Goal: Task Accomplishment & Management: Use online tool/utility

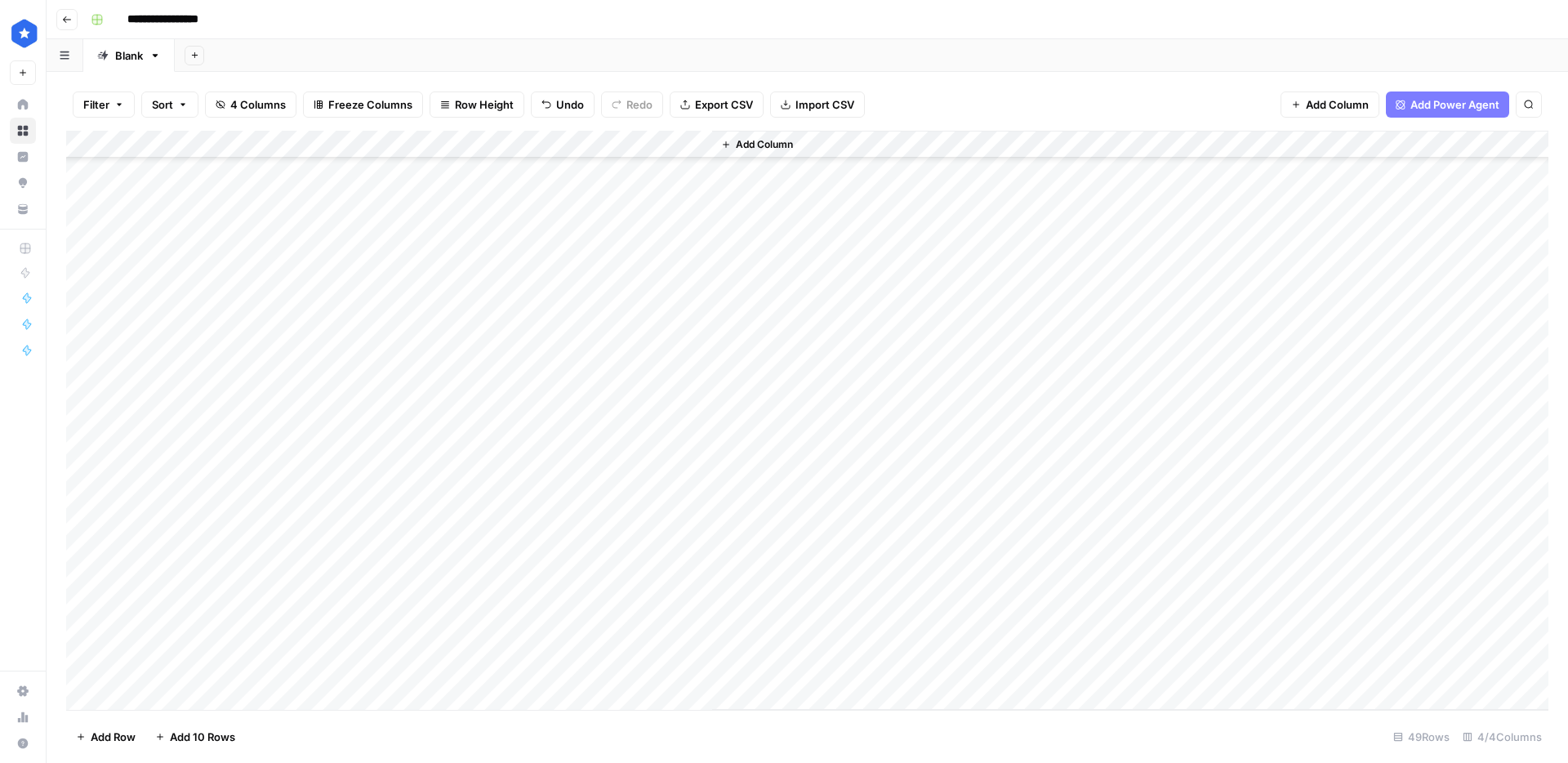
scroll to position [836, 0]
click at [392, 193] on div "Add Column" at bounding box center [807, 420] width 1482 height 579
click at [398, 194] on div "Add Column" at bounding box center [807, 420] width 1482 height 579
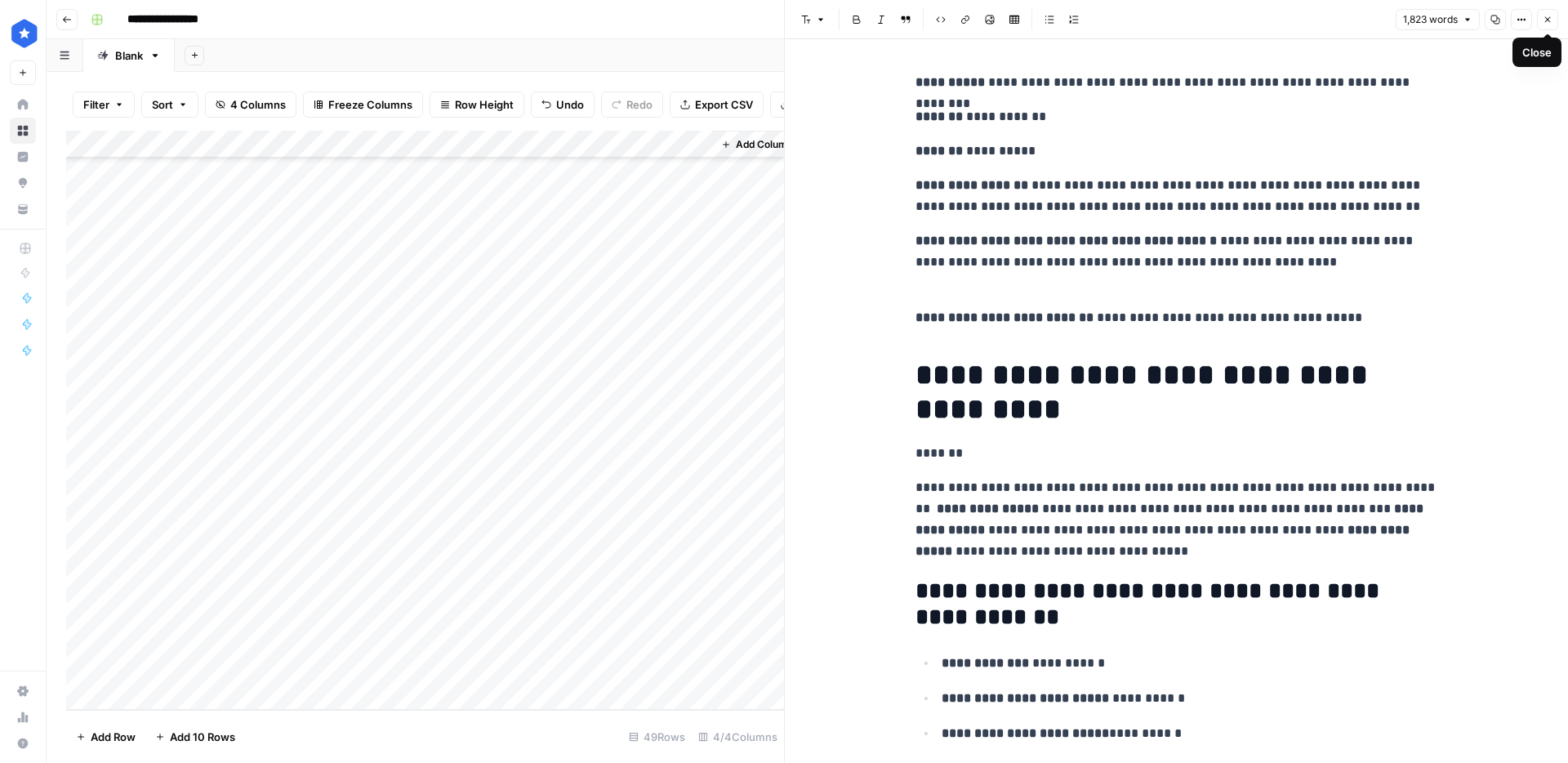
click at [1545, 16] on icon "button" at bounding box center [1547, 19] width 9 height 9
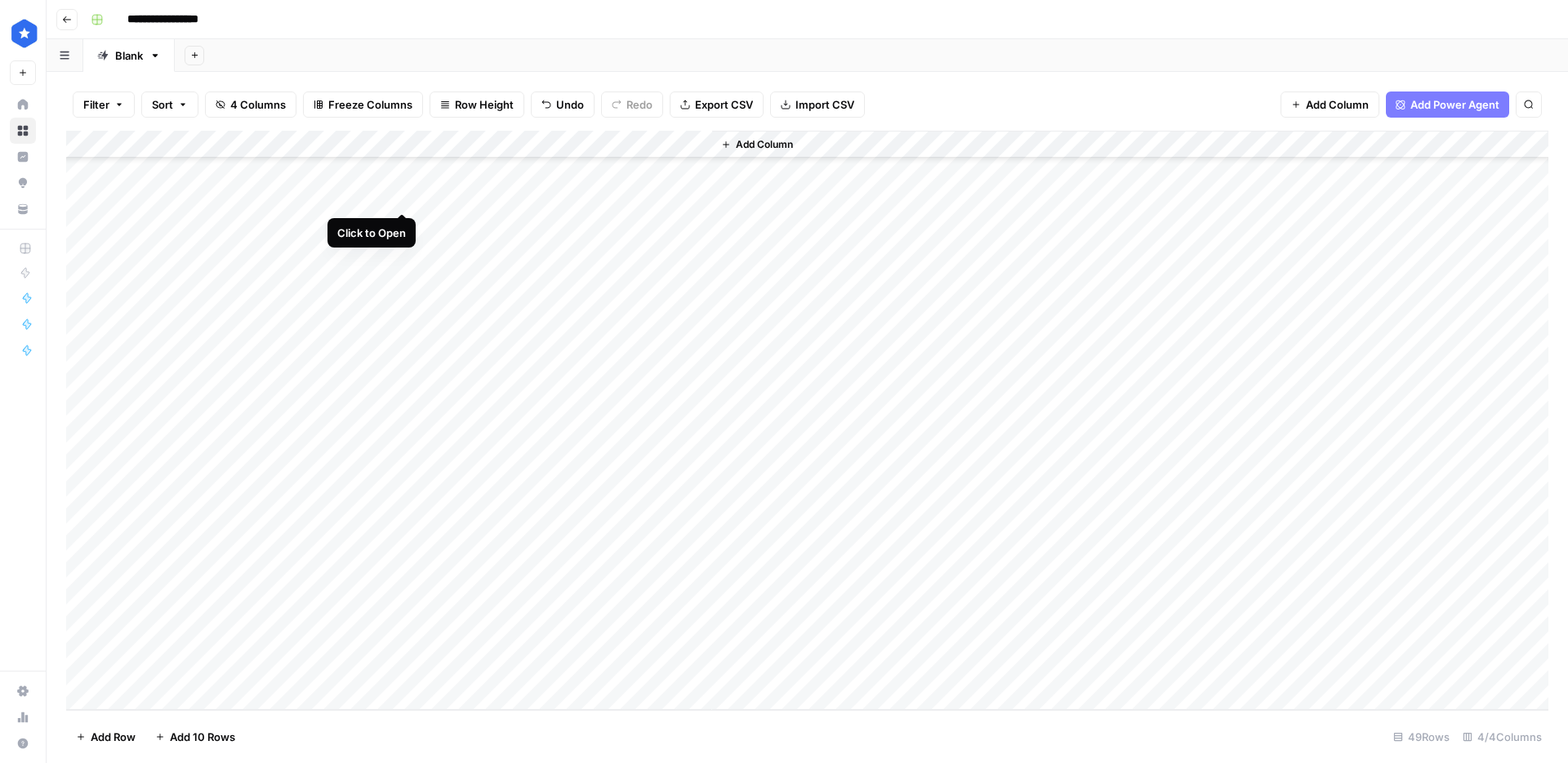
click at [402, 196] on div "Add Column" at bounding box center [807, 420] width 1482 height 579
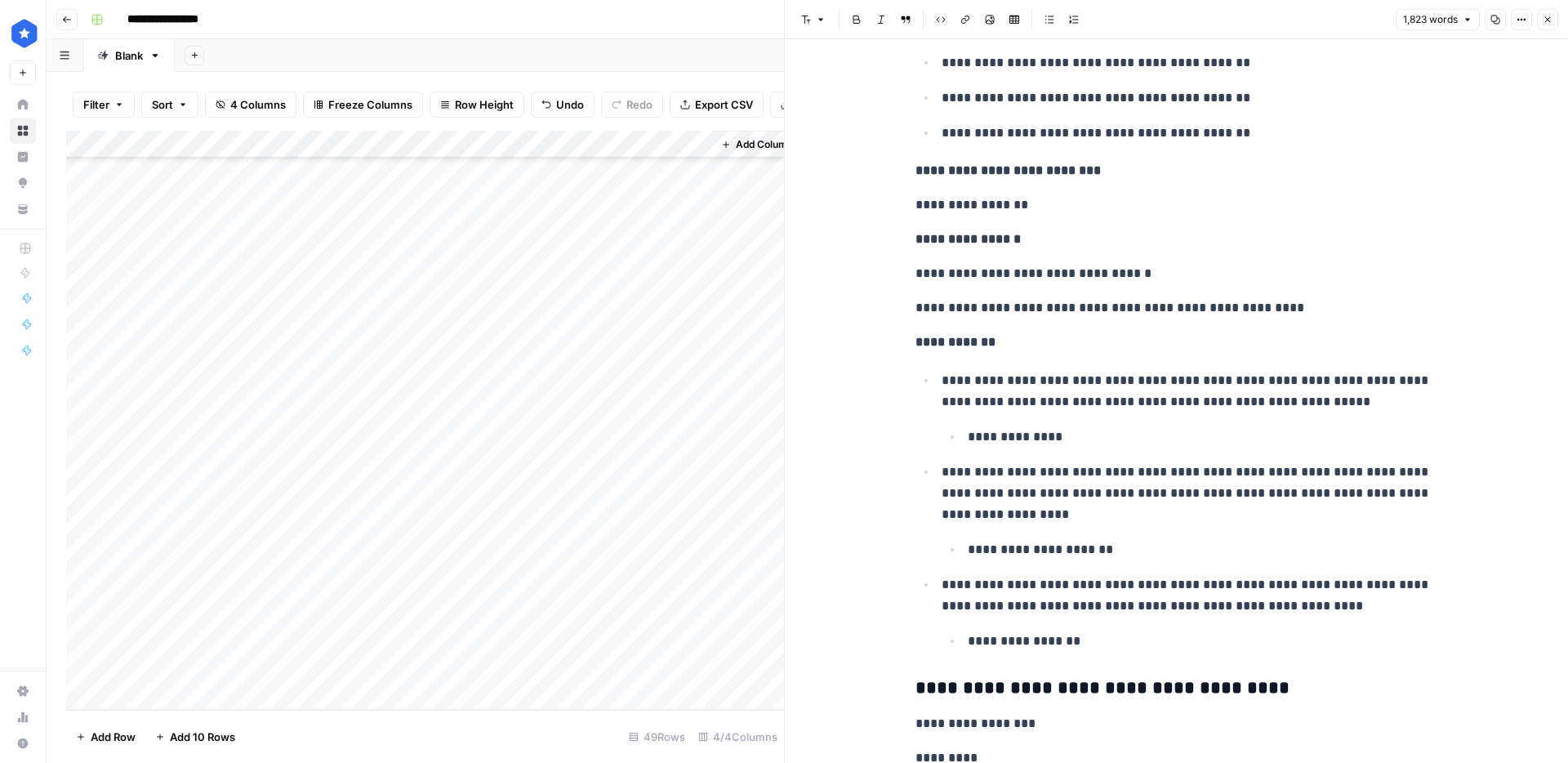
scroll to position [3340, 0]
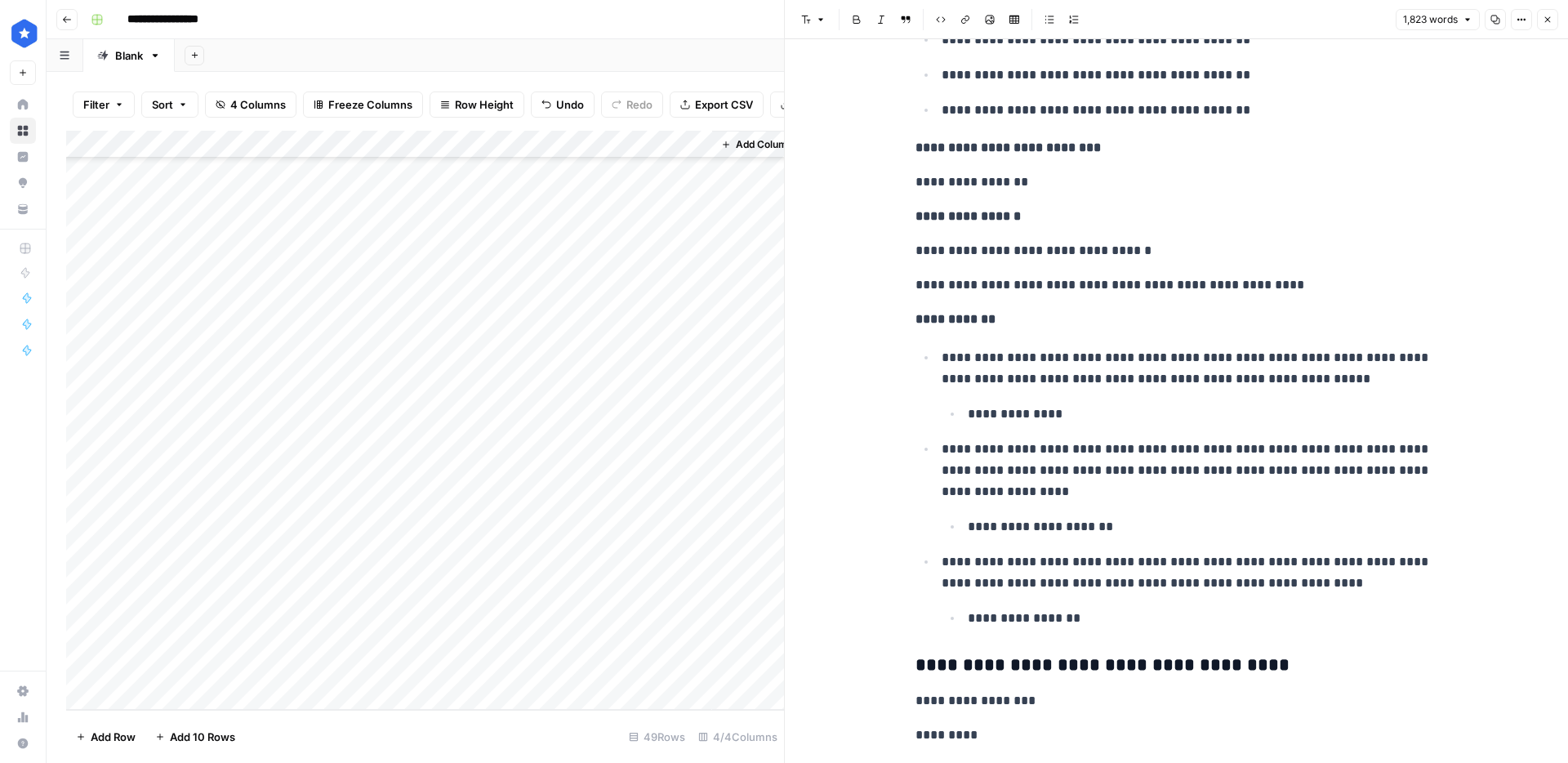
click at [1203, 258] on p "**********" at bounding box center [1176, 251] width 523 height 21
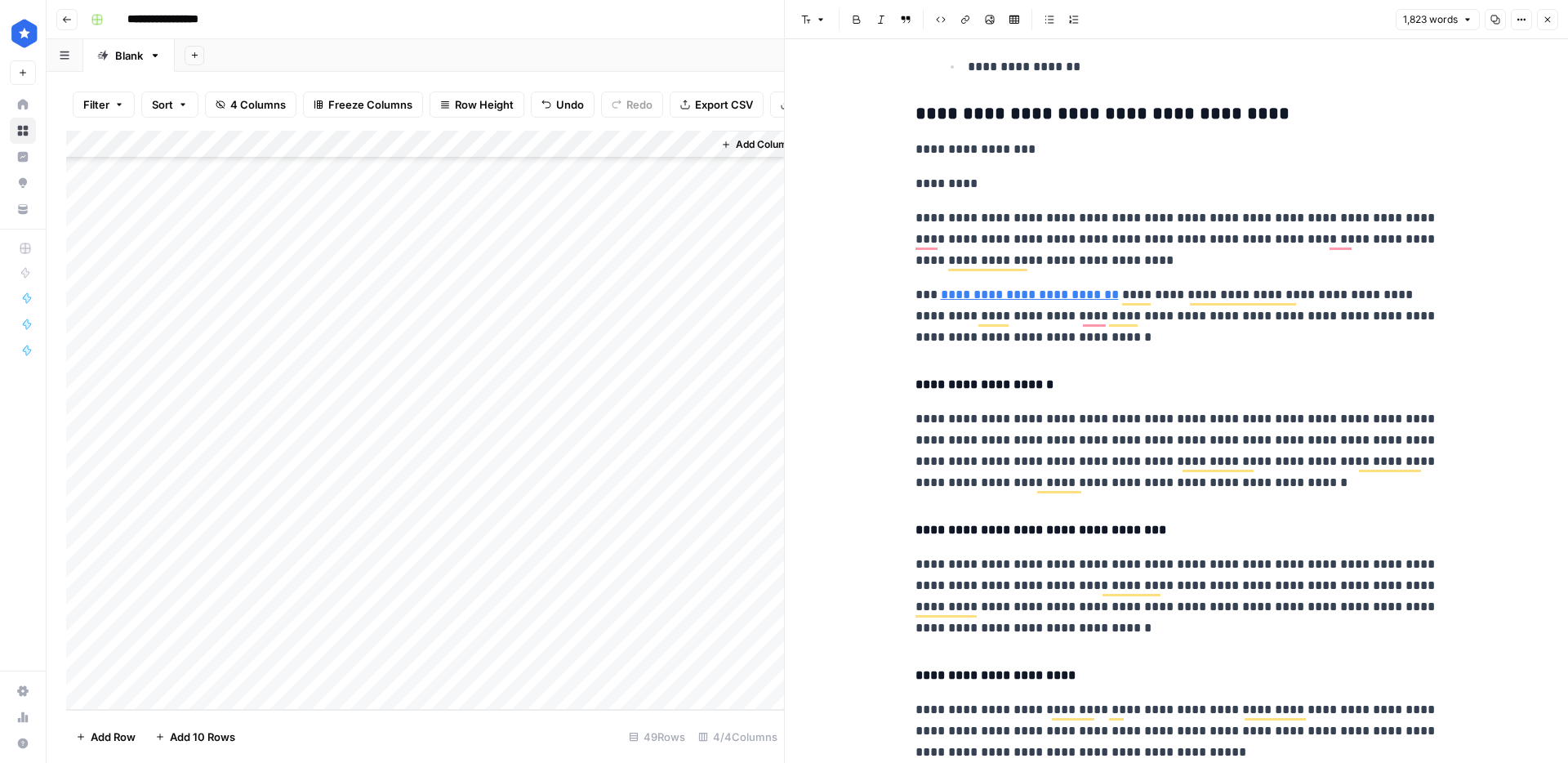
scroll to position [0, 0]
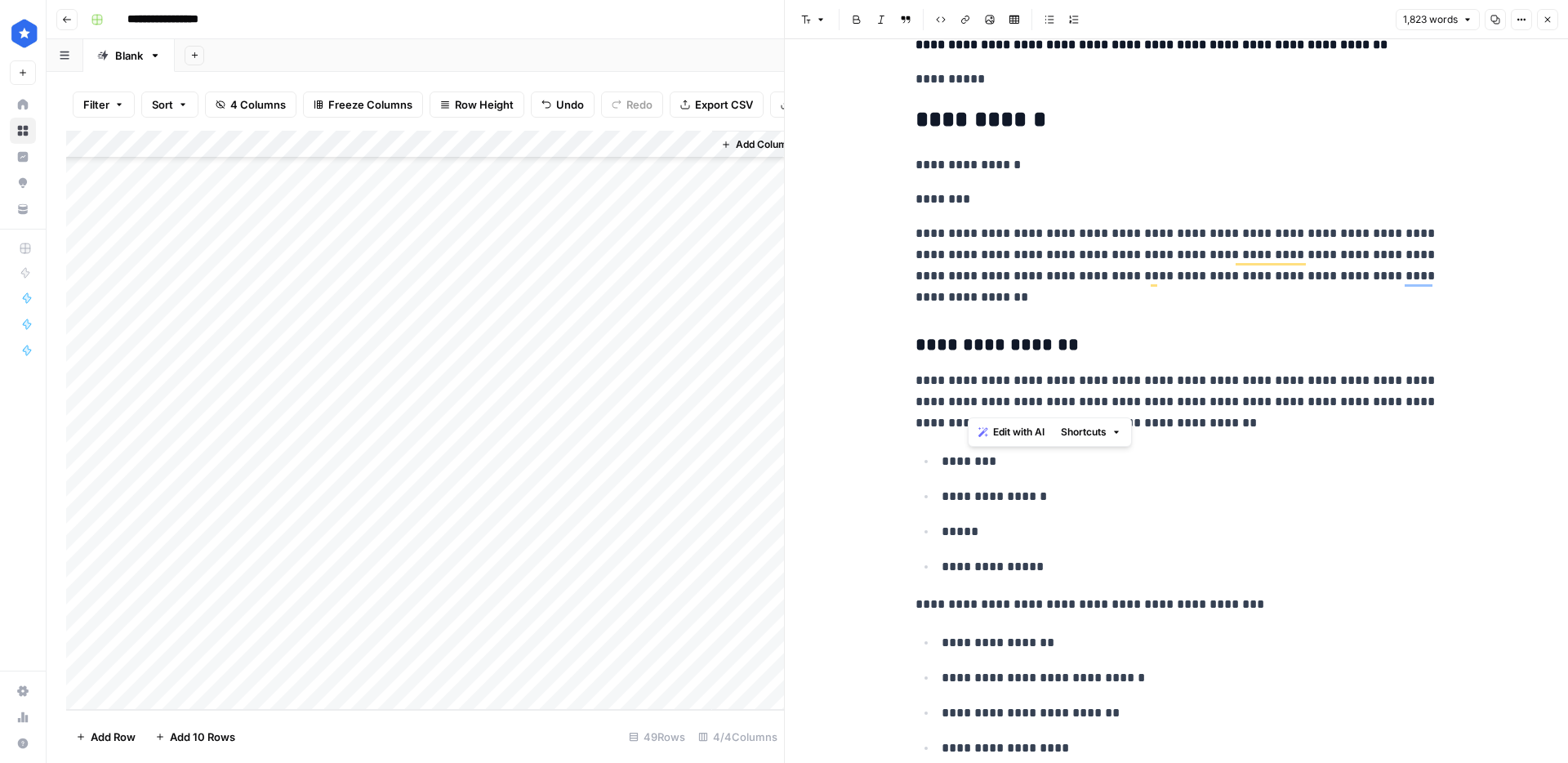
drag, startPoint x: 1353, startPoint y: 405, endPoint x: 974, endPoint y: 408, distance: 379.0
click at [974, 408] on p "**********" at bounding box center [1176, 402] width 523 height 64
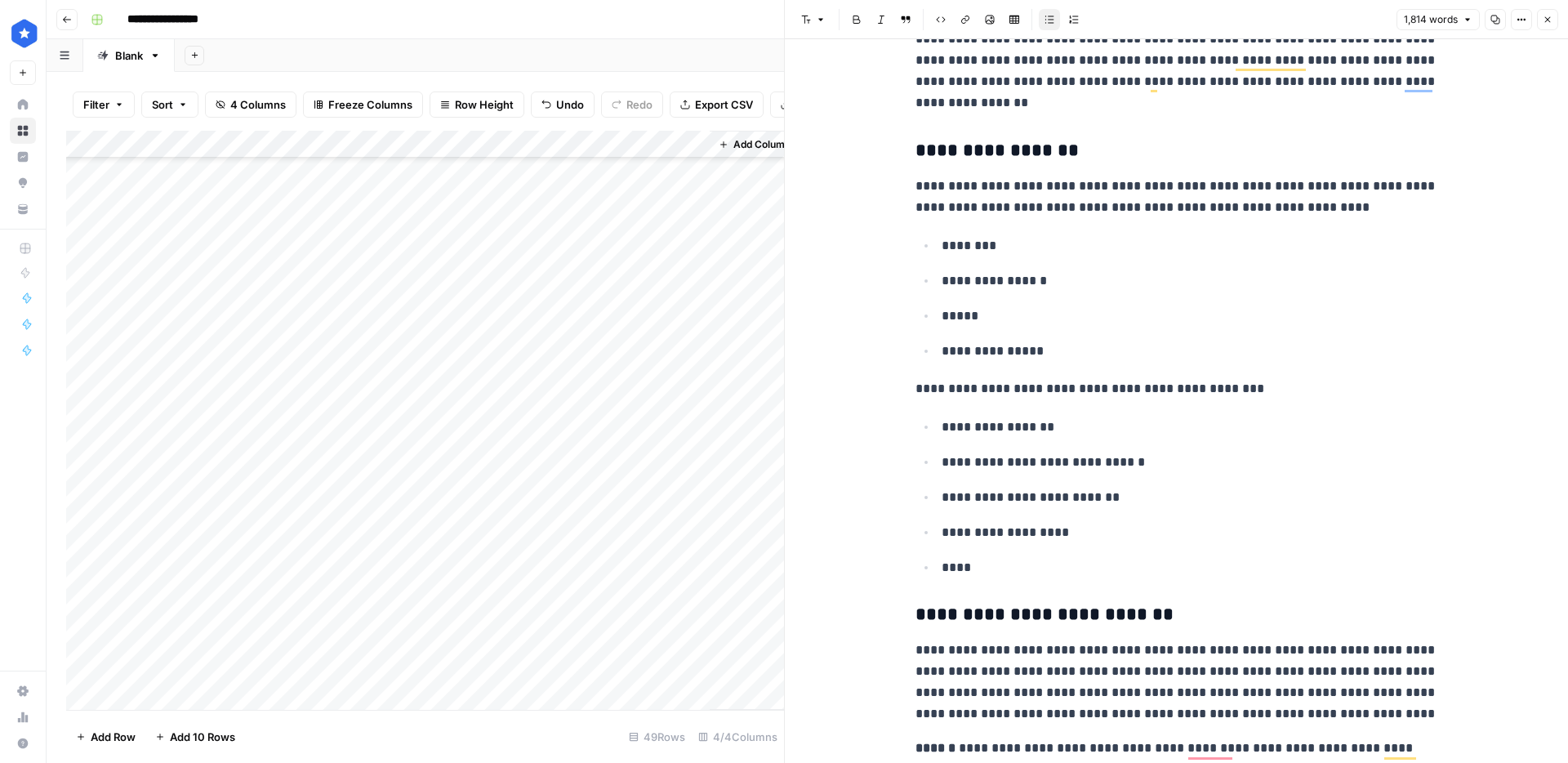
click at [491, 211] on div "Add Column" at bounding box center [425, 420] width 718 height 579
click at [1545, 18] on icon "button" at bounding box center [1547, 19] width 9 height 9
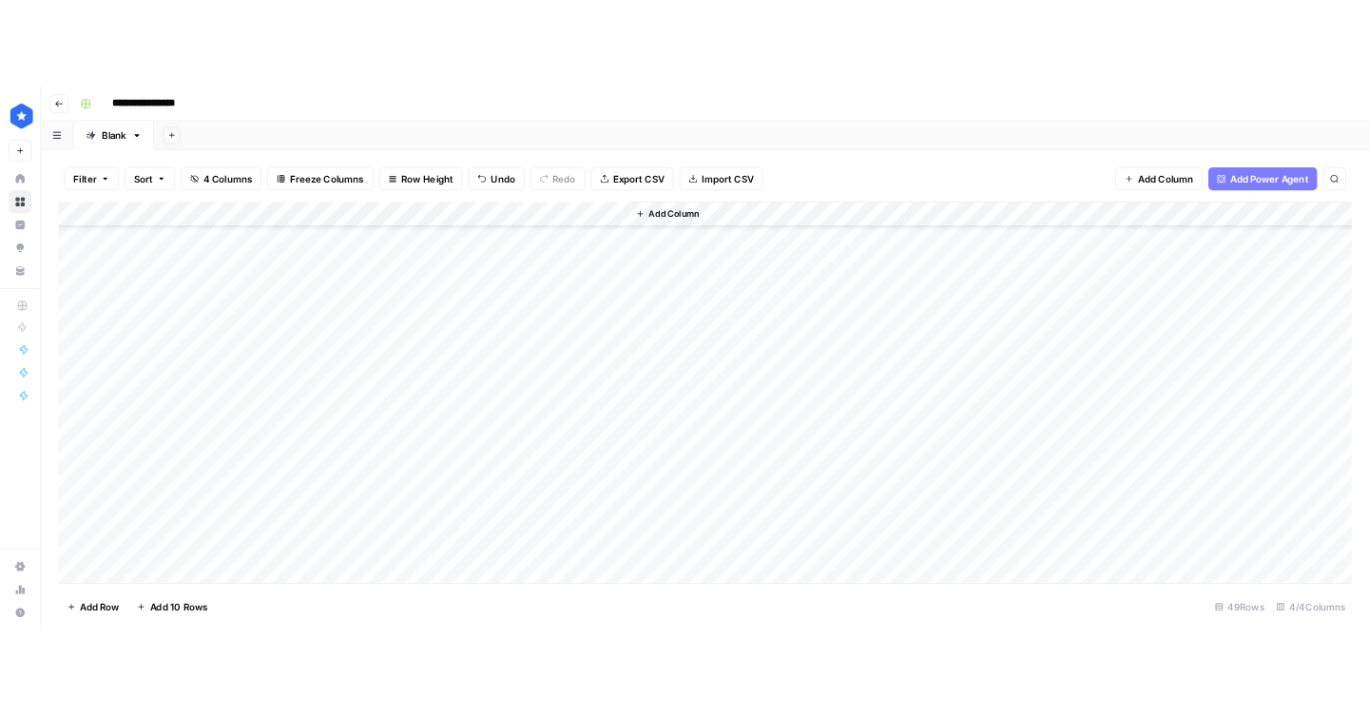
scroll to position [955, 0]
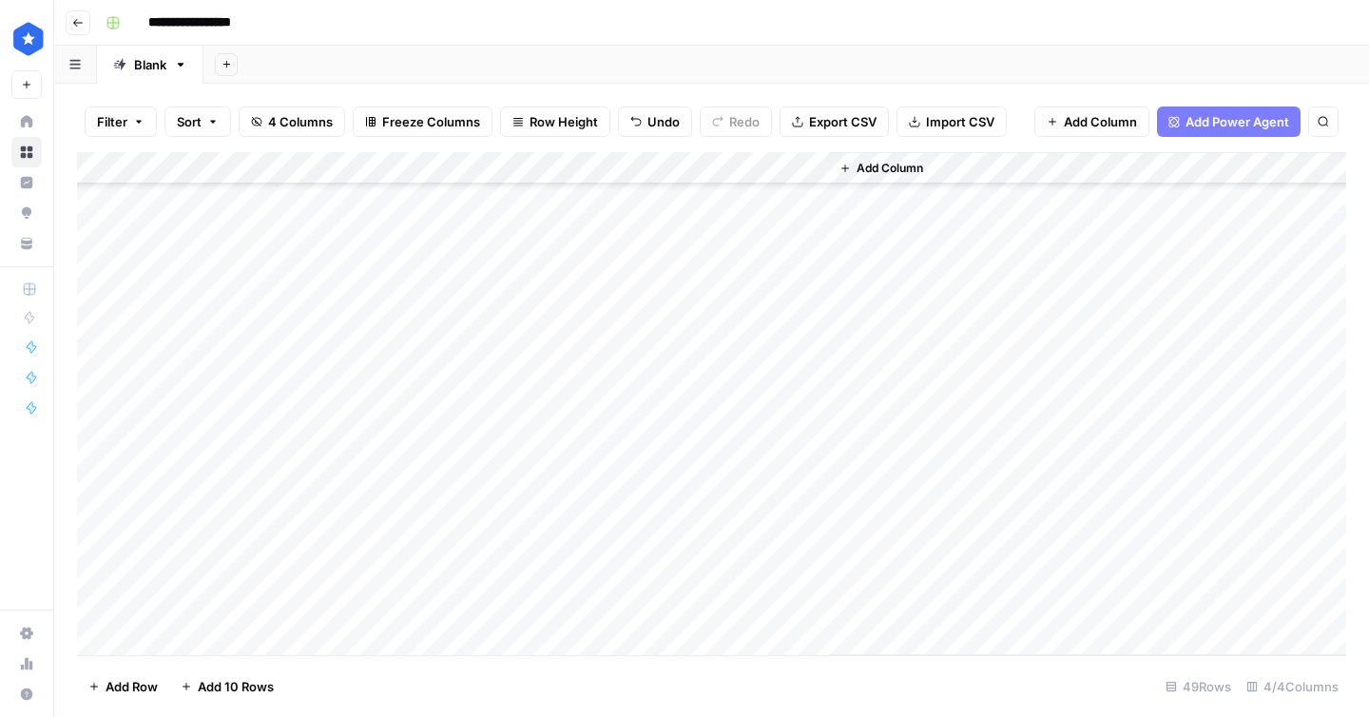
click at [805, 244] on div "Add Column" at bounding box center [712, 403] width 1270 height 503
click at [469, 246] on div "Add Column" at bounding box center [712, 403] width 1270 height 503
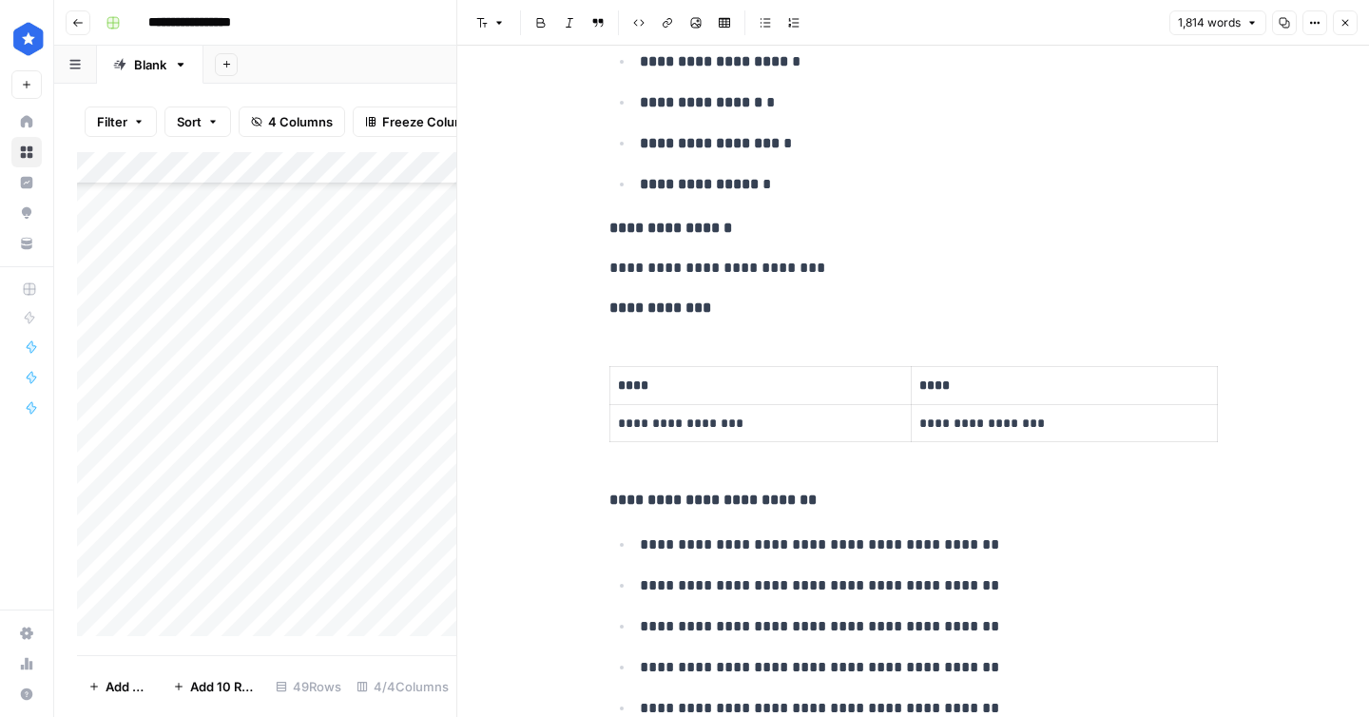
scroll to position [1424, 0]
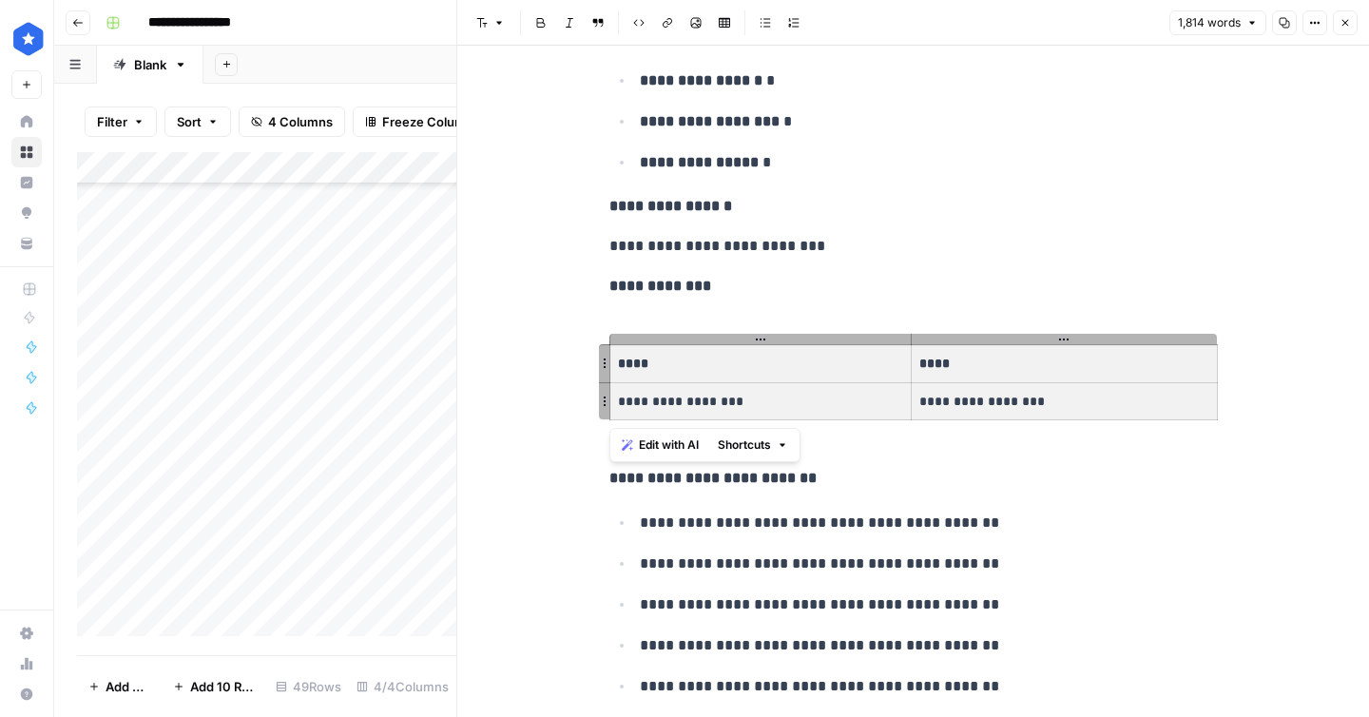
drag, startPoint x: 661, startPoint y: 365, endPoint x: 628, endPoint y: 362, distance: 33.4
click at [628, 362] on tbody "**********" at bounding box center [914, 382] width 608 height 75
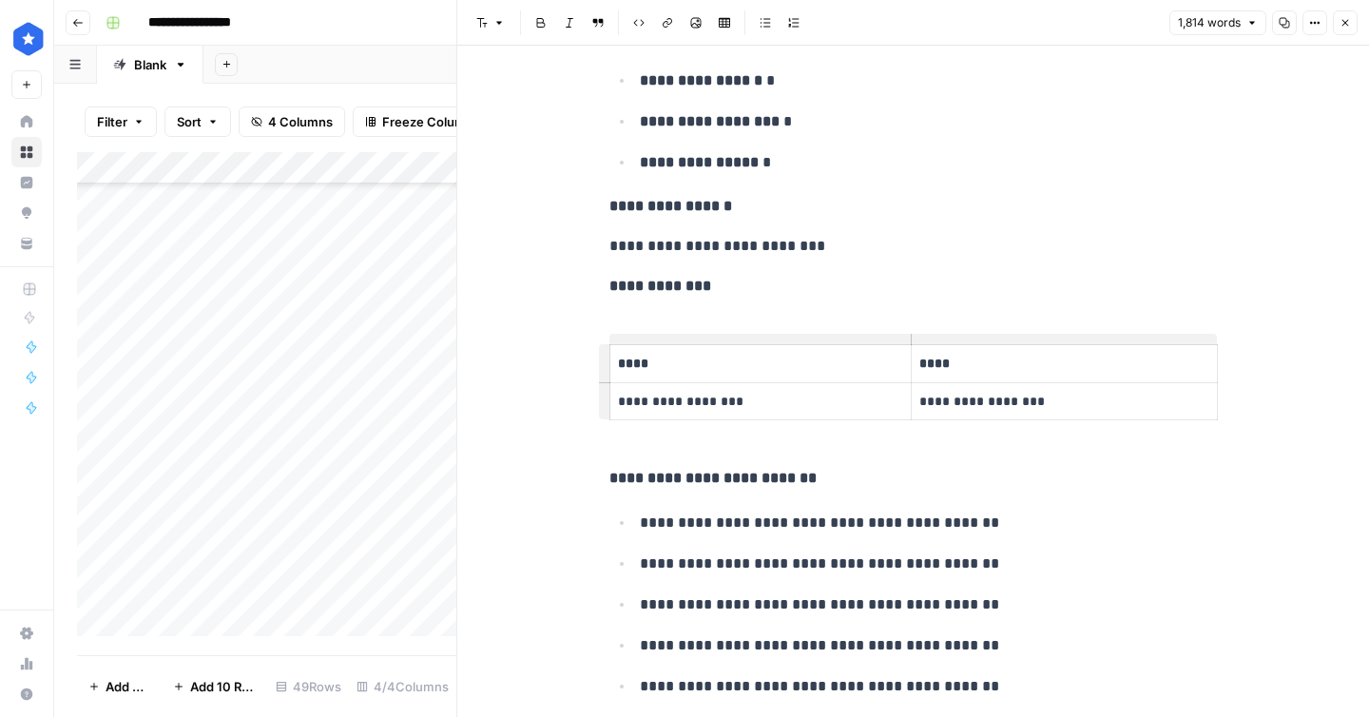
scroll to position [0, 3]
click at [769, 295] on p "**********" at bounding box center [911, 286] width 609 height 25
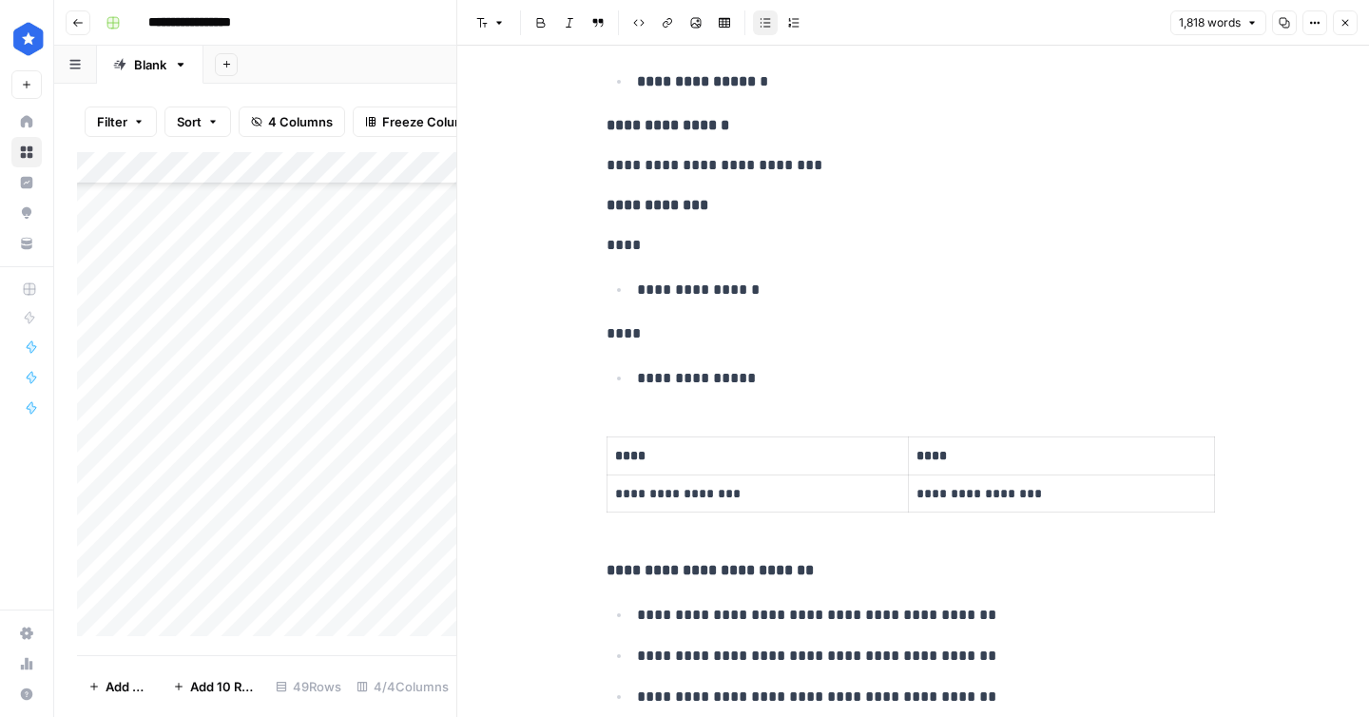
scroll to position [0, 0]
drag, startPoint x: 1278, startPoint y: 490, endPoint x: 890, endPoint y: 417, distance: 394.7
drag, startPoint x: 857, startPoint y: 423, endPoint x: 1030, endPoint y: 463, distance: 177.6
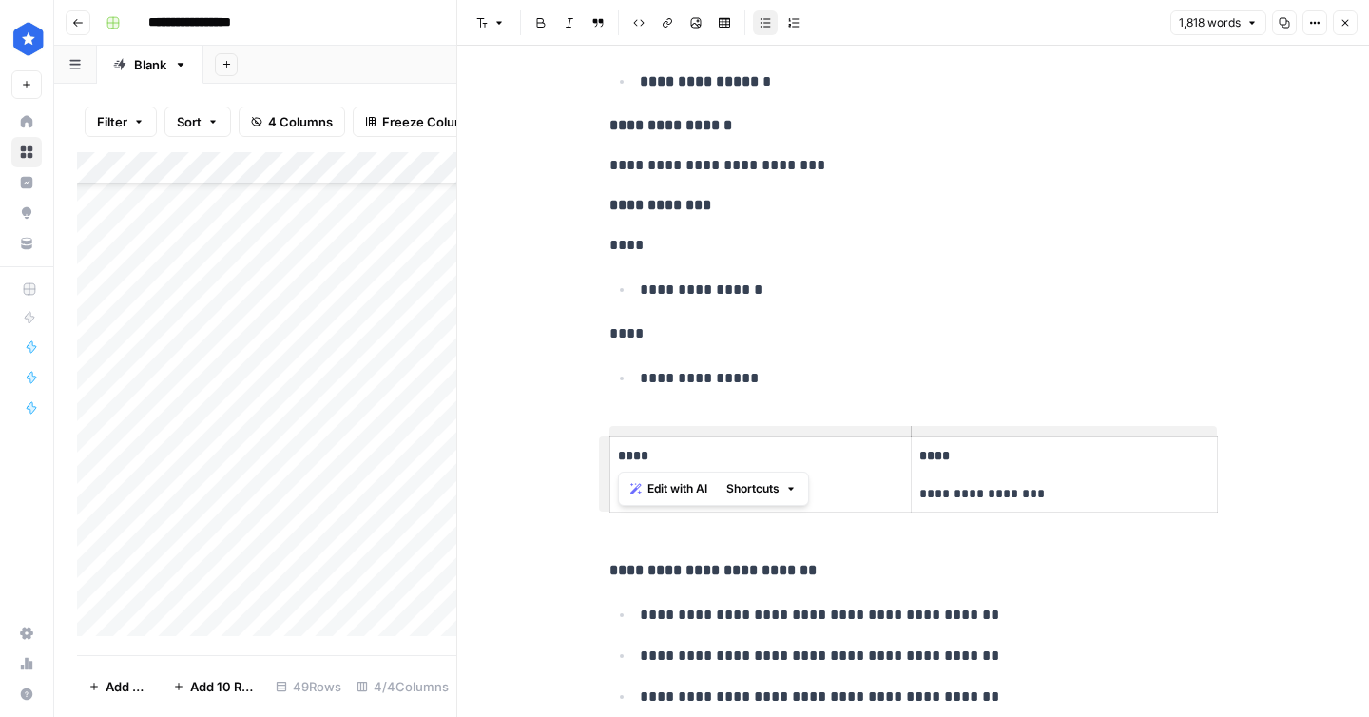
drag, startPoint x: 778, startPoint y: 530, endPoint x: 650, endPoint y: 458, distance: 146.0
drag, startPoint x: 923, startPoint y: 538, endPoint x: 707, endPoint y: 426, distance: 244.1
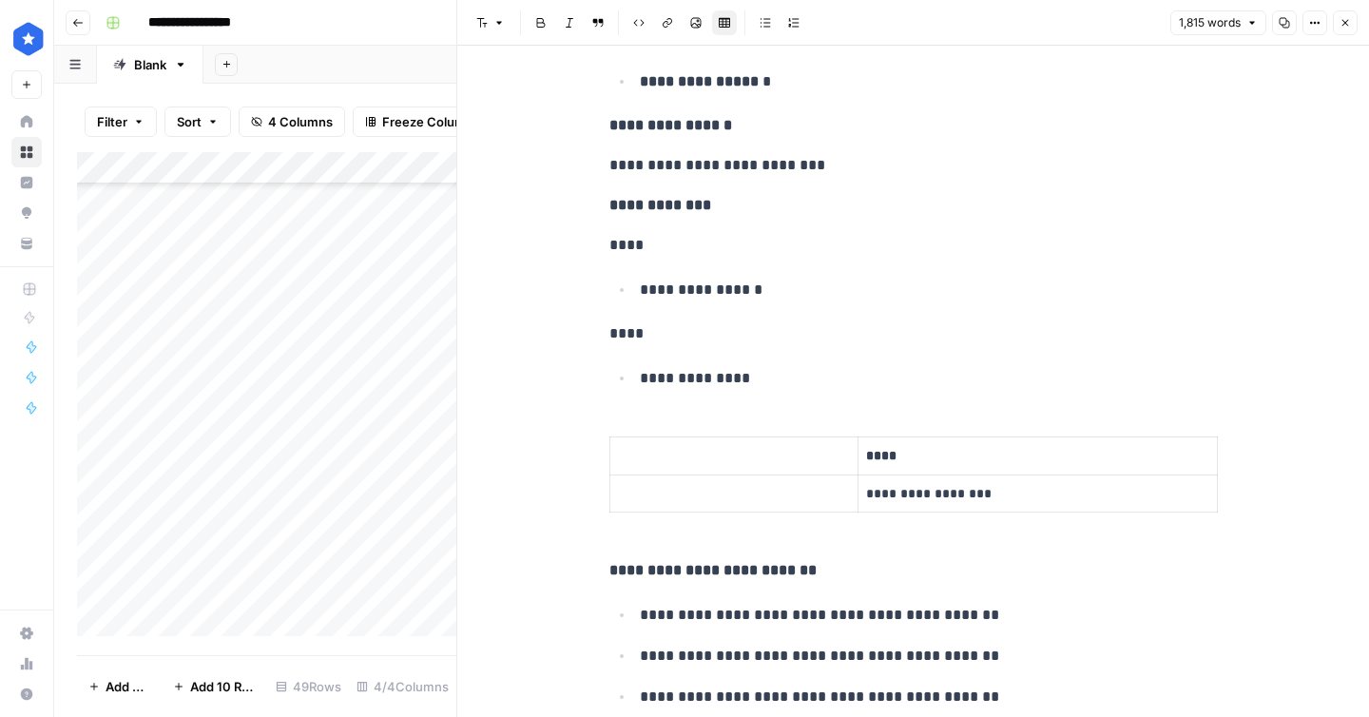
scroll to position [0, 1]
drag, startPoint x: 598, startPoint y: 562, endPoint x: 599, endPoint y: 427, distance: 135.0
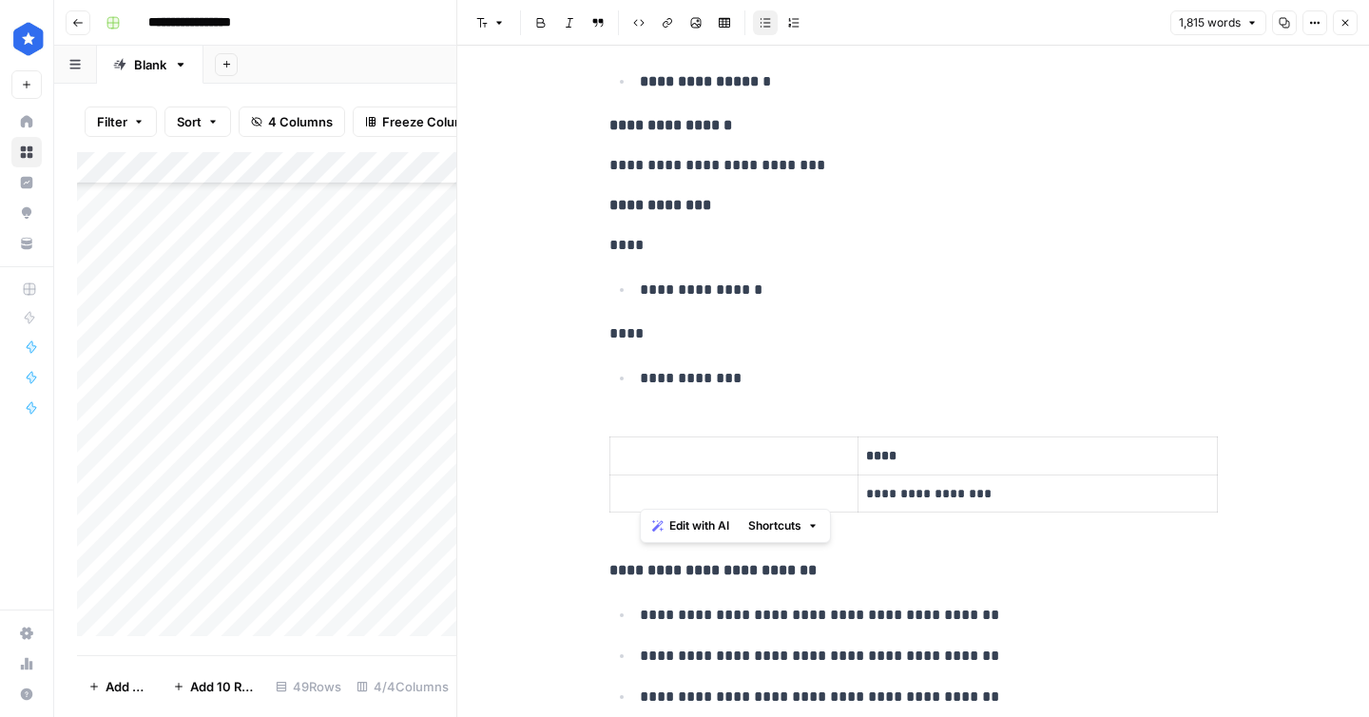
drag, startPoint x: 973, startPoint y: 371, endPoint x: 1191, endPoint y: 504, distance: 255.3
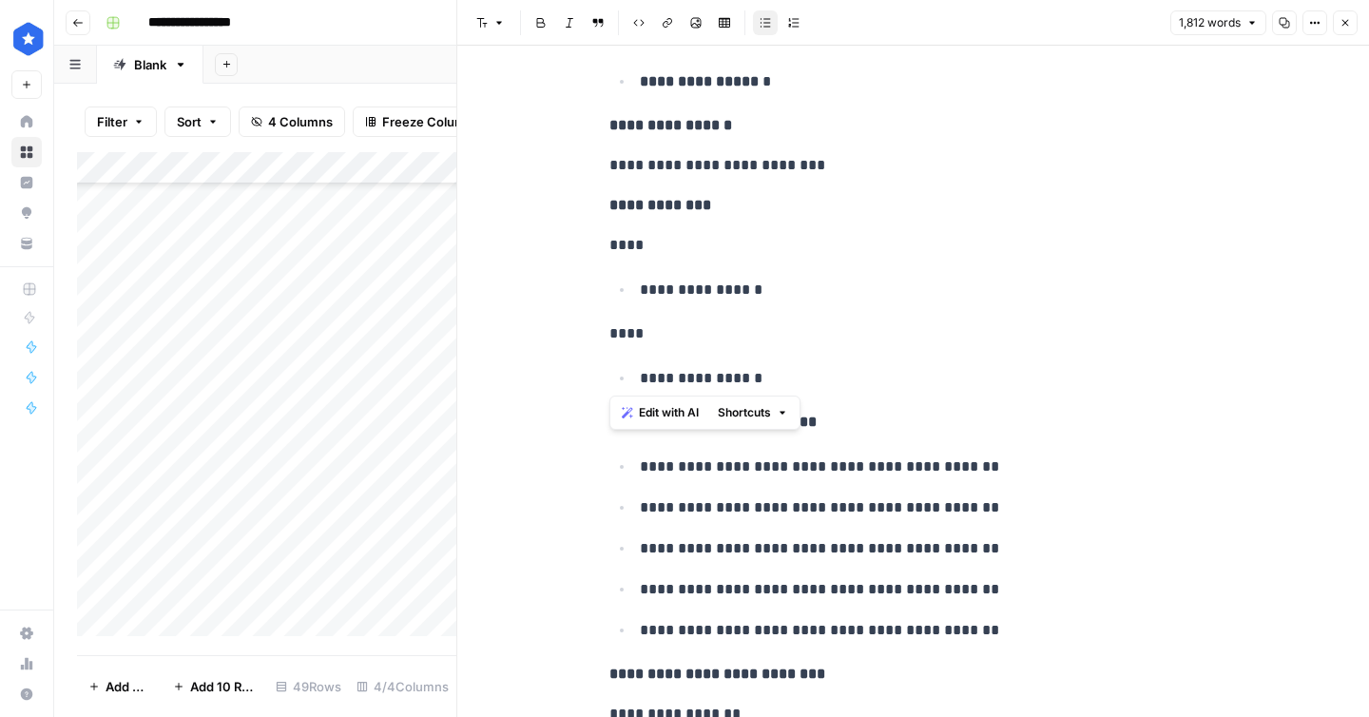
drag, startPoint x: 793, startPoint y: 376, endPoint x: 547, endPoint y: 251, distance: 276.0
copy div "**********"
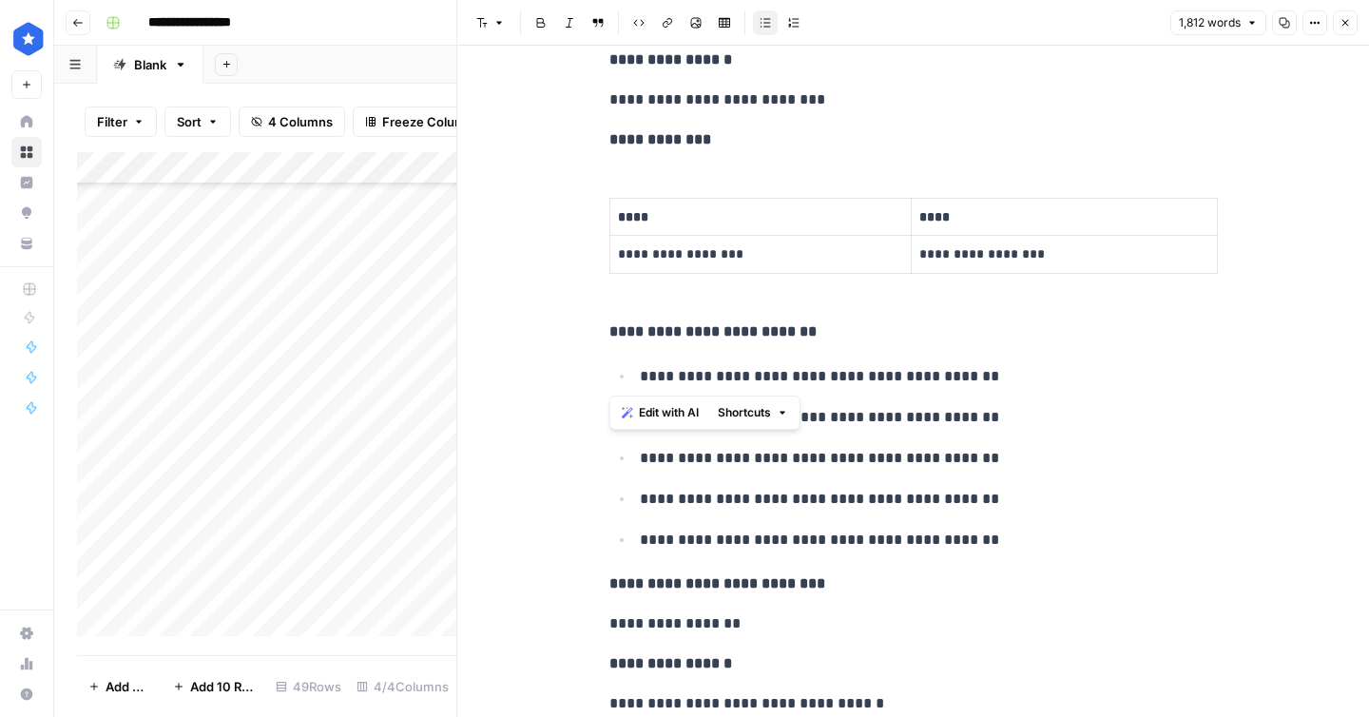
scroll to position [2783, 0]
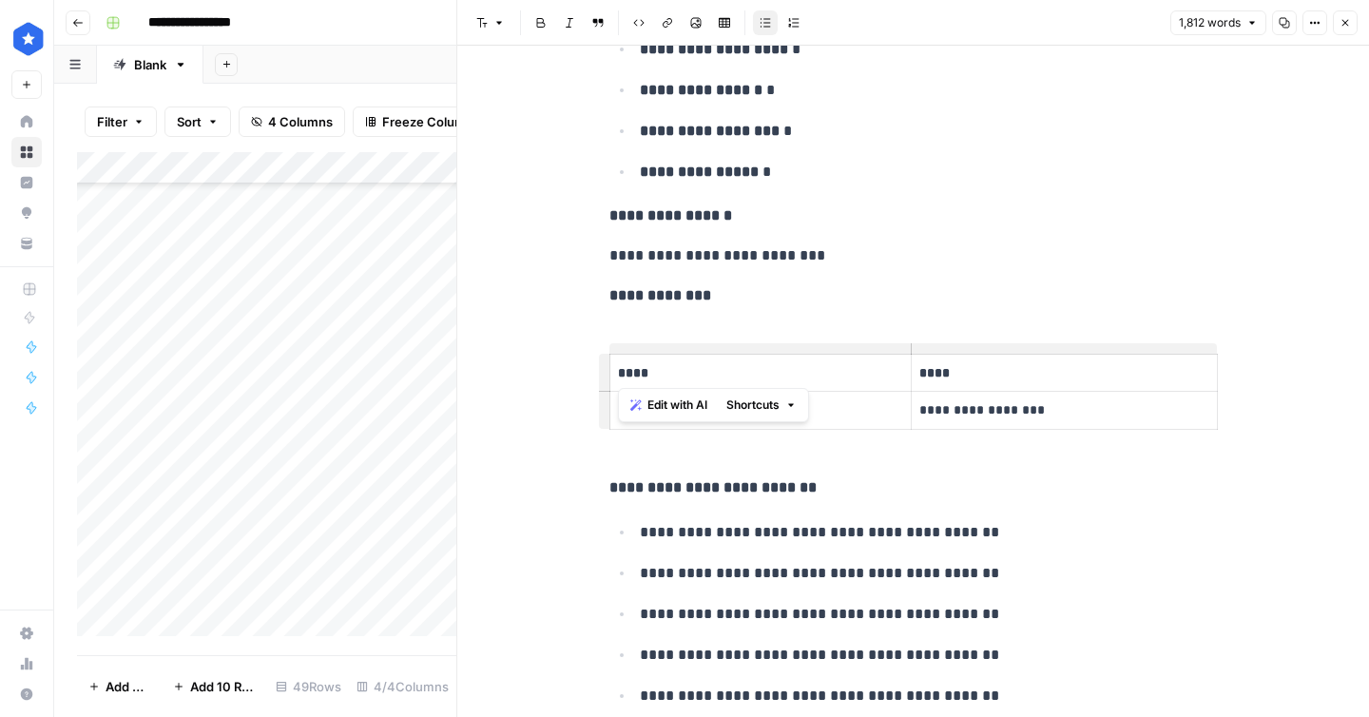
drag, startPoint x: 600, startPoint y: 484, endPoint x: 588, endPoint y: 378, distance: 106.3
drag, startPoint x: 615, startPoint y: 318, endPoint x: 601, endPoint y: 475, distance: 157.6
drag, startPoint x: 613, startPoint y: 484, endPoint x: 600, endPoint y: 331, distance: 153.7
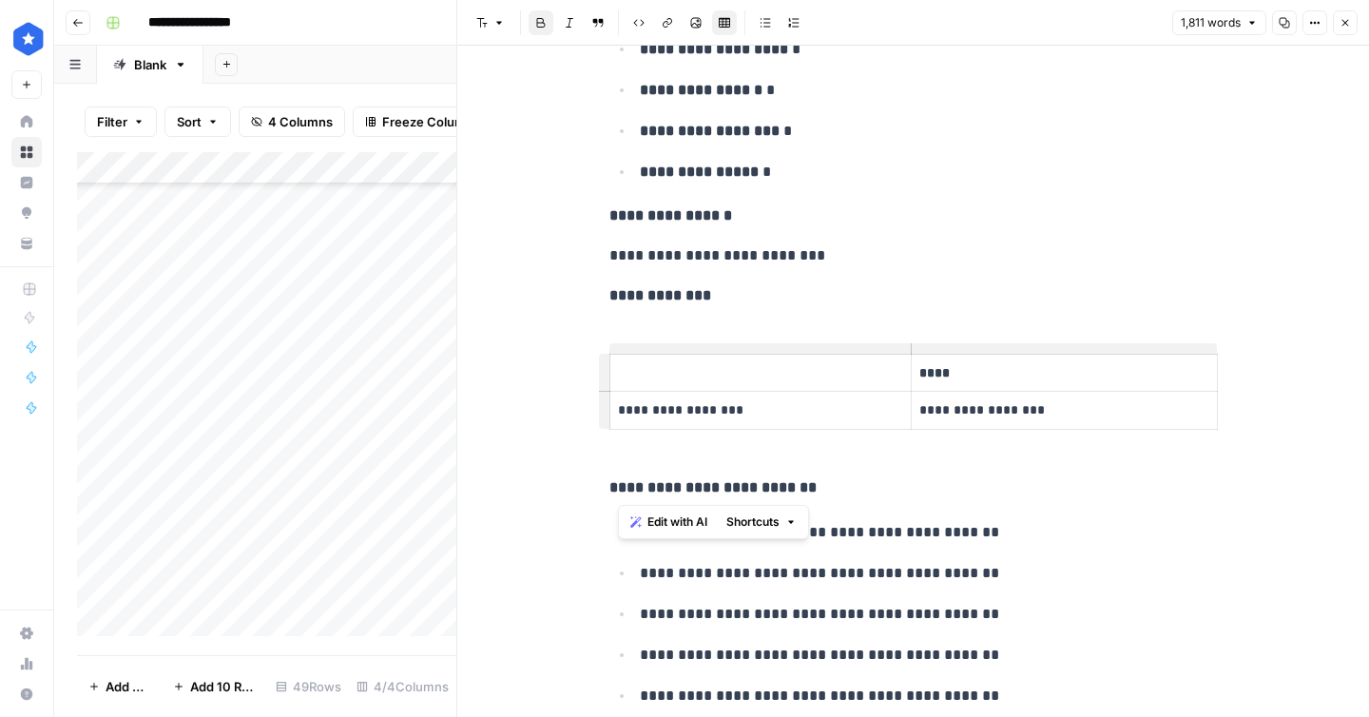
drag, startPoint x: 603, startPoint y: 483, endPoint x: 614, endPoint y: 322, distance: 161.1
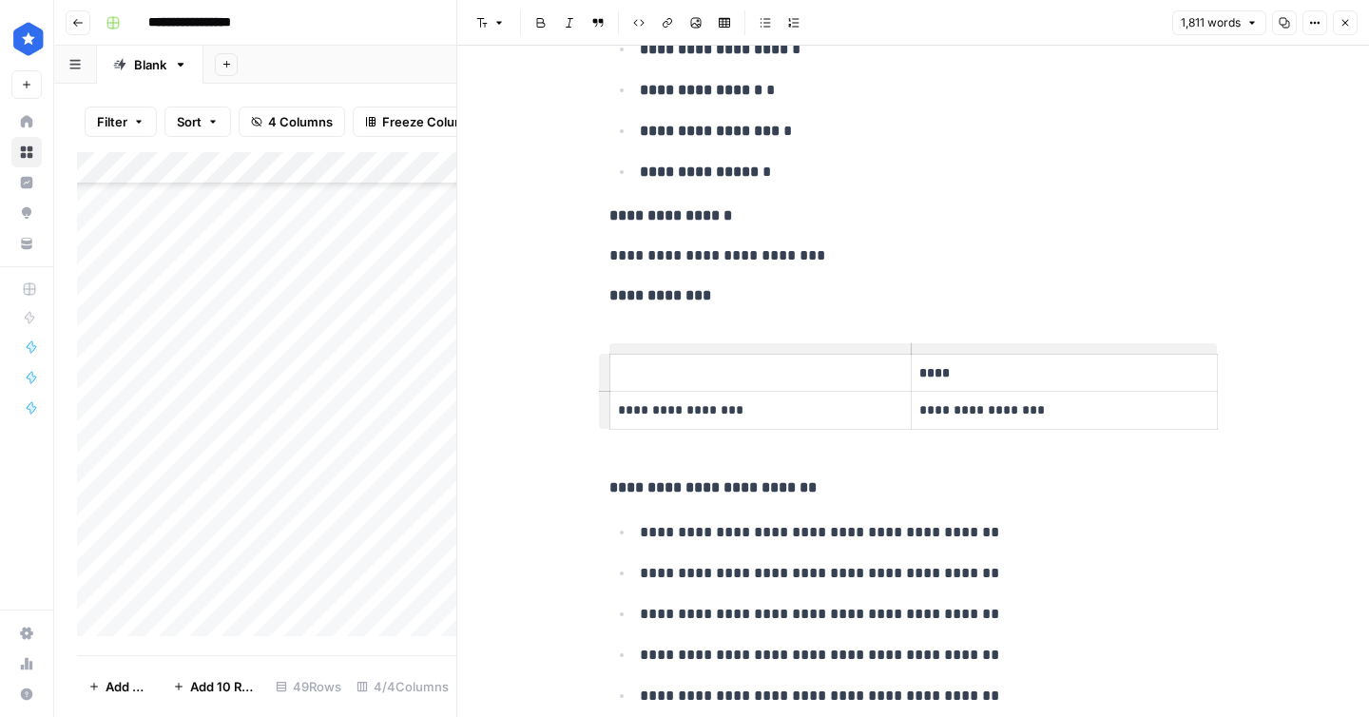
drag, startPoint x: 622, startPoint y: 335, endPoint x: 1067, endPoint y: 420, distance: 453.2
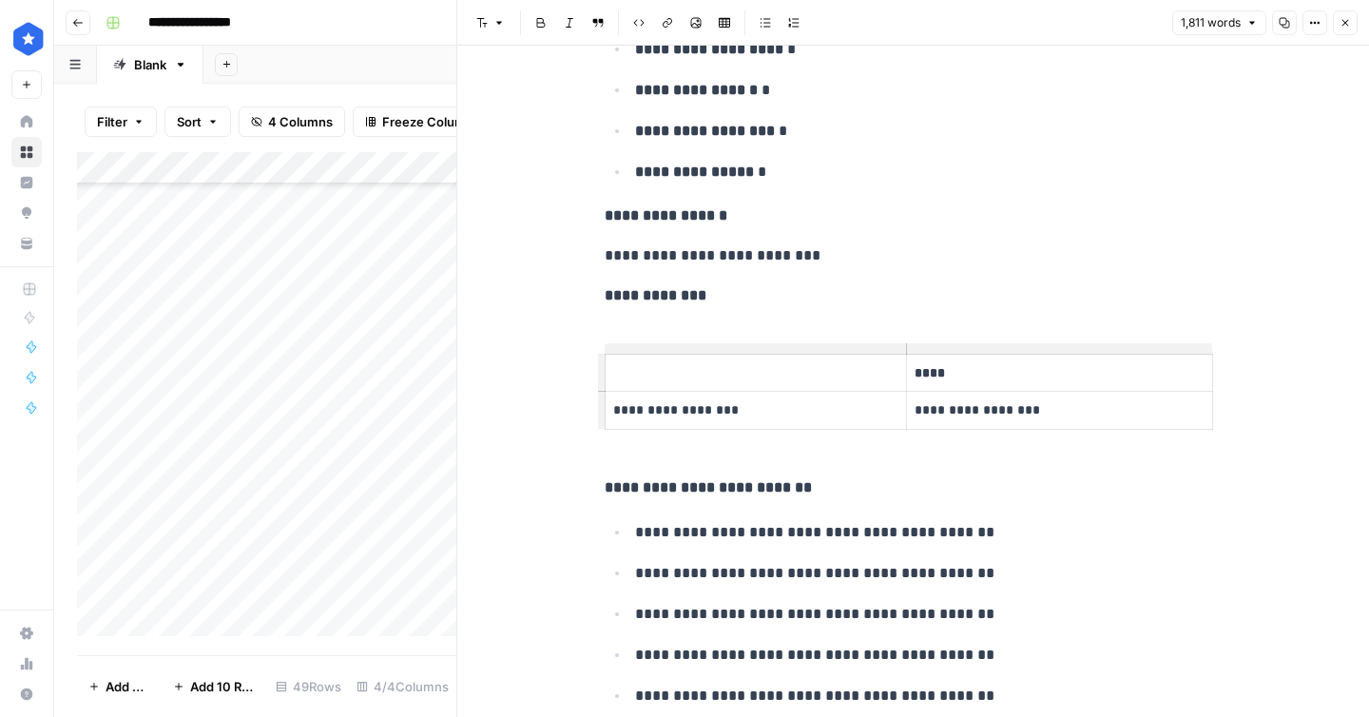
drag, startPoint x: 1315, startPoint y: 421, endPoint x: 1128, endPoint y: 327, distance: 209.7
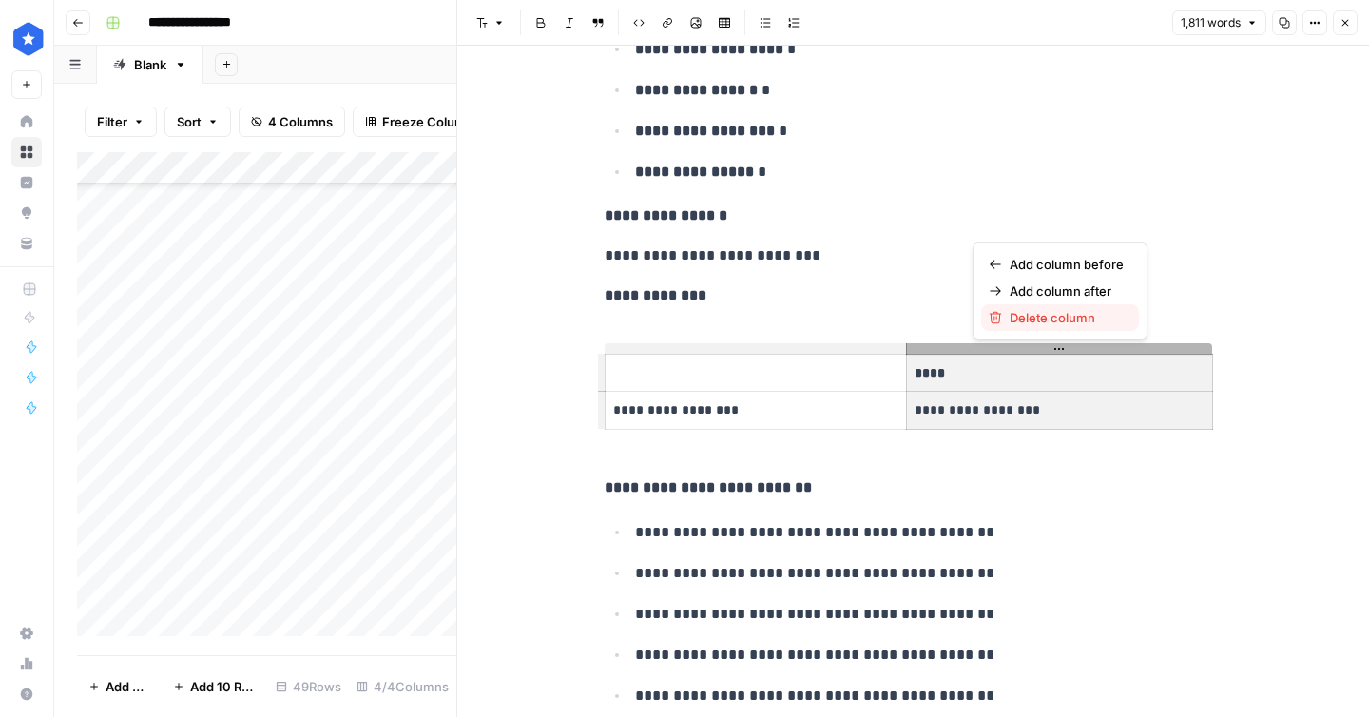
click at [1051, 320] on span "Delete column" at bounding box center [1067, 317] width 114 height 19
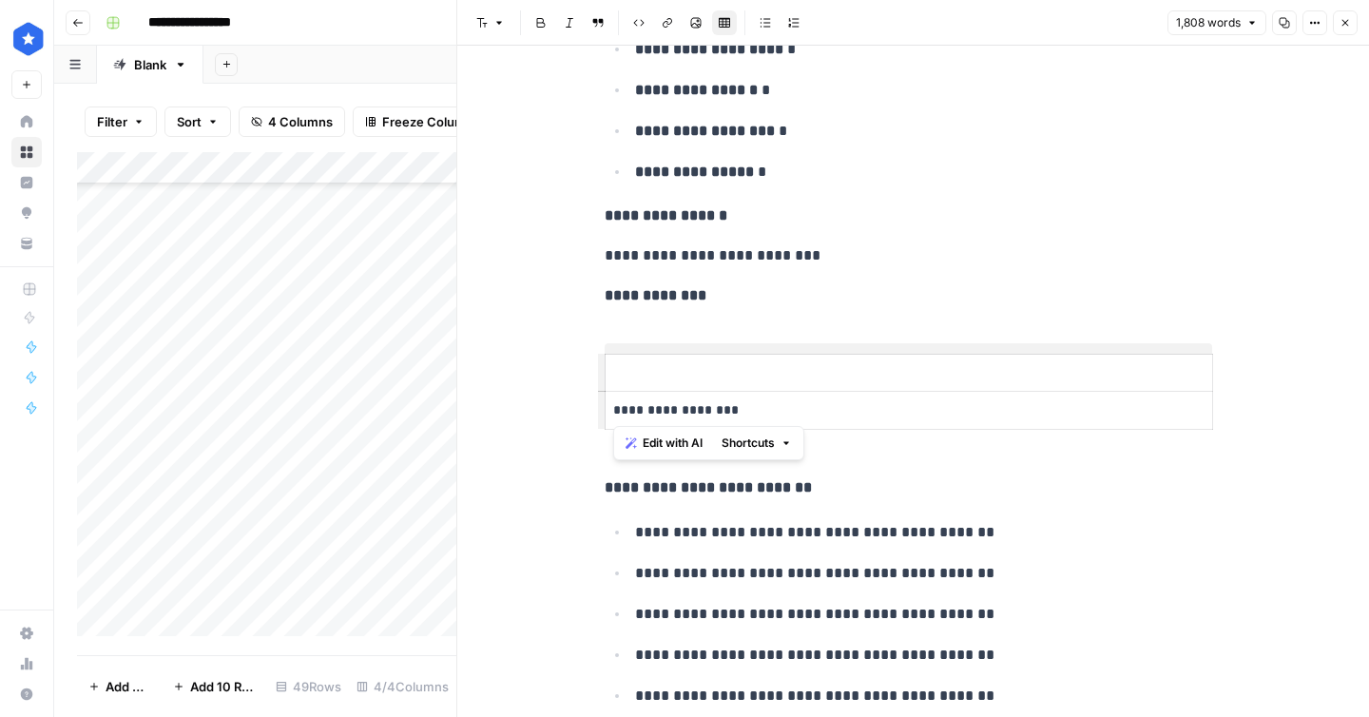
click at [816, 355] on th "To enrich screen reader interactions, please activate Accessibility in Grammarl…" at bounding box center [909, 373] width 608 height 38
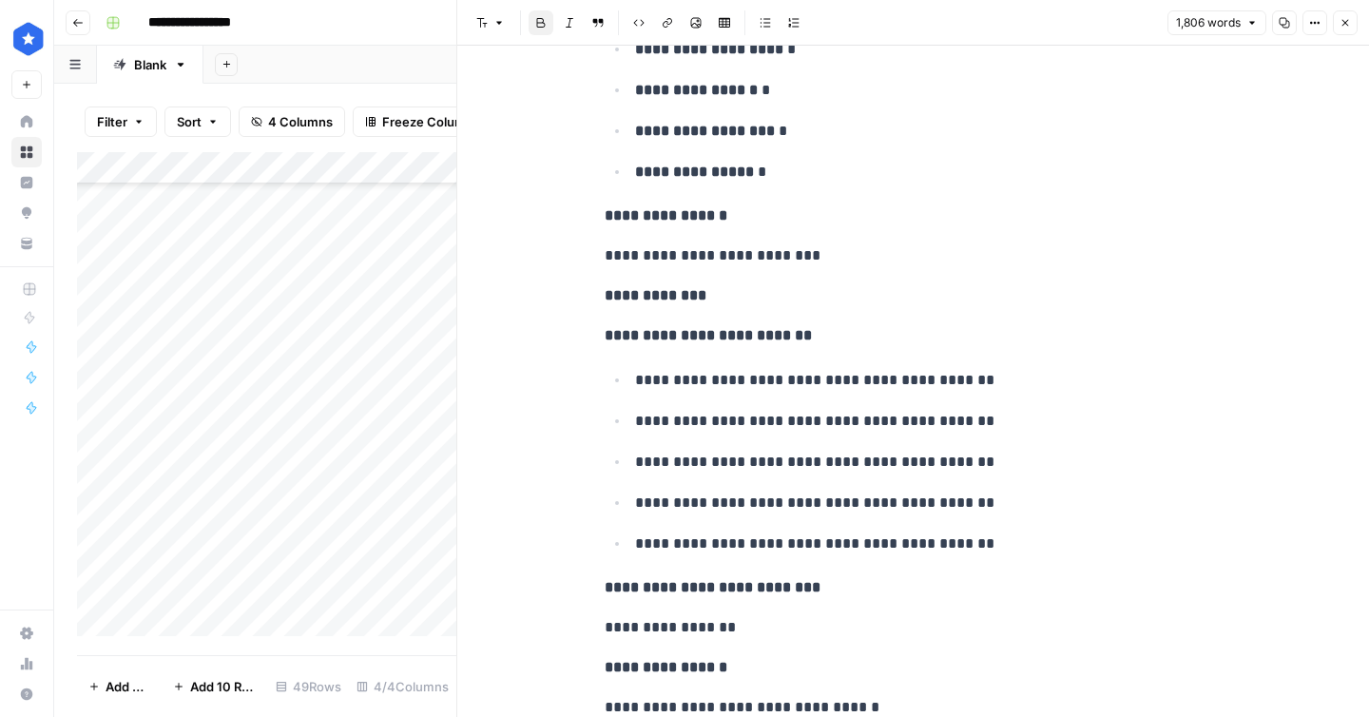
click at [747, 288] on p "**********" at bounding box center [909, 295] width 609 height 25
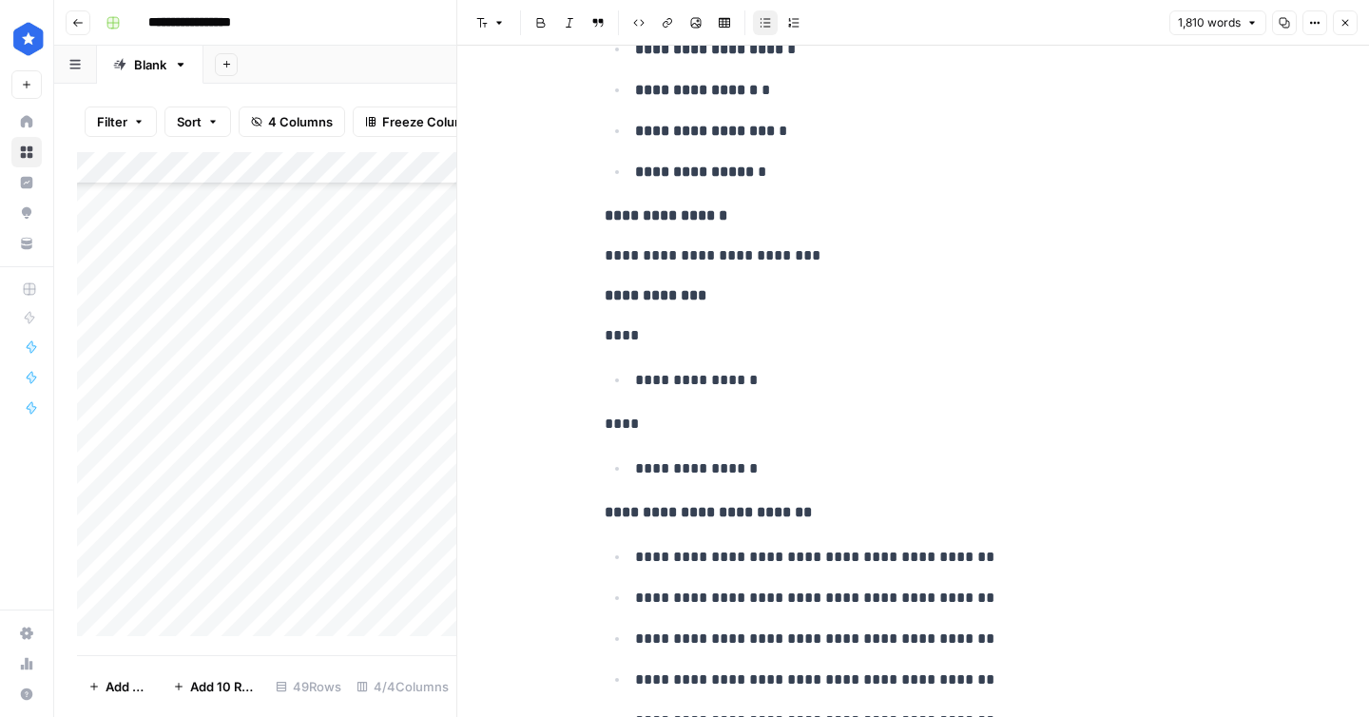
click at [719, 378] on p "**********" at bounding box center [924, 380] width 578 height 25
click at [715, 381] on p "**********" at bounding box center [924, 380] width 578 height 25
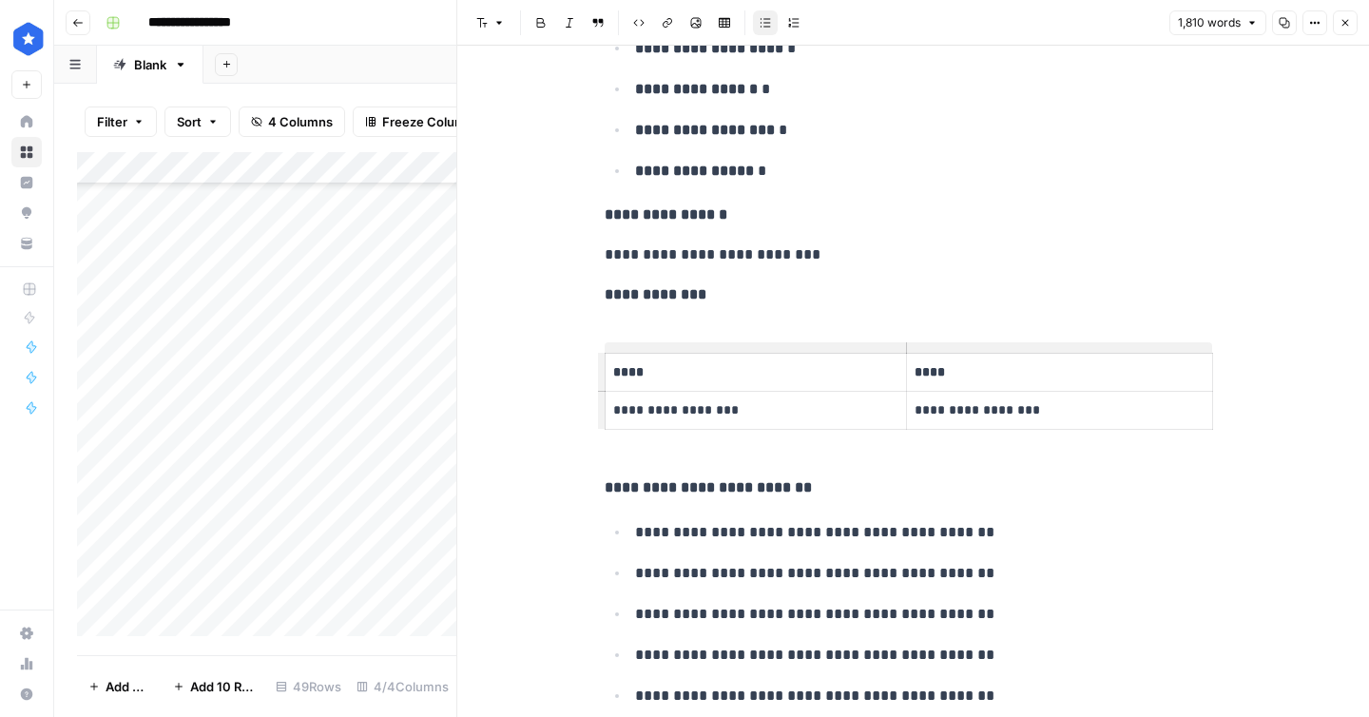
click at [693, 375] on p "****" at bounding box center [755, 372] width 285 height 22
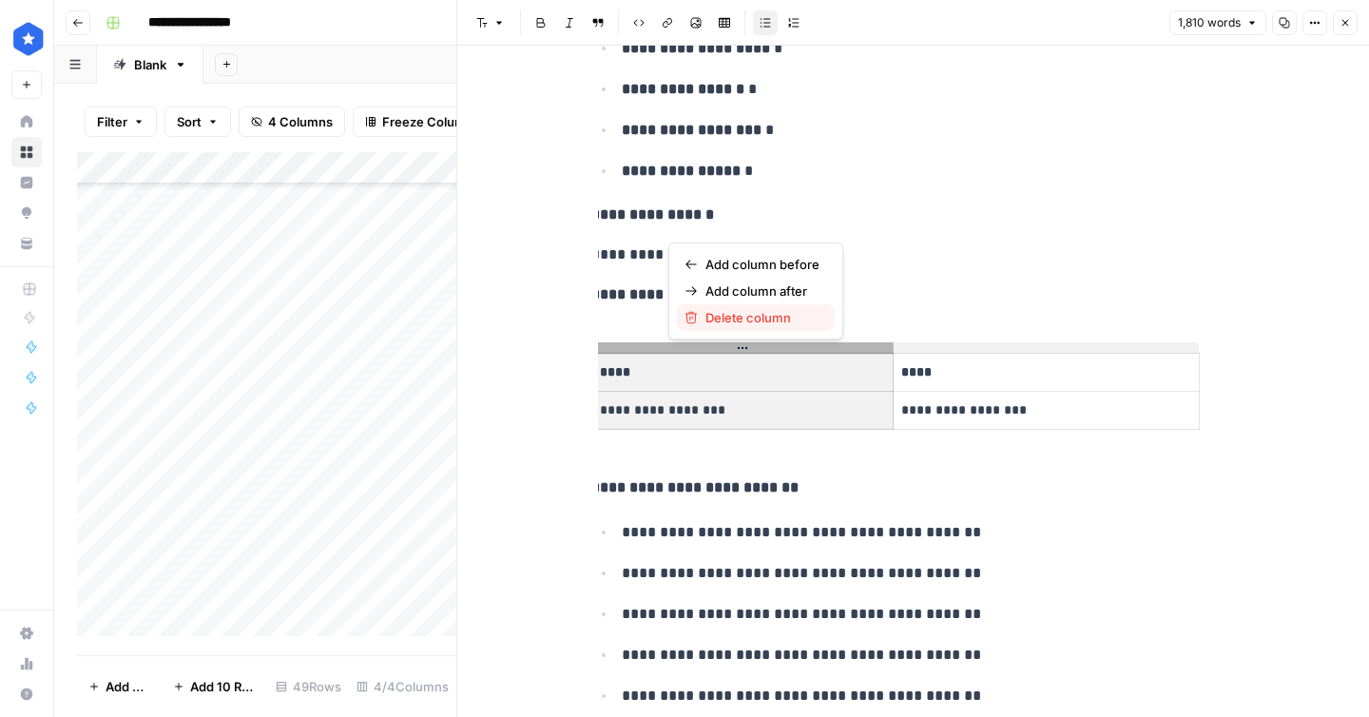
click at [747, 320] on span "Delete column" at bounding box center [763, 317] width 114 height 19
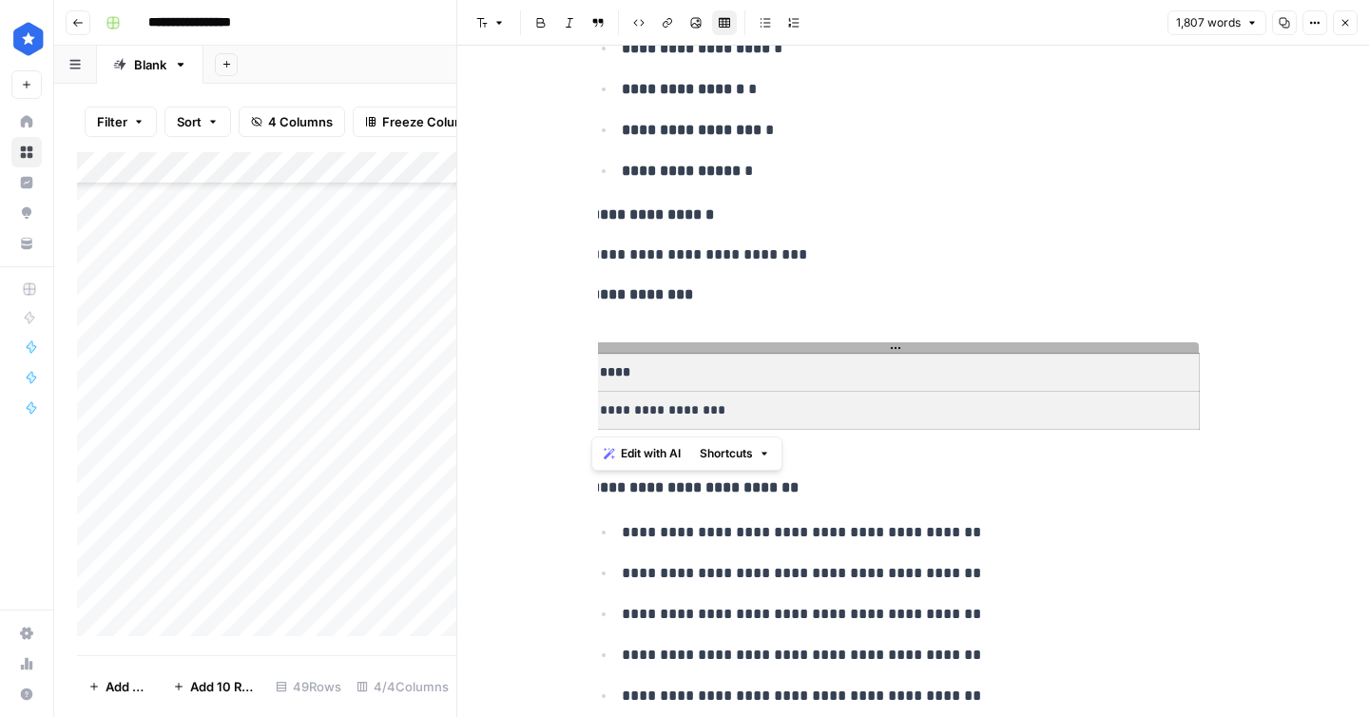
click at [723, 356] on th "****" at bounding box center [896, 373] width 608 height 38
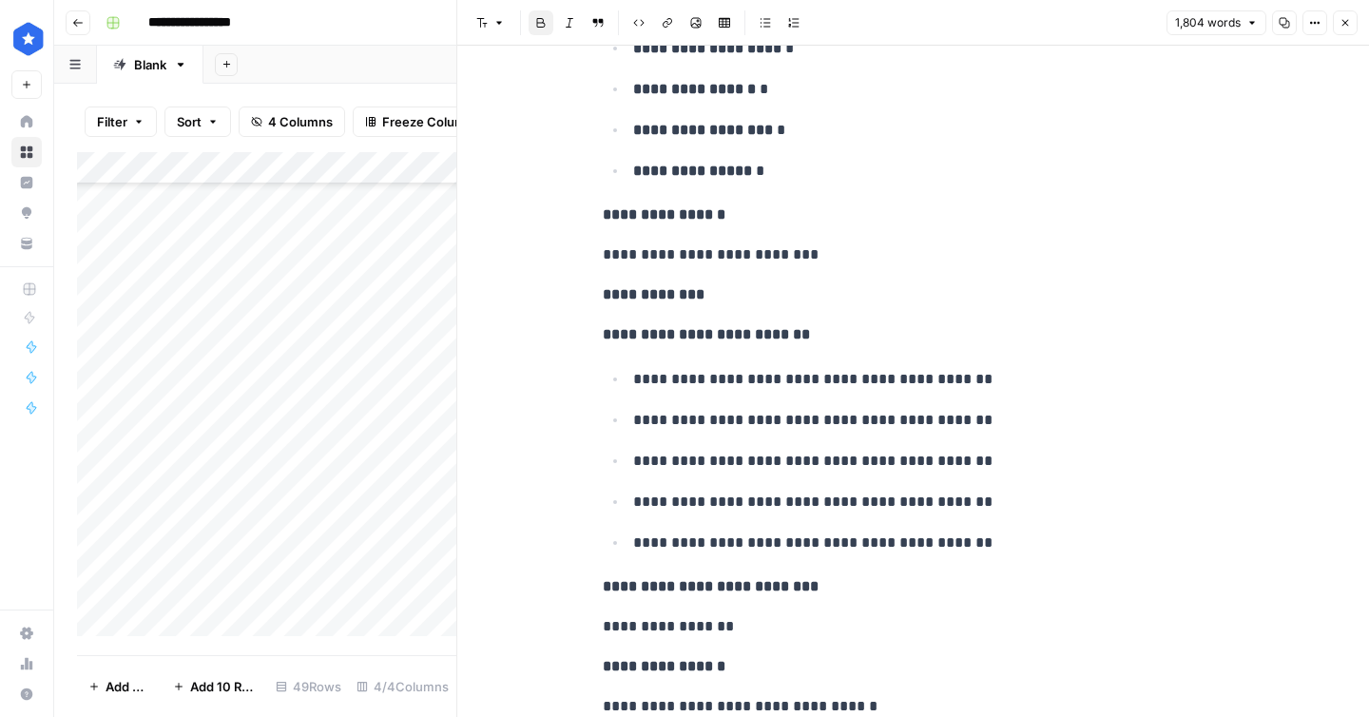
click at [758, 304] on p "**********" at bounding box center [907, 294] width 609 height 25
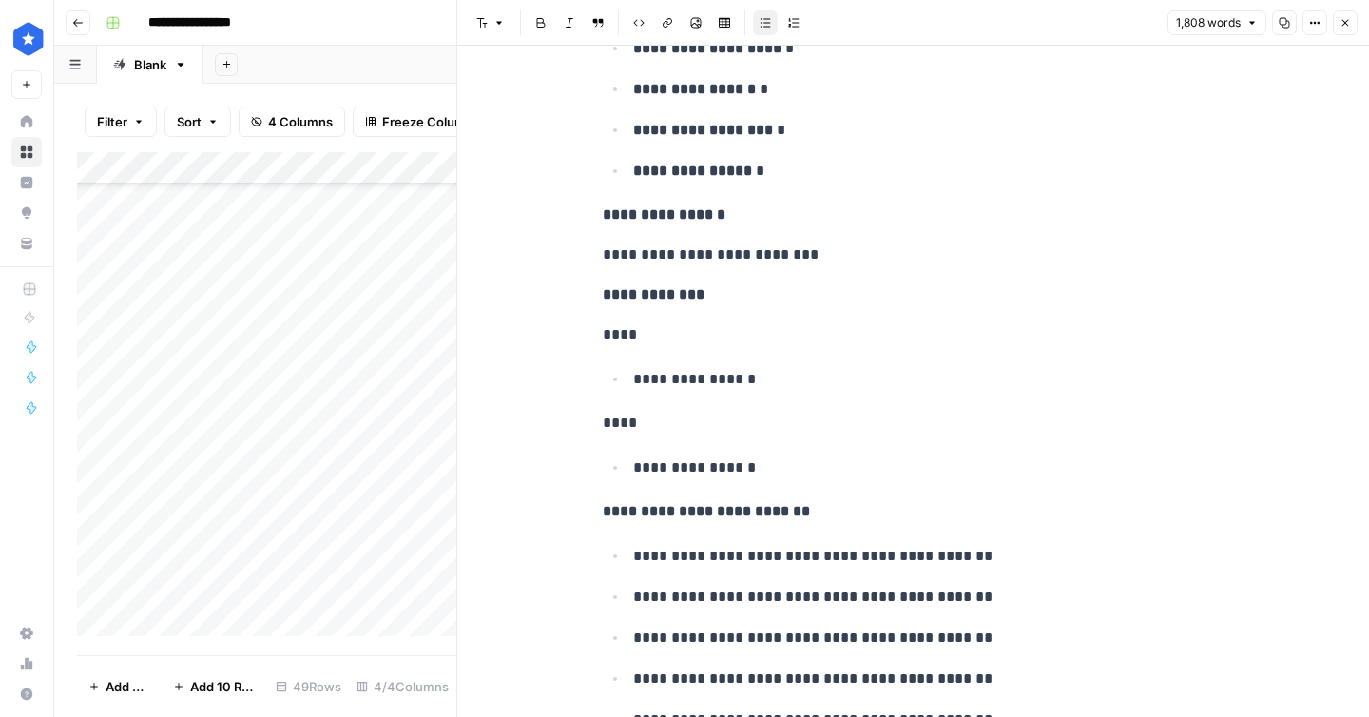
click at [718, 378] on p "**********" at bounding box center [922, 379] width 578 height 25
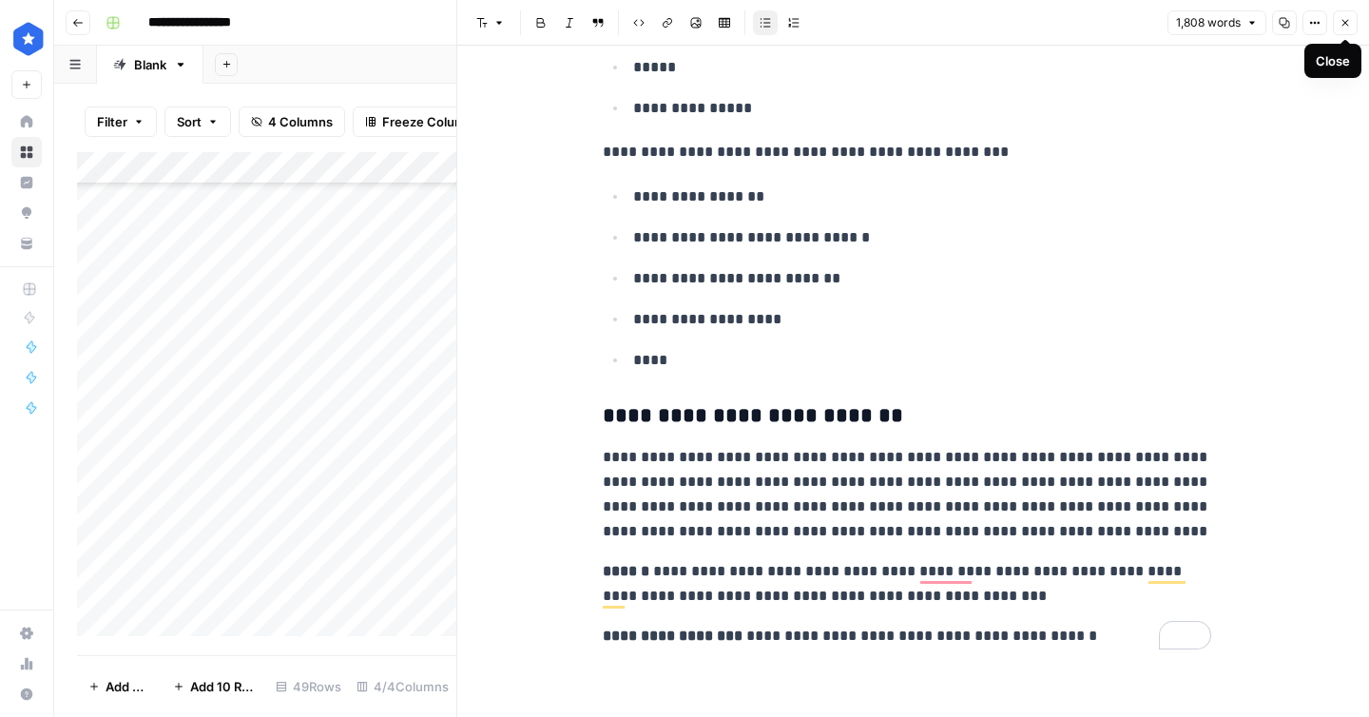
click at [1346, 28] on icon "button" at bounding box center [1345, 22] width 11 height 11
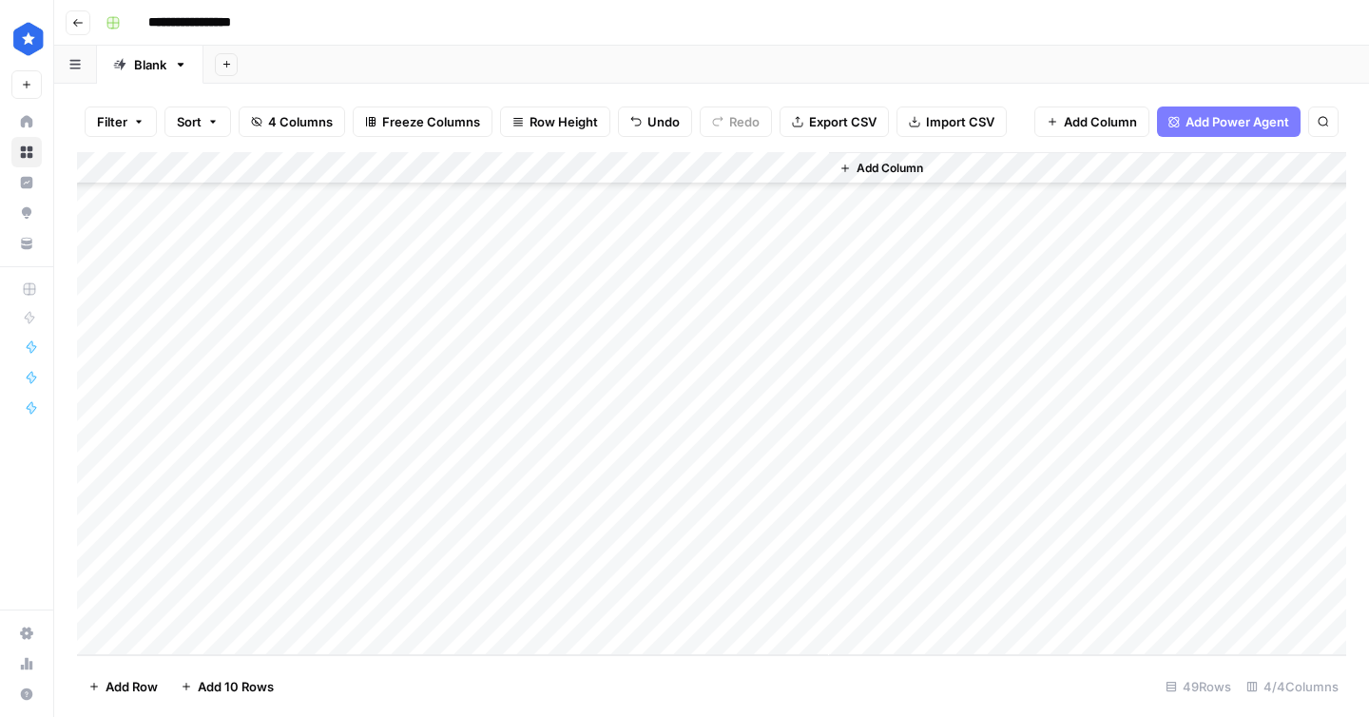
drag, startPoint x: 484, startPoint y: 263, endPoint x: 430, endPoint y: 607, distance: 347.6
click at [431, 607] on div "Add Column" at bounding box center [712, 403] width 1270 height 503
click at [572, 543] on div "Add Column" at bounding box center [712, 403] width 1270 height 503
click at [738, 251] on div "Add Column" at bounding box center [712, 403] width 1270 height 503
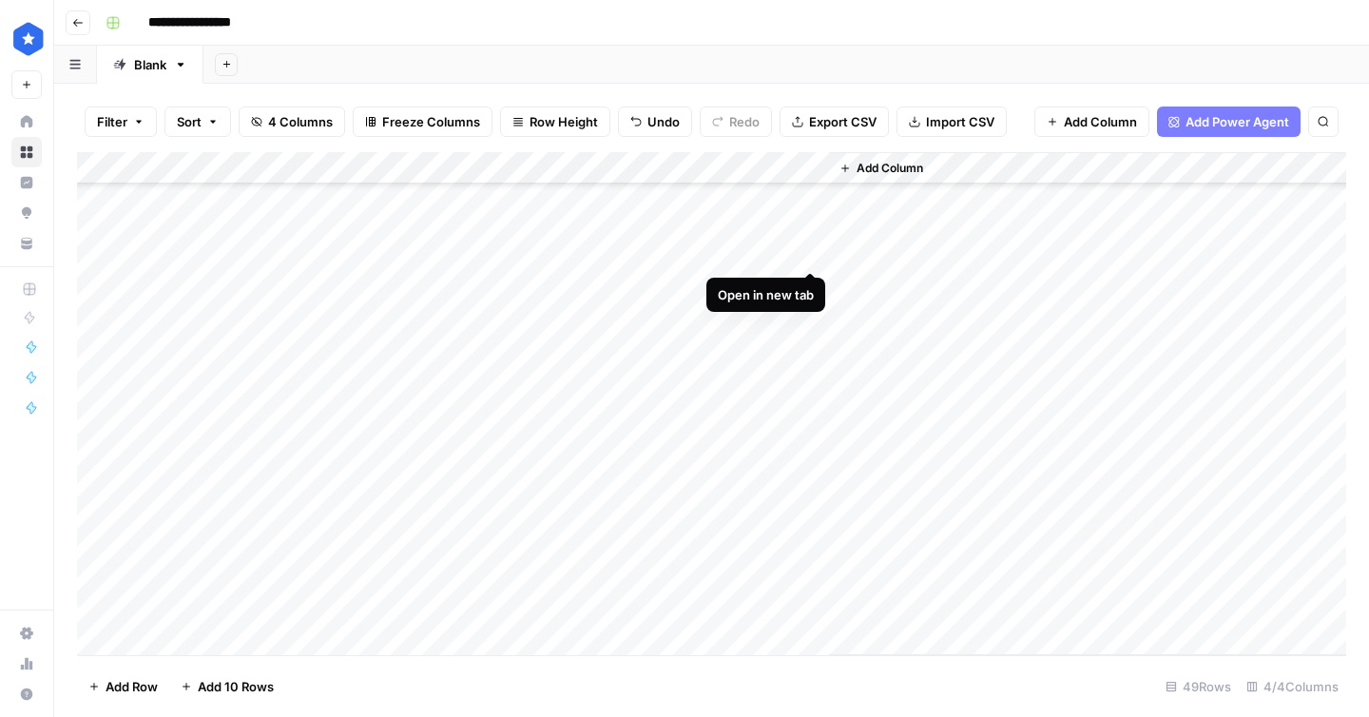
click at [816, 252] on div "Add Column" at bounding box center [712, 403] width 1270 height 503
click at [813, 193] on div "Add Column" at bounding box center [712, 403] width 1270 height 503
click at [225, 314] on div "Add Column" at bounding box center [712, 403] width 1270 height 503
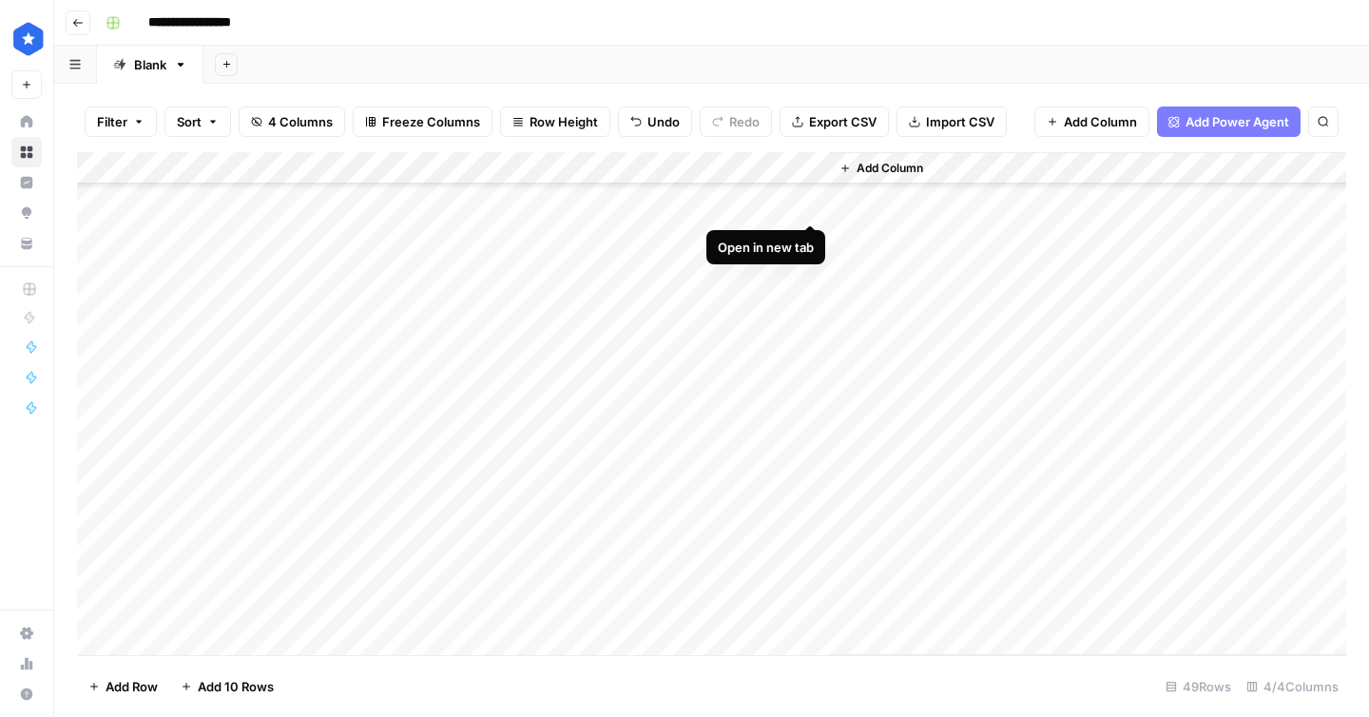
click at [805, 203] on div "Add Column" at bounding box center [712, 403] width 1270 height 503
click at [803, 238] on div "Add Column" at bounding box center [712, 403] width 1270 height 503
click at [806, 204] on div "Add Column" at bounding box center [712, 403] width 1270 height 503
click at [467, 267] on div "Add Column" at bounding box center [712, 403] width 1270 height 503
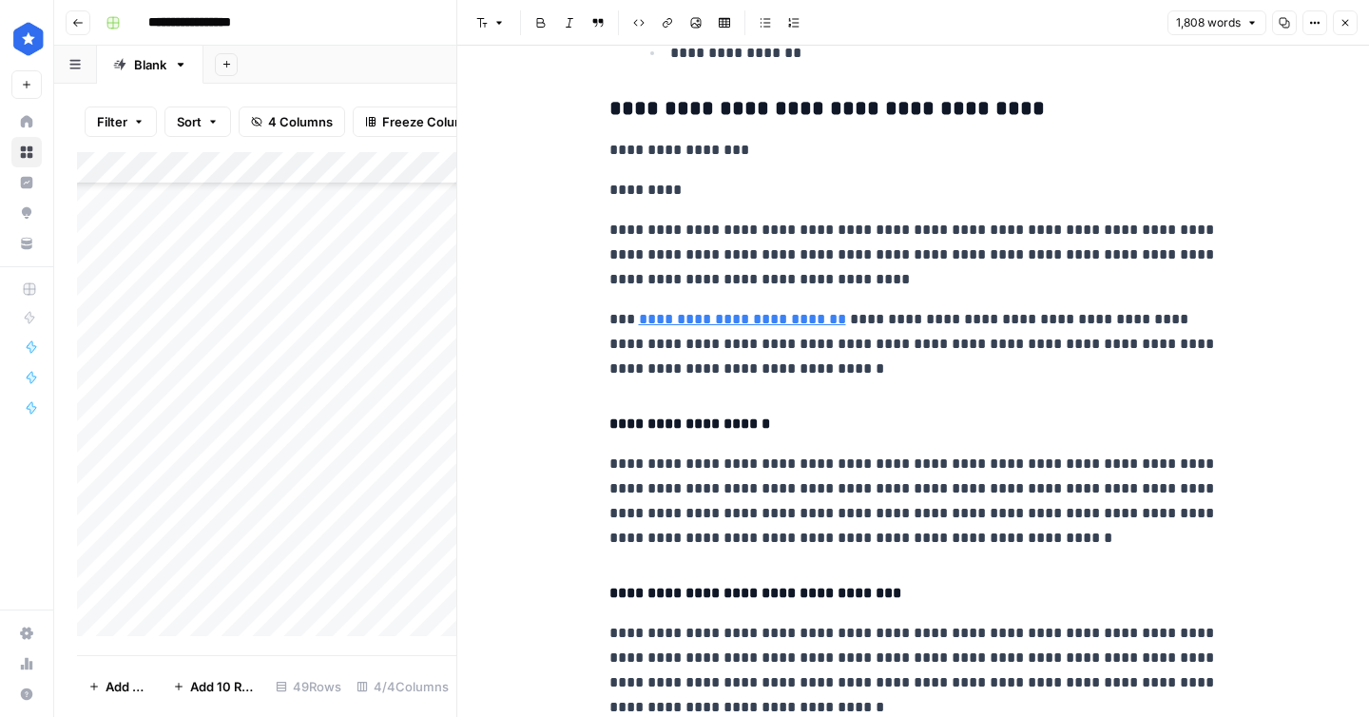
scroll to position [5025, 0]
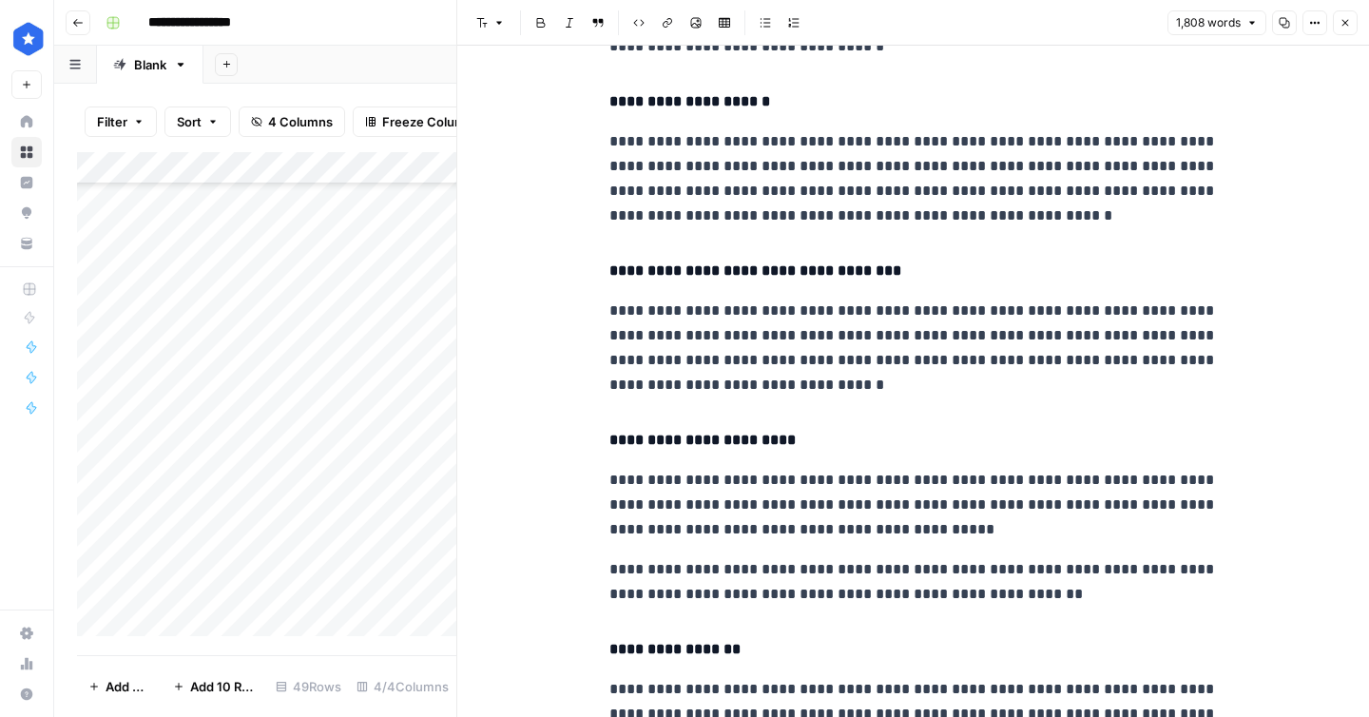
click at [719, 108] on h4 "**********" at bounding box center [914, 101] width 609 height 25
click at [649, 109] on h4 "**********" at bounding box center [914, 101] width 609 height 25
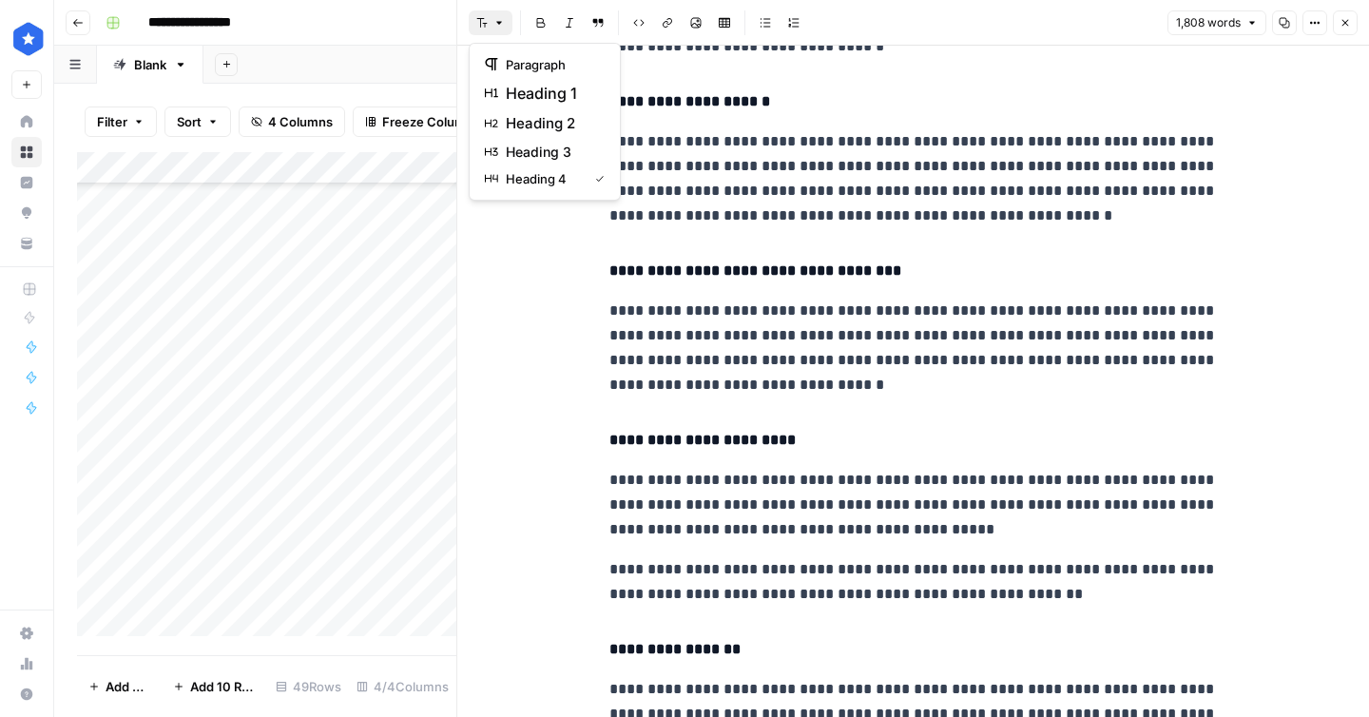
click at [493, 24] on button "Font style" at bounding box center [491, 22] width 44 height 25
click at [553, 180] on span "heading 4" at bounding box center [543, 178] width 74 height 19
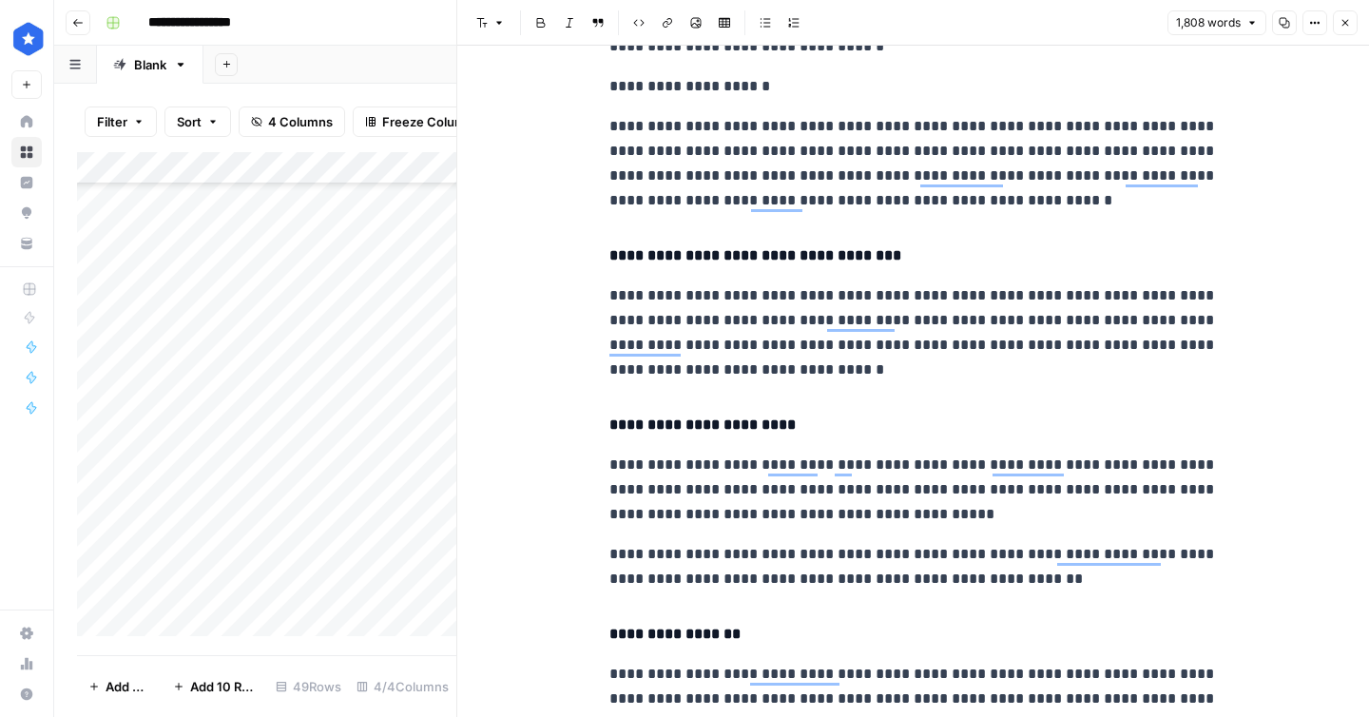
click at [497, 24] on icon "button" at bounding box center [499, 22] width 11 height 11
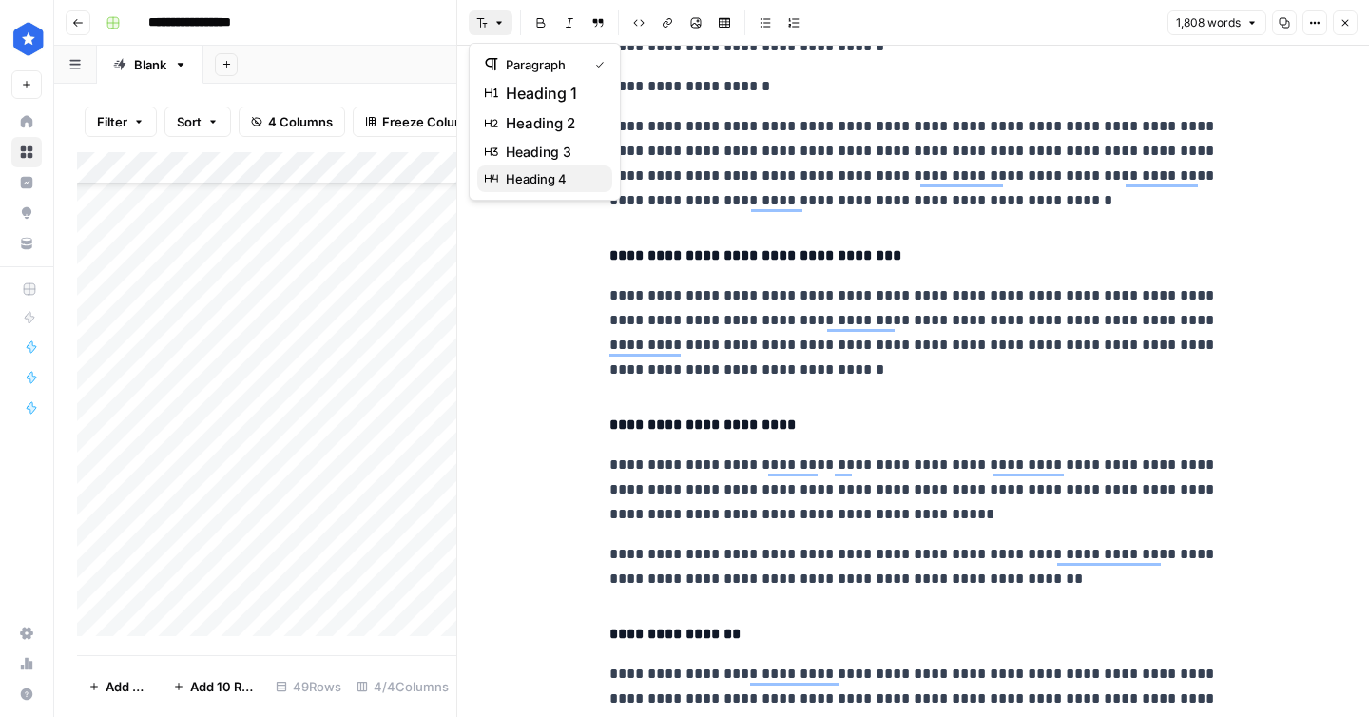
click at [548, 179] on span "heading 4" at bounding box center [551, 178] width 91 height 19
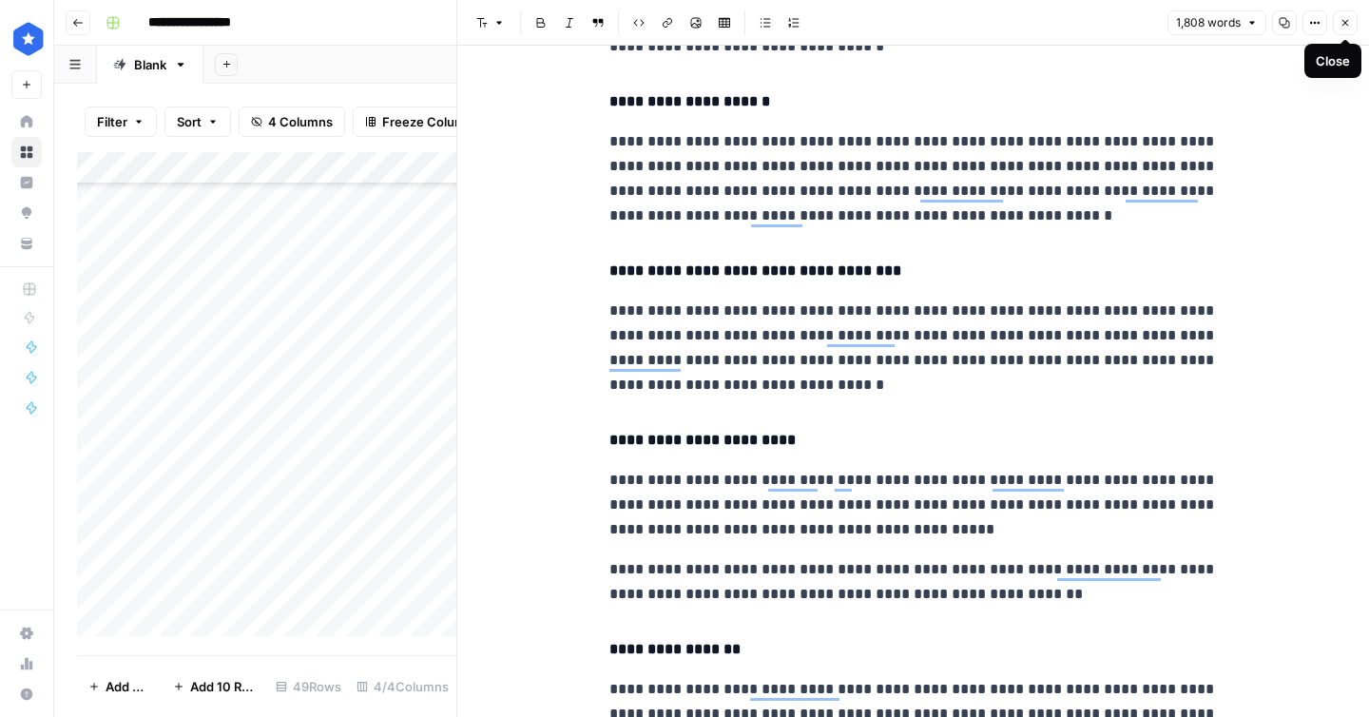
click at [1343, 27] on icon "button" at bounding box center [1345, 22] width 11 height 11
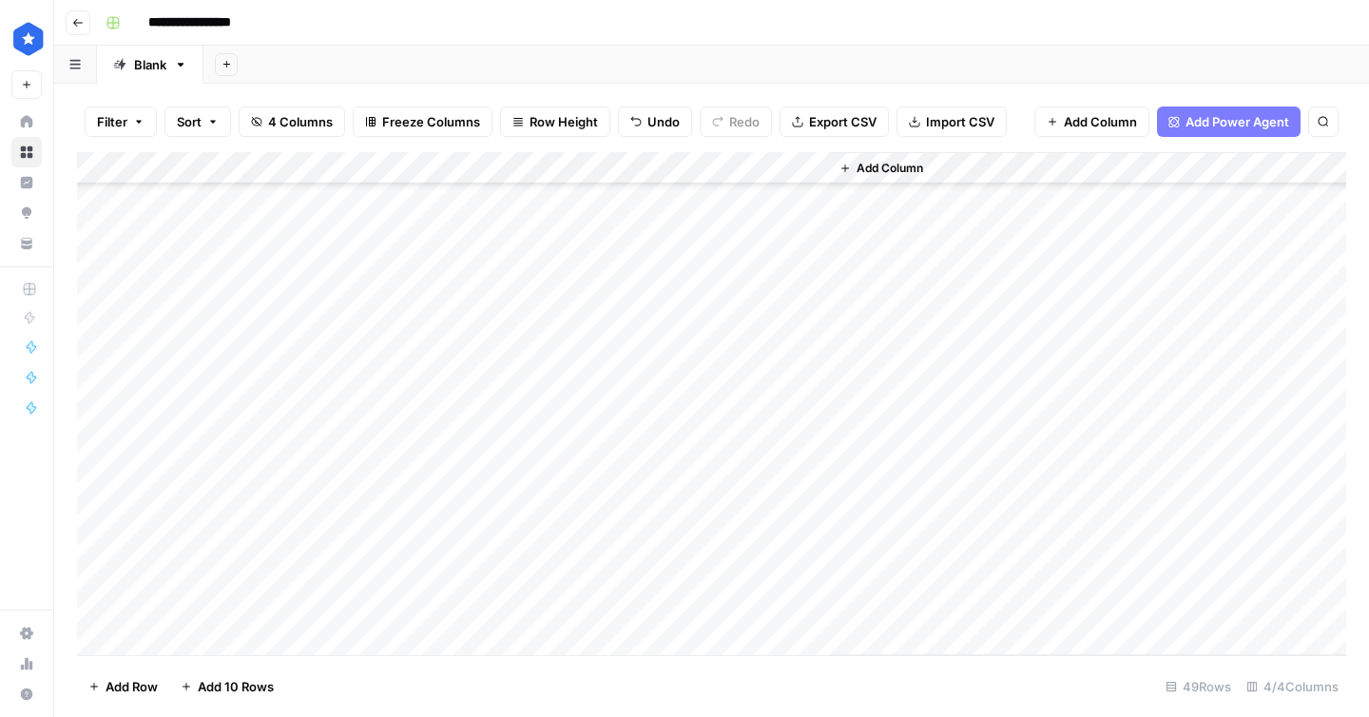
click at [613, 171] on div "Add Column" at bounding box center [712, 403] width 1270 height 503
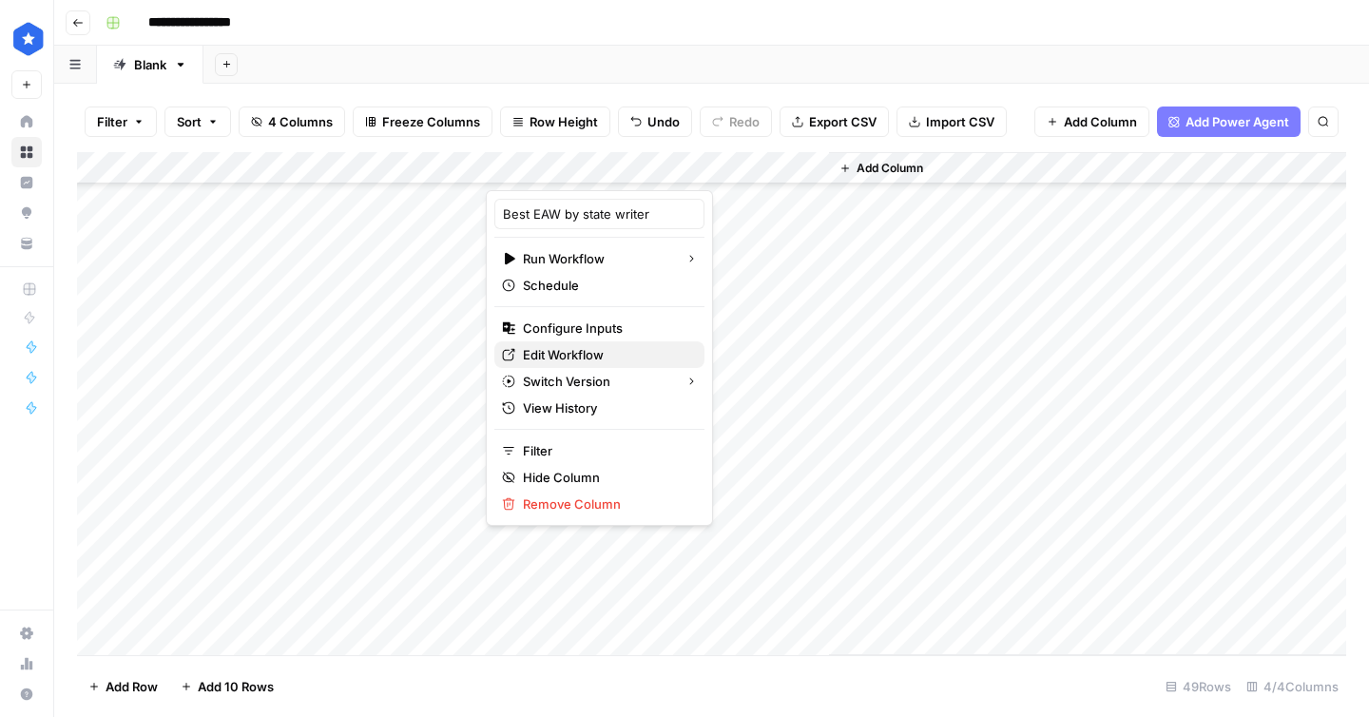
click at [567, 349] on span "Edit Workflow" at bounding box center [606, 354] width 166 height 19
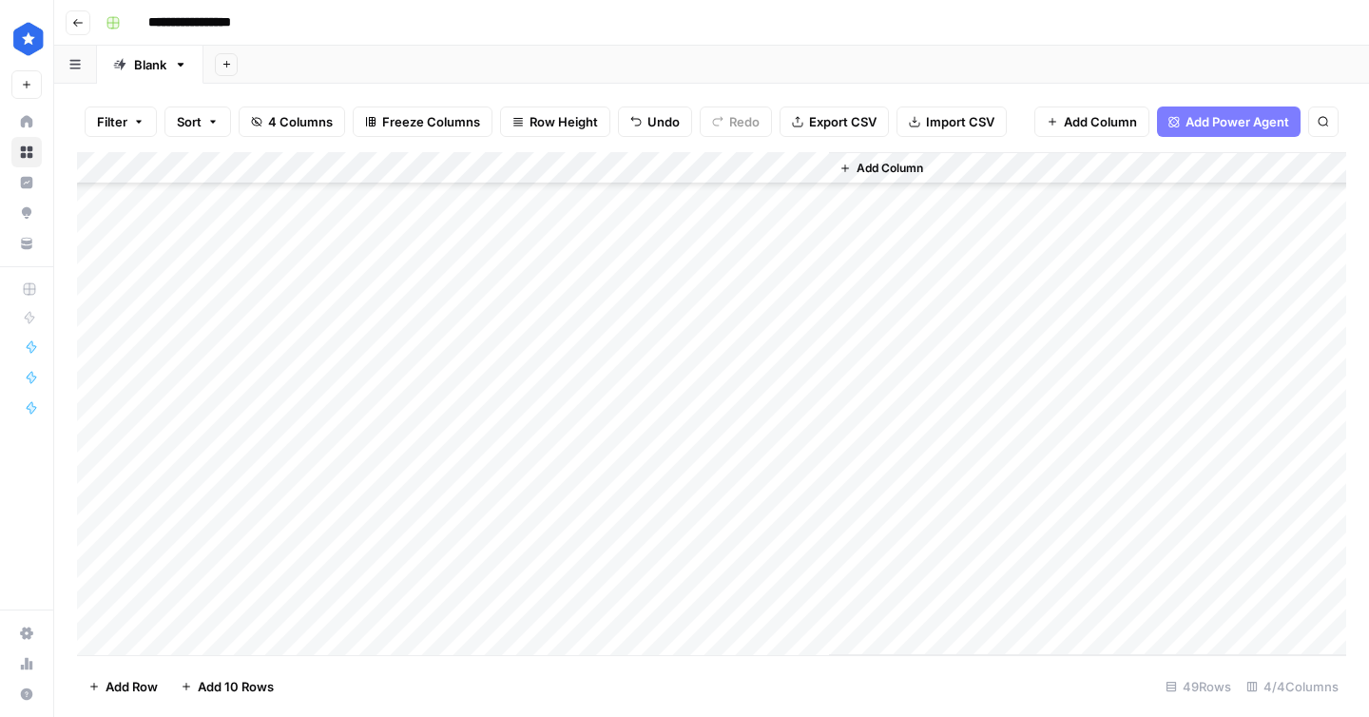
scroll to position [992, 0]
click at [589, 267] on div "Add Column" at bounding box center [712, 403] width 1270 height 503
drag, startPoint x: 173, startPoint y: 342, endPoint x: 227, endPoint y: 595, distance: 258.7
click at [227, 595] on div "Add Column" at bounding box center [712, 403] width 1270 height 503
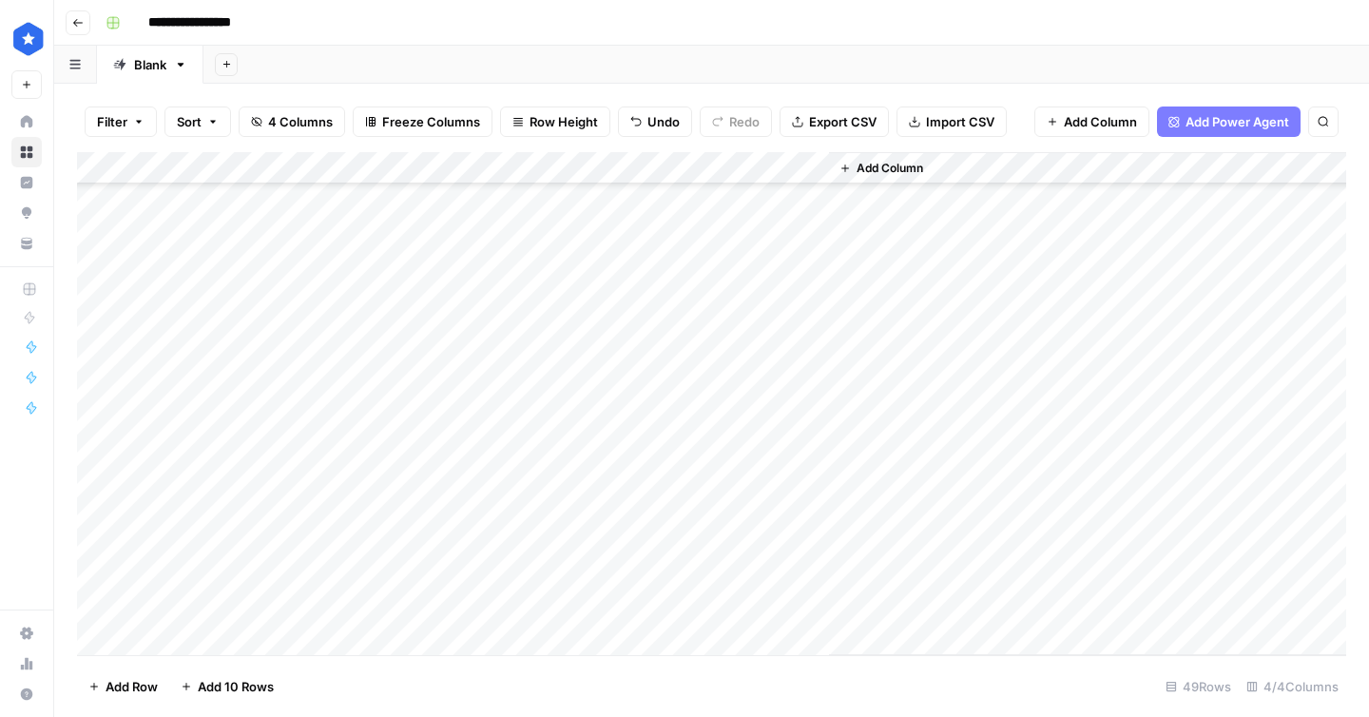
scroll to position [894, 0]
click at [813, 375] on div "Add Column" at bounding box center [712, 403] width 1270 height 503
click at [575, 407] on div "Add Column" at bounding box center [712, 403] width 1270 height 503
click at [617, 369] on div "Add Column" at bounding box center [712, 403] width 1270 height 503
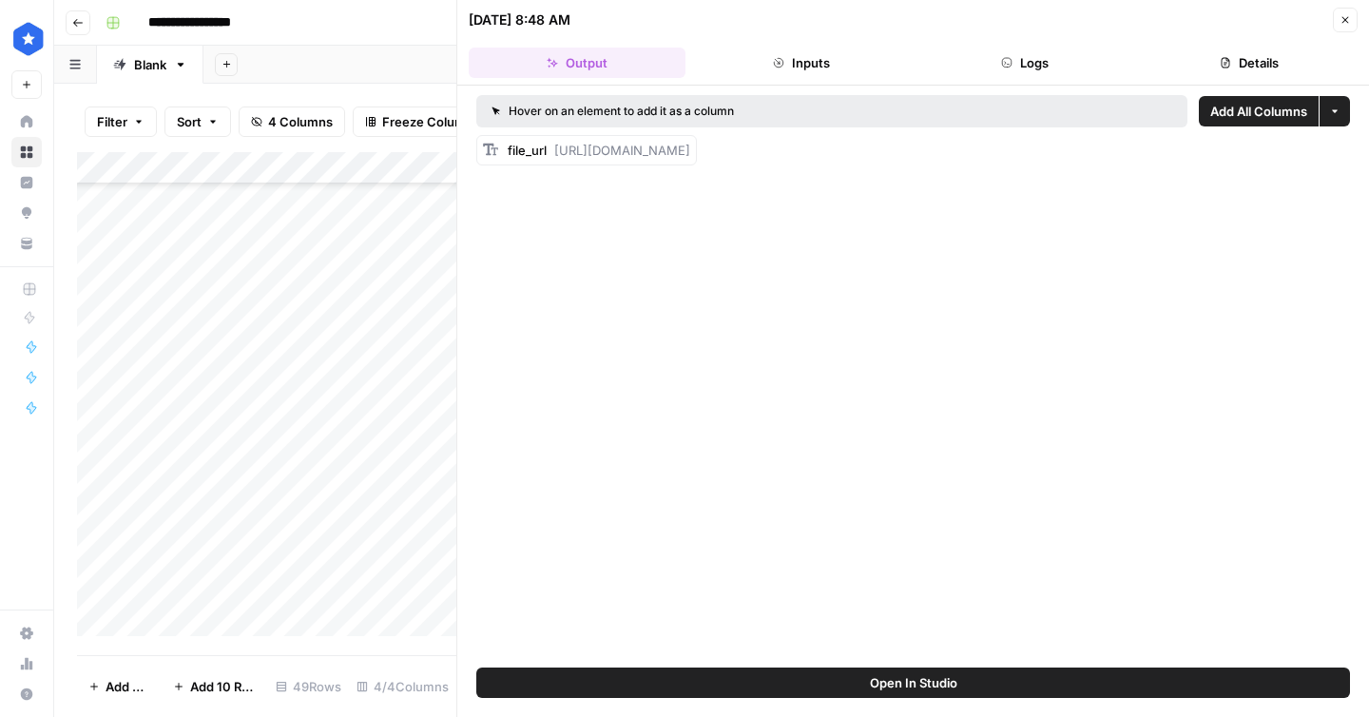
click at [1177, 66] on button "Details" at bounding box center [1249, 63] width 217 height 30
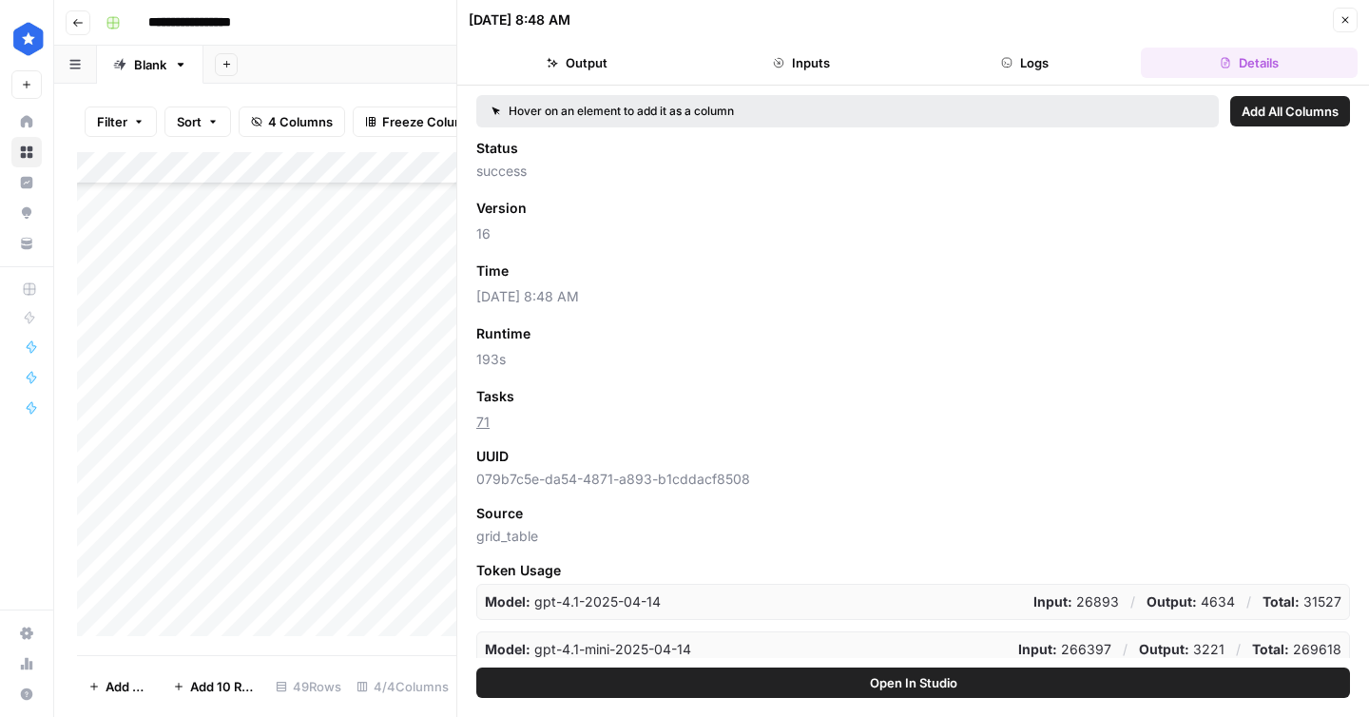
click at [1336, 24] on button "Close" at bounding box center [1345, 20] width 25 height 25
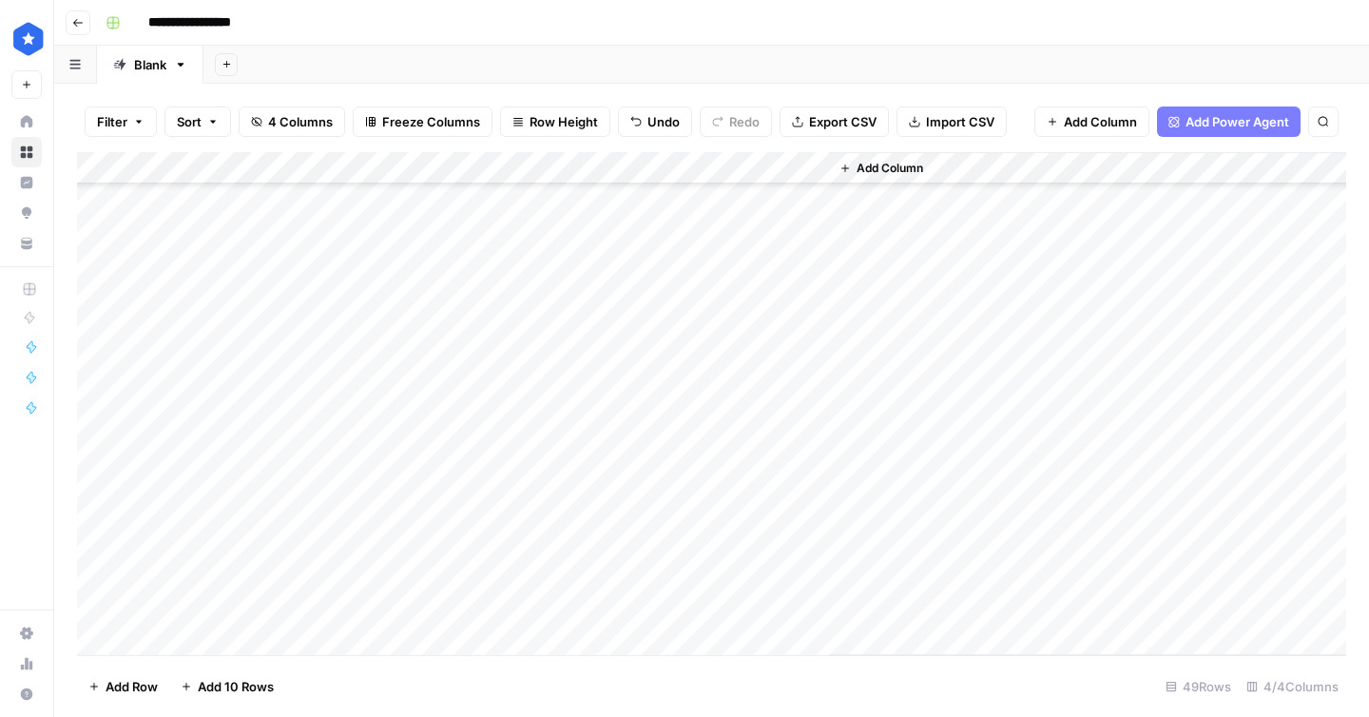
click at [811, 408] on div "Add Column" at bounding box center [712, 403] width 1270 height 503
click at [0, 0] on div "**********" at bounding box center [684, 358] width 1369 height 717
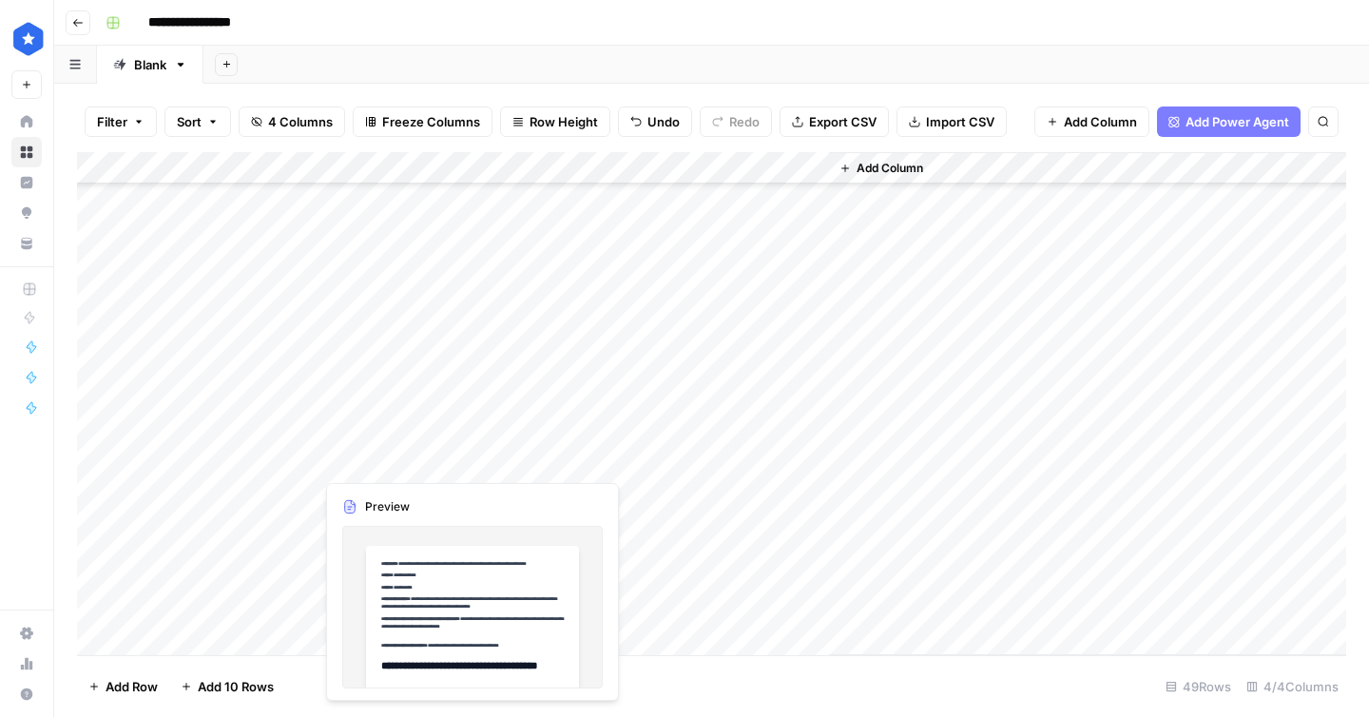
scroll to position [1144, 0]
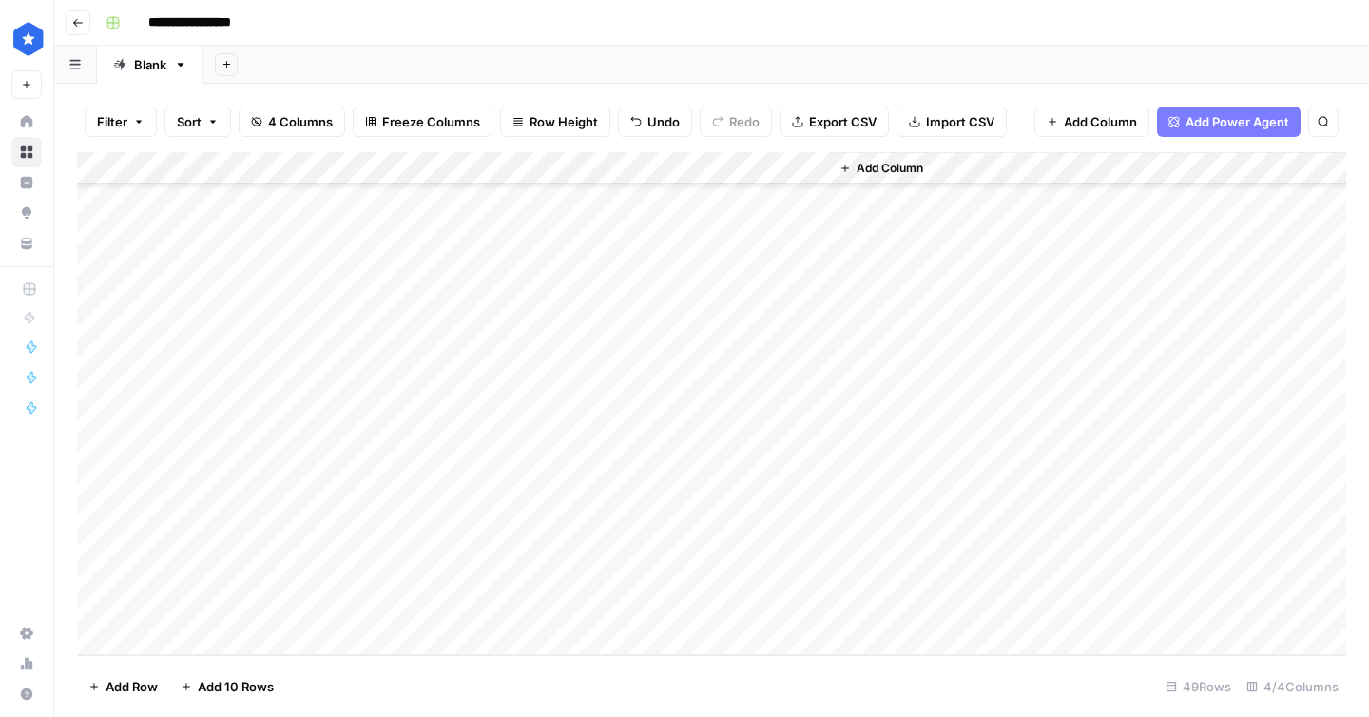
click at [610, 165] on div "Add Column" at bounding box center [712, 403] width 1270 height 503
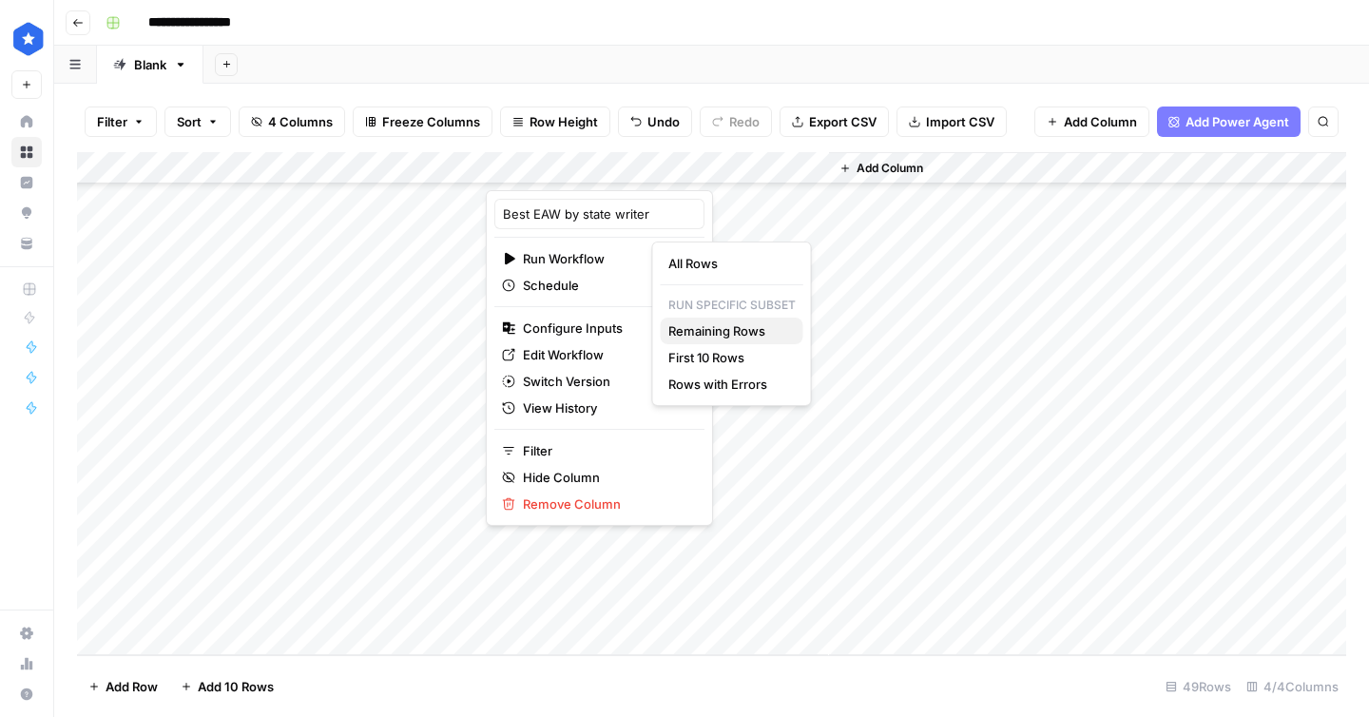
click at [765, 336] on span "Remaining Rows" at bounding box center [729, 330] width 120 height 19
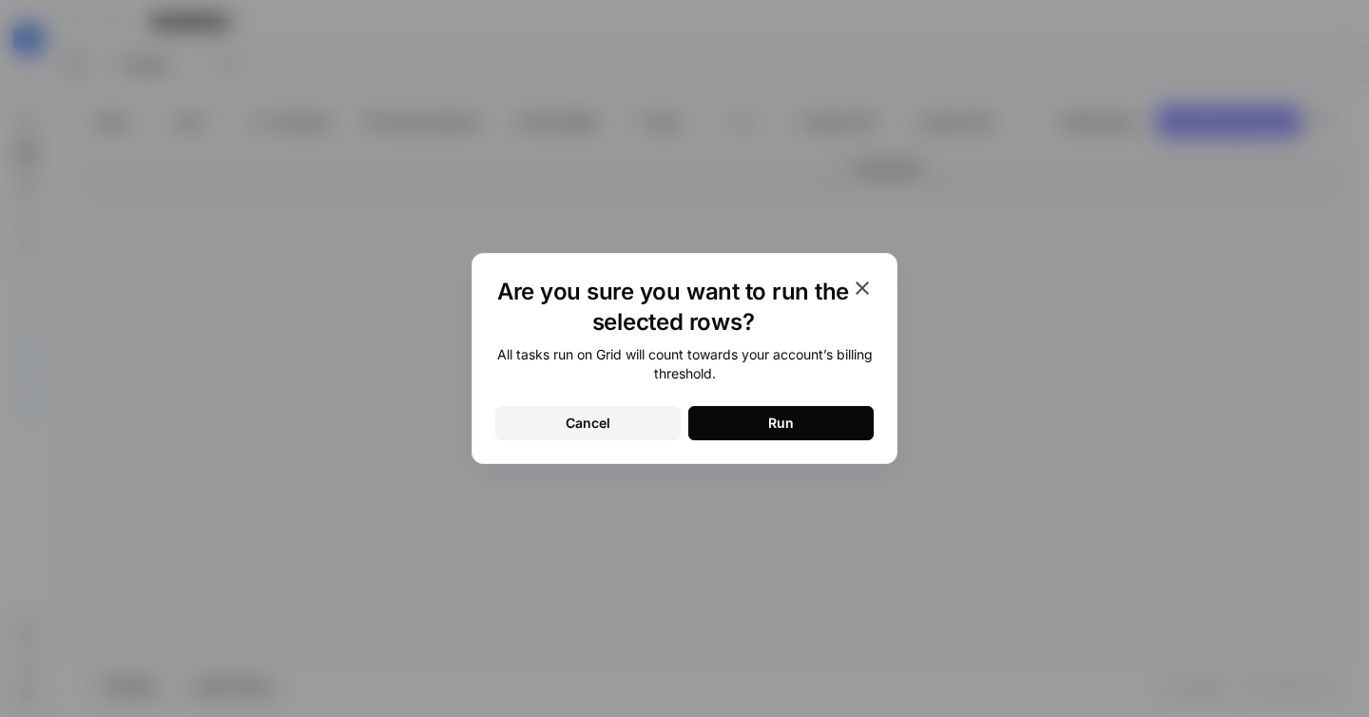
click at [779, 428] on div "Run" at bounding box center [781, 423] width 26 height 19
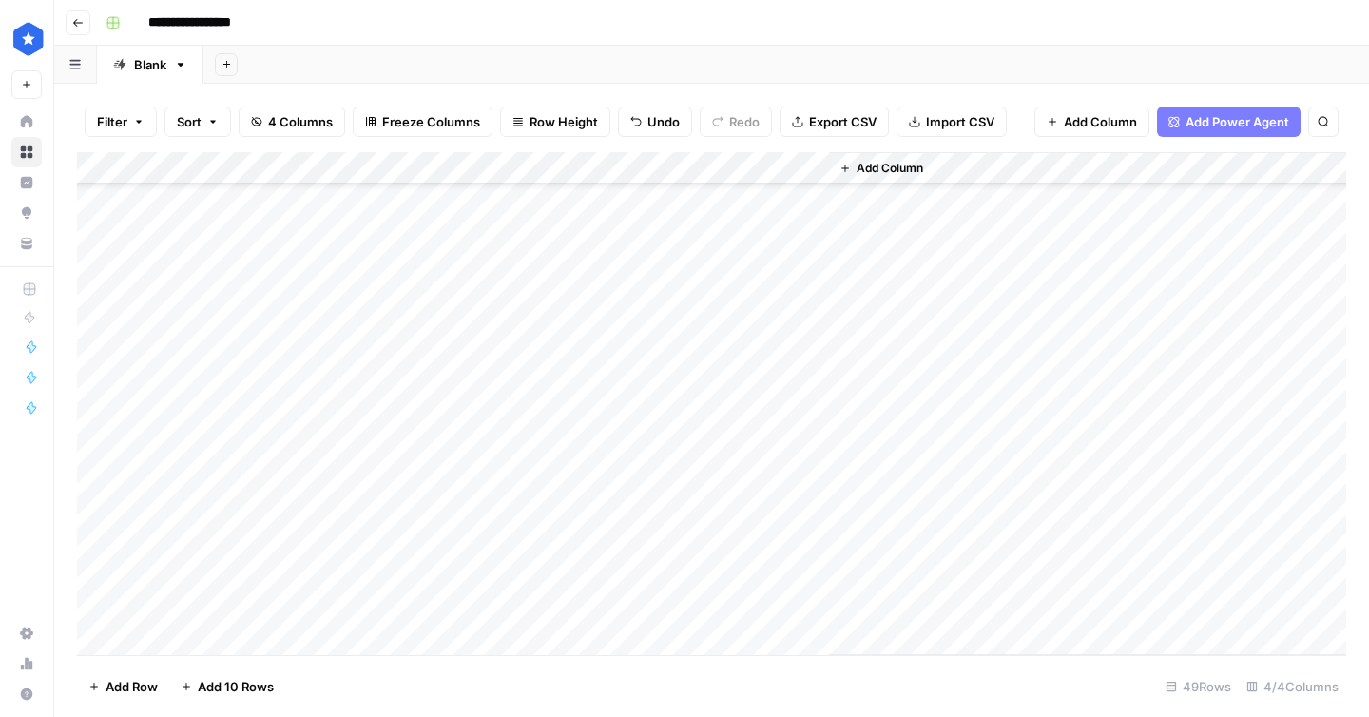
scroll to position [435, 0]
click at [224, 414] on div "Add Column" at bounding box center [712, 403] width 1270 height 503
click at [718, 410] on div "Add Column" at bounding box center [712, 403] width 1270 height 503
click at [237, 335] on div "Add Column" at bounding box center [712, 403] width 1270 height 503
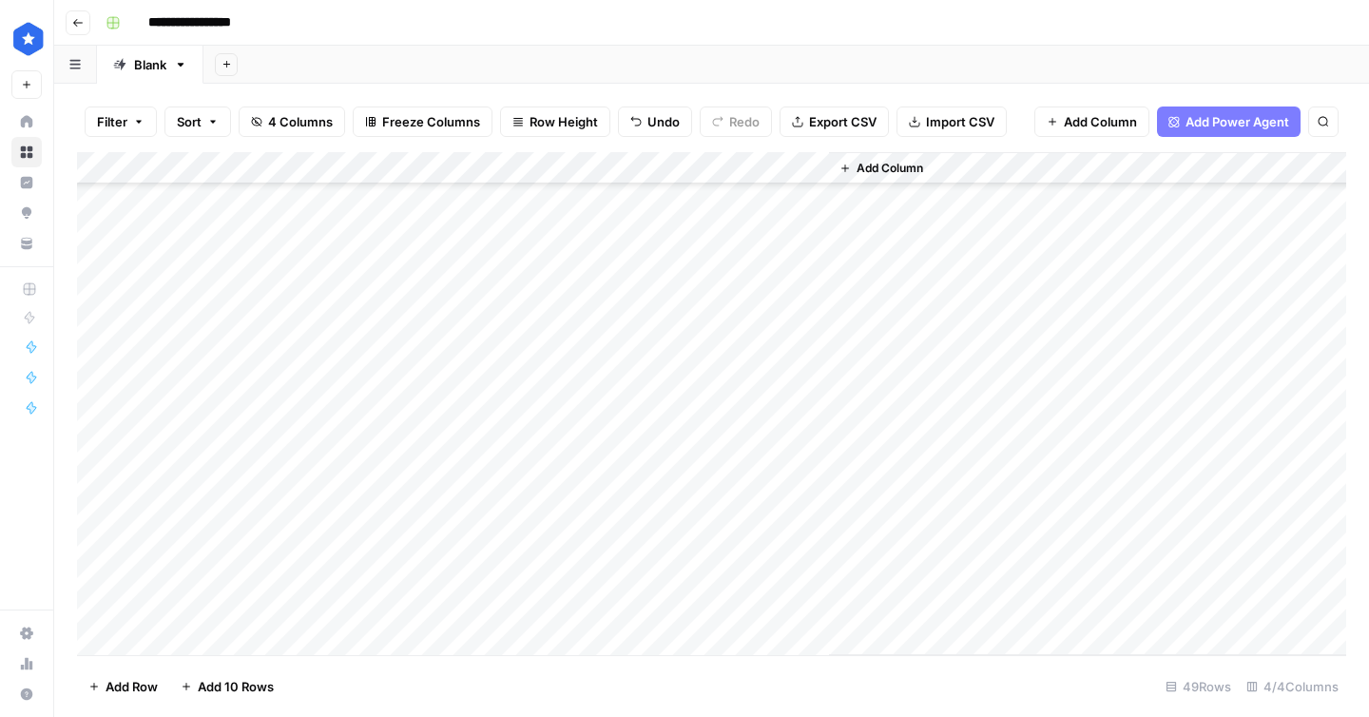
scroll to position [923, 0]
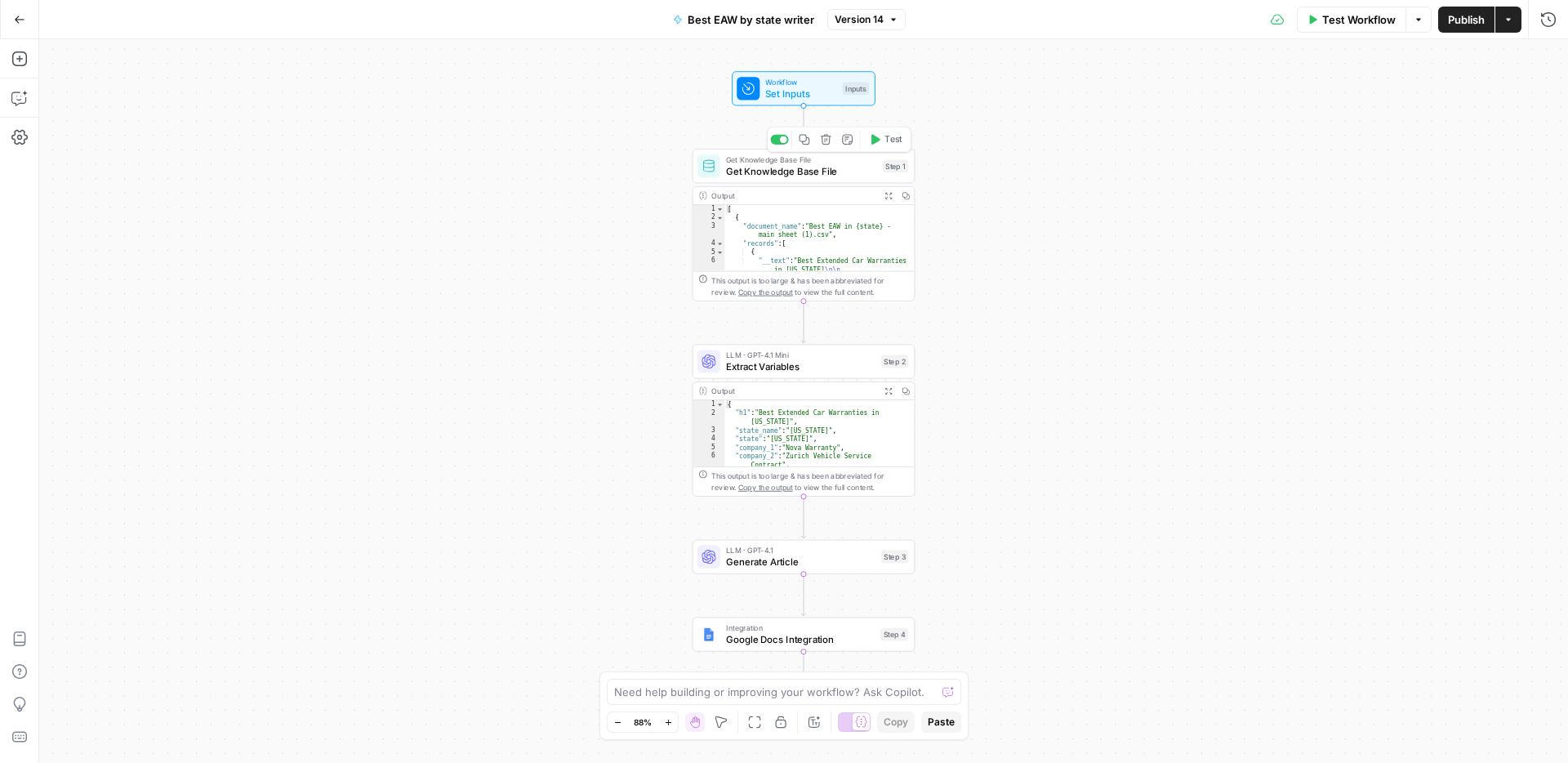
click at [828, 167] on span "Get Knowledge Base File" at bounding box center [801, 171] width 151 height 15
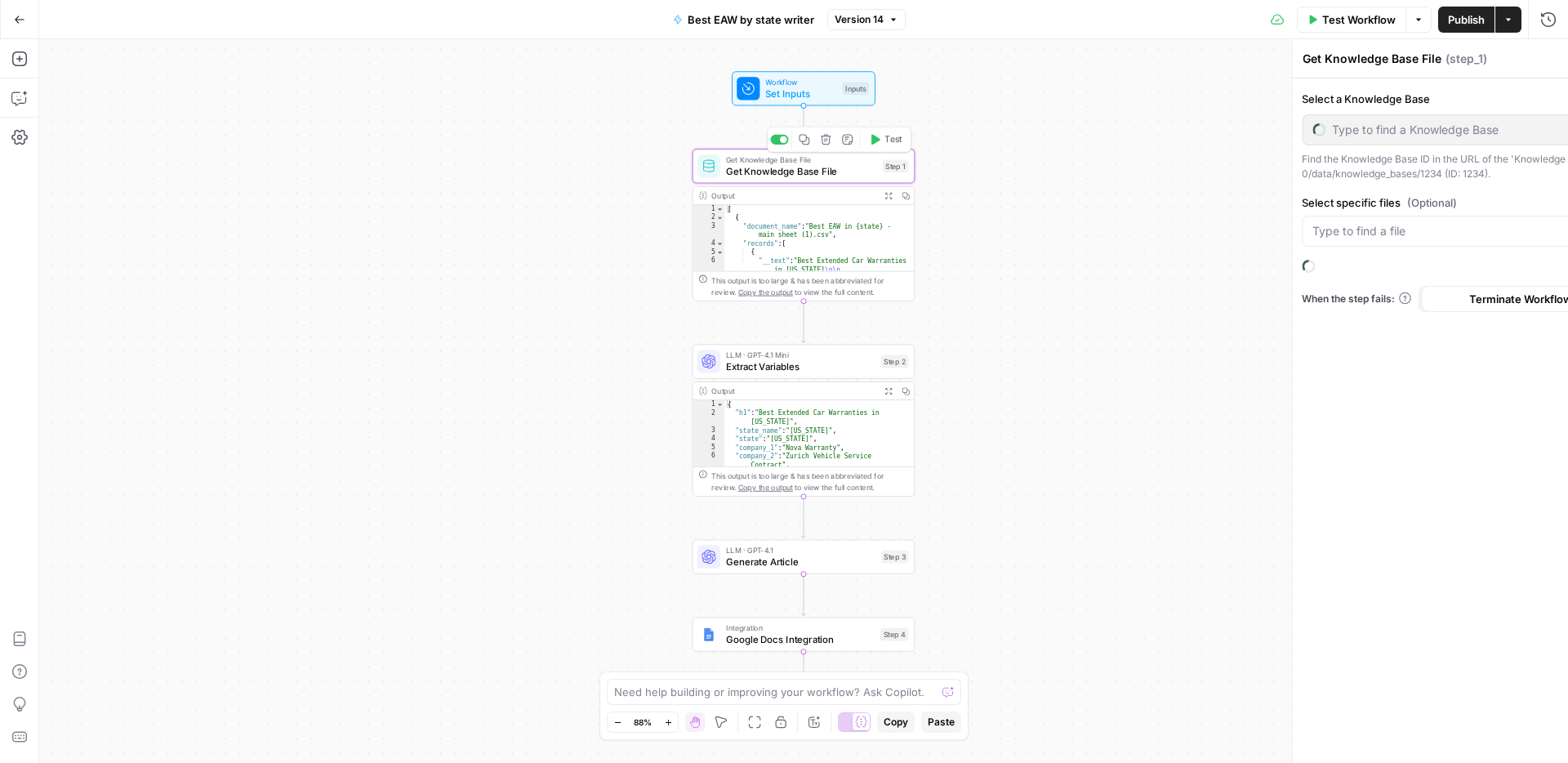
type input "EAW by state"
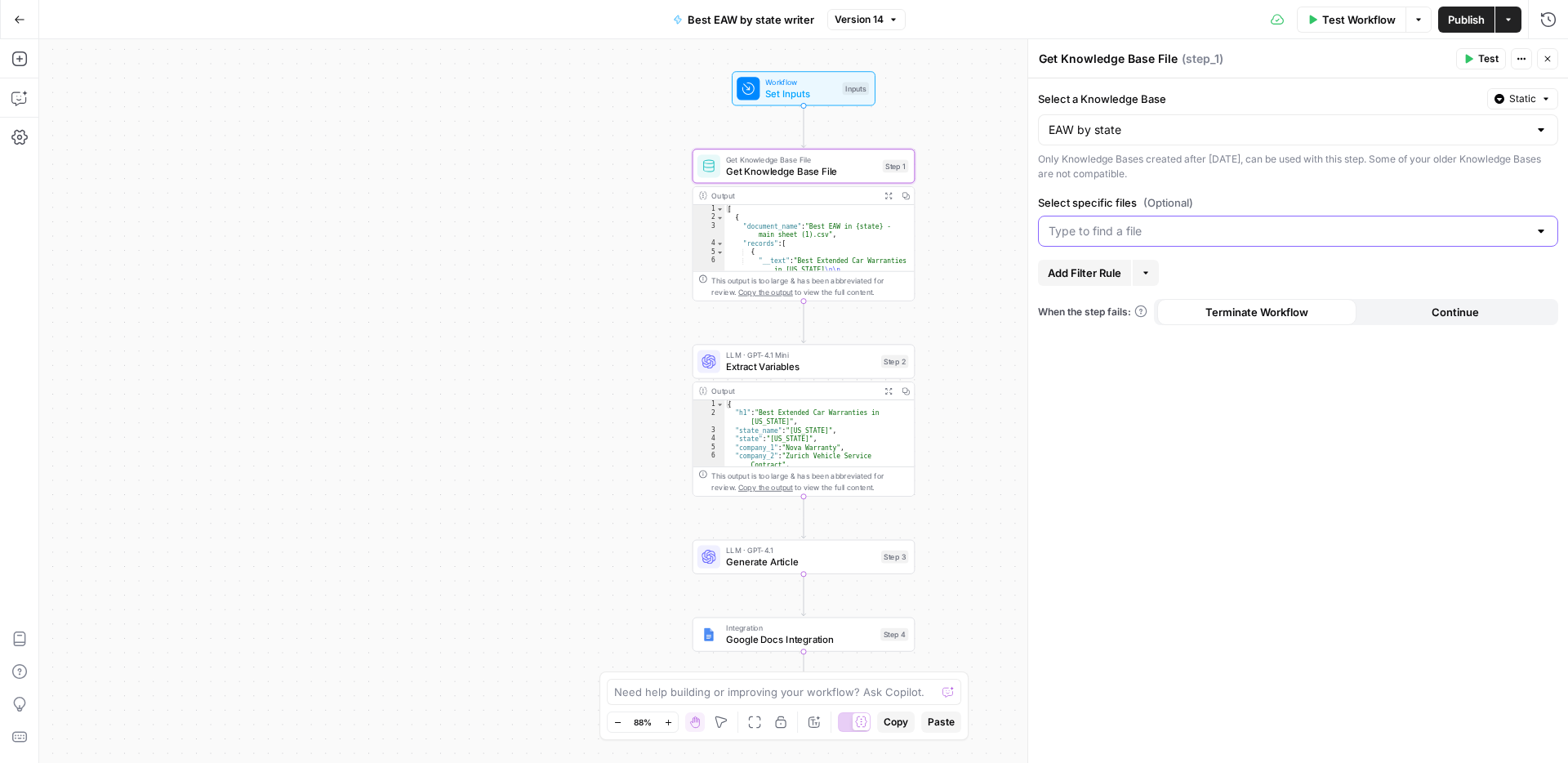
click at [1211, 235] on input "Select specific files (Optional)" at bounding box center [1288, 231] width 479 height 16
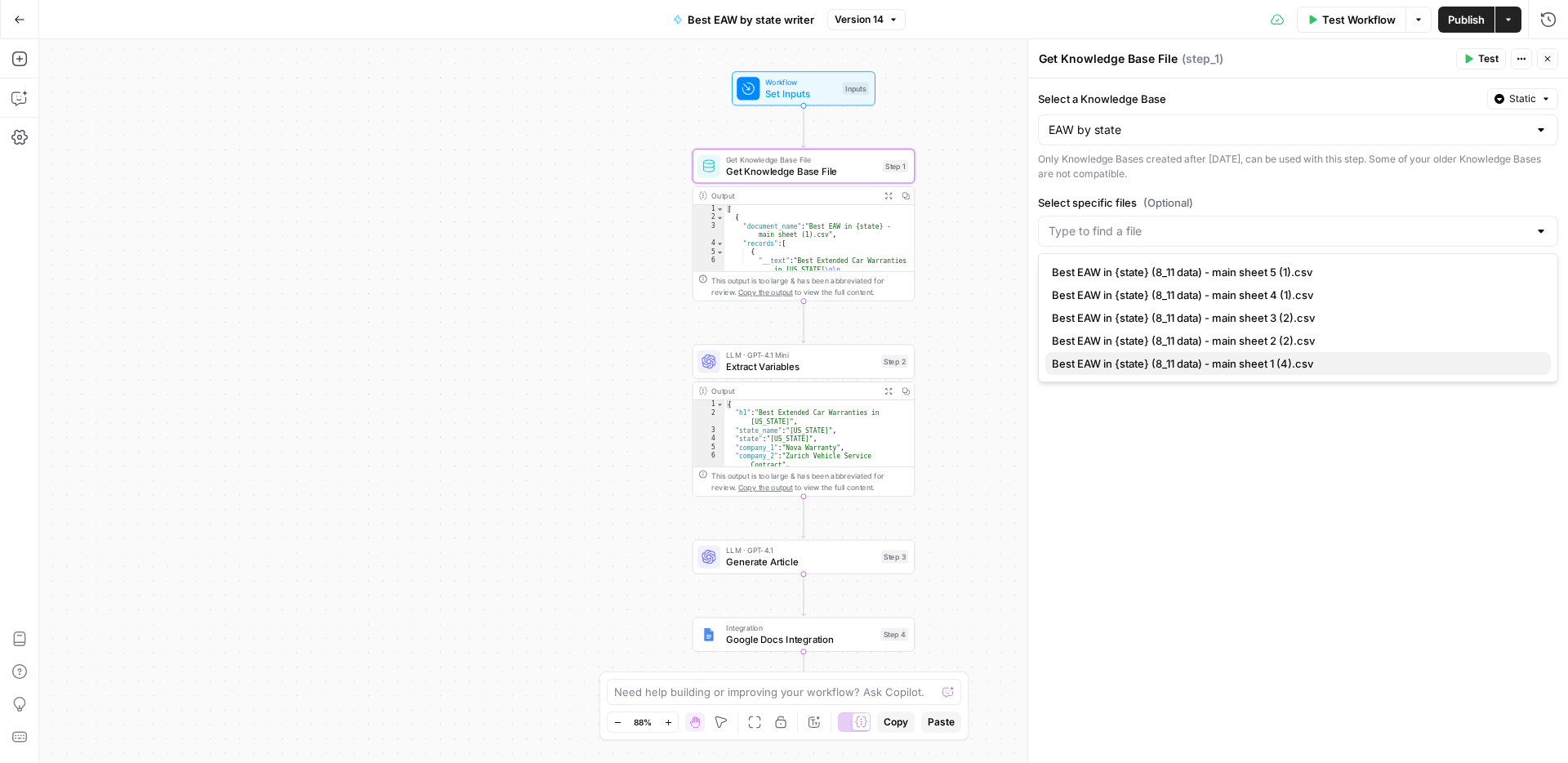
click at [1235, 358] on span "Best EAW in {state} (8_11 data) - main sheet 1 (4).csv" at bounding box center [1295, 363] width 486 height 16
click at [1243, 347] on span "Best EAW in {state} (8_11 data) - main sheet 2 (2).csv" at bounding box center [1295, 340] width 486 height 16
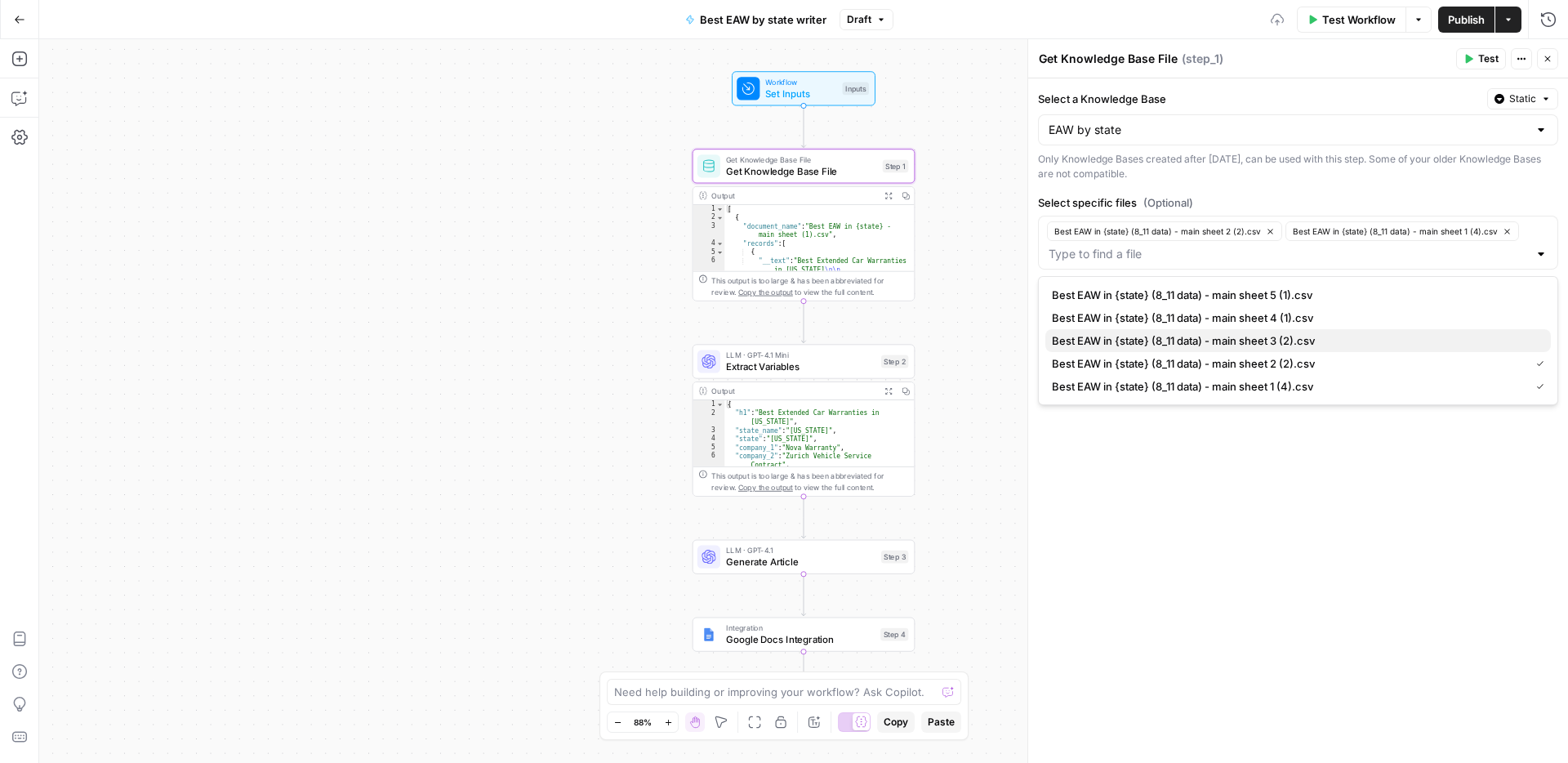
click at [1258, 350] on button "Best EAW in {state} (8_11 data) - main sheet 3 (2).csv" at bounding box center [1298, 340] width 506 height 23
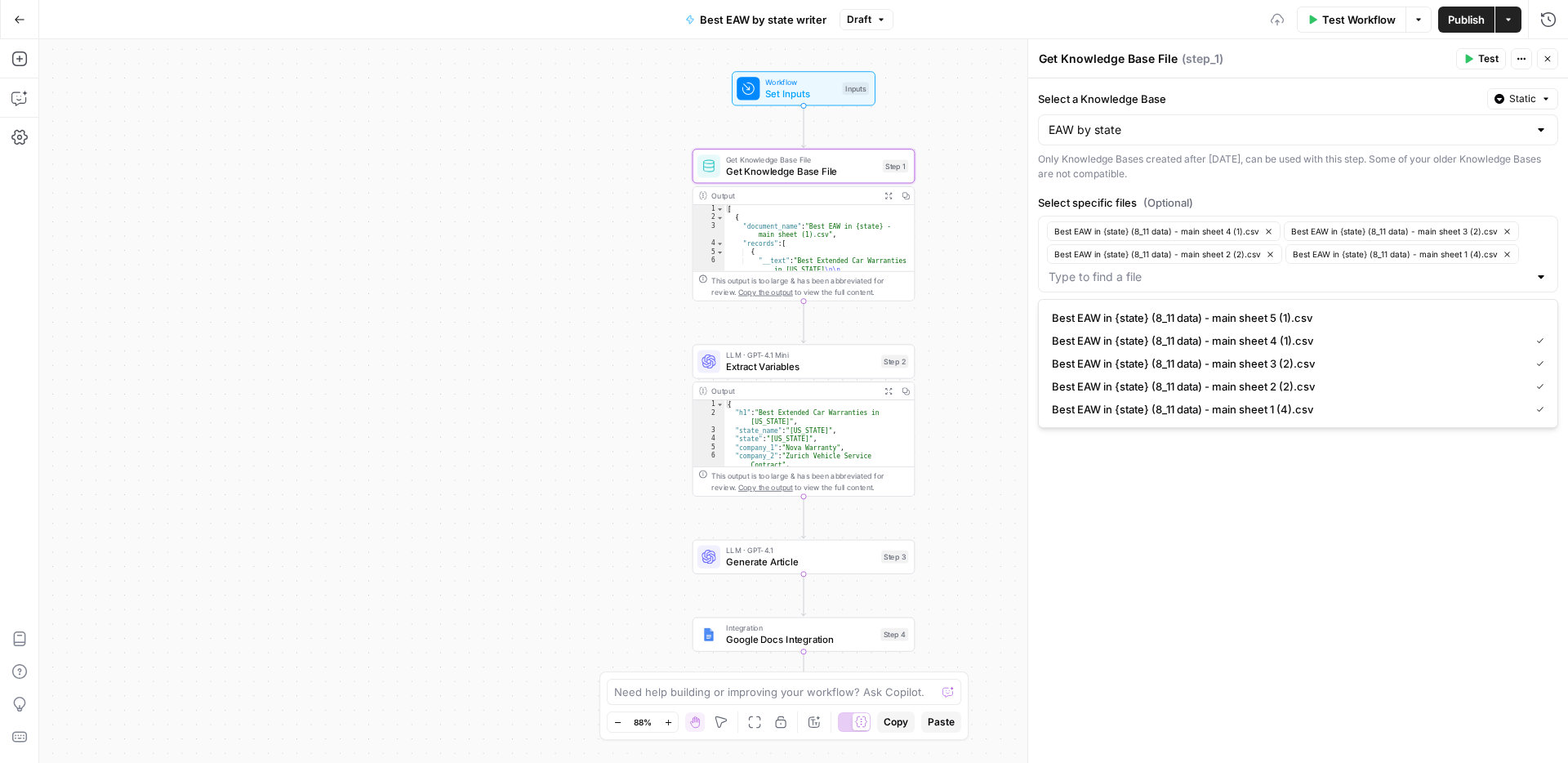
click at [1268, 320] on span "Best EAW in {state} (8_11 data) - main sheet 5 (1).csv" at bounding box center [1295, 317] width 486 height 16
click at [1418, 50] on div "Get Knowledge Base File Get Knowledge Base File ( step_1 )" at bounding box center [1244, 58] width 413 height 18
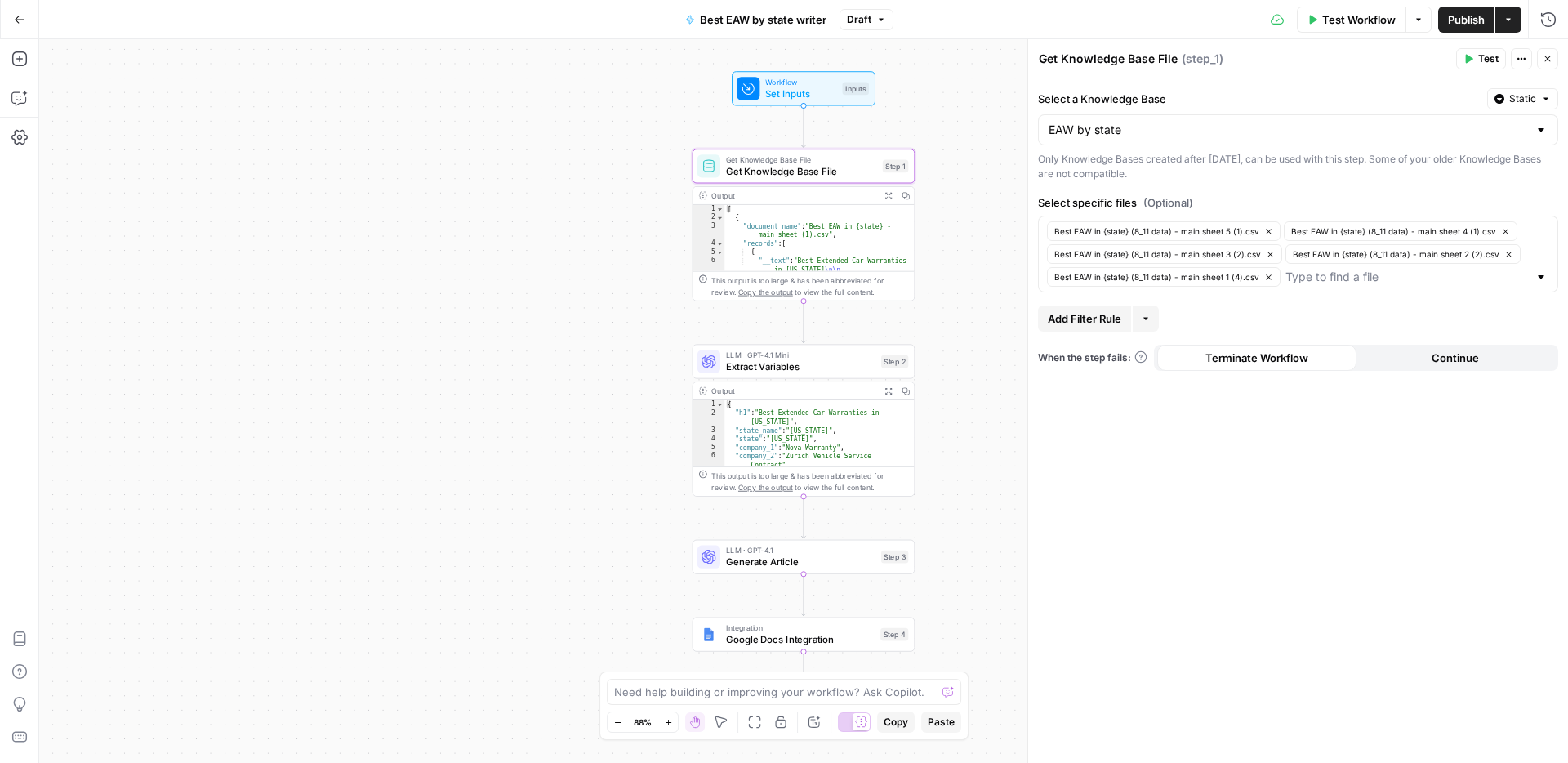
click at [1463, 22] on span "Publish" at bounding box center [1466, 19] width 37 height 16
click at [877, 21] on span "Version 15" at bounding box center [859, 19] width 48 height 15
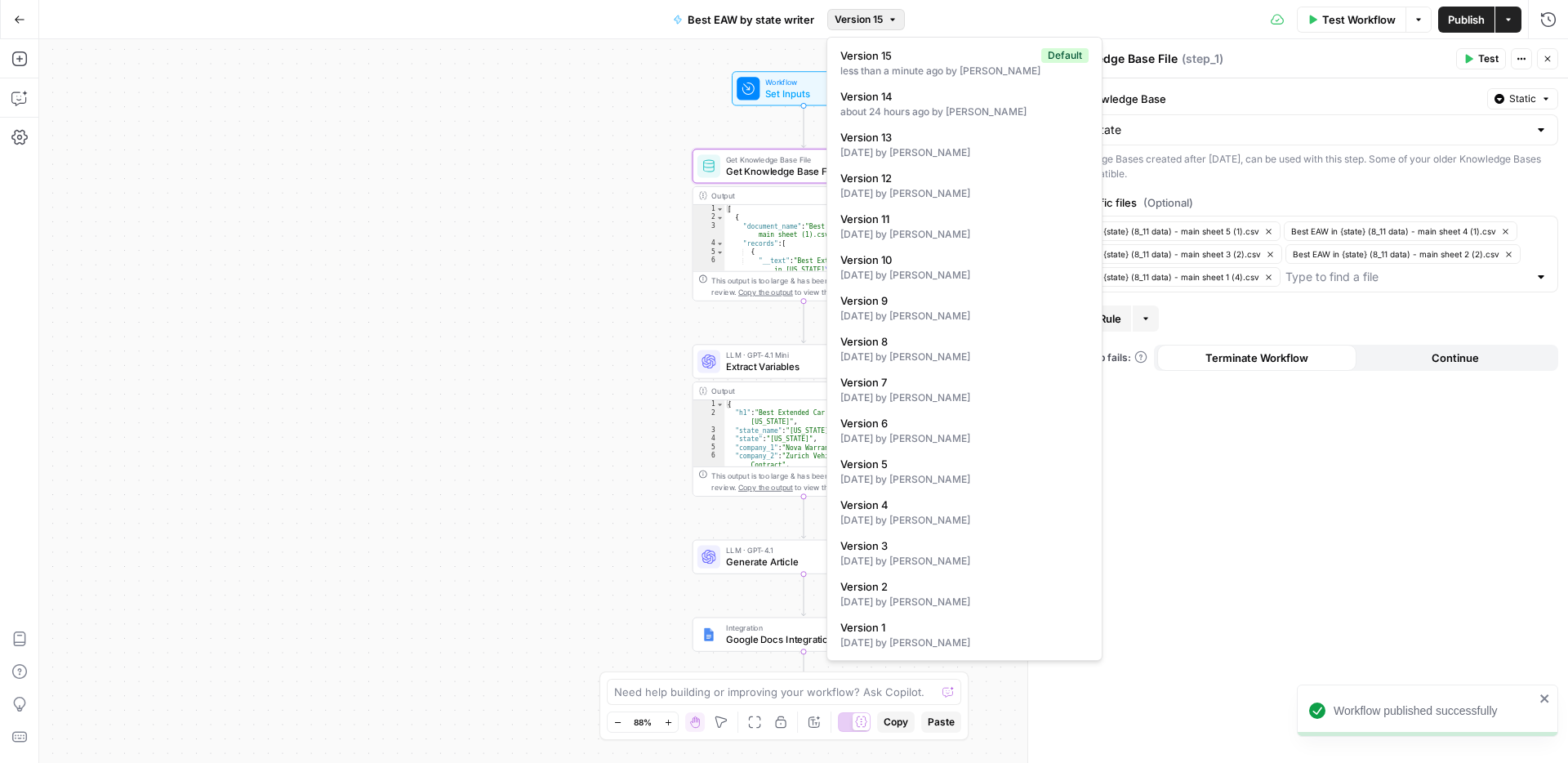
click at [877, 21] on span "Version 15" at bounding box center [859, 19] width 48 height 15
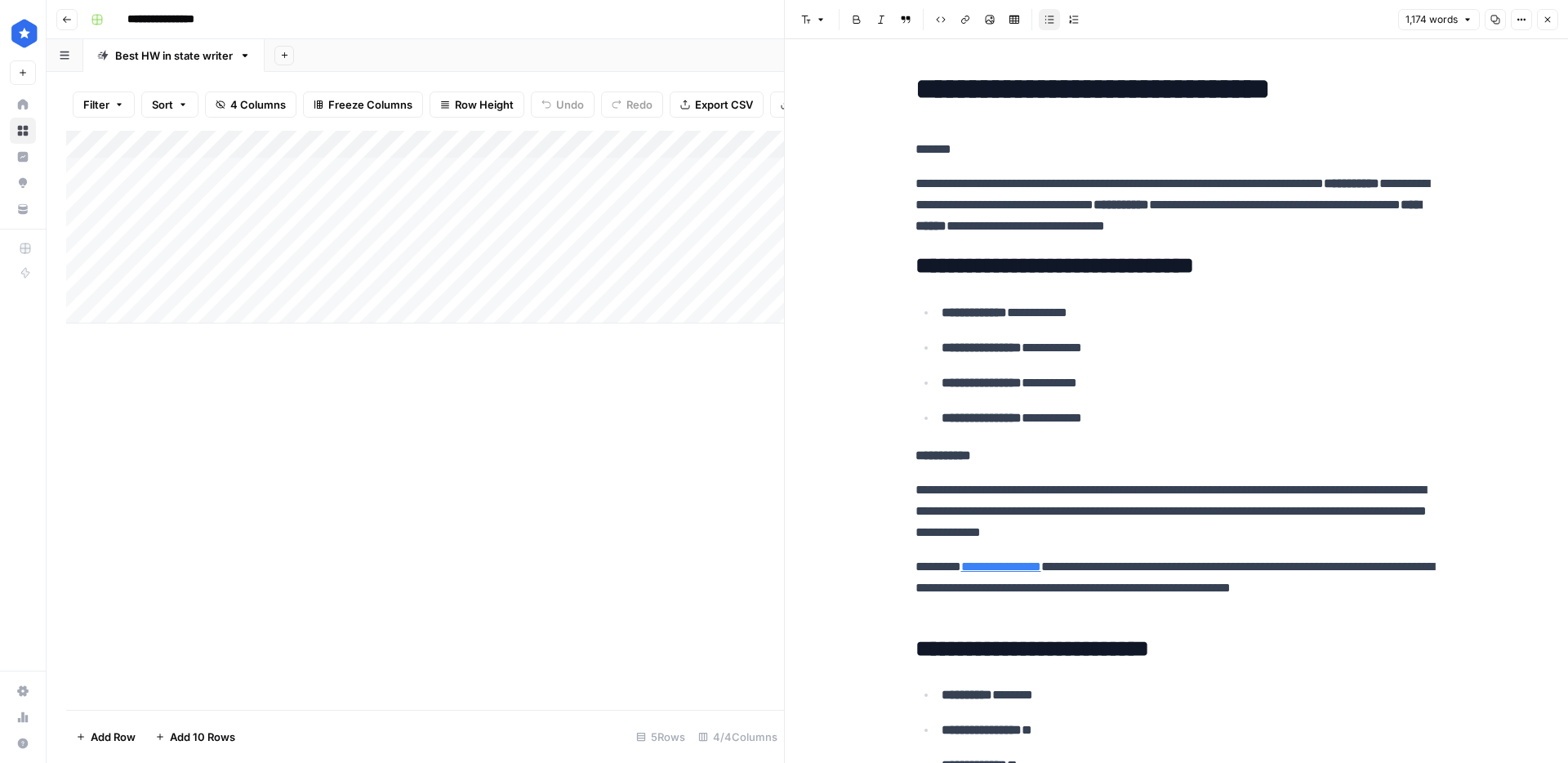
click at [1546, 25] on button "Close" at bounding box center [1547, 19] width 21 height 21
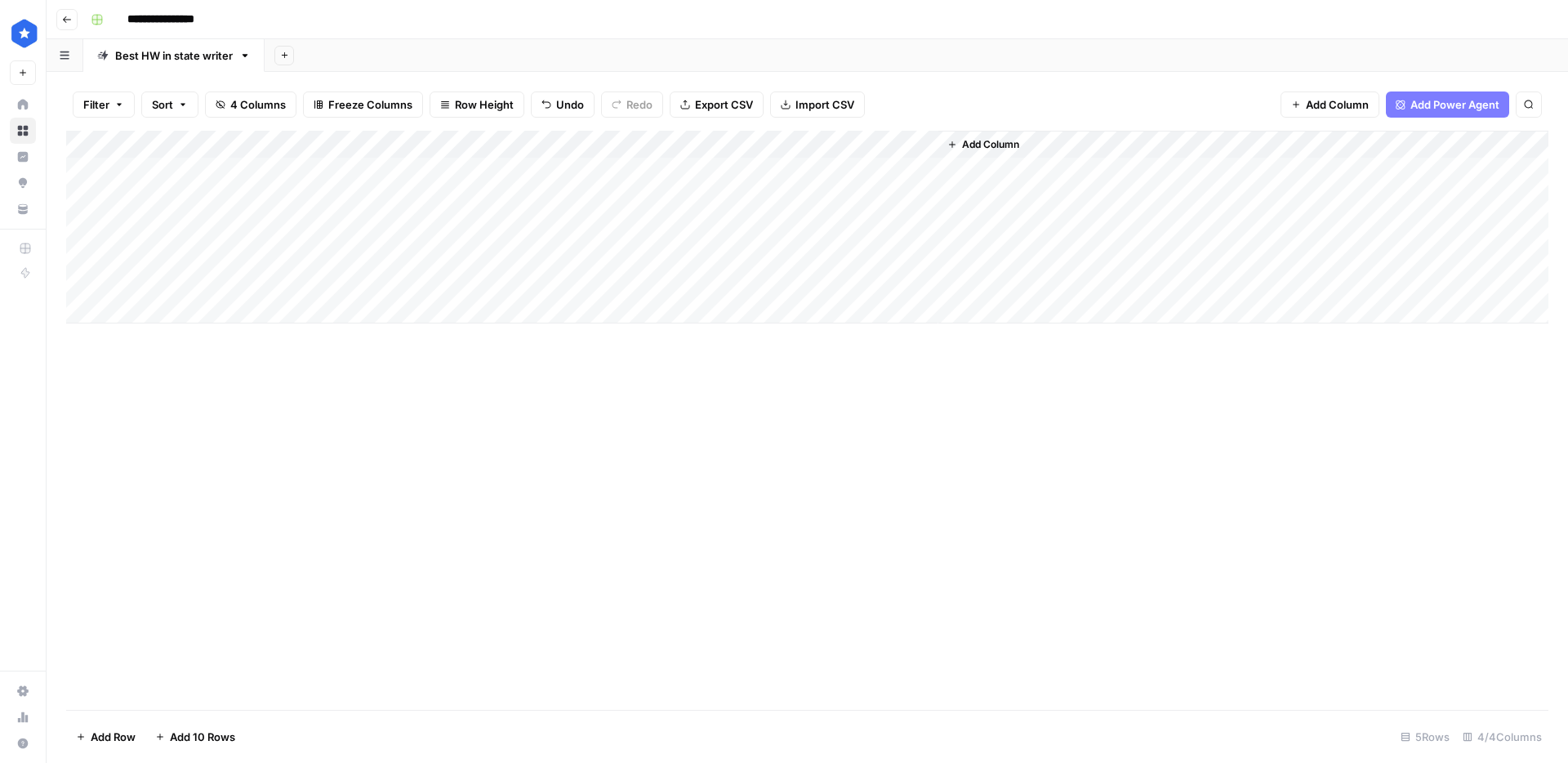
click at [223, 199] on div "Add Column" at bounding box center [807, 227] width 1482 height 192
type textarea "*"
type textarea "*****"
click at [459, 174] on div "Add Column" at bounding box center [807, 227] width 1482 height 192
drag, startPoint x: 596, startPoint y: 183, endPoint x: 592, endPoint y: 198, distance: 15.5
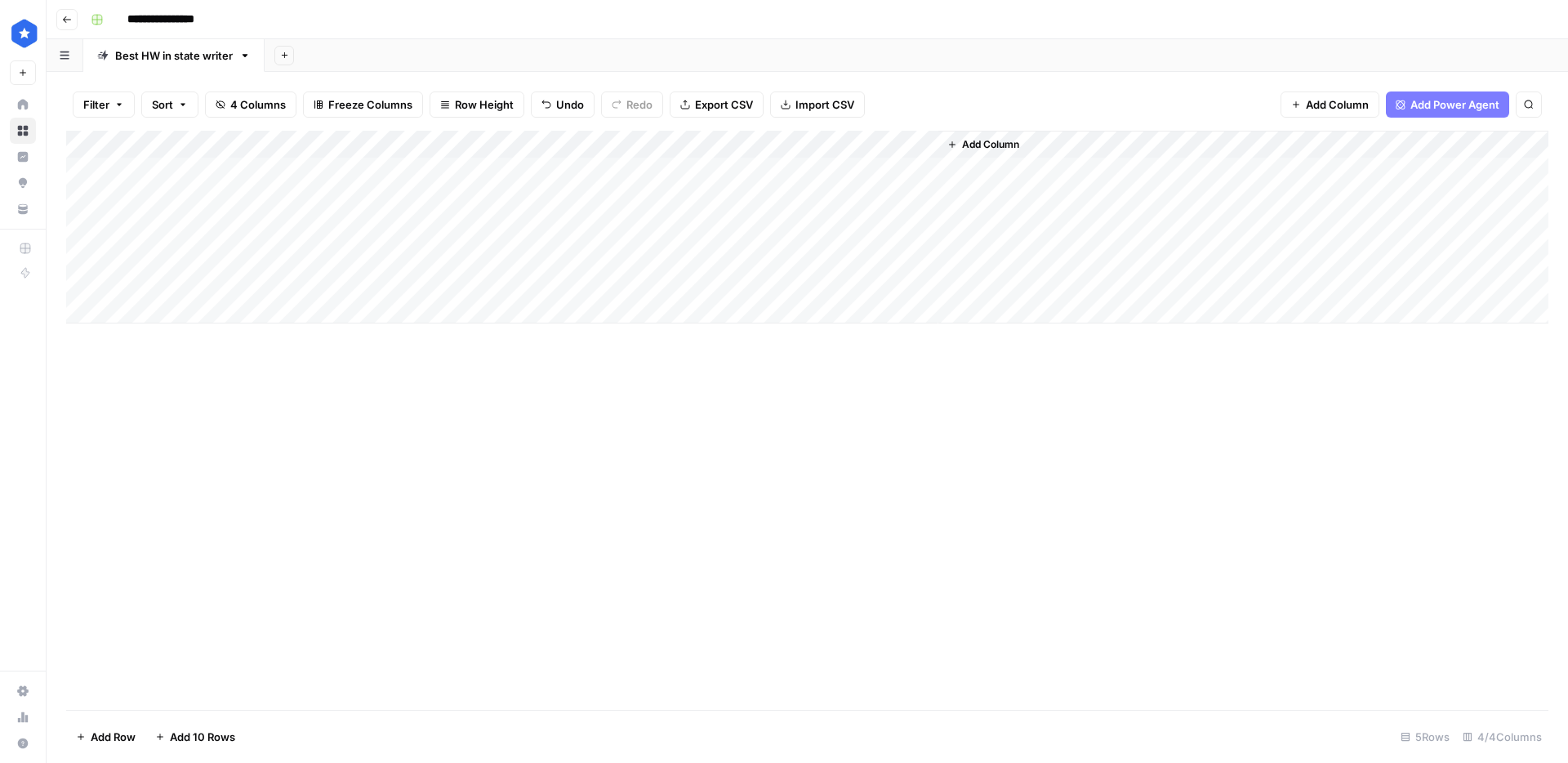
click at [592, 198] on div "Add Column" at bounding box center [807, 227] width 1482 height 192
click at [682, 198] on div "Add Column" at bounding box center [807, 227] width 1482 height 192
click at [755, 171] on div "Add Column" at bounding box center [807, 227] width 1482 height 192
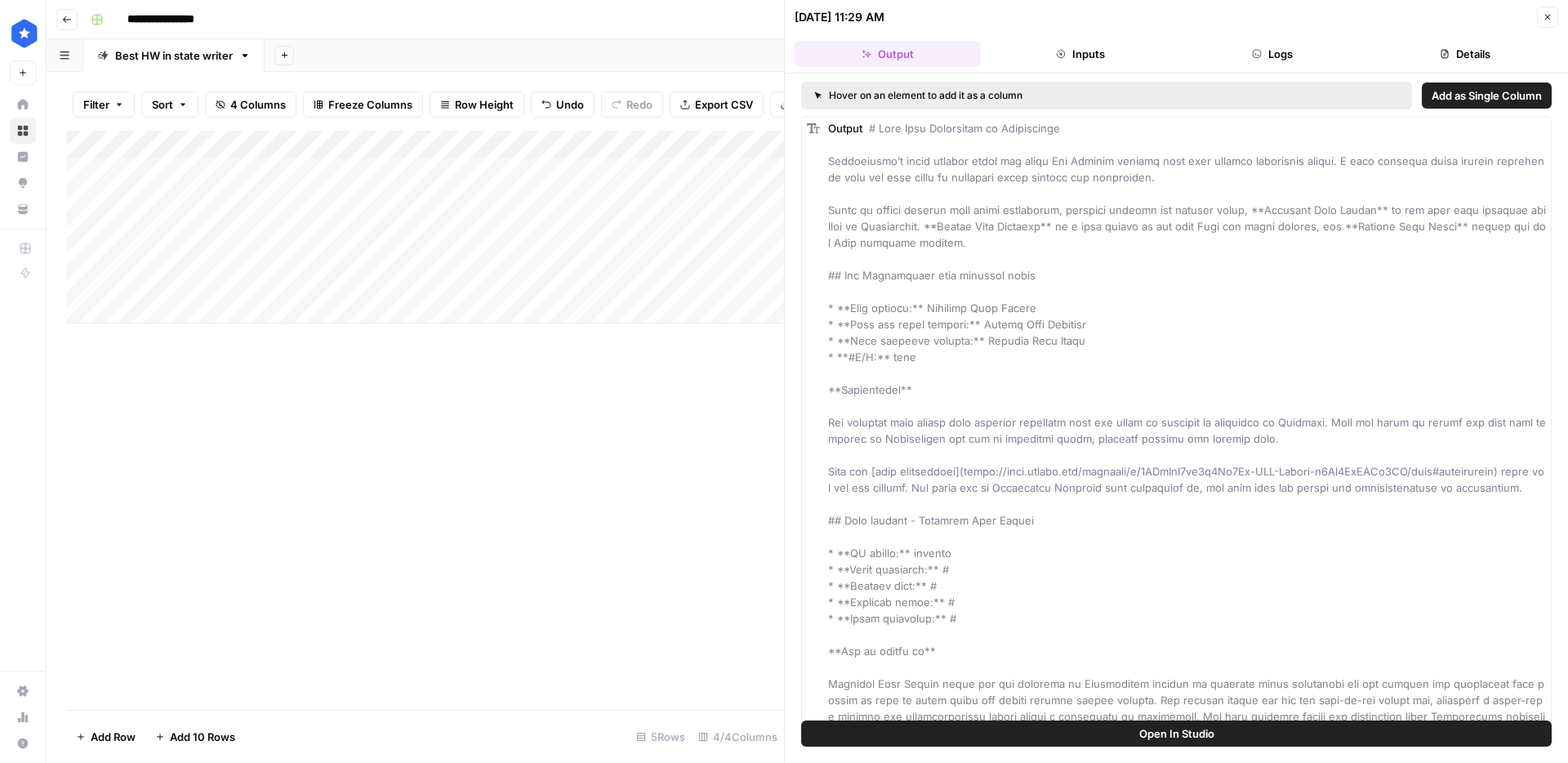
click at [1440, 58] on icon "button" at bounding box center [1444, 53] width 9 height 9
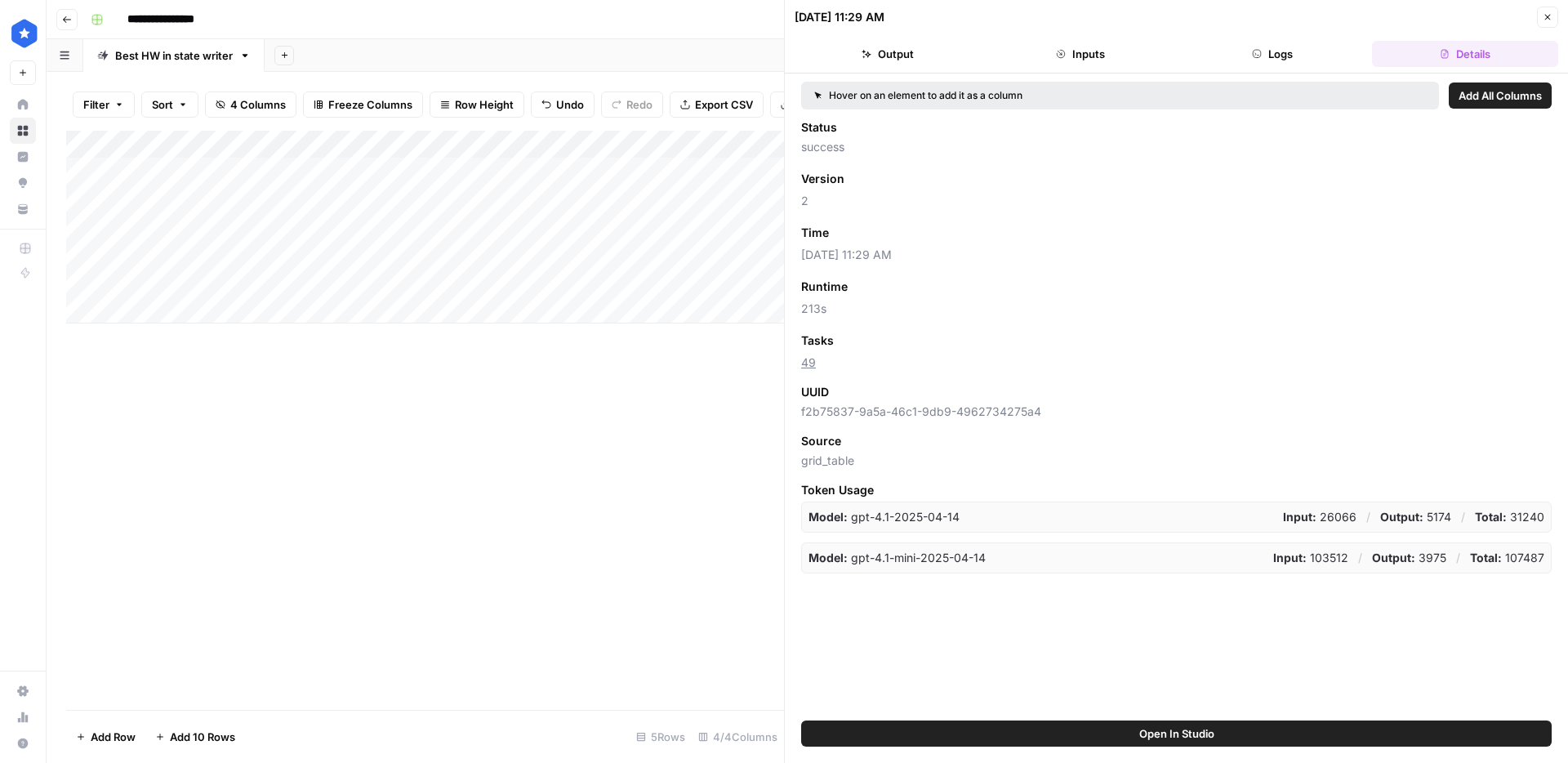
click at [1543, 20] on icon "button" at bounding box center [1547, 16] width 9 height 9
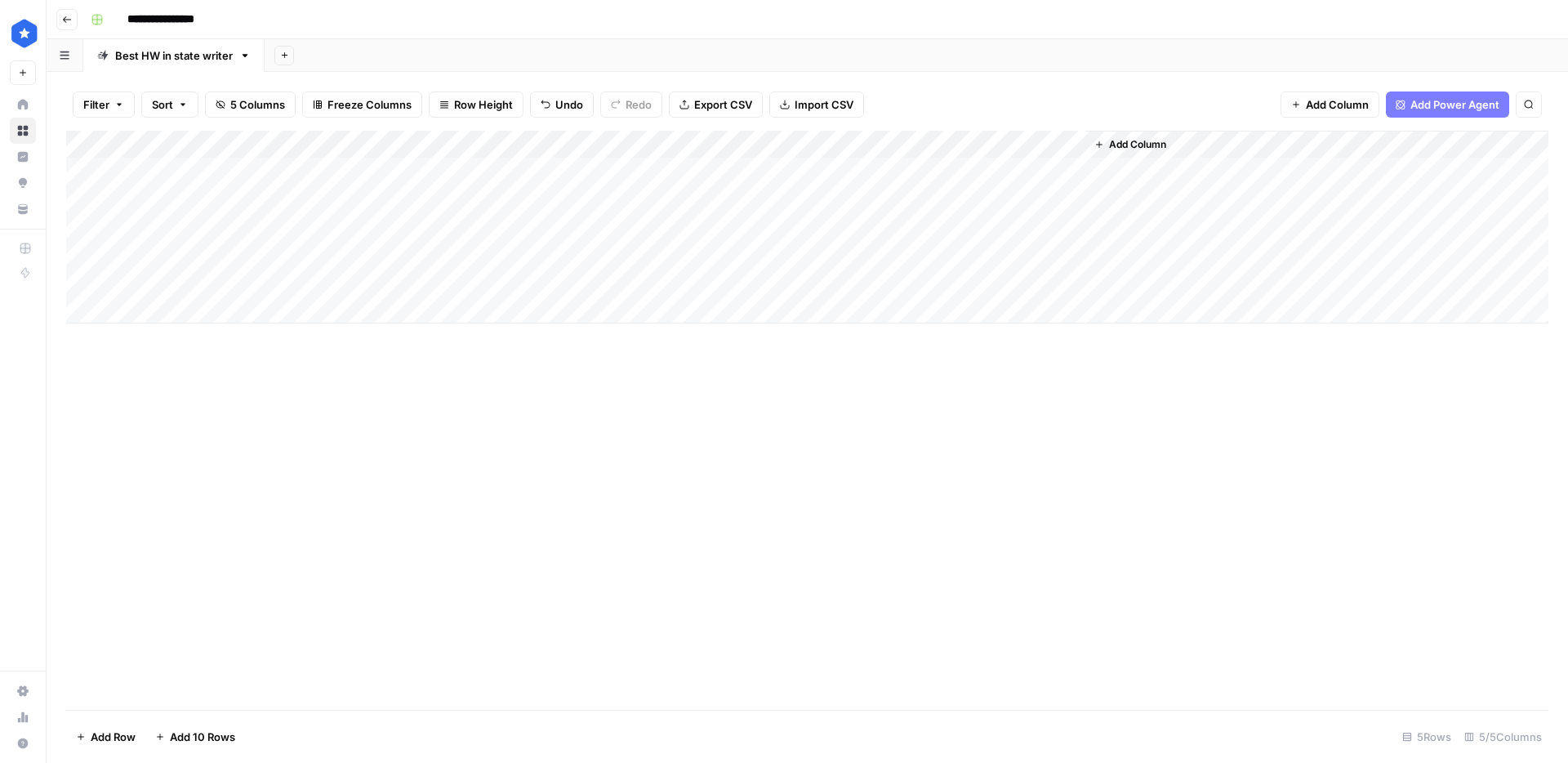
click at [921, 149] on div "Add Column" at bounding box center [807, 227] width 1482 height 192
click at [862, 300] on span "Remove Column" at bounding box center [894, 304] width 143 height 16
click at [742, 176] on span "Delete" at bounding box center [726, 168] width 35 height 16
click at [919, 201] on div "Add Column" at bounding box center [807, 227] width 1482 height 192
click at [175, 225] on div "Add Column" at bounding box center [807, 227] width 1482 height 192
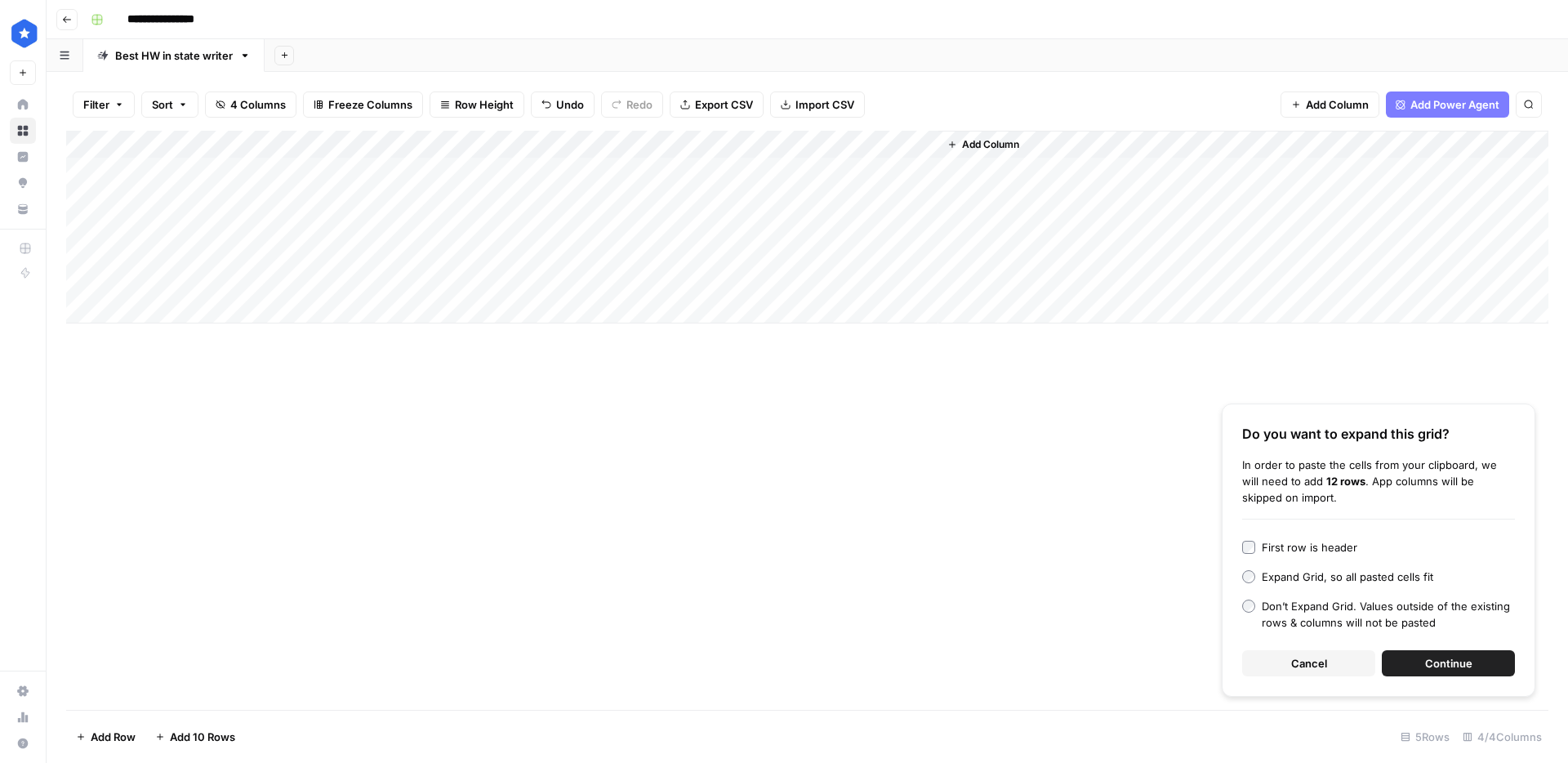
click at [1428, 658] on span "Continue" at bounding box center [1448, 663] width 47 height 16
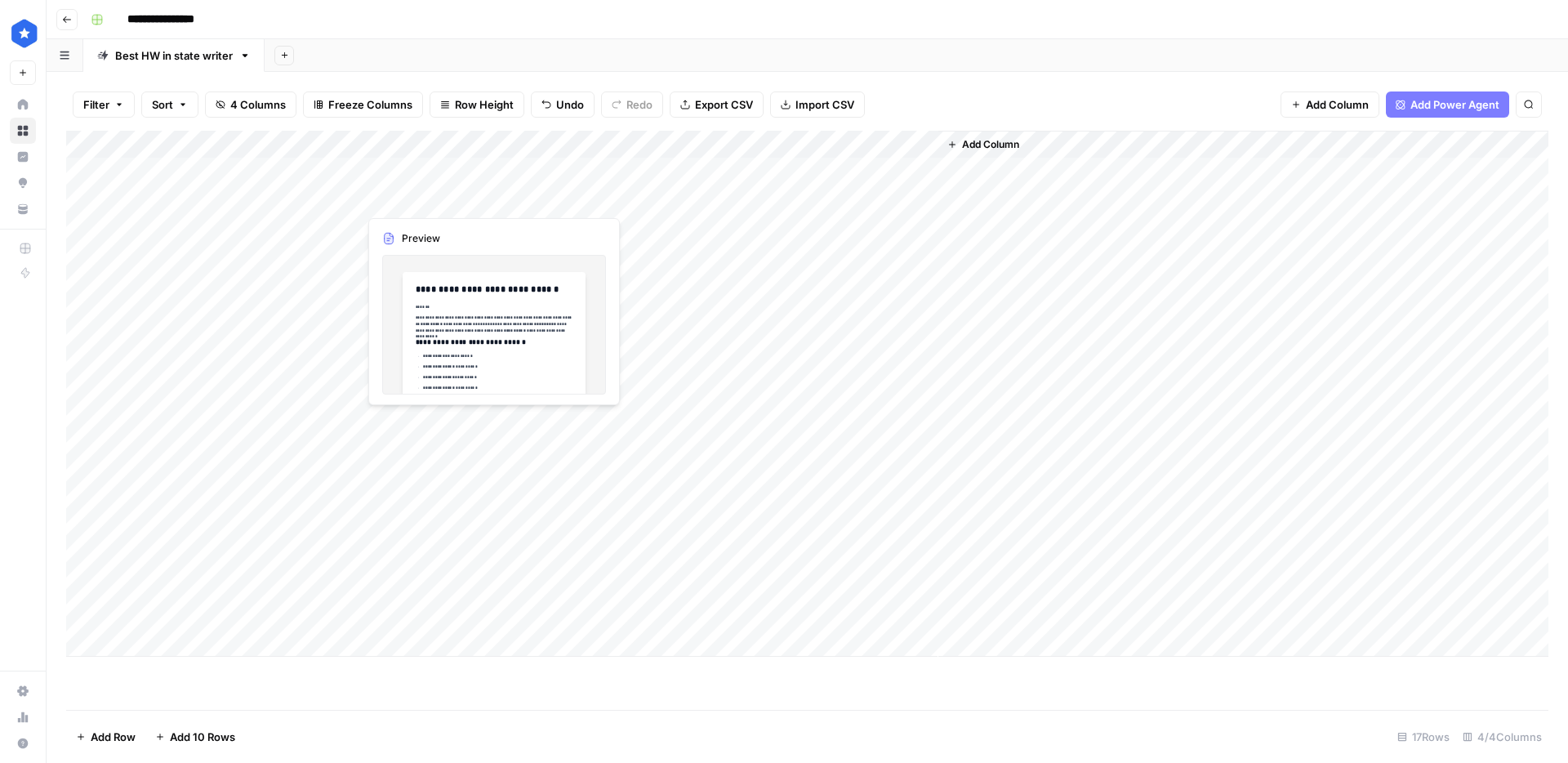
click at [551, 199] on div "Add Column" at bounding box center [807, 394] width 1482 height 526
drag, startPoint x: 592, startPoint y: 211, endPoint x: 550, endPoint y: 618, distance: 409.2
click at [550, 618] on div "Add Column" at bounding box center [807, 394] width 1482 height 526
click at [683, 225] on div "Add Column" at bounding box center [807, 394] width 1482 height 526
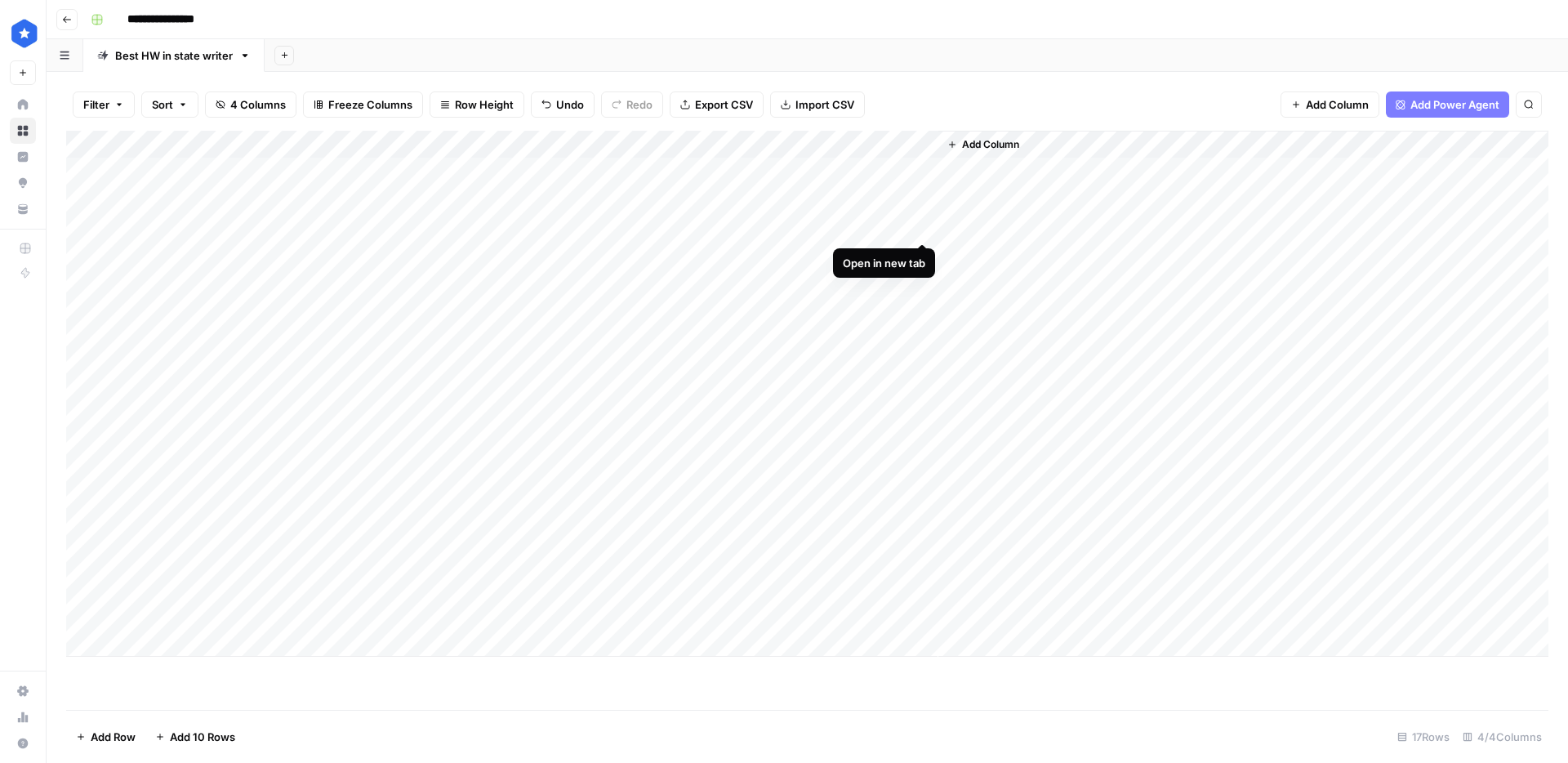
click at [920, 228] on div "Add Column" at bounding box center [807, 394] width 1482 height 526
click at [755, 144] on div "Add Column" at bounding box center [807, 394] width 1482 height 526
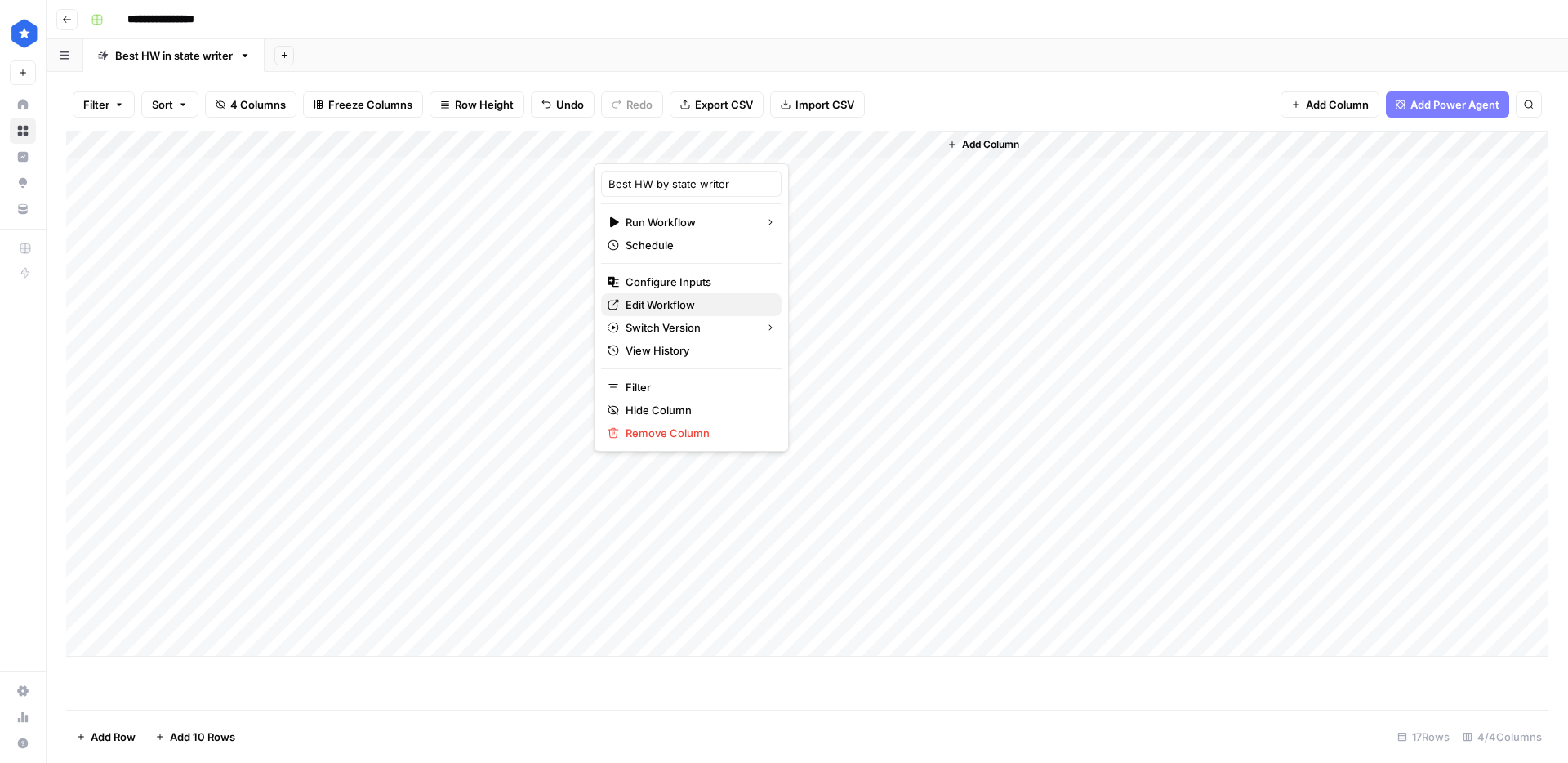
click at [695, 309] on span "Edit Workflow" at bounding box center [696, 304] width 143 height 16
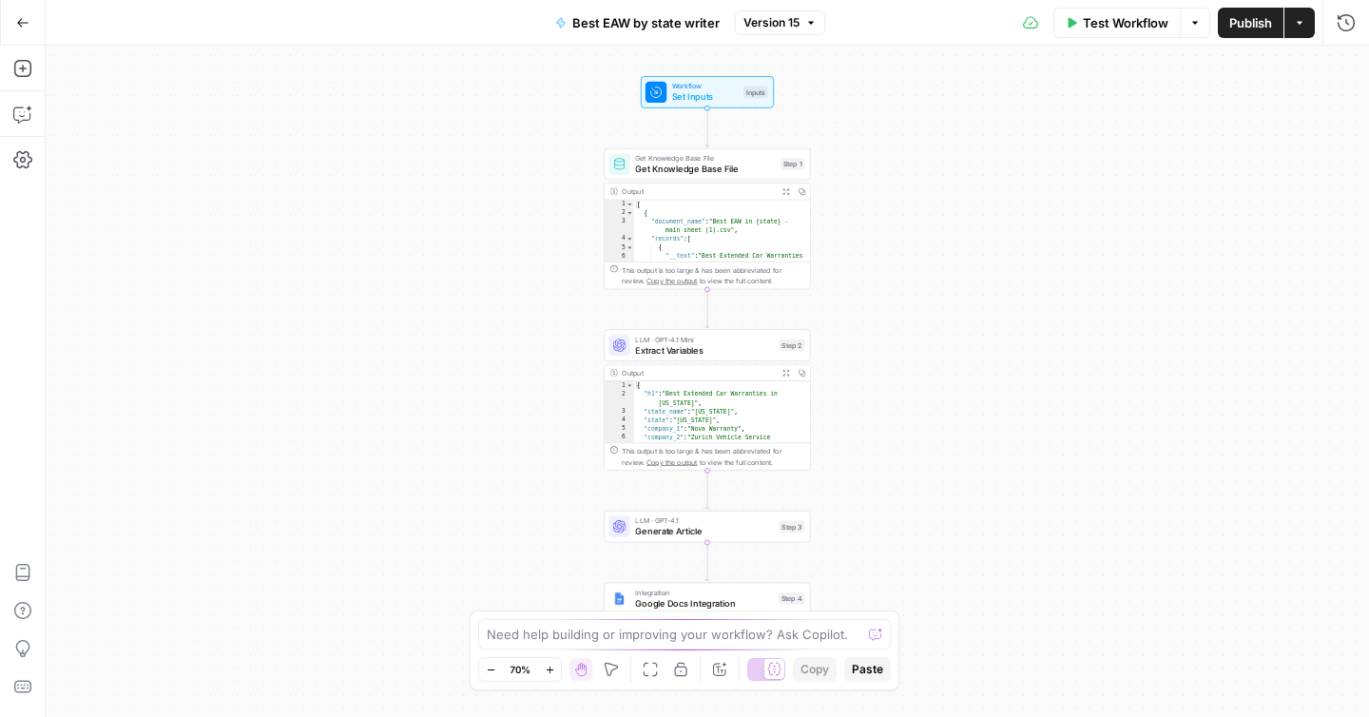
drag, startPoint x: 893, startPoint y: 426, endPoint x: 825, endPoint y: 228, distance: 209.3
click at [825, 228] on div "Workflow Set Inputs Inputs Get Knowledge Base File Get Knowledge Base File Step…" at bounding box center [708, 381] width 1324 height 671
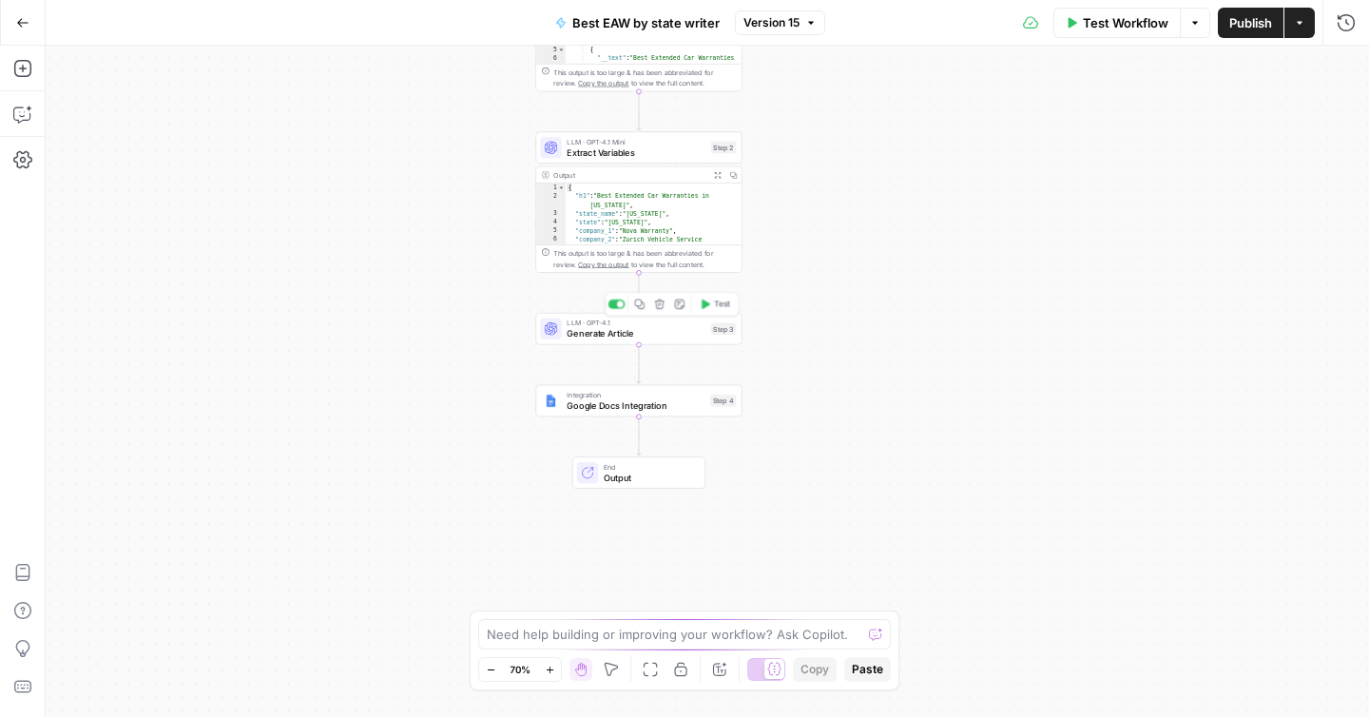
click at [651, 336] on span "Generate Article" at bounding box center [636, 333] width 139 height 13
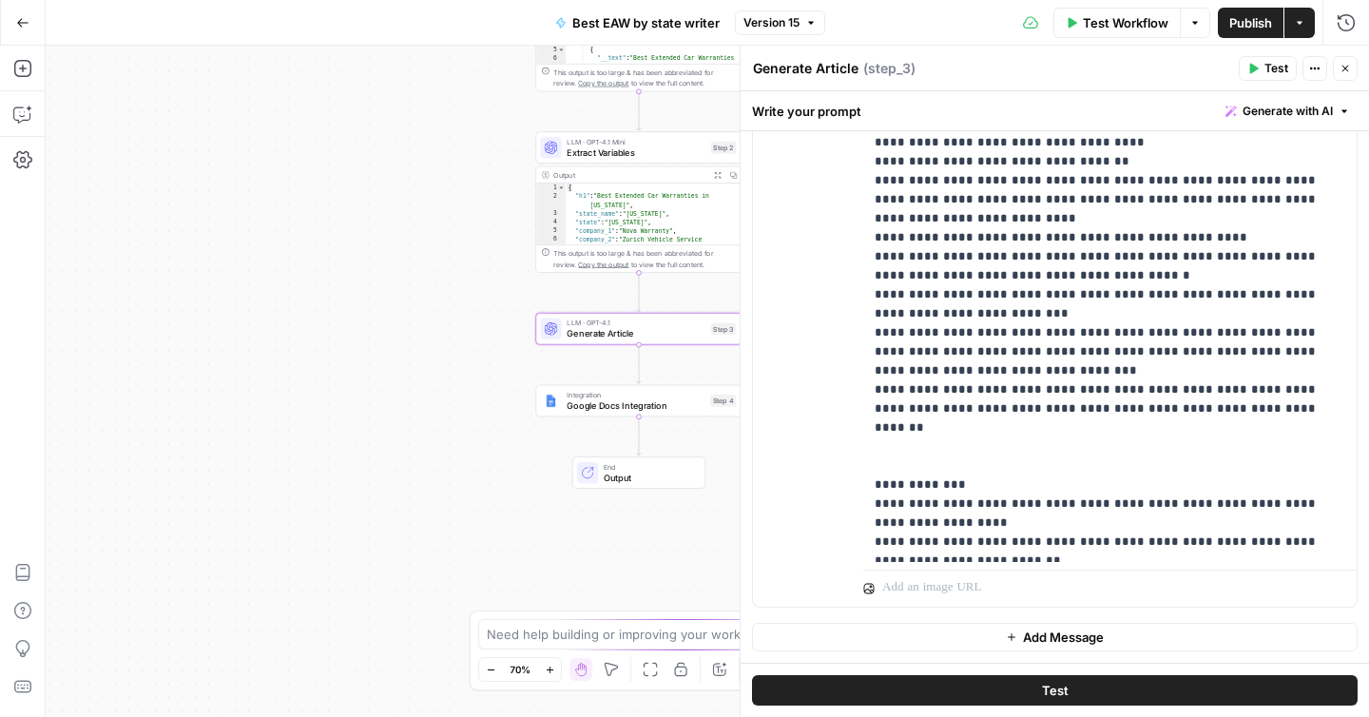
scroll to position [178, 0]
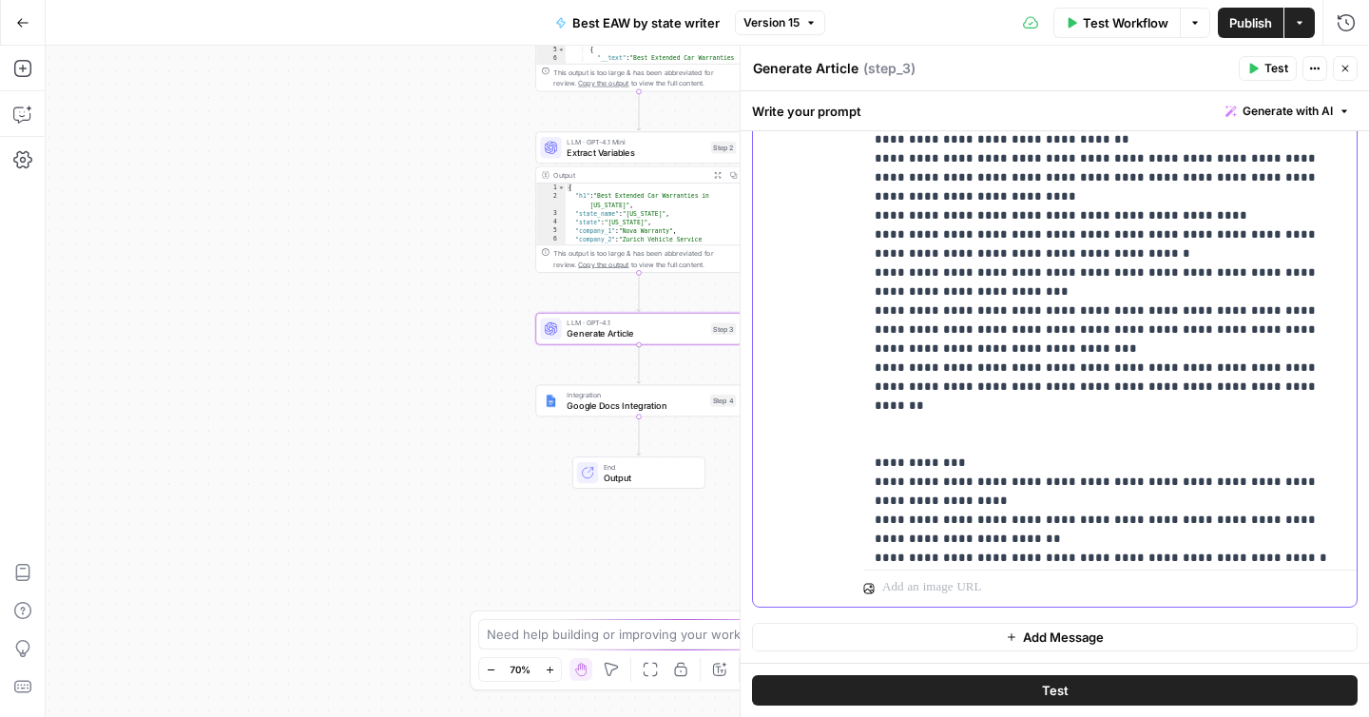
click at [989, 371] on p "**********" at bounding box center [1110, 244] width 471 height 1255
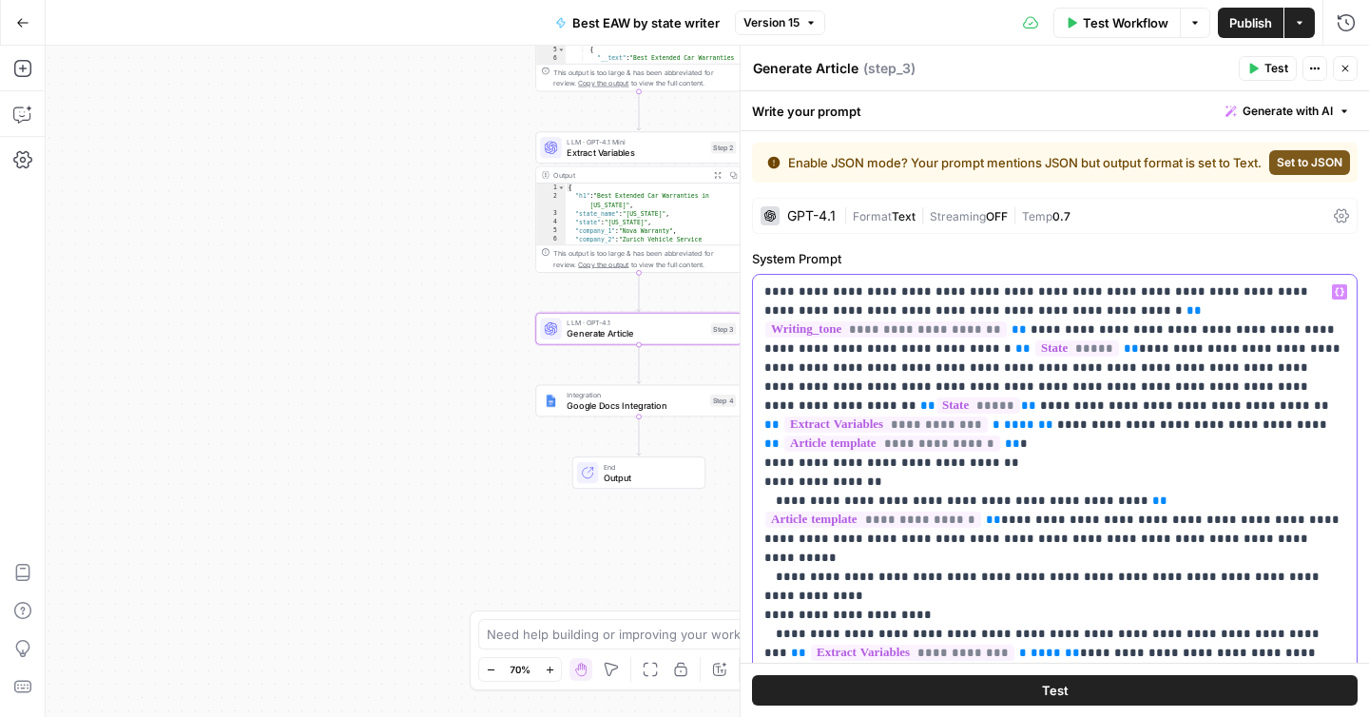
click at [1106, 386] on p "**********" at bounding box center [1055, 653] width 581 height 742
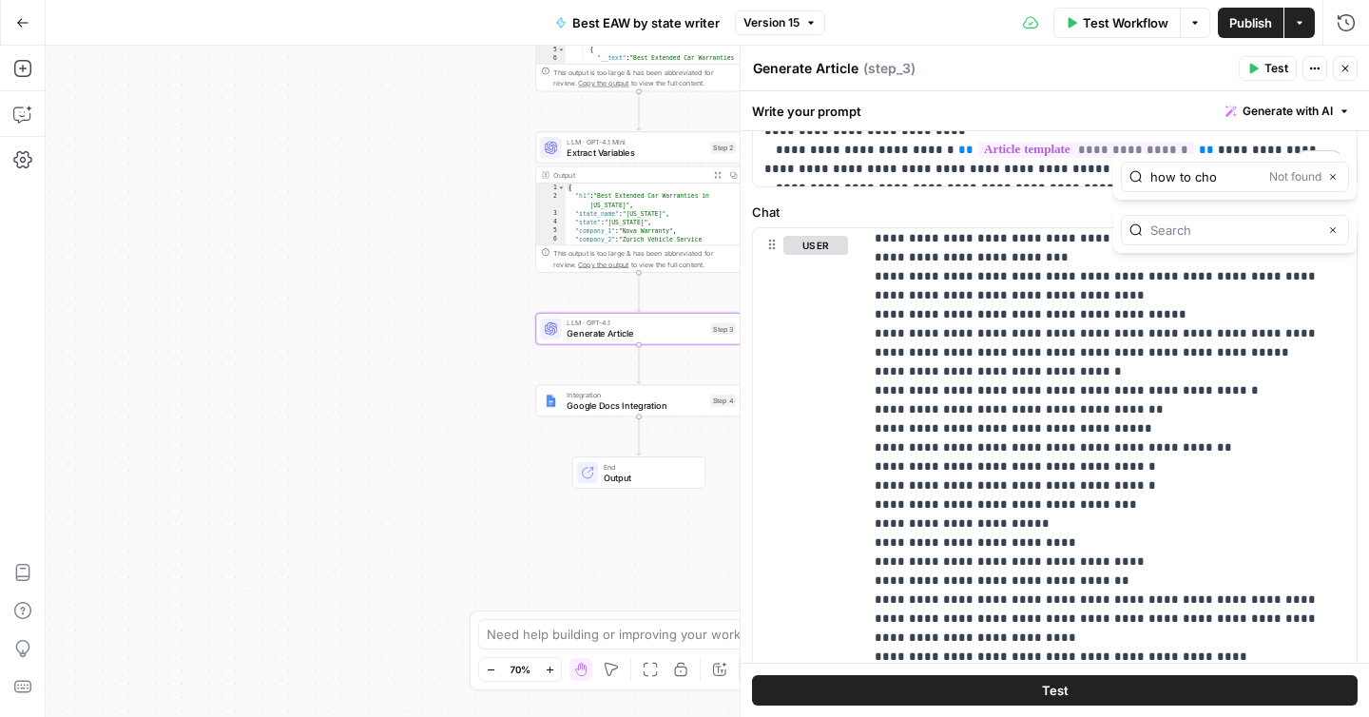
scroll to position [980, 0]
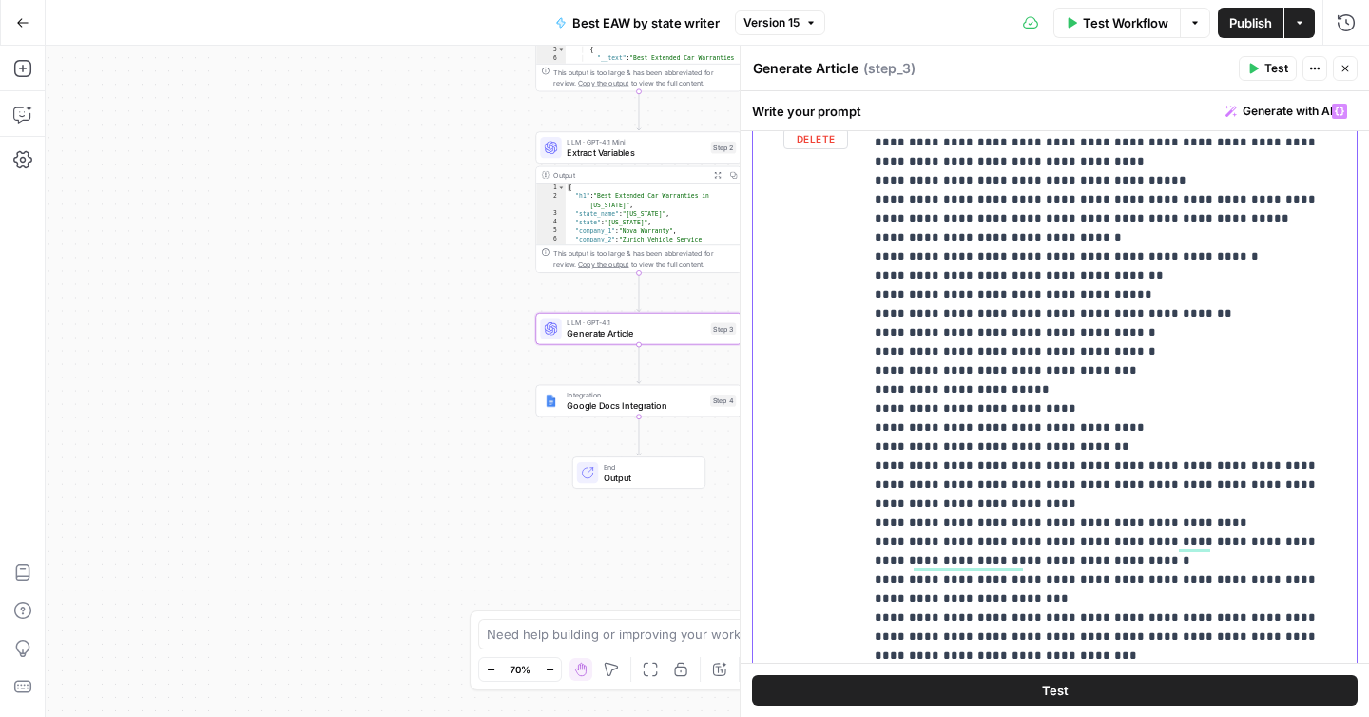
click at [1058, 387] on p "**********" at bounding box center [1110, 551] width 471 height 1255
click at [1011, 375] on p "**********" at bounding box center [1110, 551] width 471 height 1255
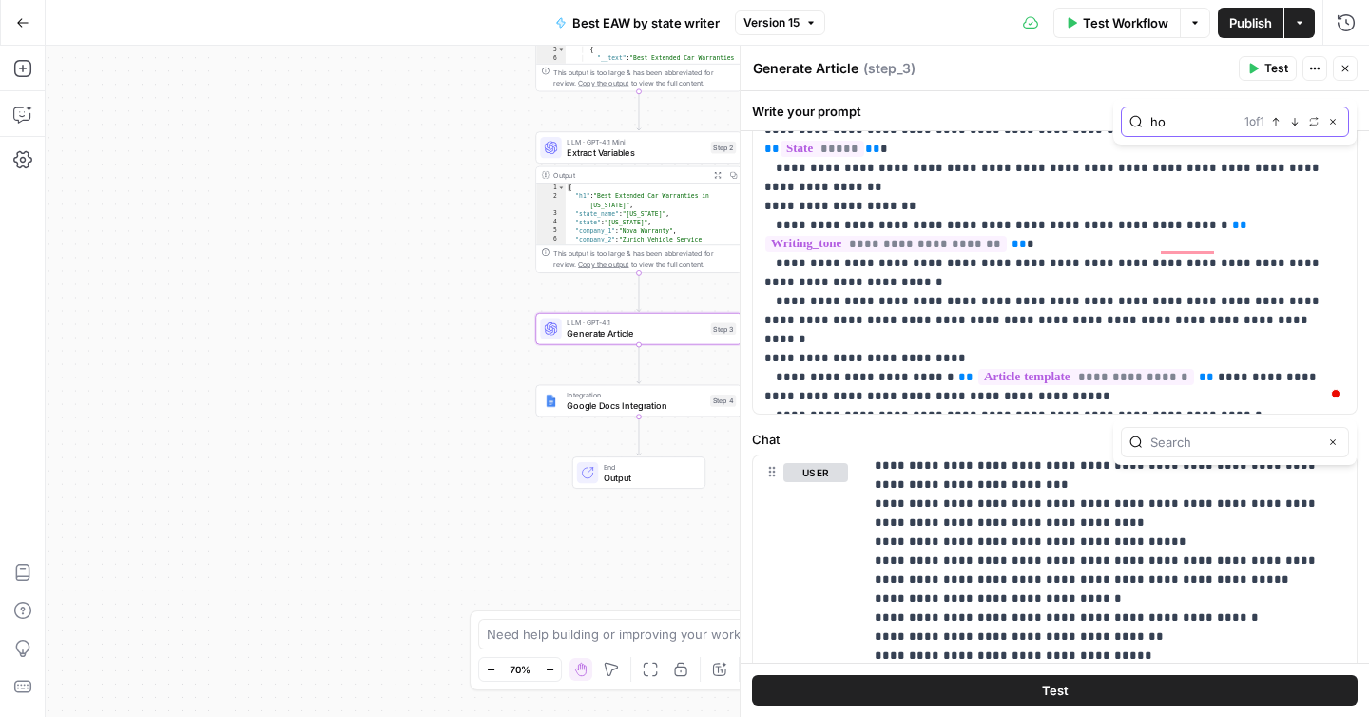
type input "ho"
click at [1174, 441] on input "text" at bounding box center [1234, 442] width 167 height 19
type input "j"
type input "how to cho"
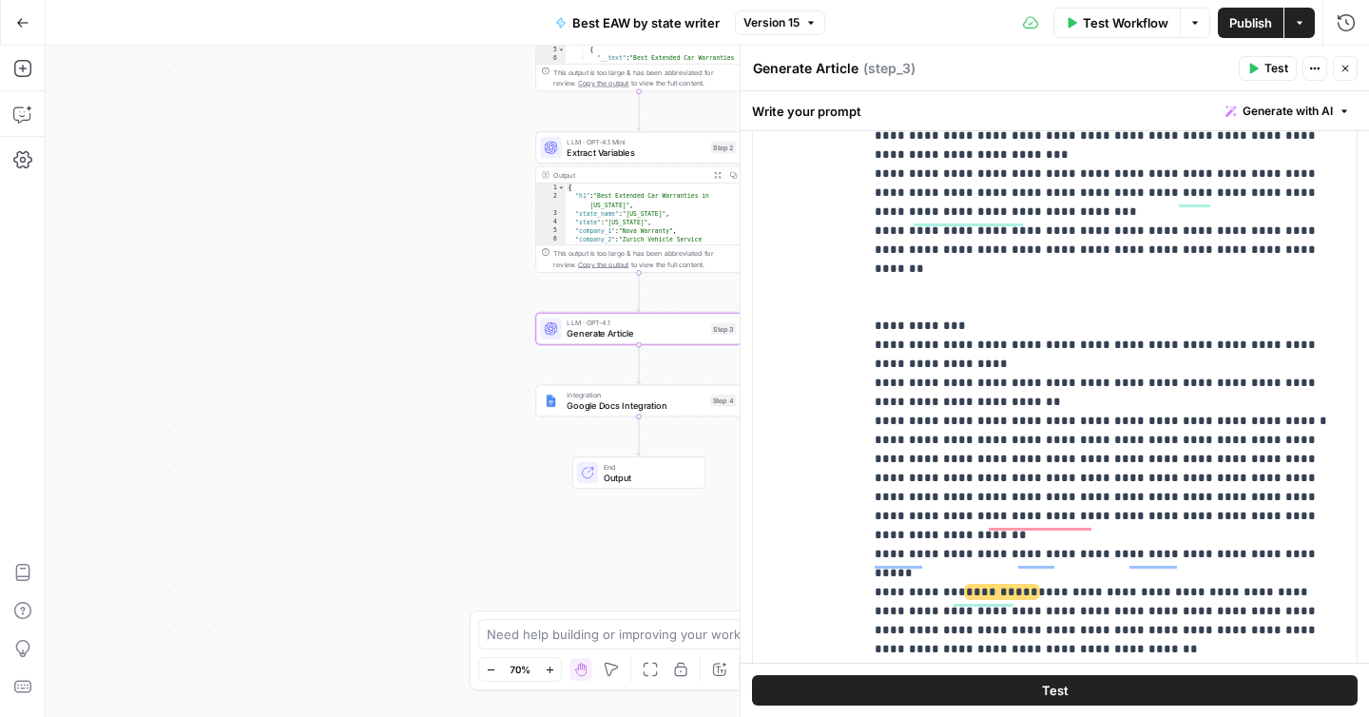
scroll to position [0, 0]
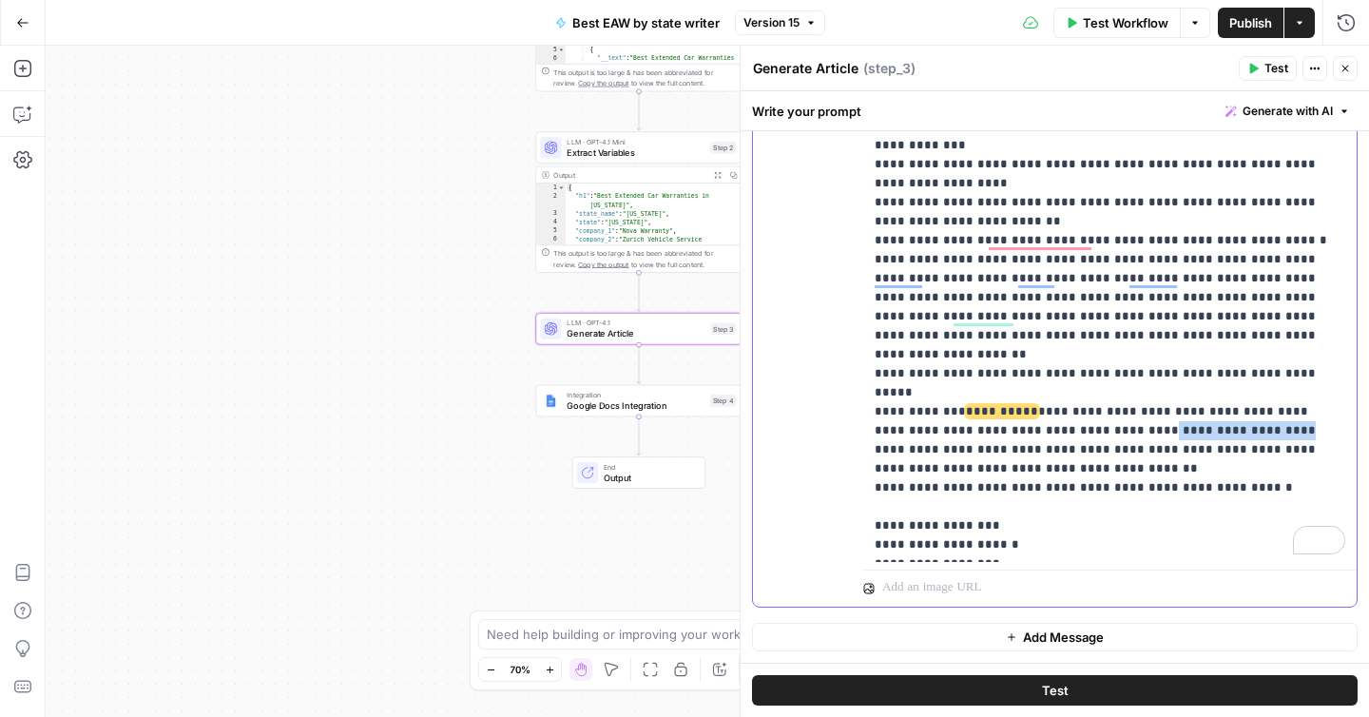
drag, startPoint x: 1050, startPoint y: 378, endPoint x: 1164, endPoint y: 378, distance: 114.1
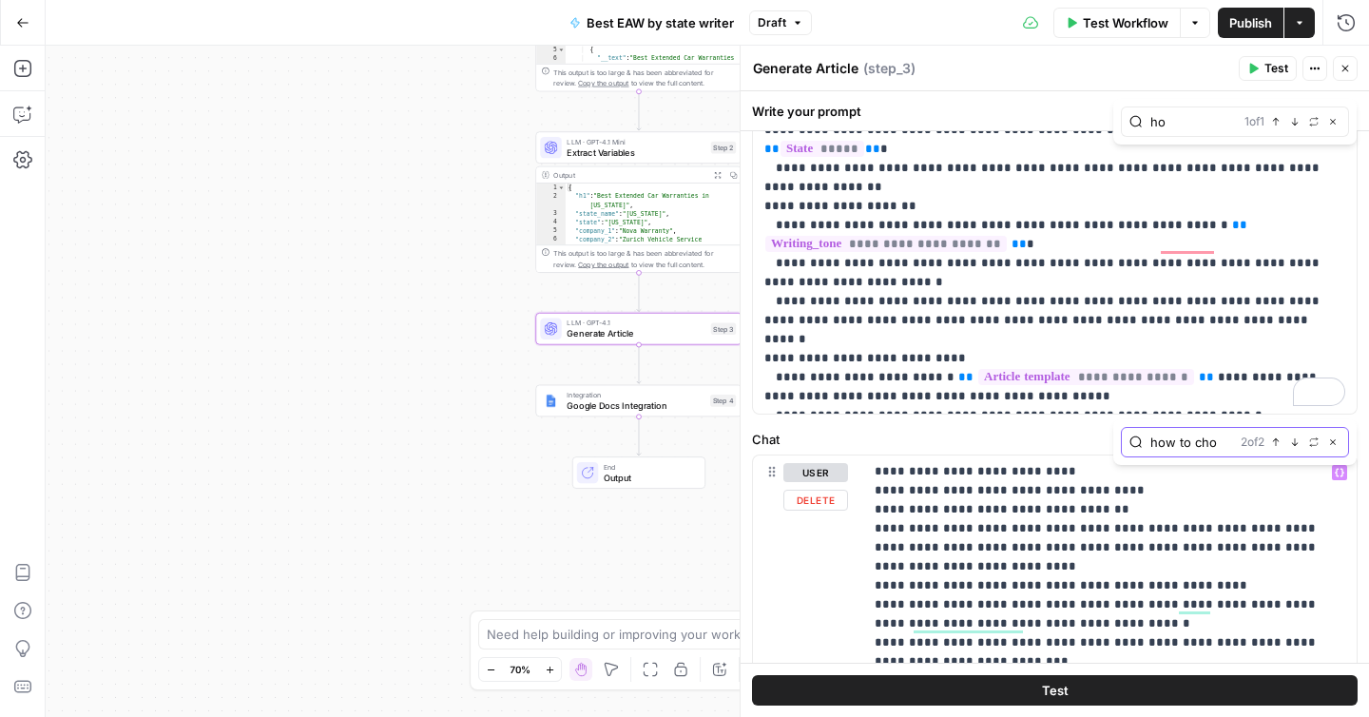
click at [1291, 441] on icon "button" at bounding box center [1295, 442] width 10 height 10
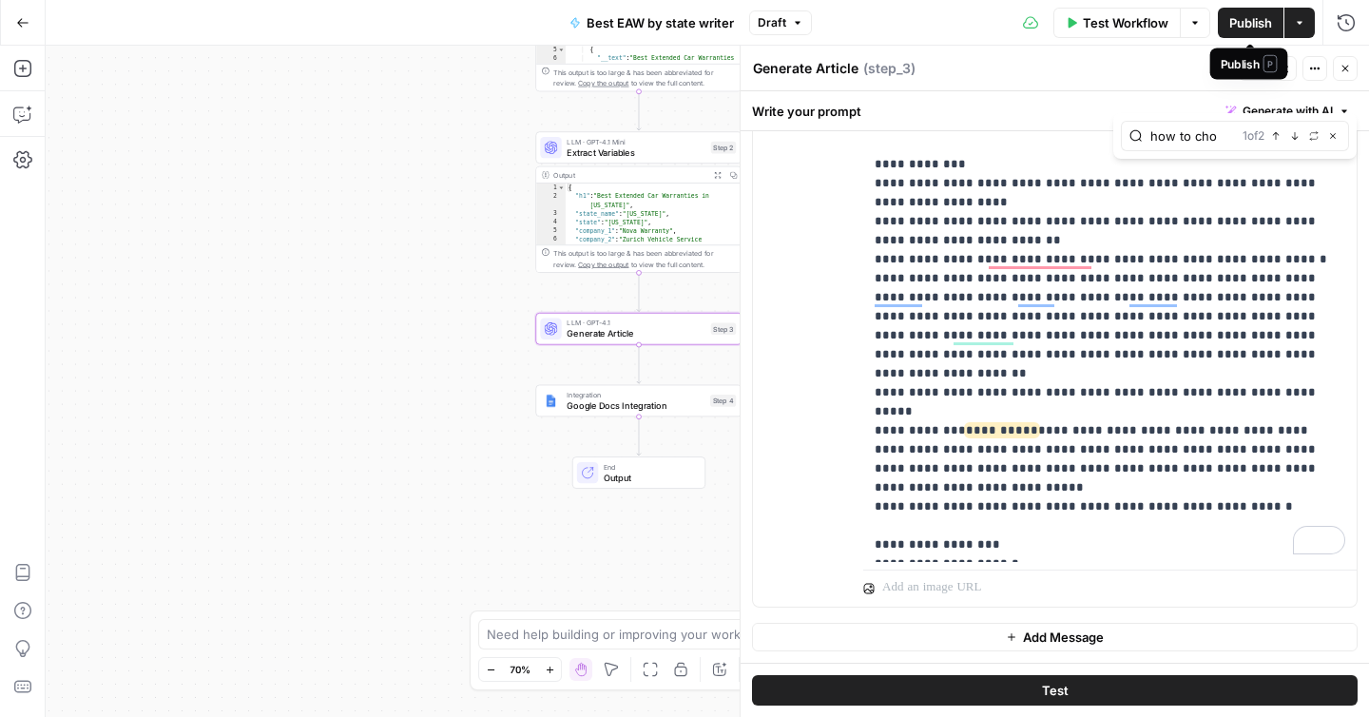
click at [1221, 29] on button "Publish" at bounding box center [1251, 23] width 66 height 30
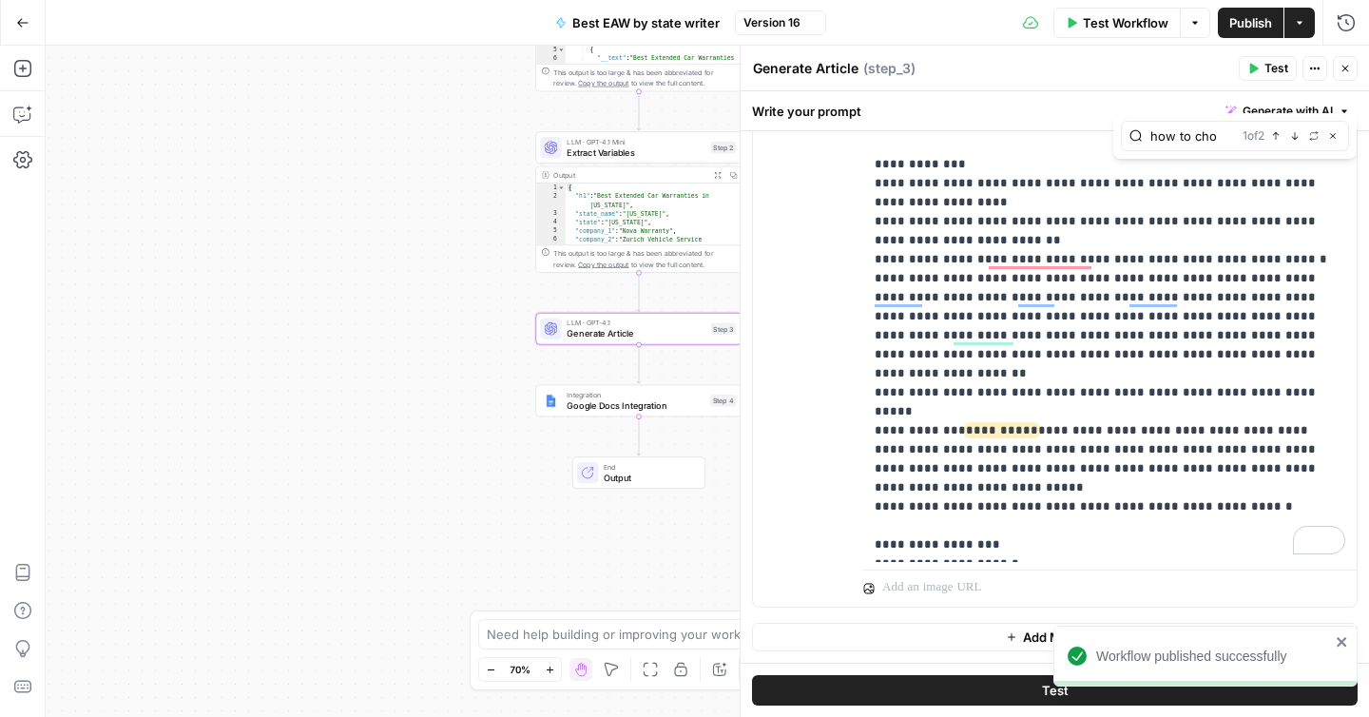
scroll to position [476, 0]
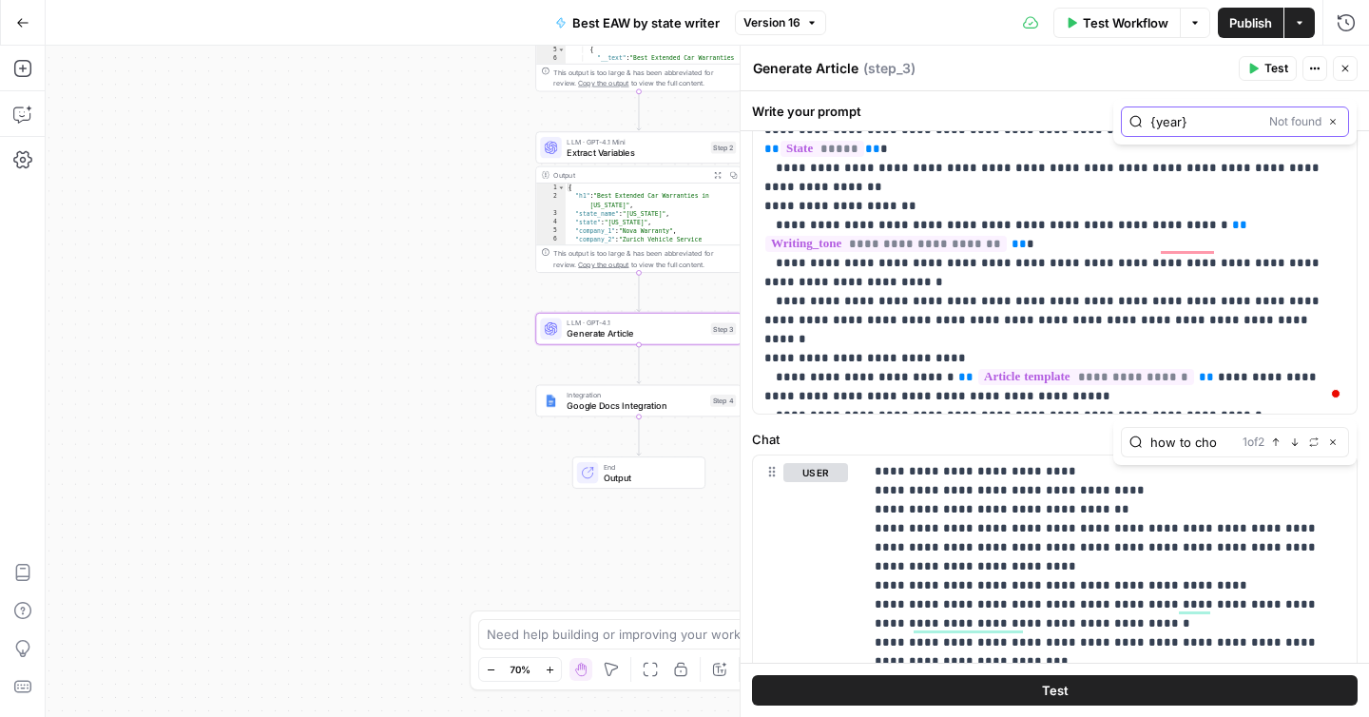
type input "{year}"
click at [1193, 454] on div "how to cho 1 of 2 Previous match Next Match Replace Close" at bounding box center [1235, 442] width 228 height 30
click at [1191, 446] on input "how to cho" at bounding box center [1193, 442] width 85 height 19
paste input "{year}"
type input "{year}"
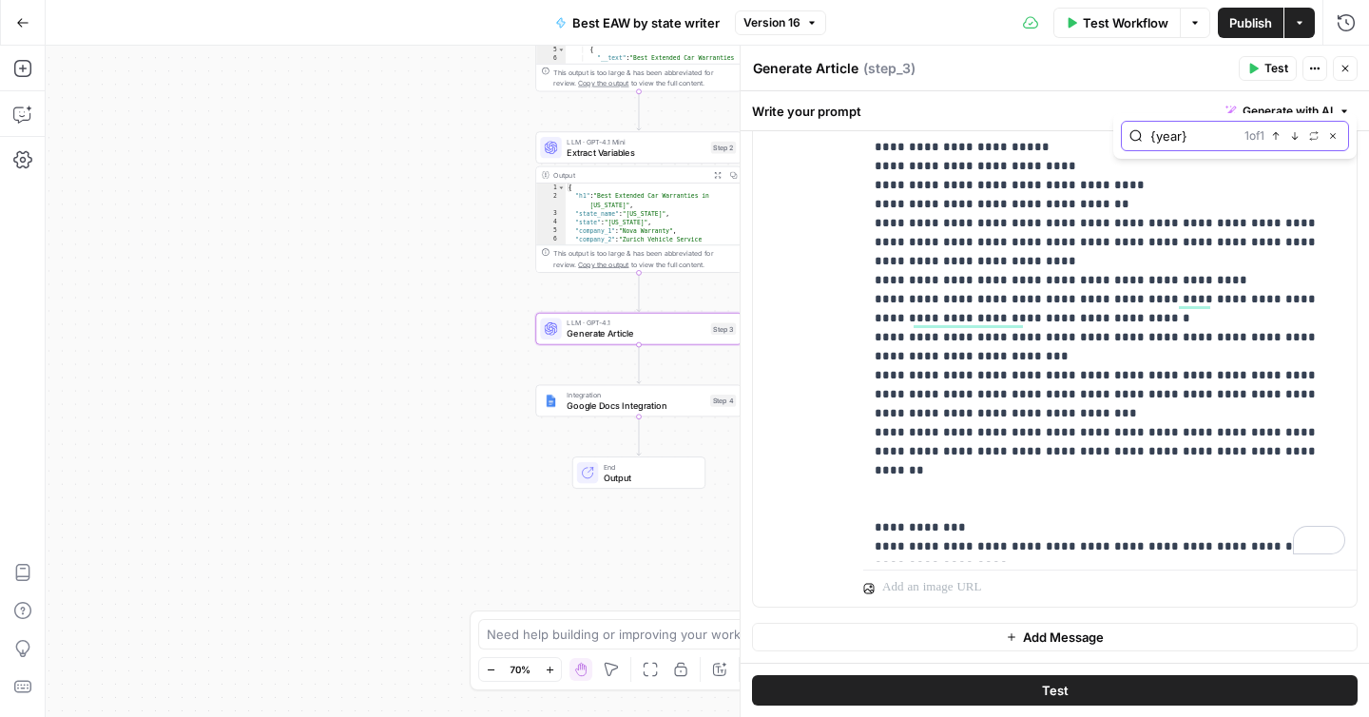
scroll to position [83, 0]
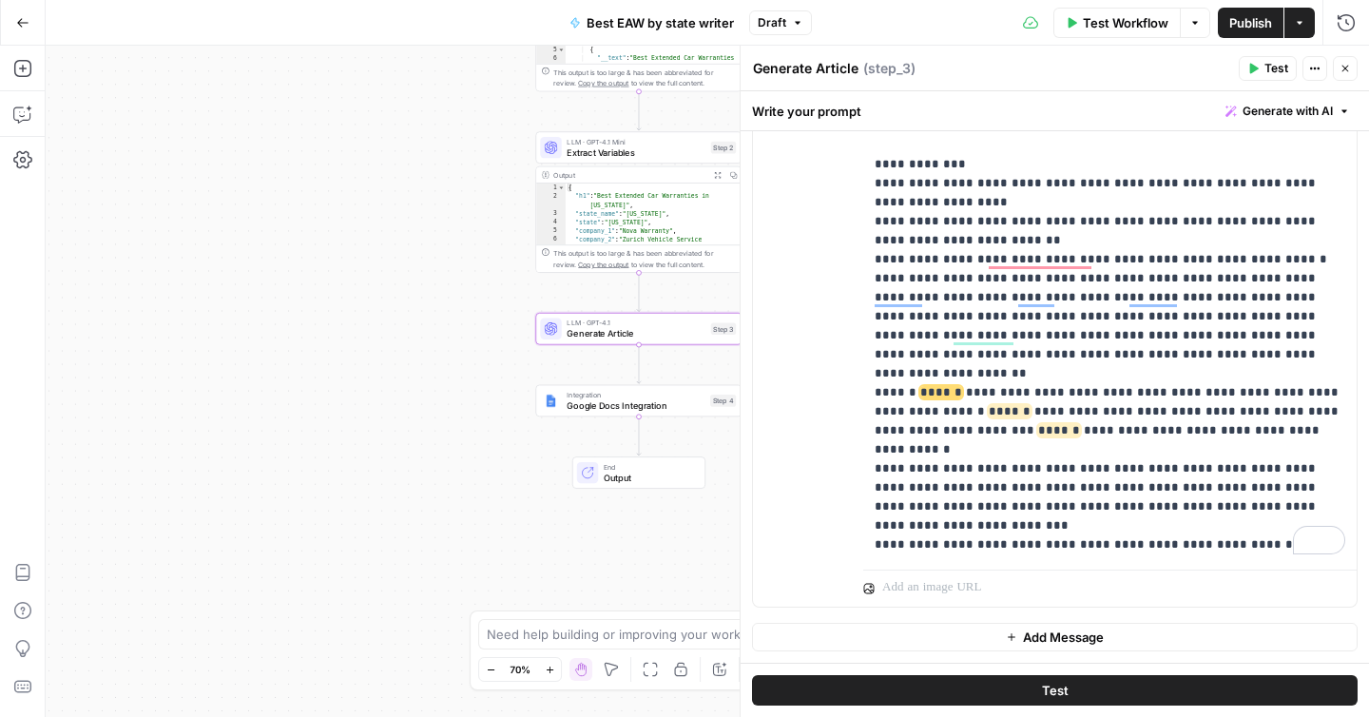
click at [1226, 21] on button "Publish" at bounding box center [1251, 23] width 66 height 30
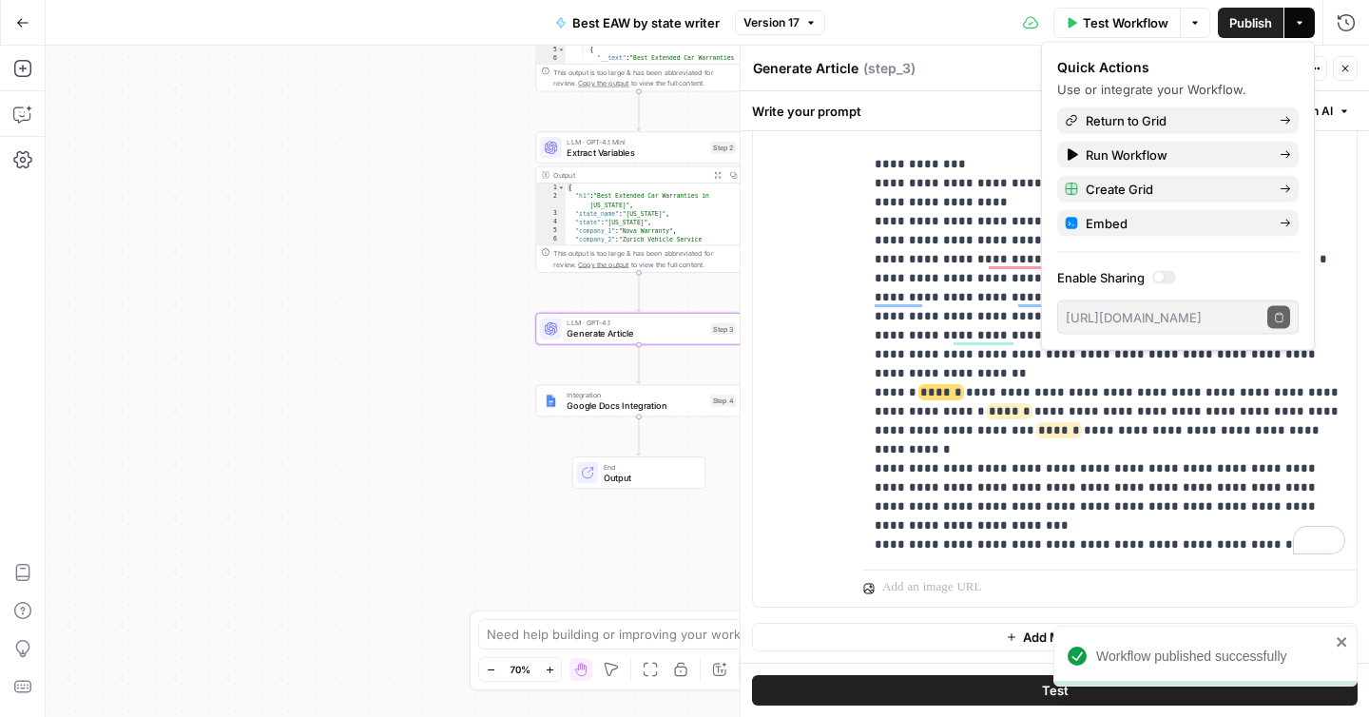
click at [777, 23] on span "Version 17" at bounding box center [772, 22] width 56 height 17
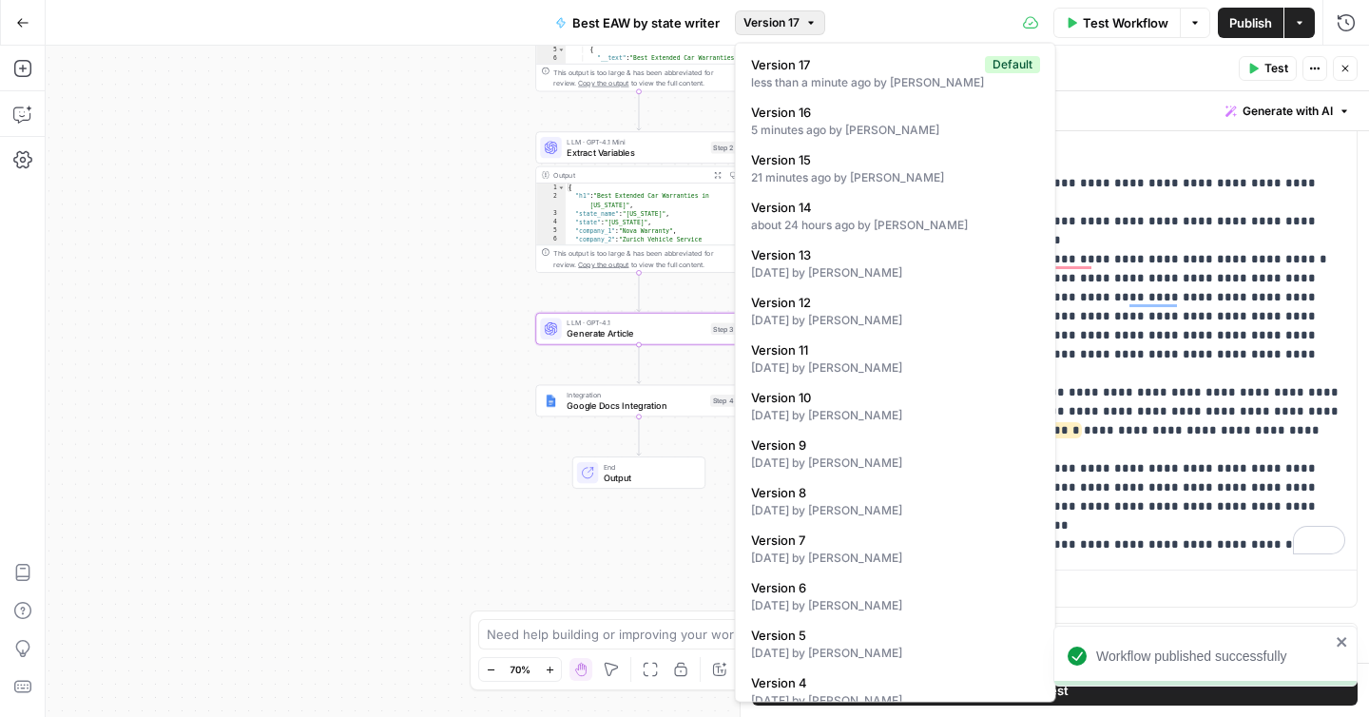
click at [777, 23] on span "Version 17" at bounding box center [772, 22] width 56 height 17
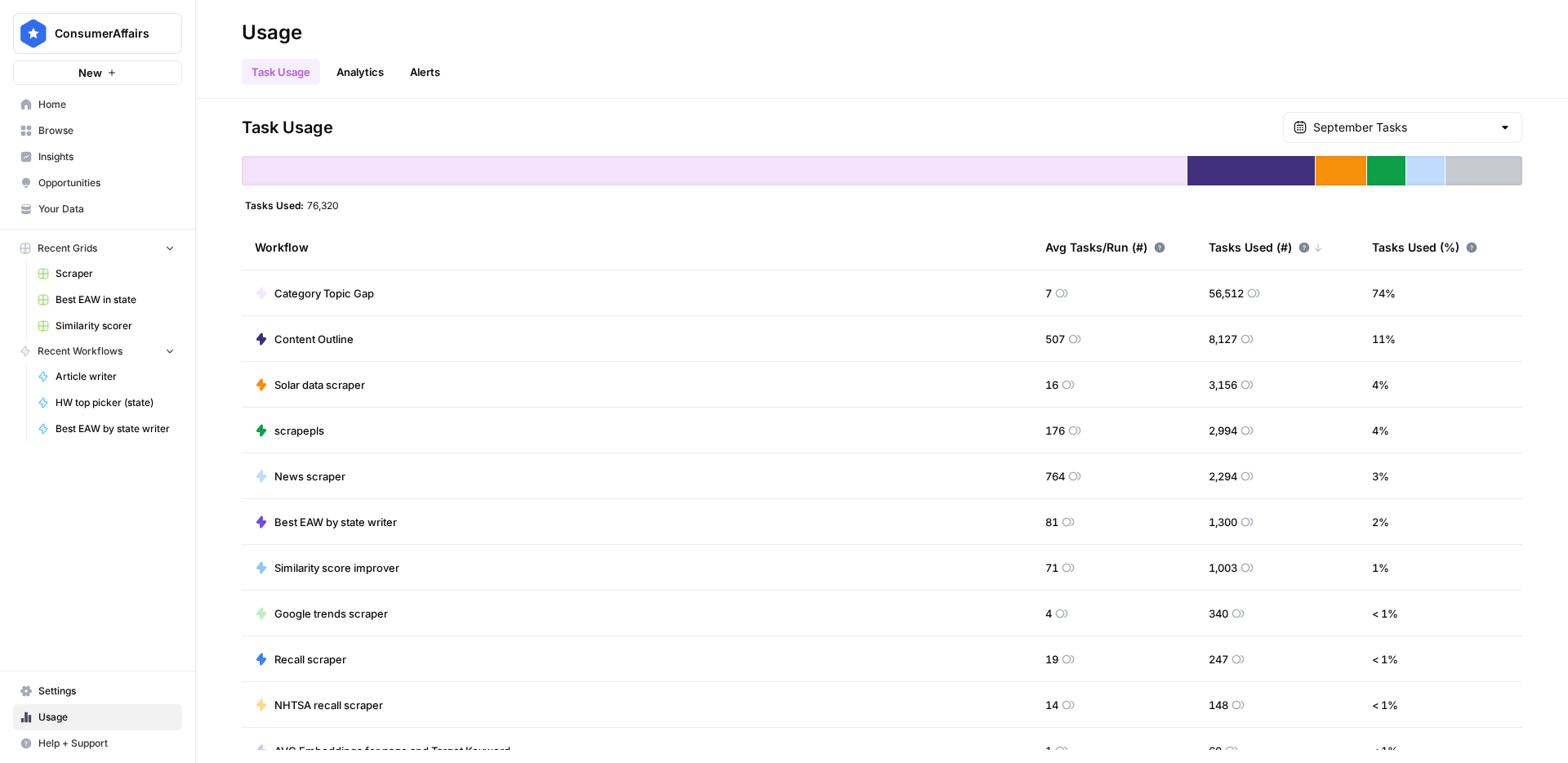
click at [1383, 109] on div "Task Usage September Tasks Tasks Used: 76,320 Workflow Avg Tasks/Run (#) Tasks …" at bounding box center [882, 430] width 1372 height 664
click at [1379, 119] on input "text" at bounding box center [1402, 127] width 179 height 16
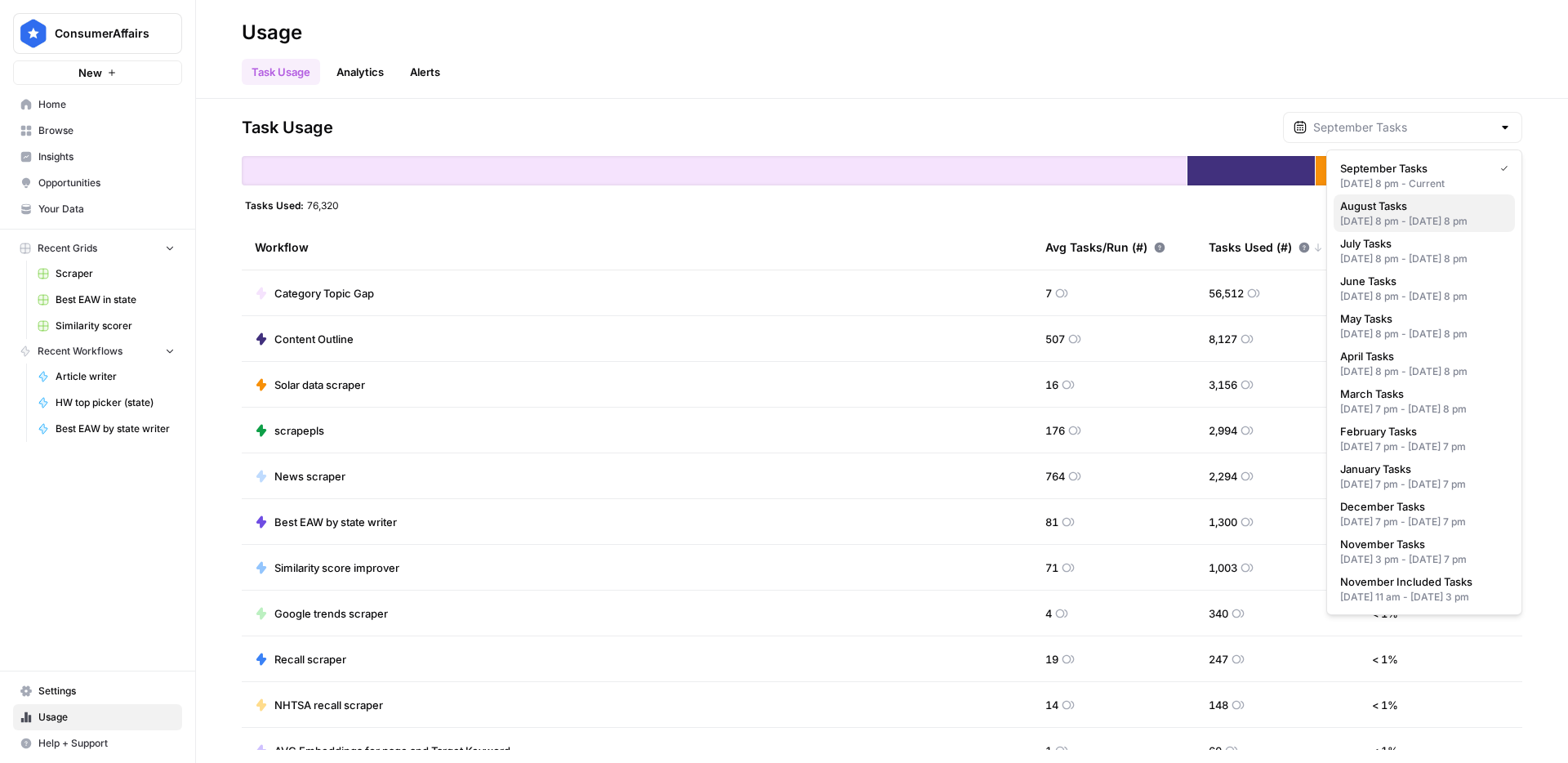
click at [1387, 215] on div "[DATE] 8 pm - [DATE] 8 pm" at bounding box center [1425, 221] width 168 height 15
type input "August Tasks"
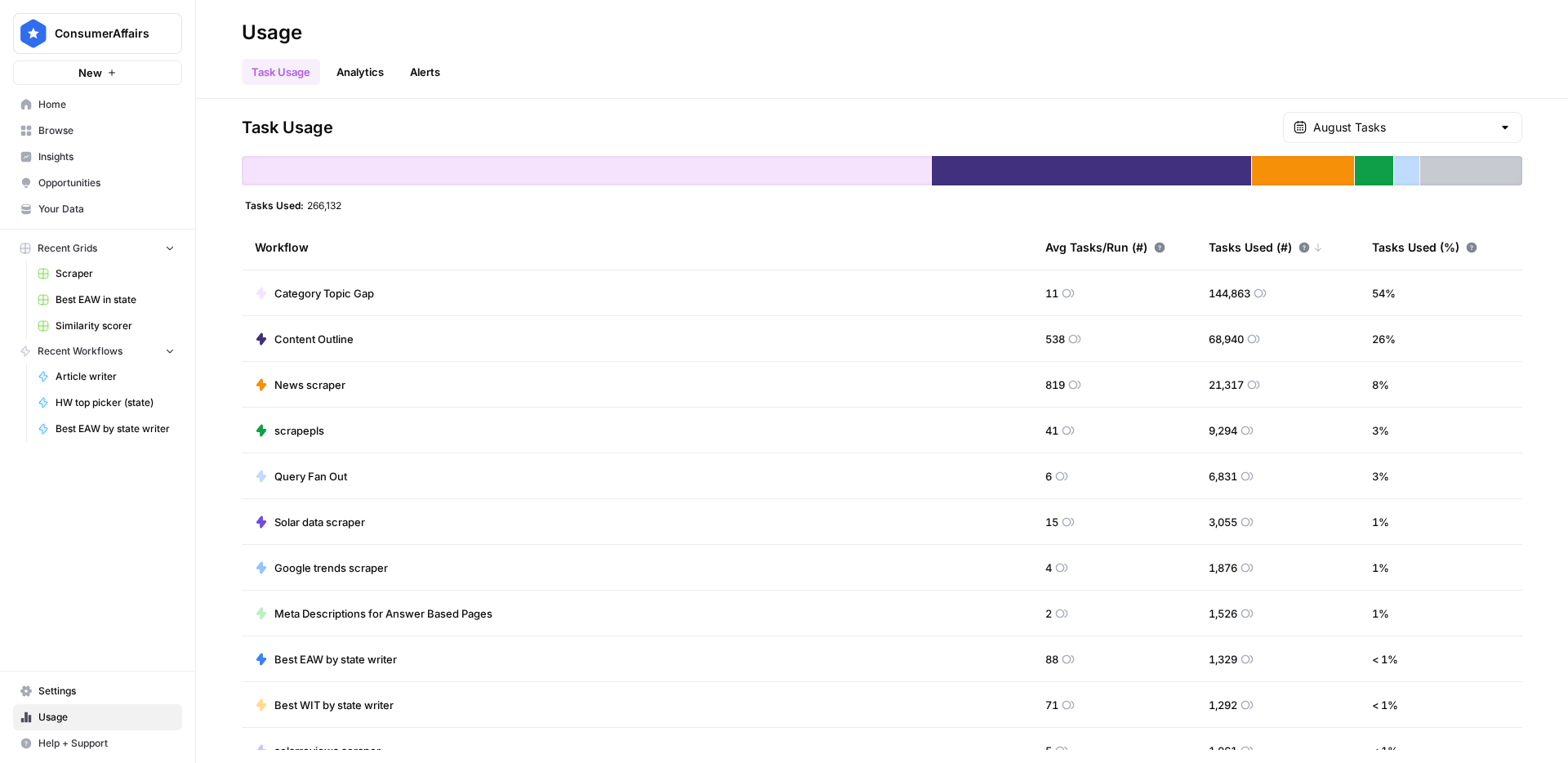
click at [1448, 67] on div "Task Usage Analytics Alerts" at bounding box center [881, 65] width 1280 height 40
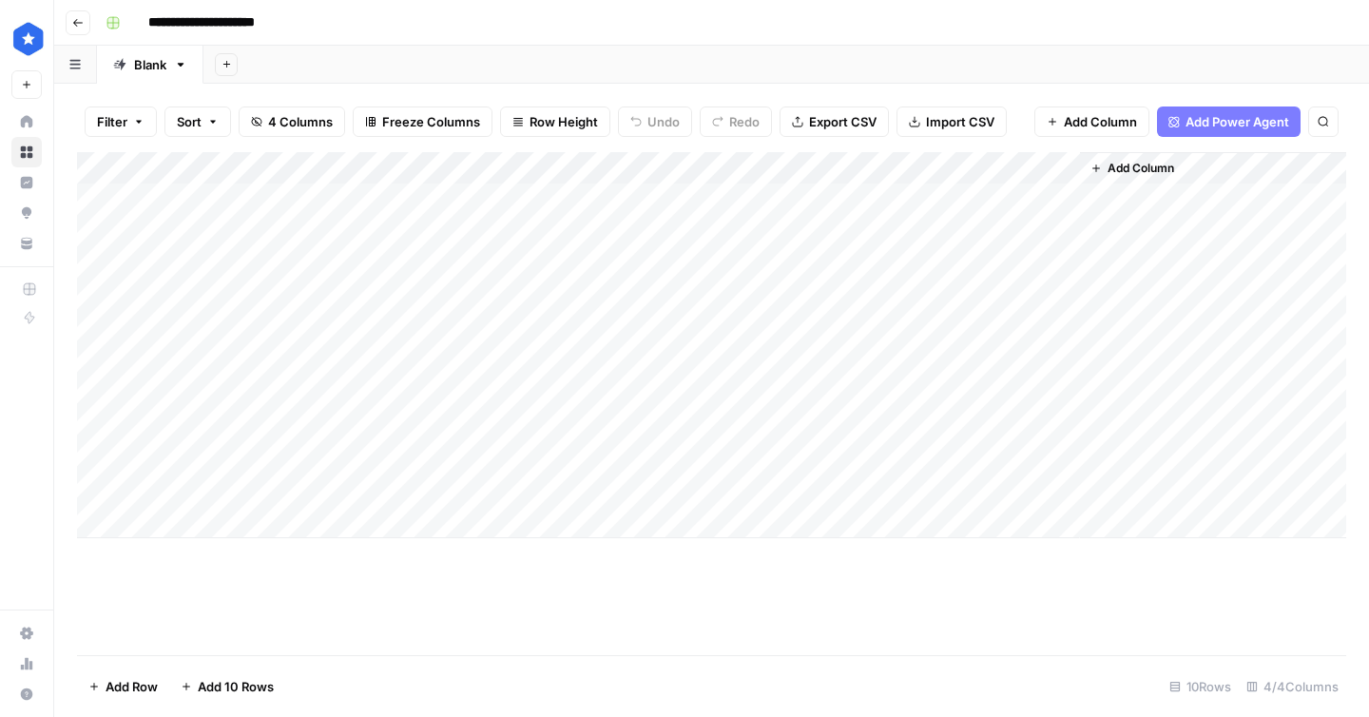
click at [862, 165] on div "Add Column" at bounding box center [712, 345] width 1270 height 386
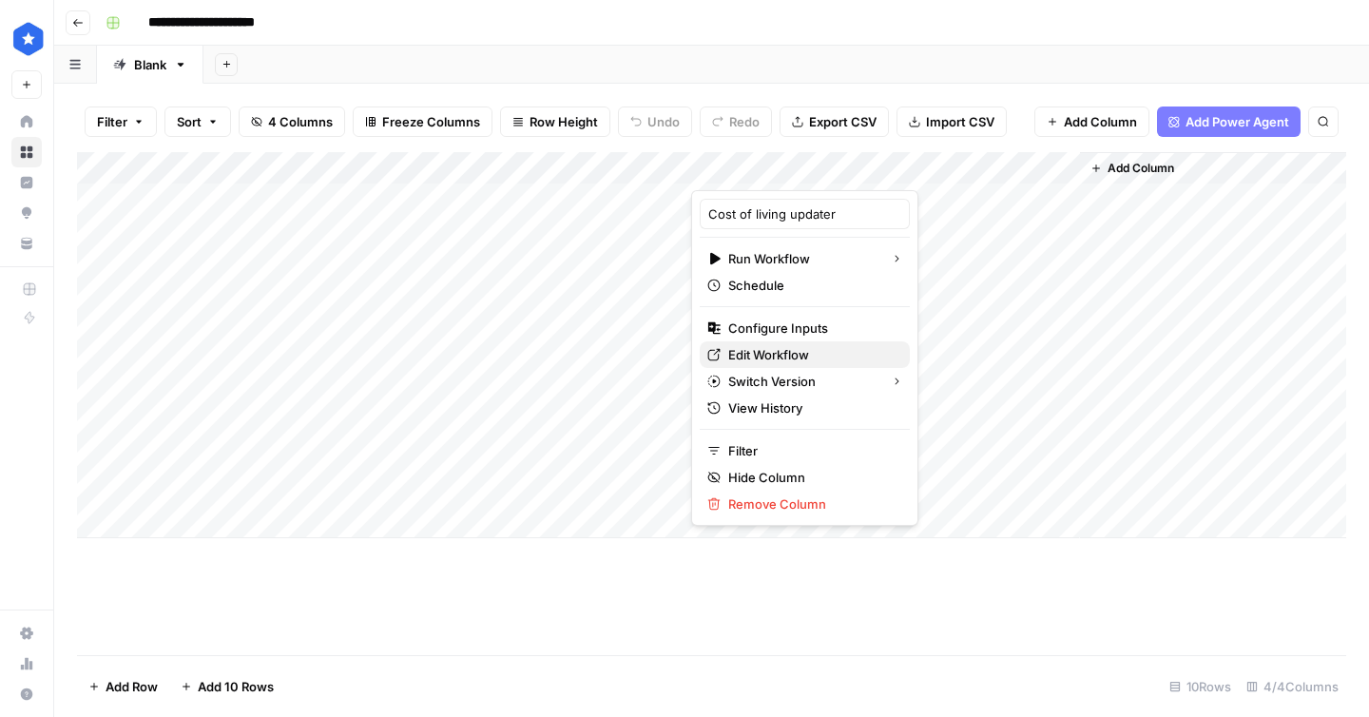
click at [795, 355] on span "Edit Workflow" at bounding box center [811, 354] width 166 height 19
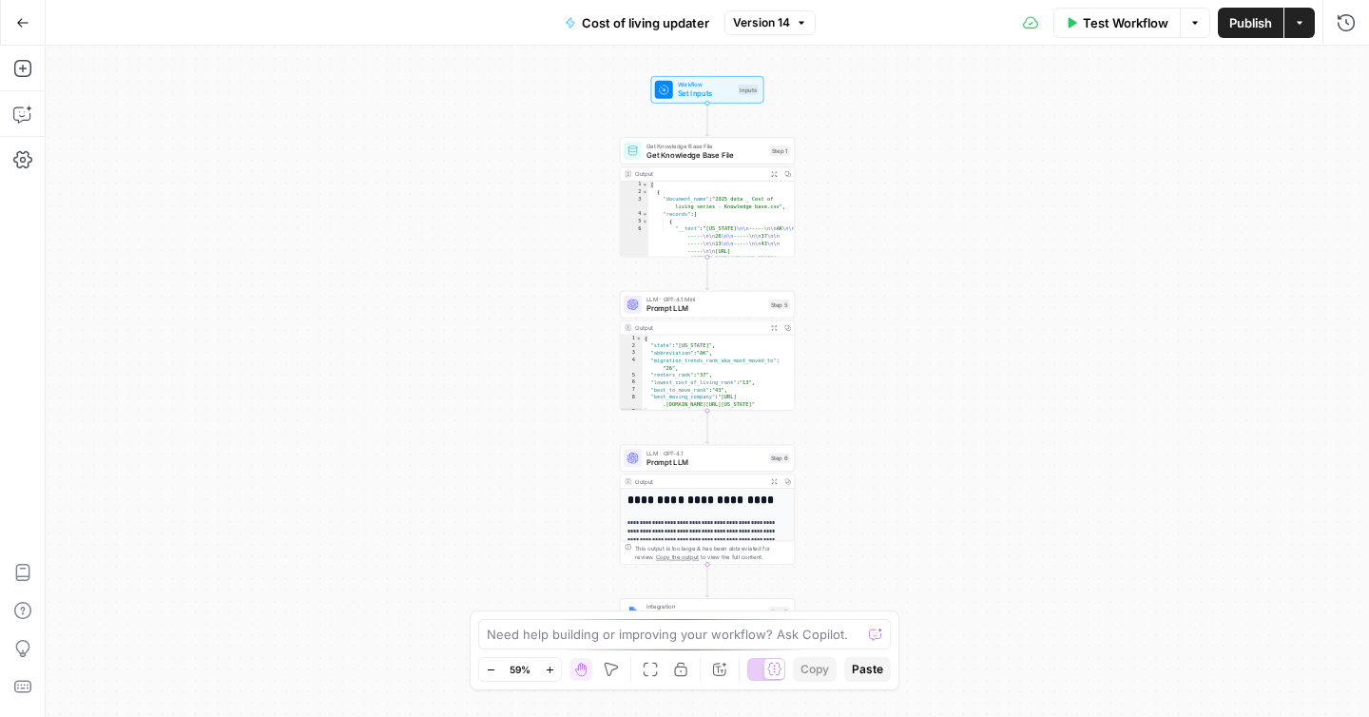
click at [432, 227] on div "Workflow Set Inputs Inputs Get Knowledge Base File Get Knowledge Base File Step…" at bounding box center [708, 381] width 1324 height 671
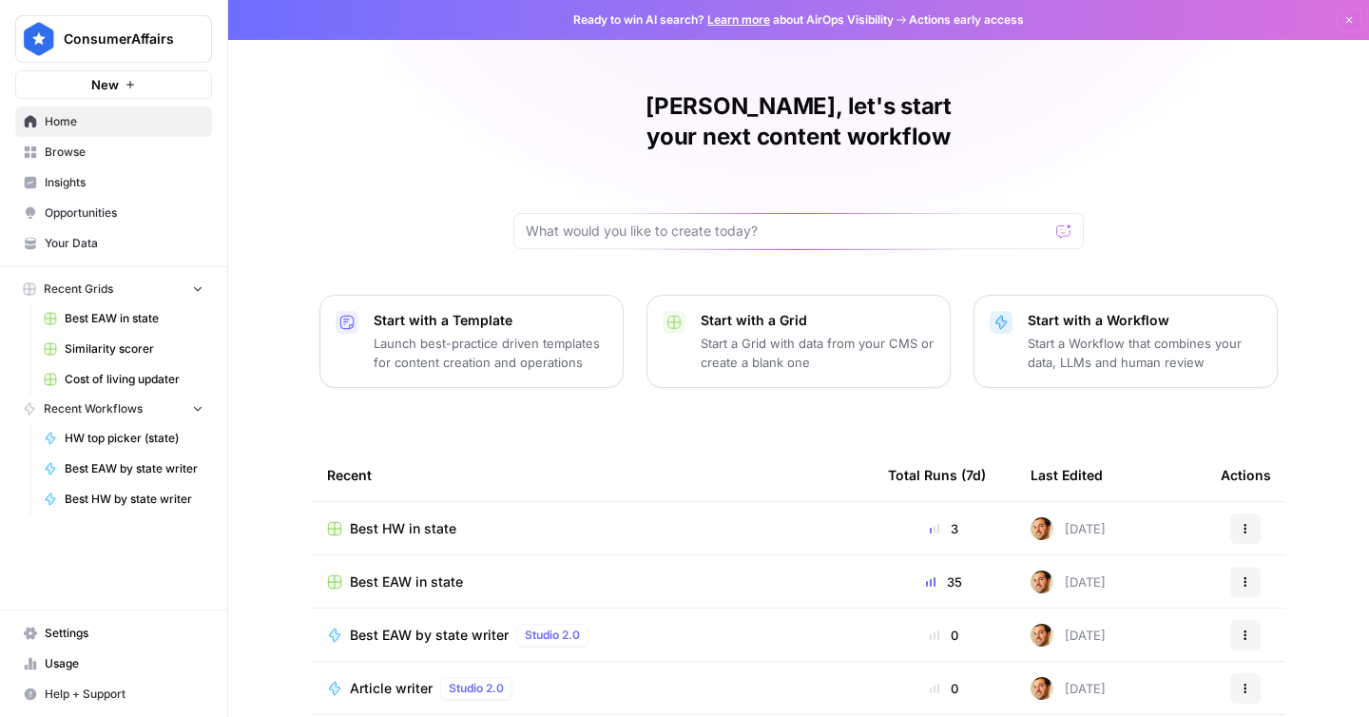
click at [89, 143] on link "Browse" at bounding box center [113, 152] width 197 height 30
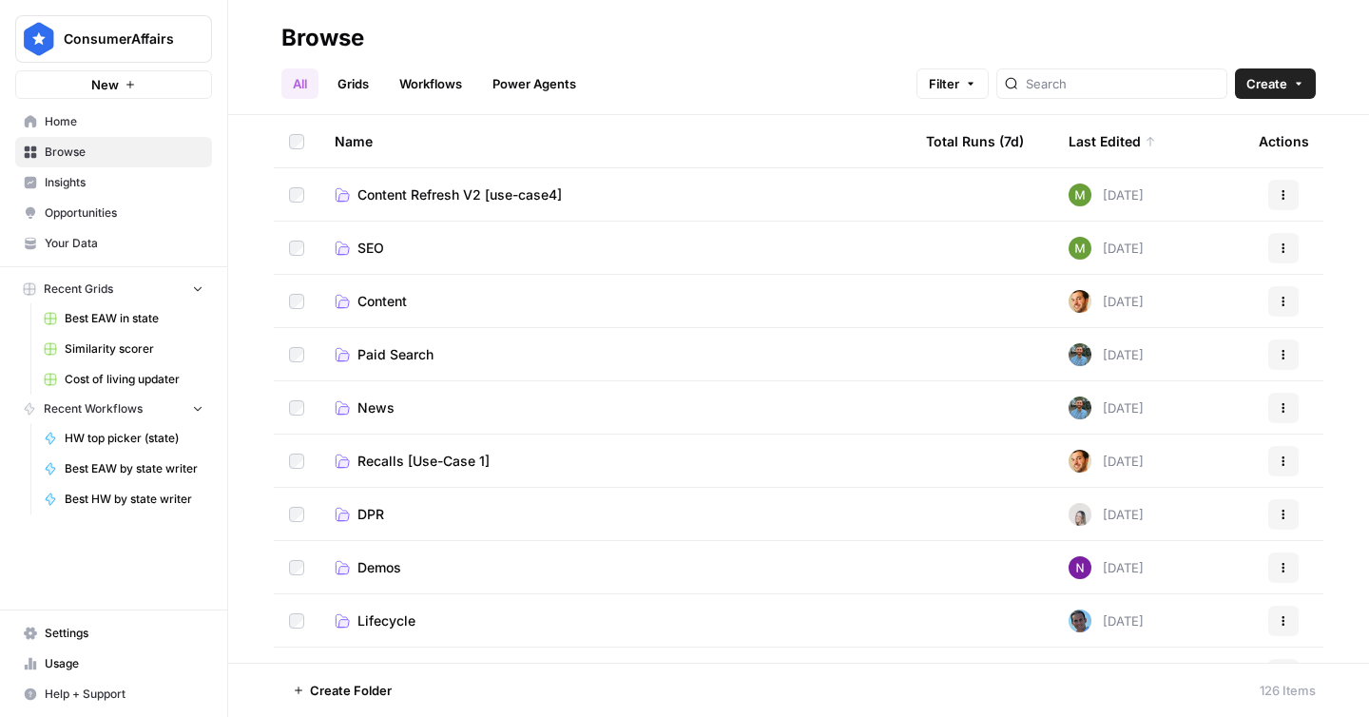
click at [393, 294] on span "Content" at bounding box center [382, 301] width 49 height 19
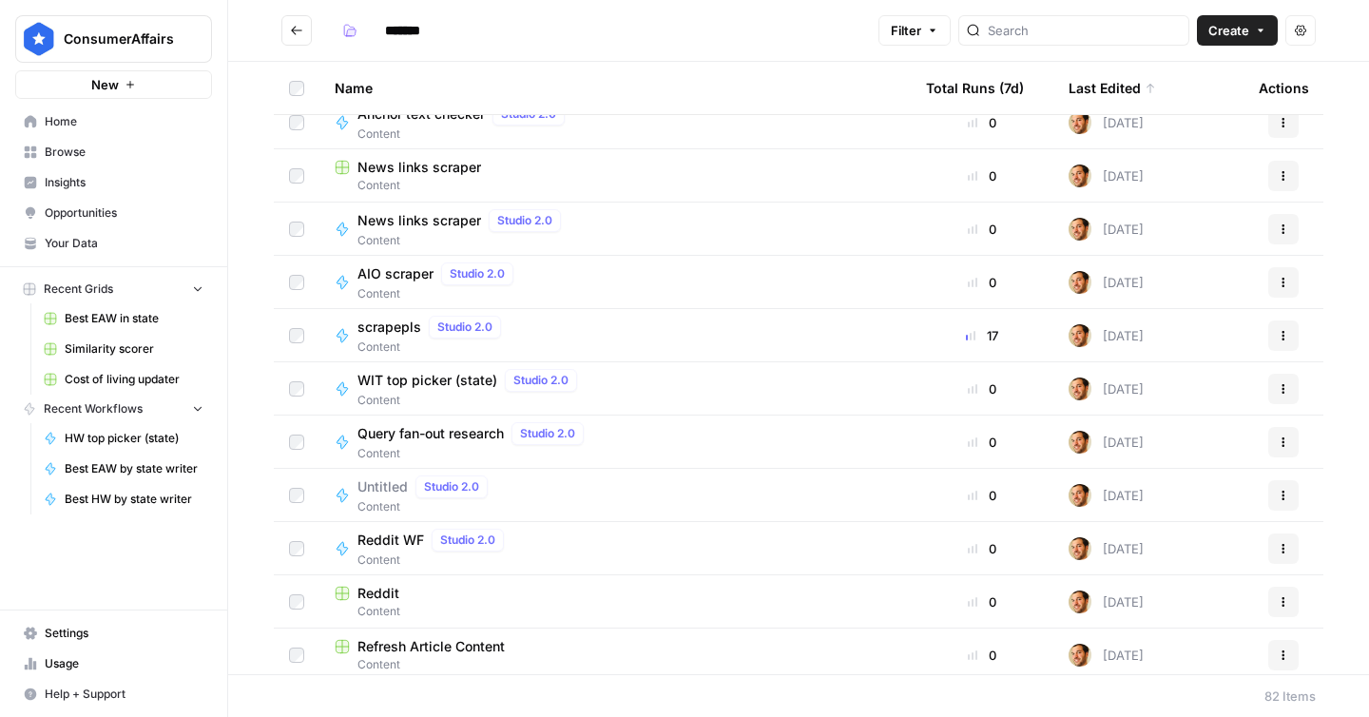
scroll to position [1321, 0]
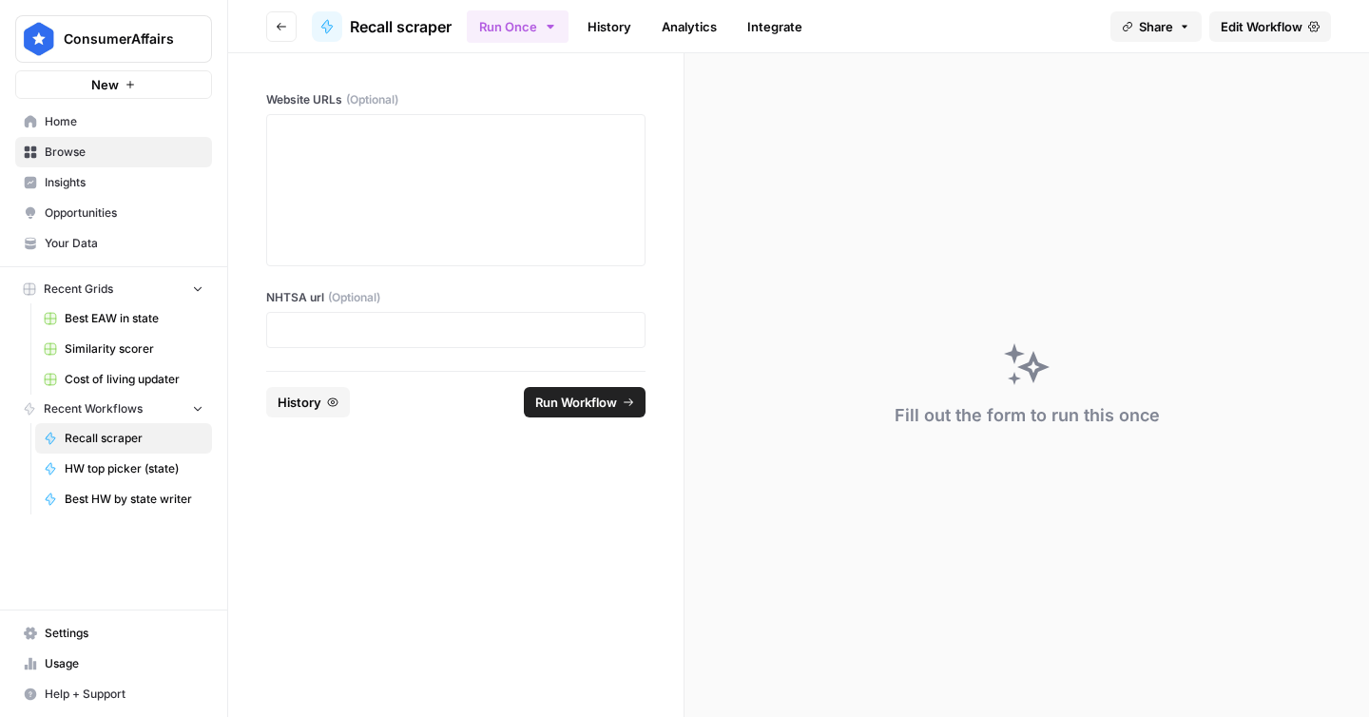
click at [1238, 29] on span "Edit Workflow" at bounding box center [1262, 26] width 82 height 19
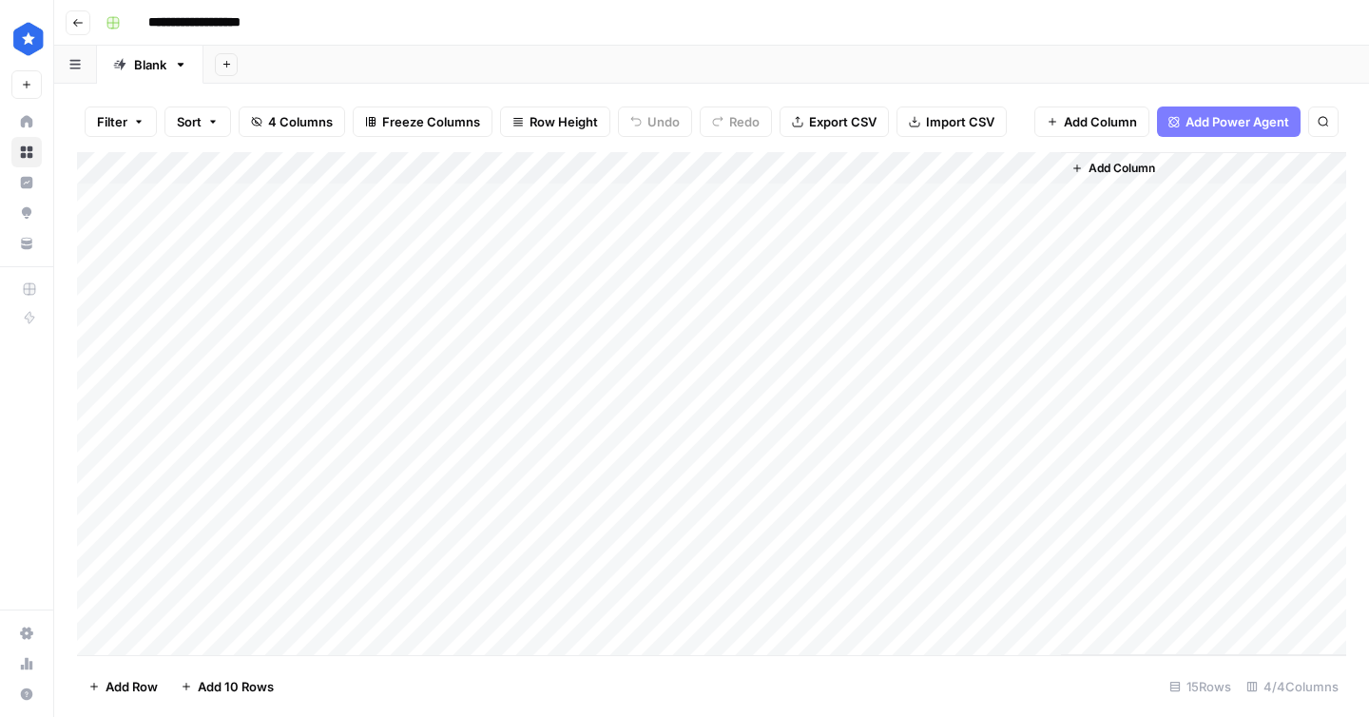
click at [616, 168] on div "Add Column" at bounding box center [712, 403] width 1270 height 503
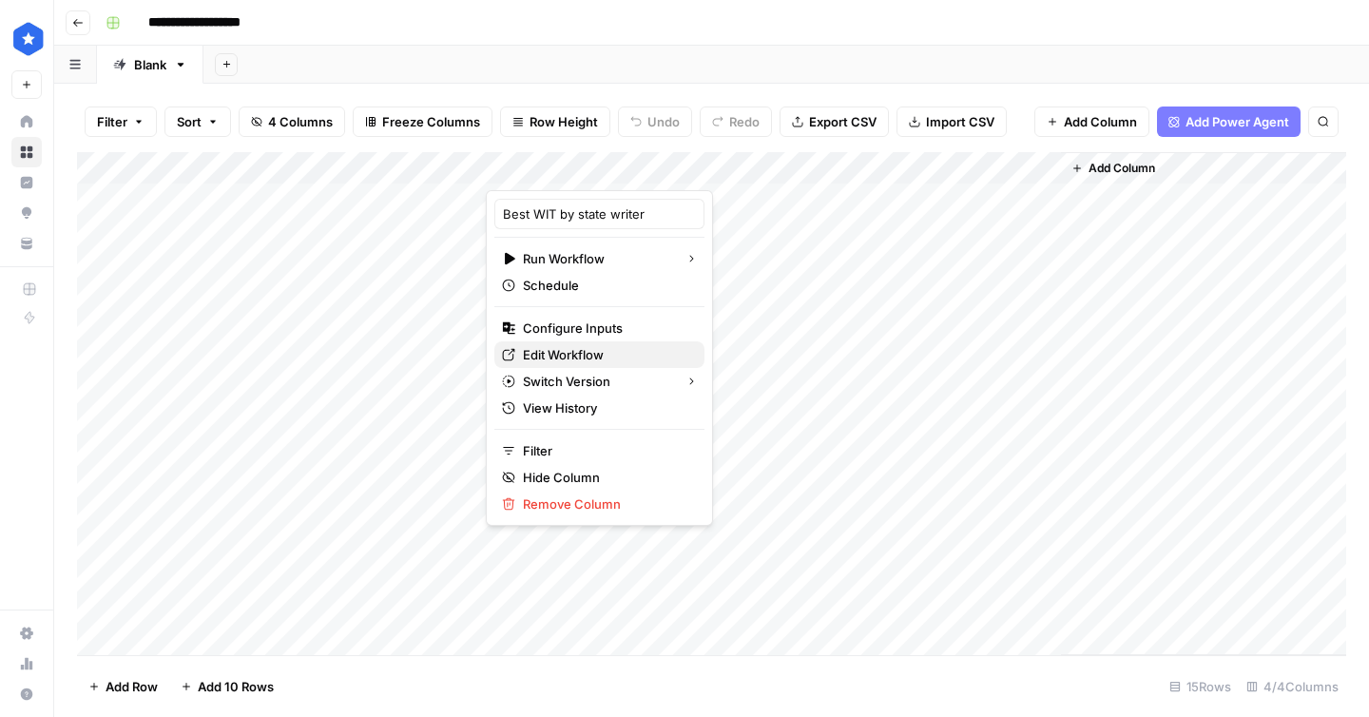
click at [594, 358] on span "Edit Workflow" at bounding box center [606, 354] width 166 height 19
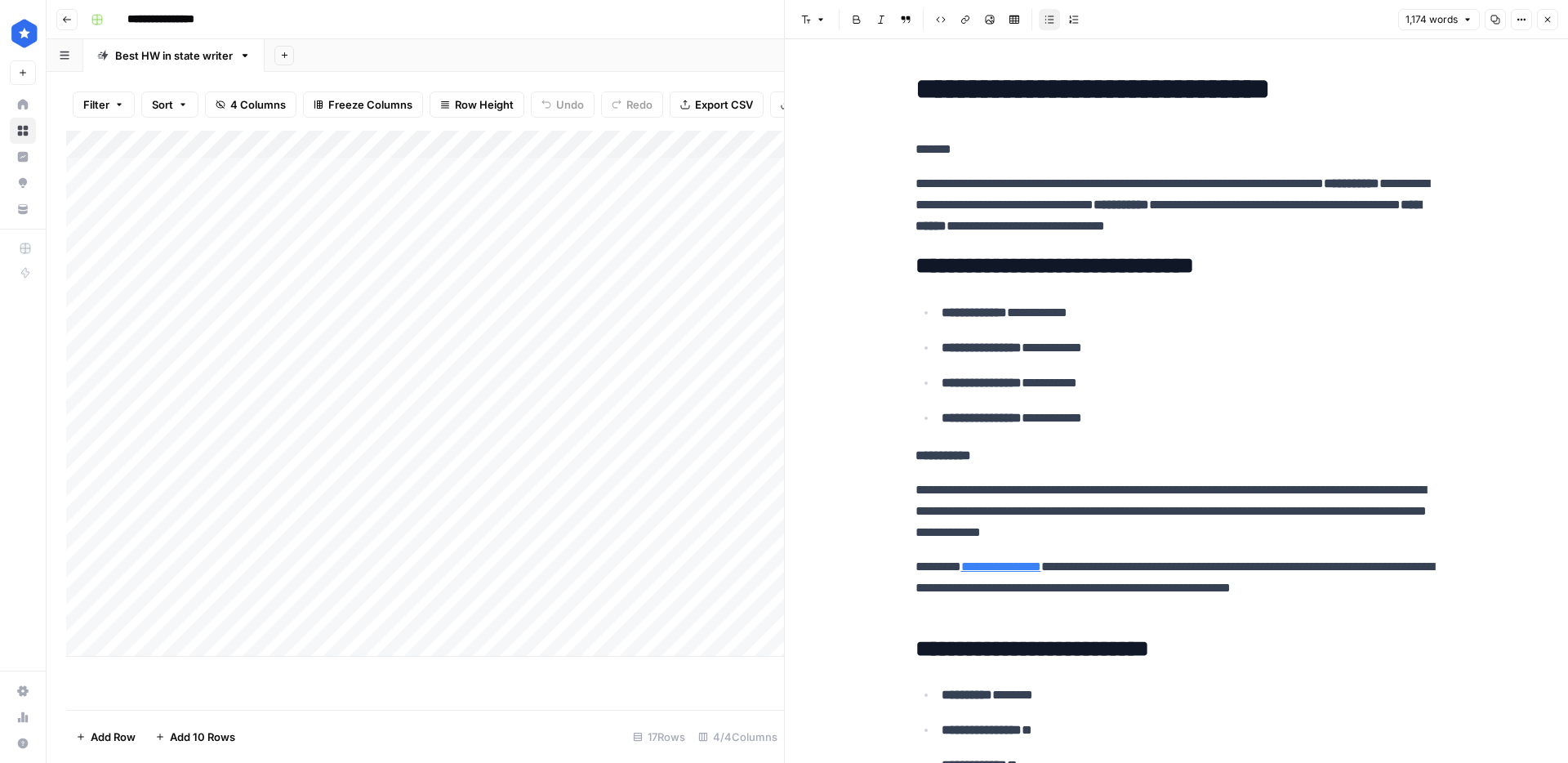
click at [1544, 27] on button "Close" at bounding box center [1547, 19] width 21 height 21
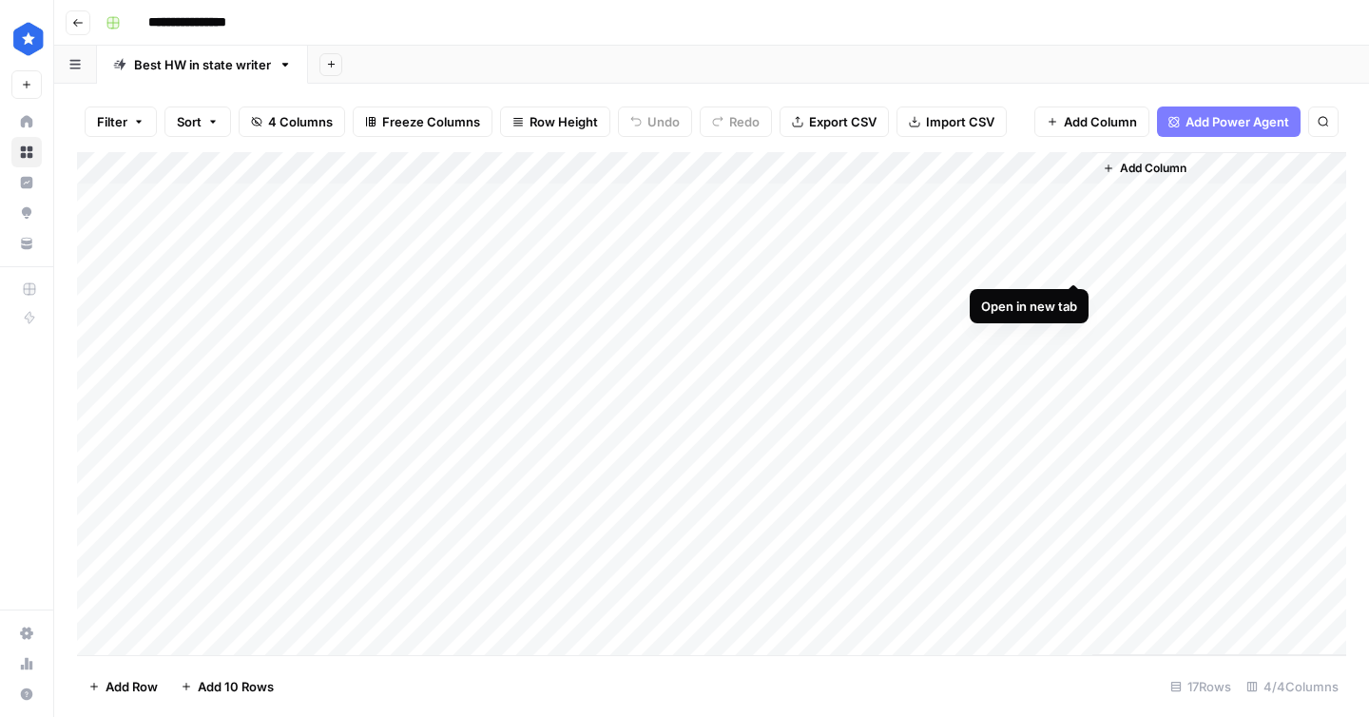
click at [1069, 268] on div "Add Column" at bounding box center [712, 403] width 1270 height 503
click at [228, 291] on div "Add Column" at bounding box center [712, 403] width 1270 height 503
click at [673, 298] on div "Add Column" at bounding box center [712, 403] width 1270 height 503
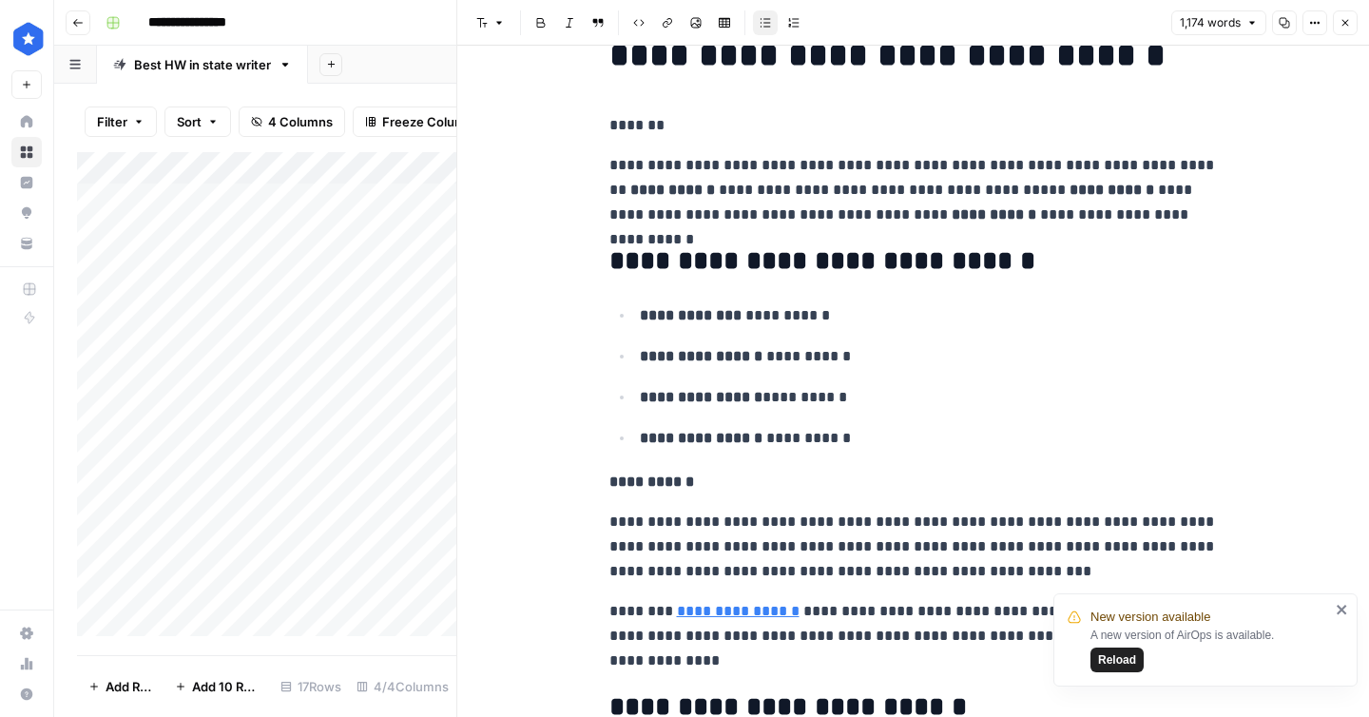
scroll to position [66, 0]
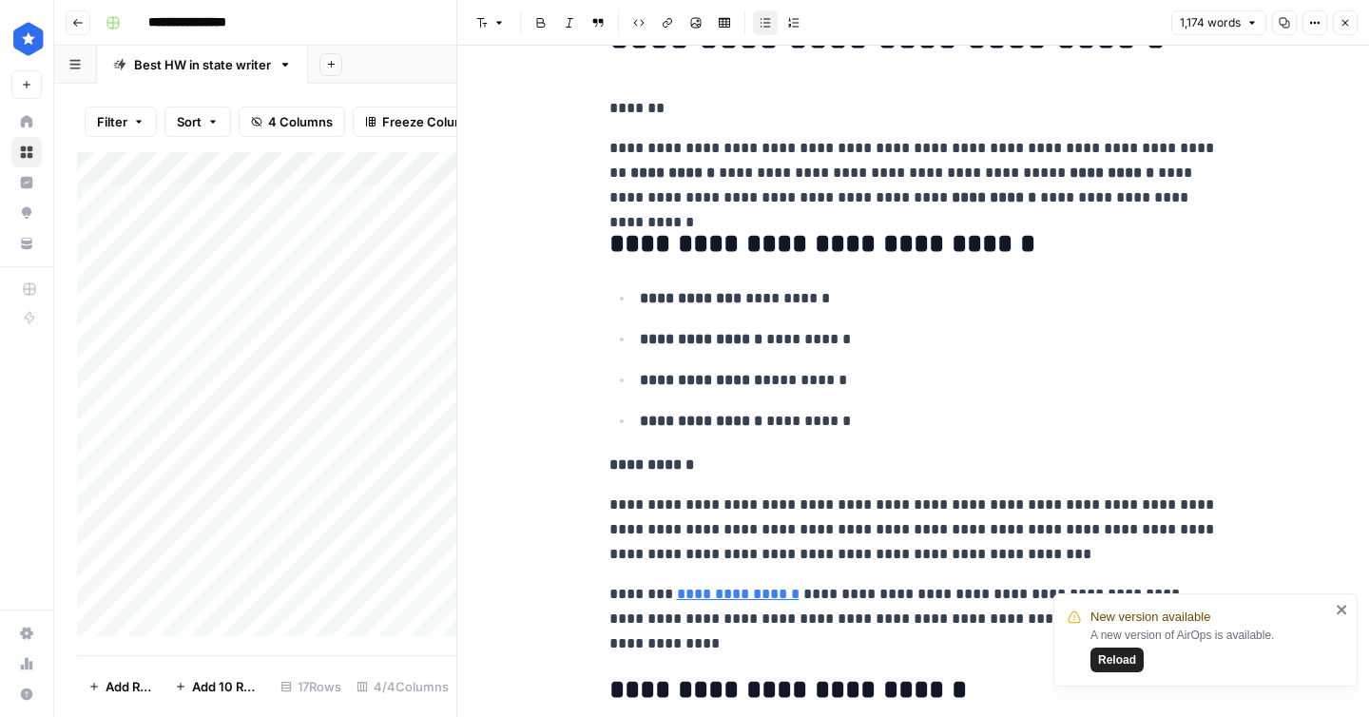
click at [730, 522] on p "**********" at bounding box center [914, 530] width 609 height 74
click at [730, 524] on p "**********" at bounding box center [914, 530] width 609 height 74
click at [1340, 19] on icon "button" at bounding box center [1345, 22] width 11 height 11
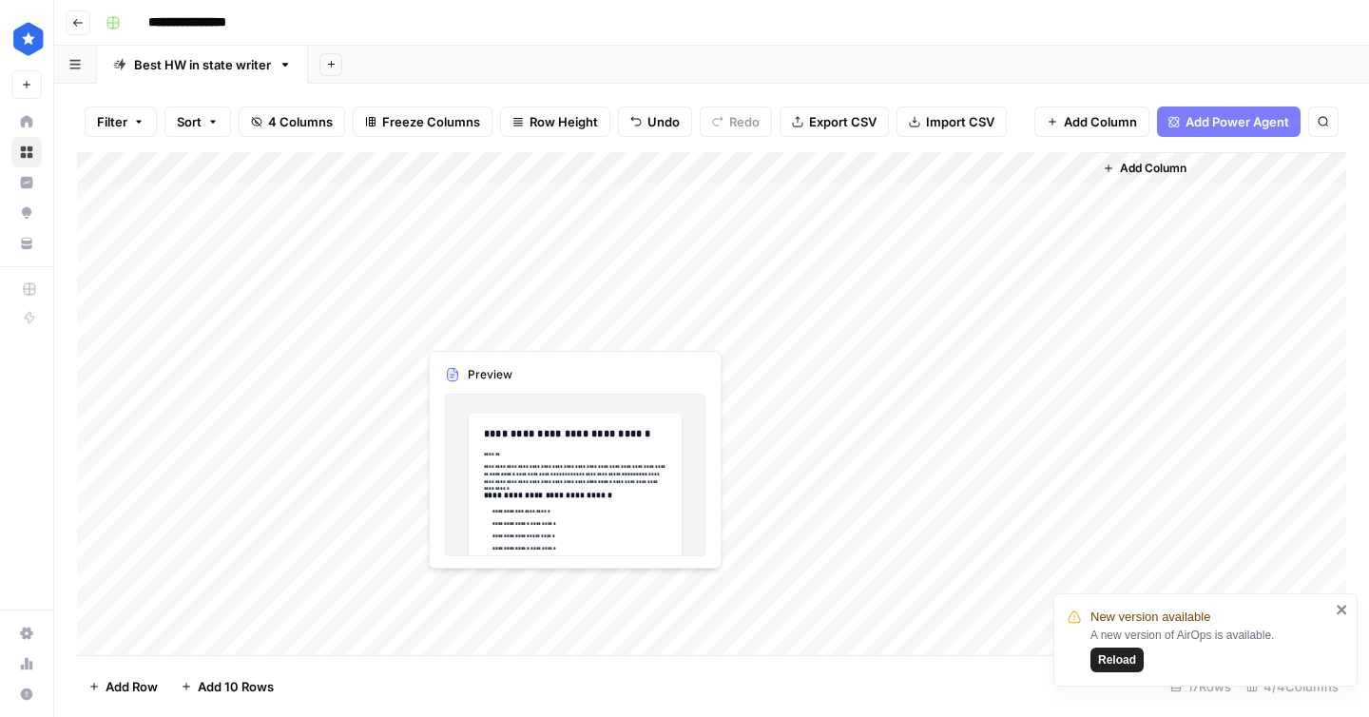
click at [467, 328] on div "Add Column" at bounding box center [712, 403] width 1270 height 503
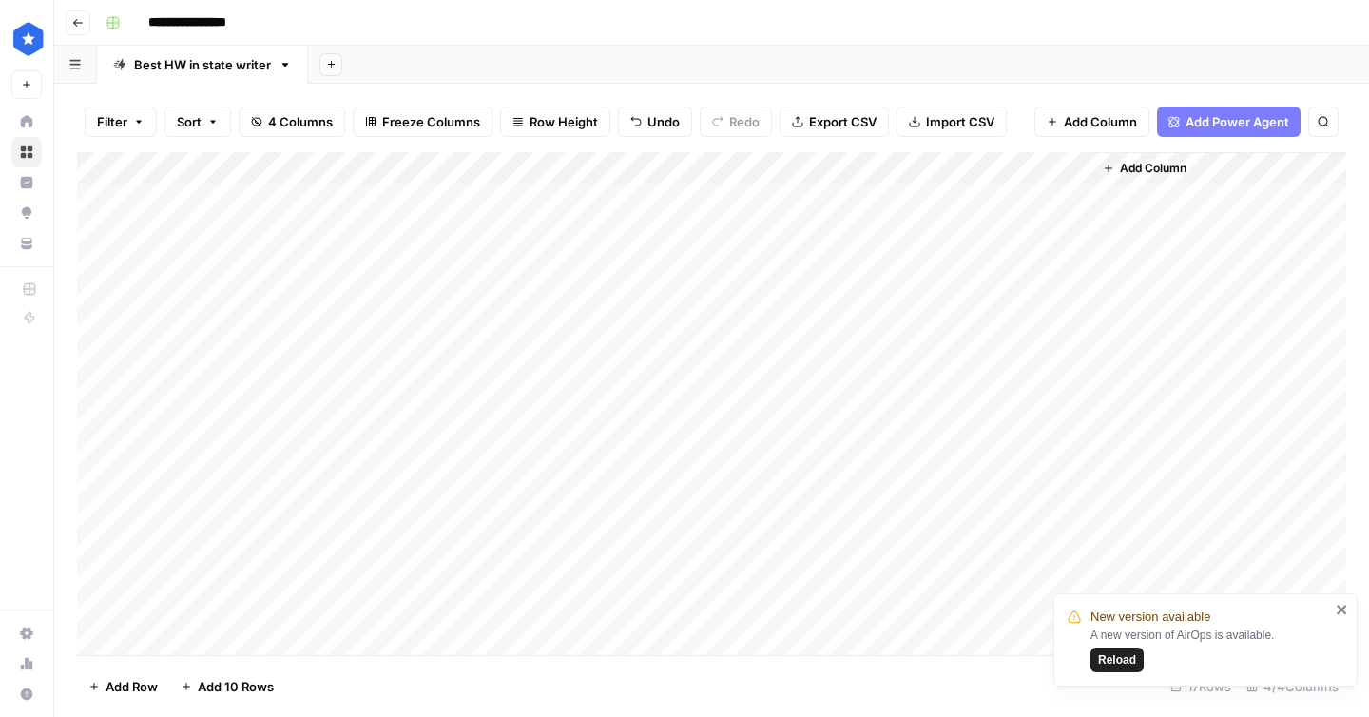
click at [670, 295] on div "Add Column" at bounding box center [712, 403] width 1270 height 503
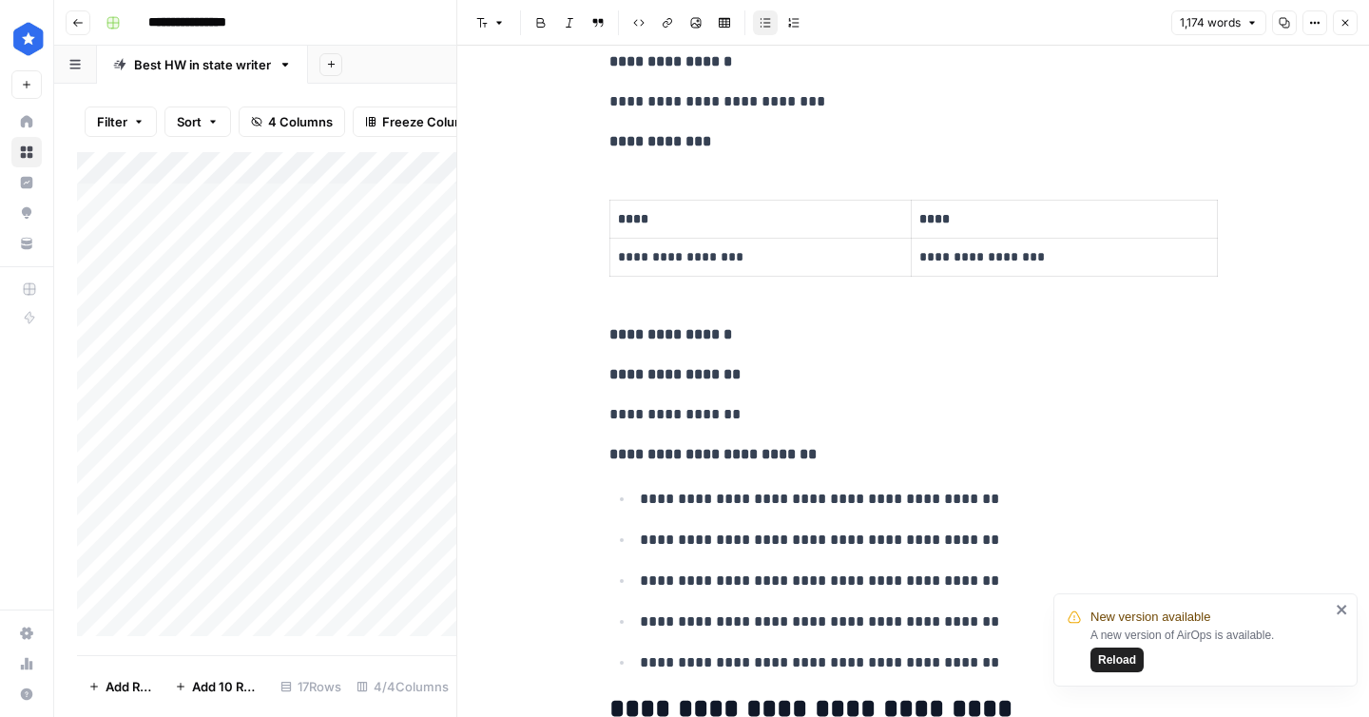
scroll to position [961, 0]
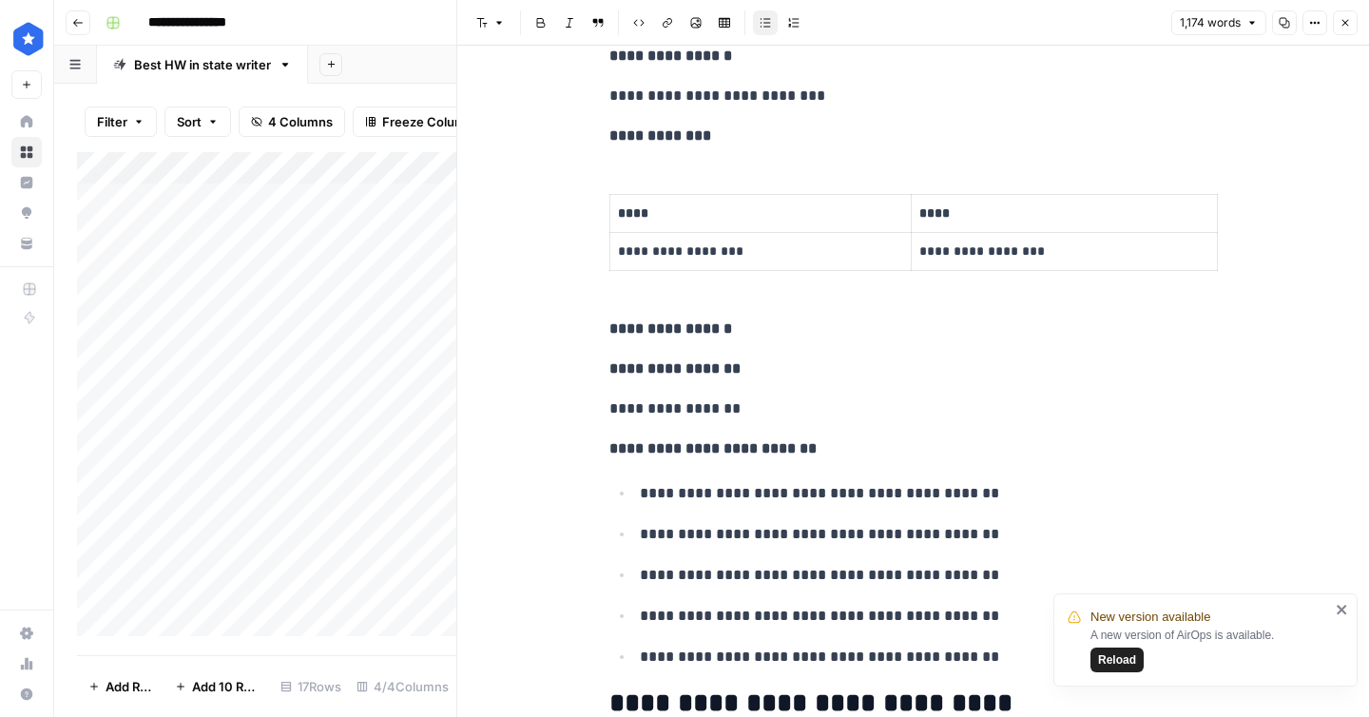
click at [756, 339] on p "**********" at bounding box center [914, 329] width 609 height 25
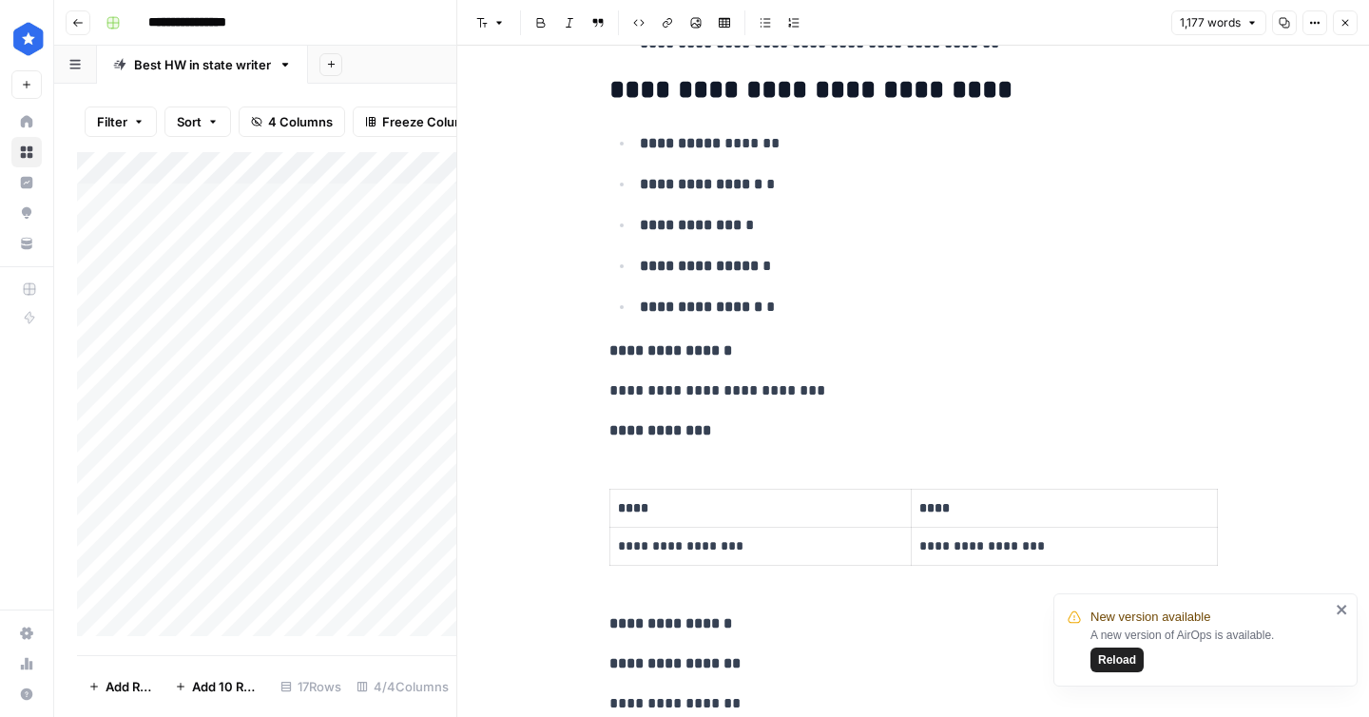
scroll to position [1880, 0]
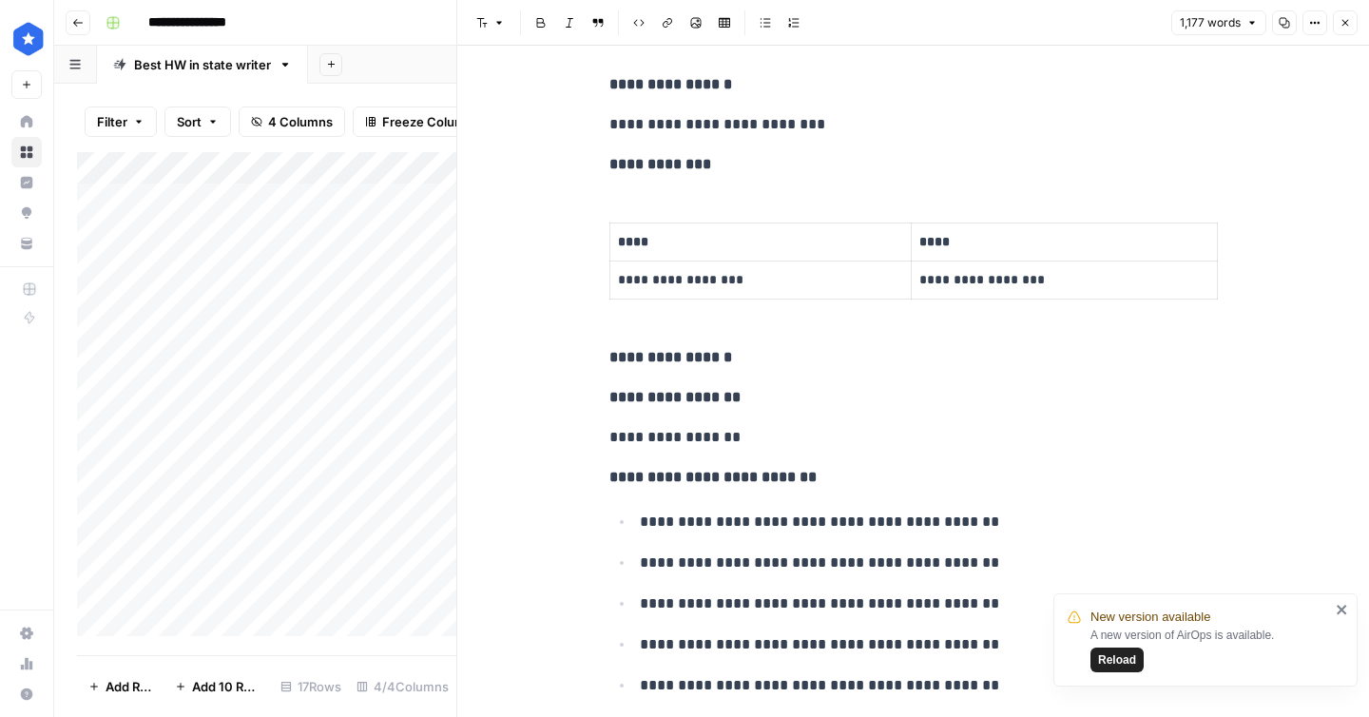
click at [769, 353] on p "**********" at bounding box center [914, 357] width 609 height 25
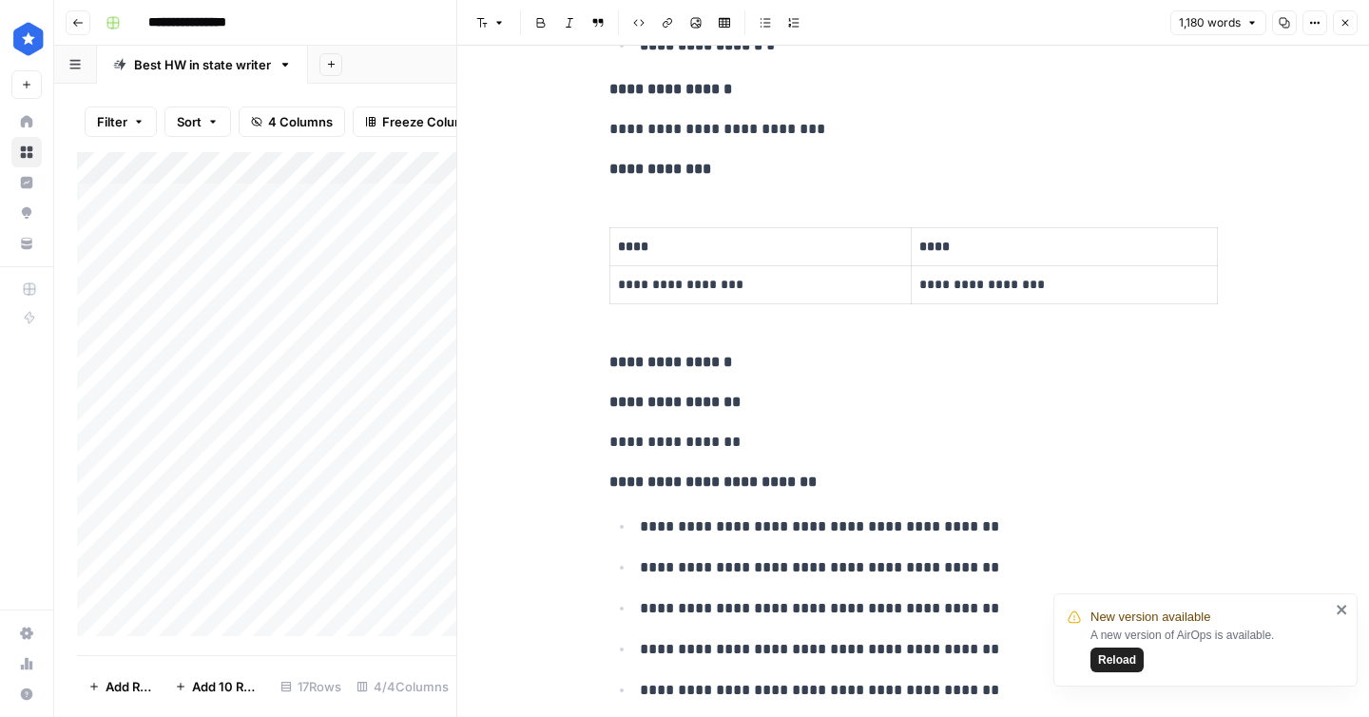
scroll to position [2985, 0]
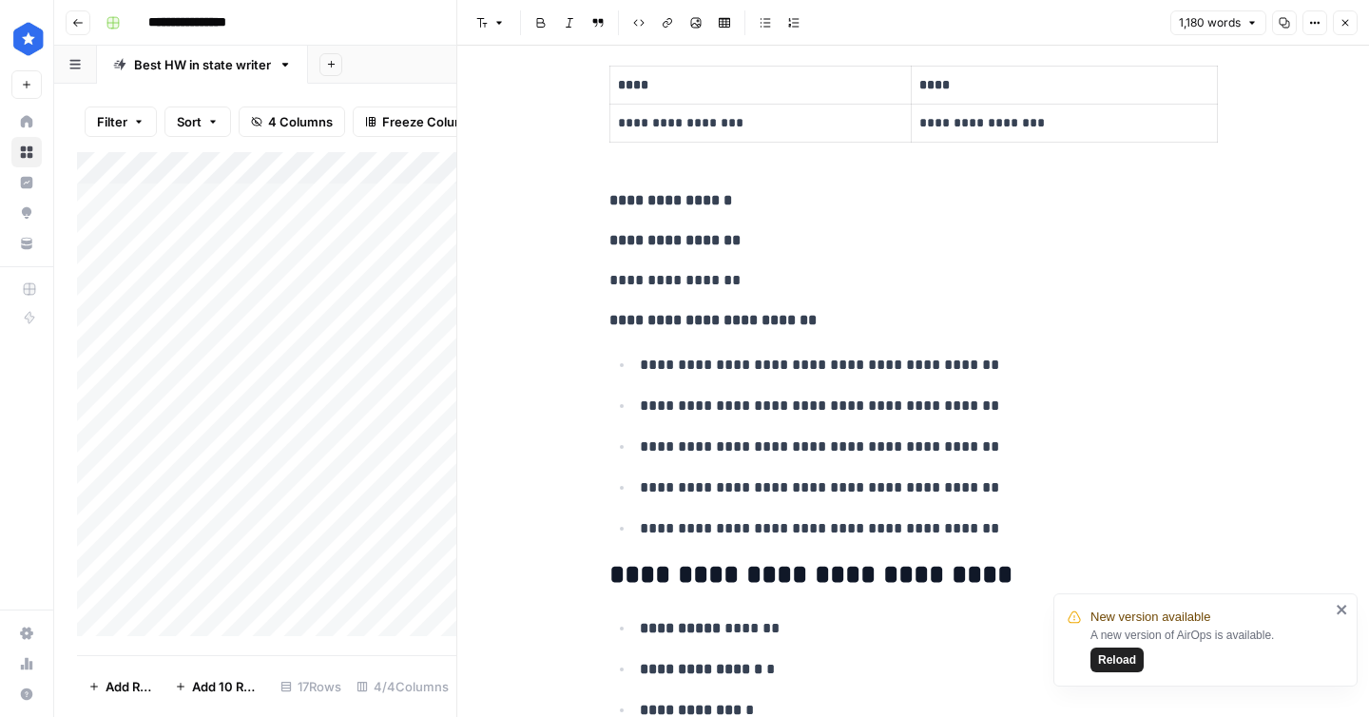
click at [769, 197] on p "**********" at bounding box center [914, 200] width 609 height 25
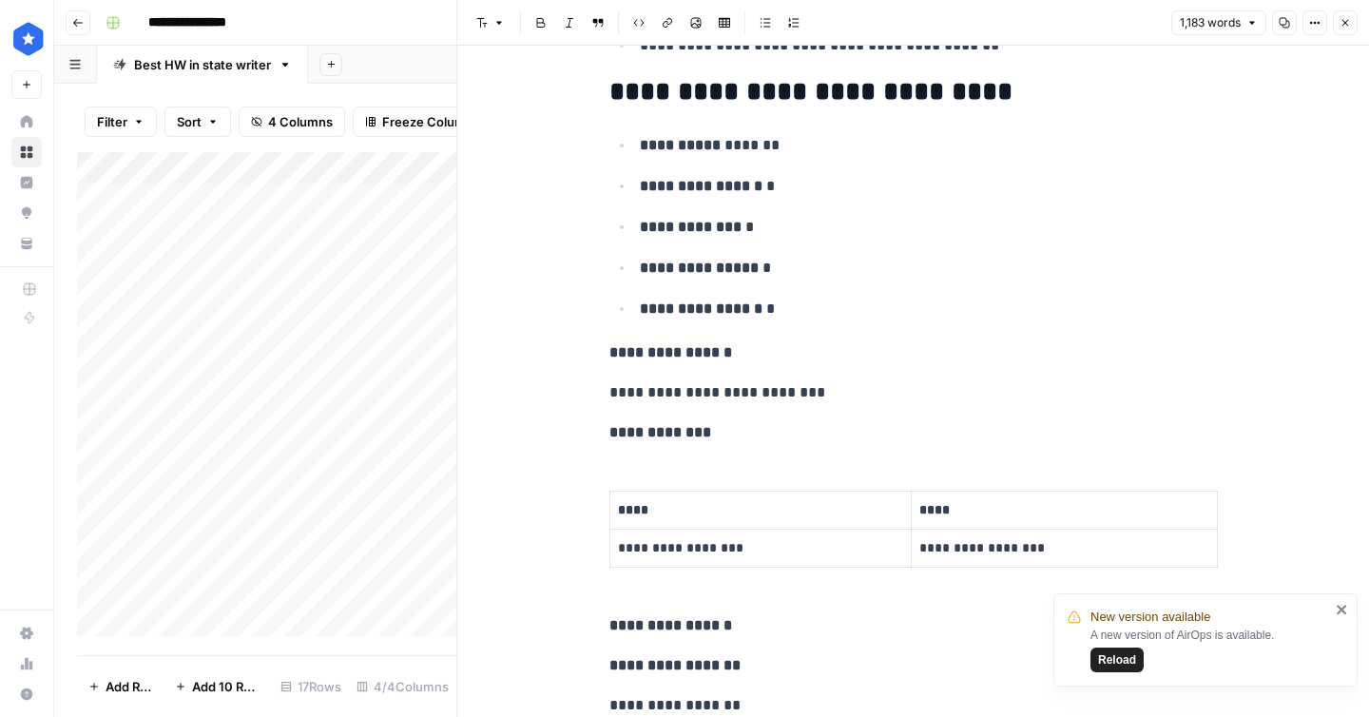
scroll to position [0, 0]
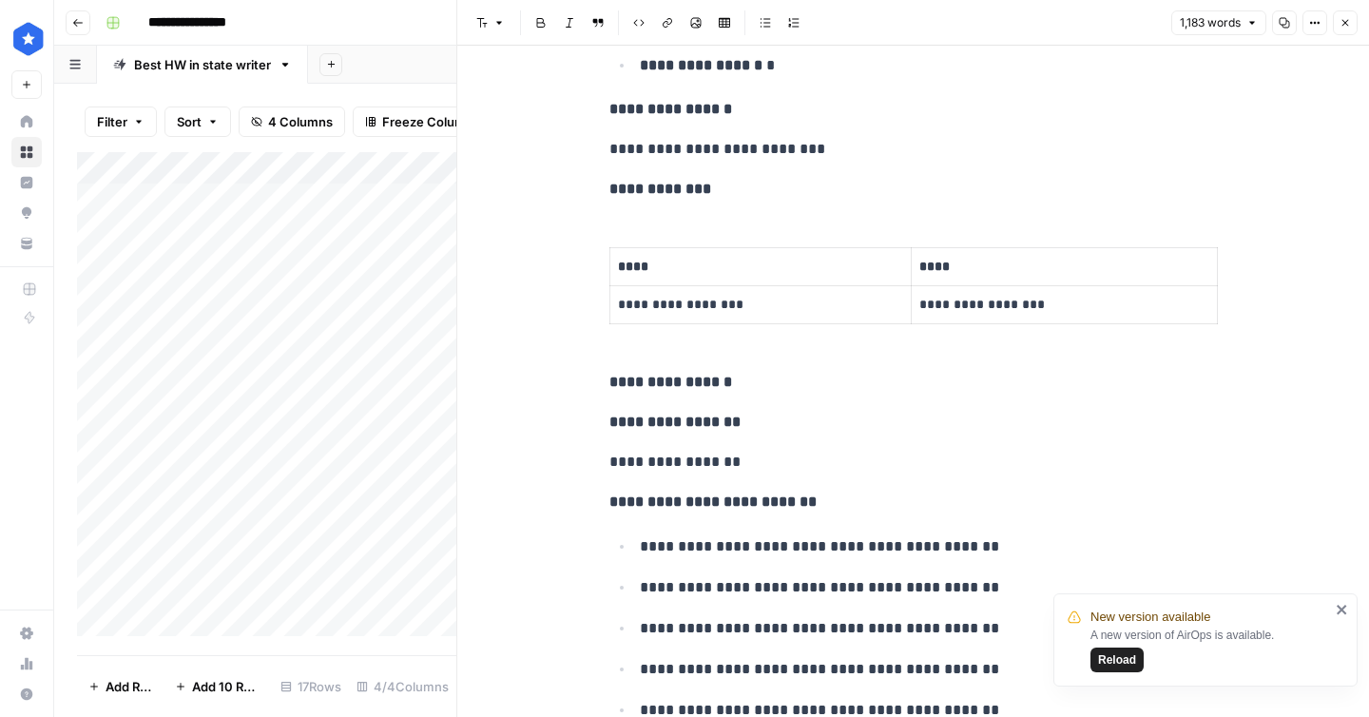
click at [767, 189] on p "**********" at bounding box center [914, 189] width 609 height 25
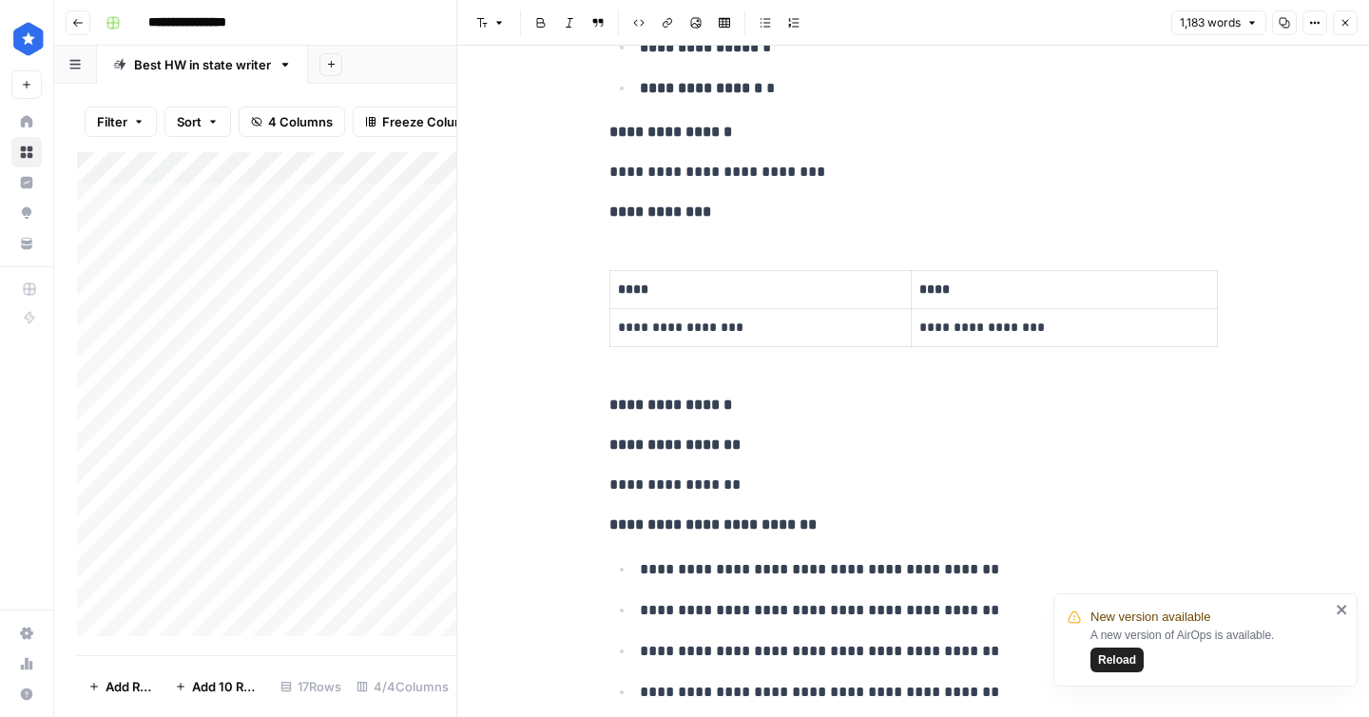
click at [759, 394] on p "**********" at bounding box center [914, 405] width 609 height 25
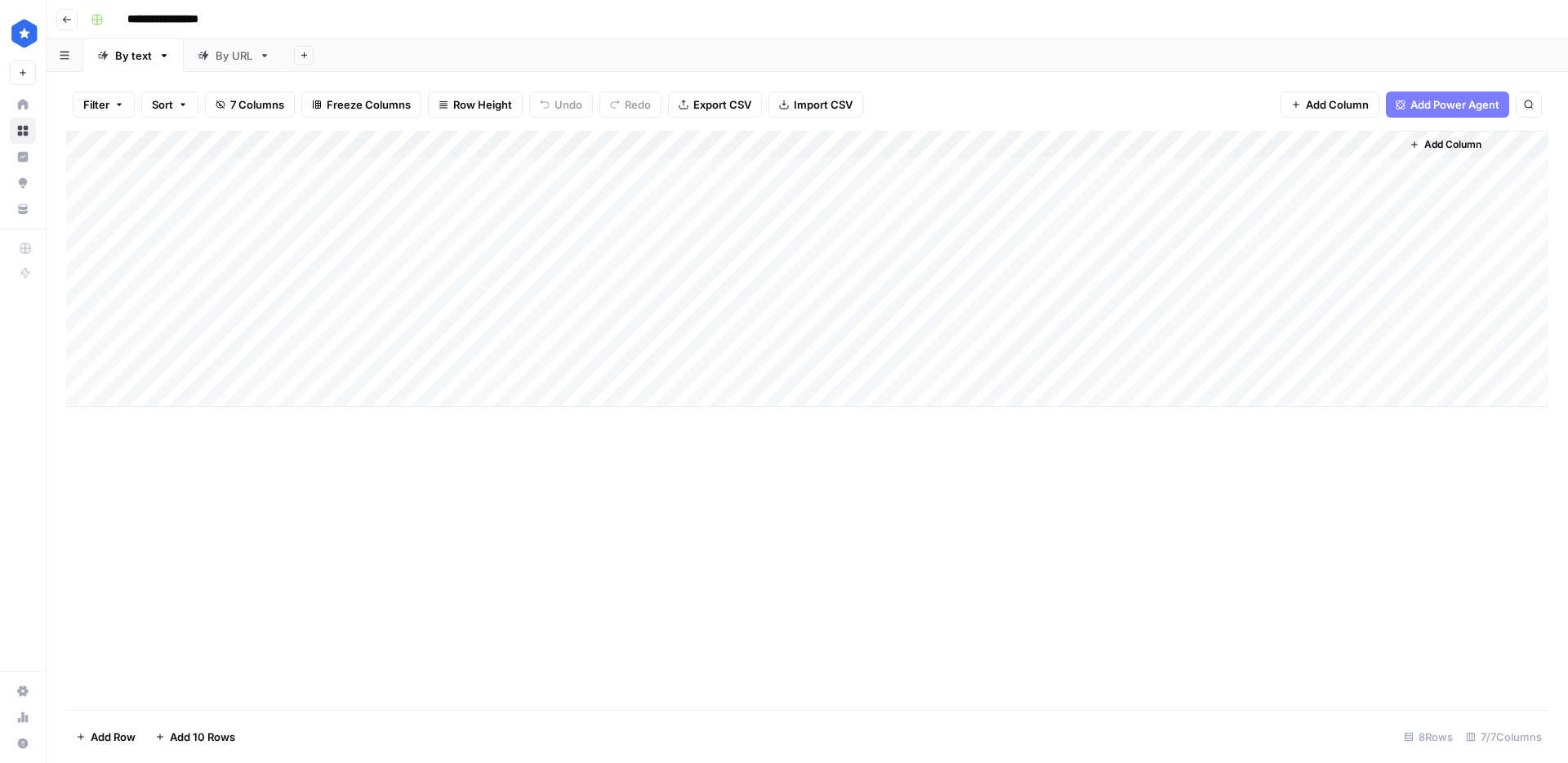
click at [187, 396] on div "Add Column" at bounding box center [807, 268] width 1482 height 276
click at [170, 421] on div "Add Column" at bounding box center [807, 283] width 1482 height 304
click at [165, 445] on div "Add Column" at bounding box center [807, 296] width 1482 height 332
click at [163, 487] on div "Add Column" at bounding box center [807, 310] width 1482 height 359
click at [166, 521] on div "Add Column" at bounding box center [807, 420] width 1482 height 579
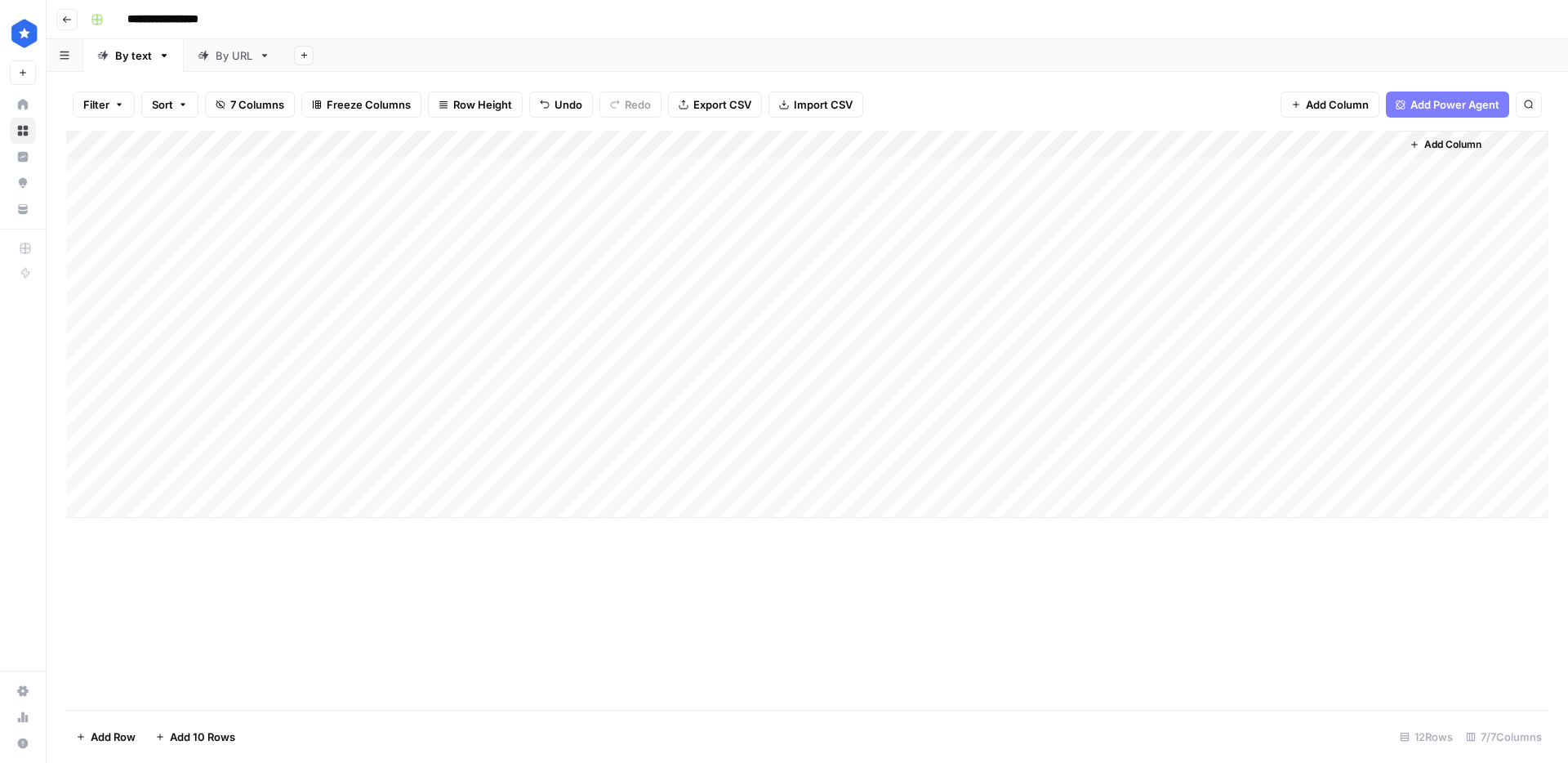
click at [174, 512] on div "Add Column" at bounding box center [807, 324] width 1482 height 388
click at [1345, 146] on div "Add Column" at bounding box center [807, 338] width 1482 height 415
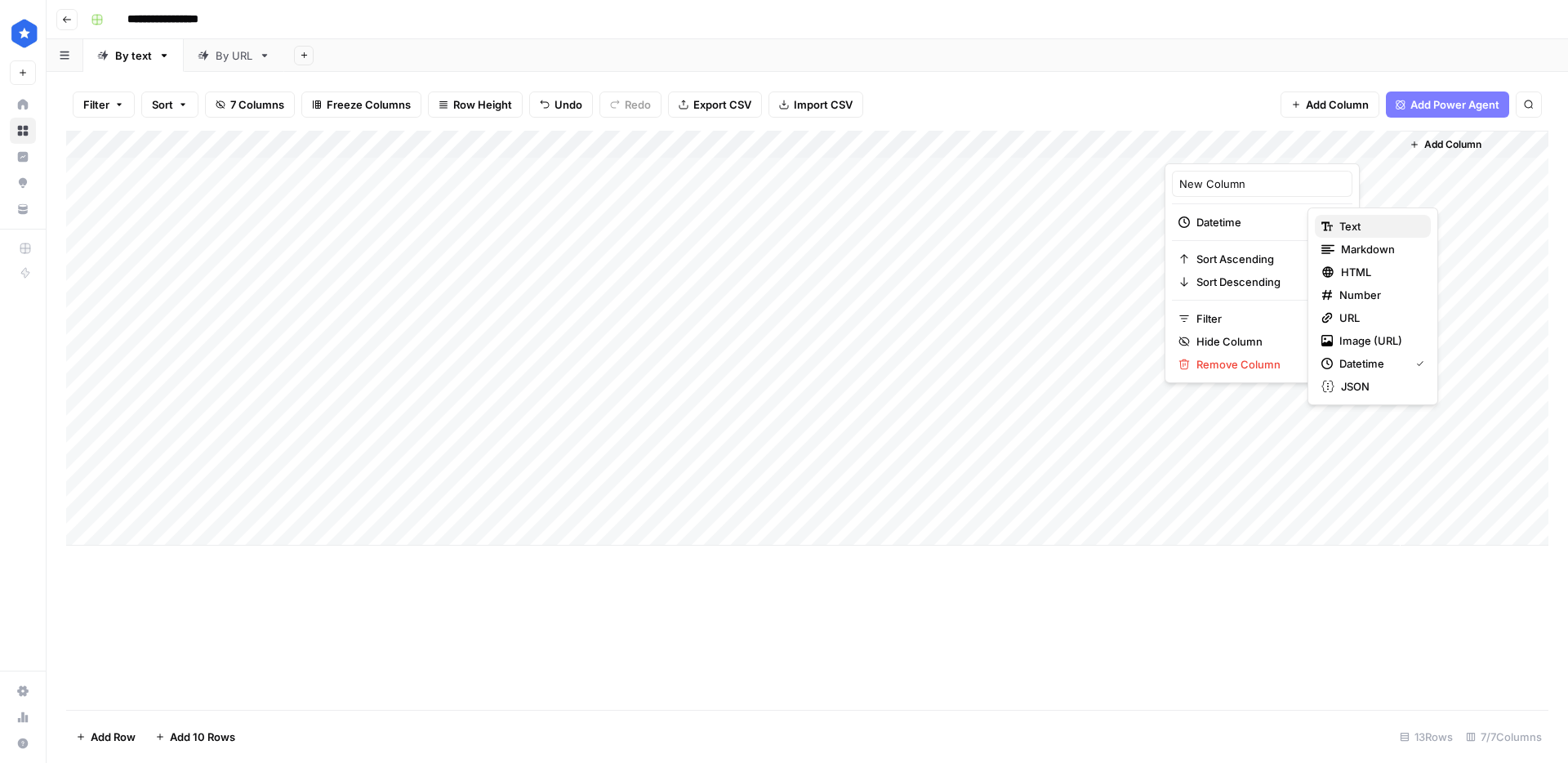
click at [1338, 221] on div "Text" at bounding box center [1373, 226] width 103 height 16
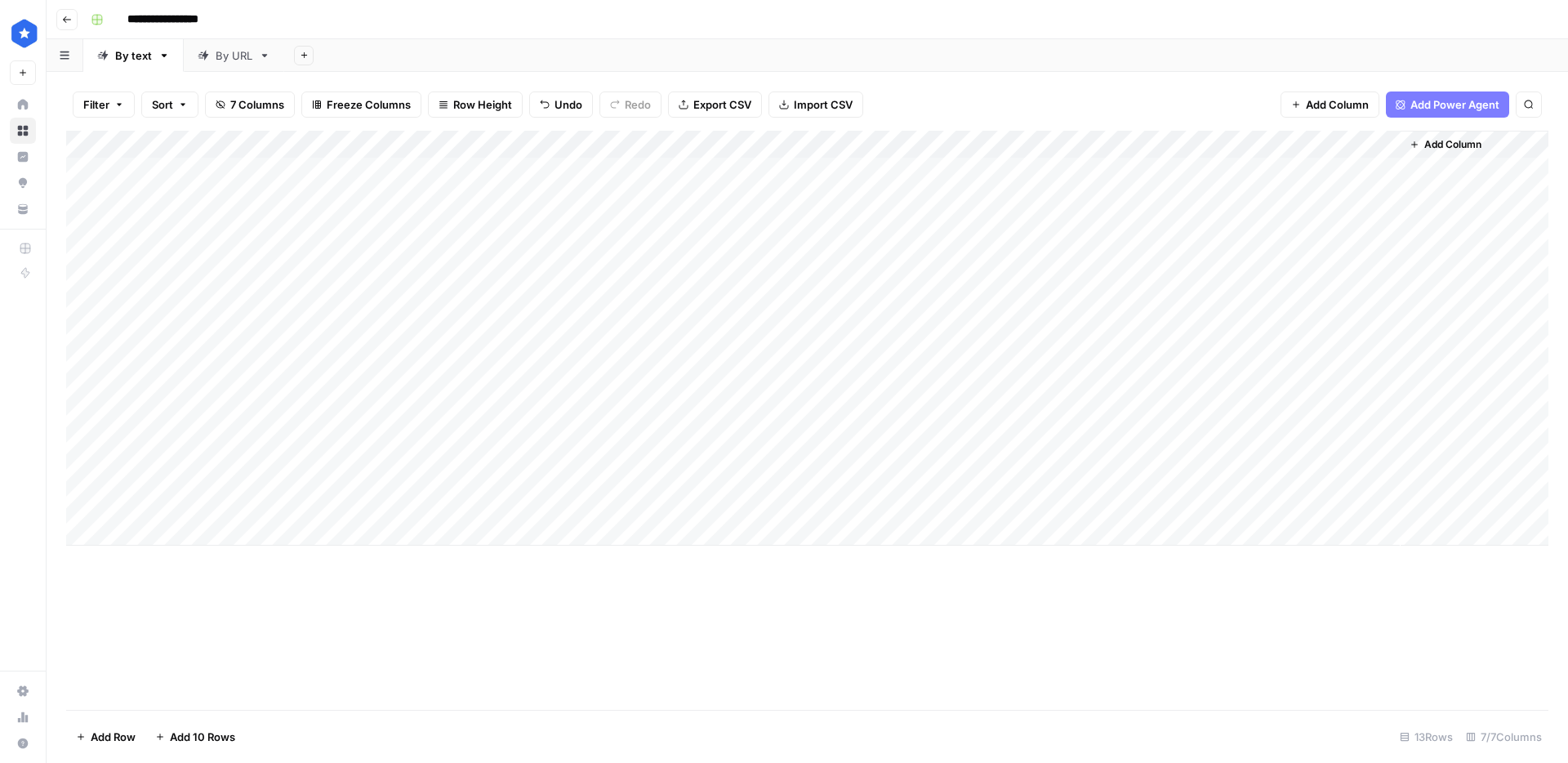
click at [1226, 357] on div "Add Column" at bounding box center [807, 338] width 1482 height 415
click at [1226, 141] on div "Add Column" at bounding box center [807, 338] width 1482 height 415
click at [1231, 185] on input "New Column" at bounding box center [1261, 183] width 166 height 16
type input "Notes"
click at [447, 315] on div "Add Column" at bounding box center [807, 338] width 1482 height 415
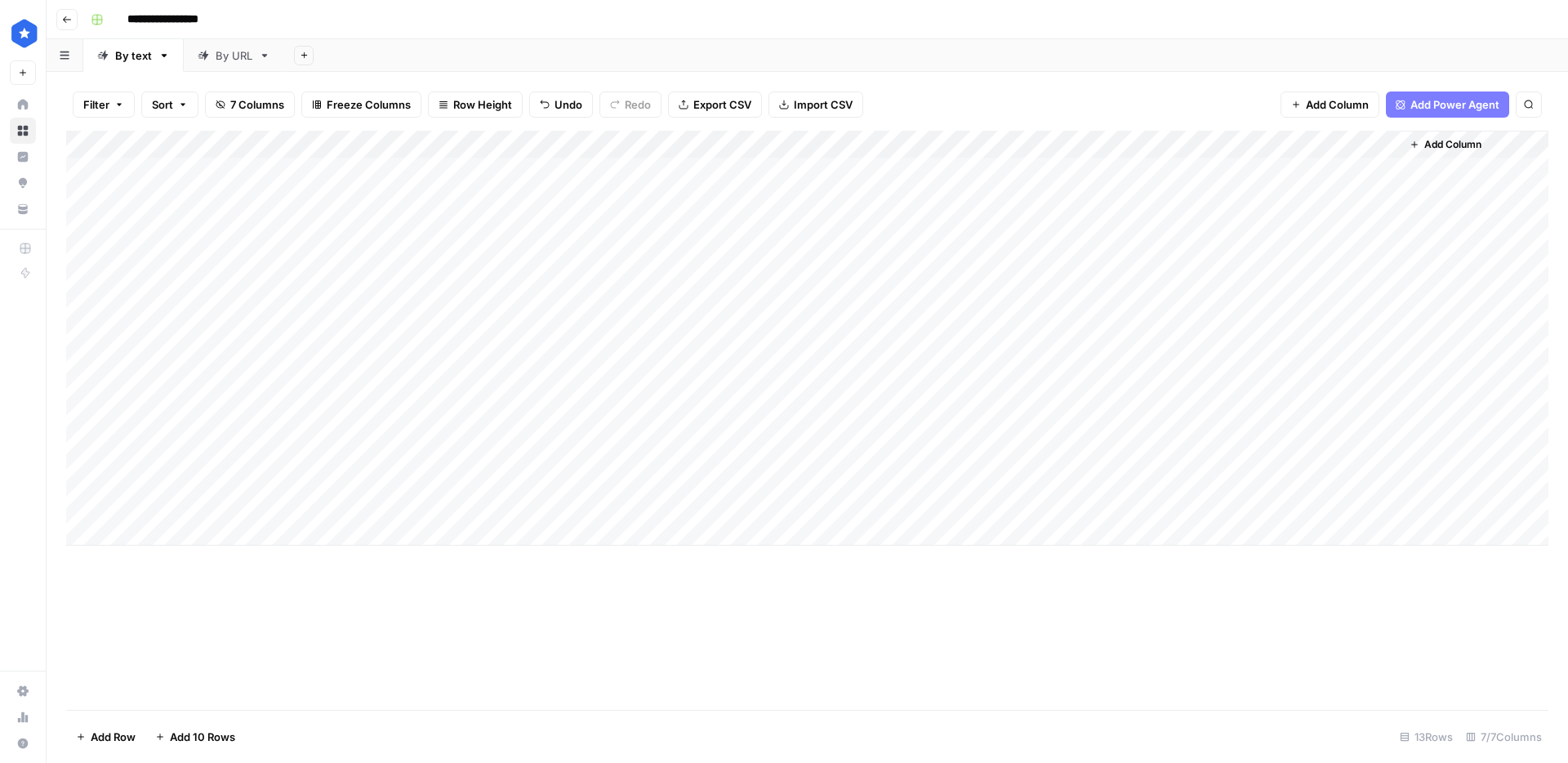
drag, startPoint x: 435, startPoint y: 363, endPoint x: 449, endPoint y: 445, distance: 83.2
click at [449, 445] on div "Add Column" at bounding box center [807, 338] width 1482 height 415
click at [467, 375] on div "Add Column" at bounding box center [807, 338] width 1482 height 415
click at [465, 391] on div "Add Column" at bounding box center [807, 338] width 1482 height 415
click at [482, 359] on div "Add Column" at bounding box center [807, 338] width 1482 height 415
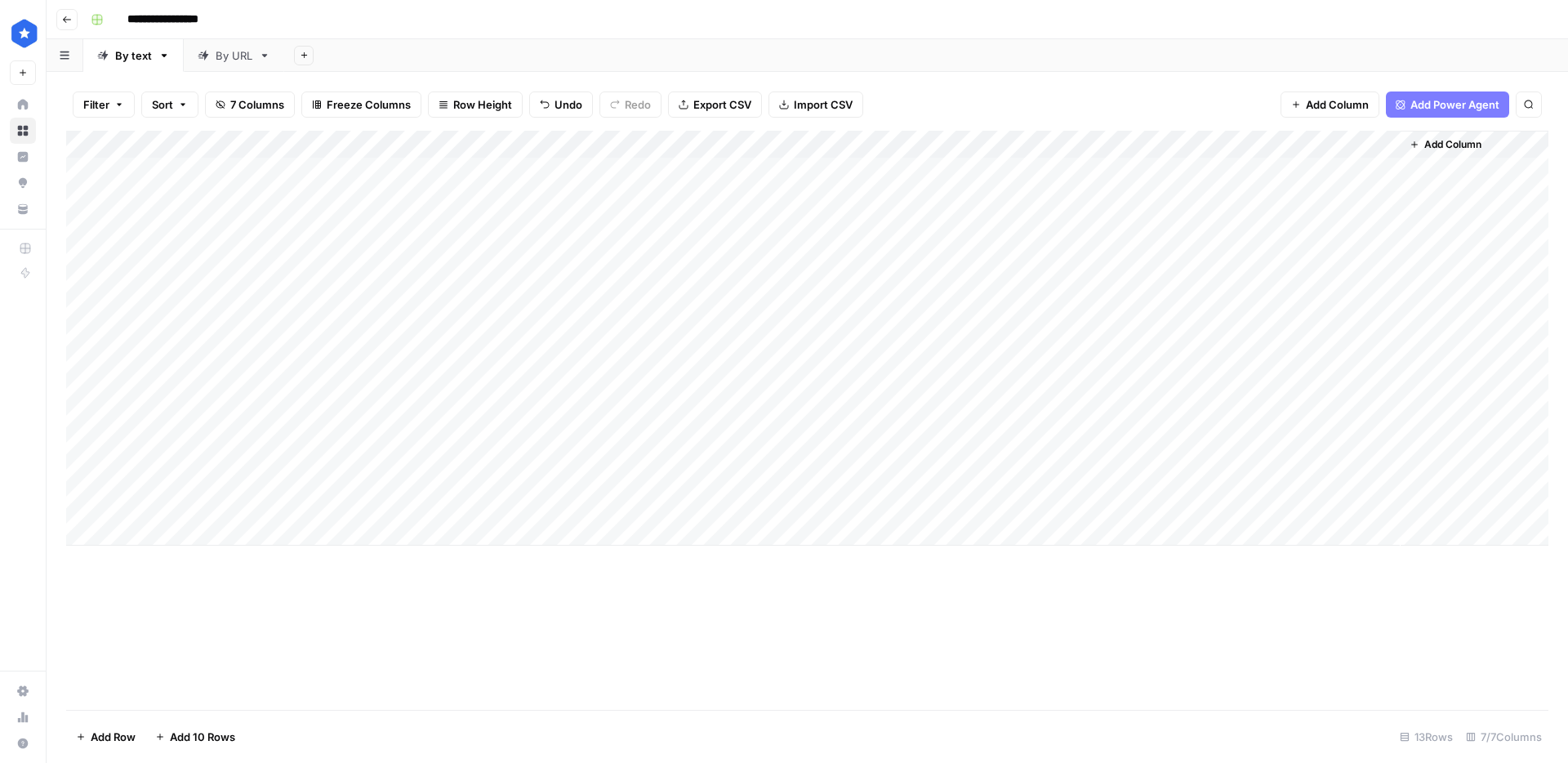
click at [469, 382] on div "Add Column" at bounding box center [807, 338] width 1482 height 415
click at [455, 426] on div "Add Column" at bounding box center [807, 338] width 1482 height 415
click at [453, 455] on div "Add Column" at bounding box center [807, 338] width 1482 height 415
click at [446, 429] on div "Add Column" at bounding box center [807, 338] width 1482 height 415
click at [272, 361] on div "Add Column" at bounding box center [807, 338] width 1482 height 415
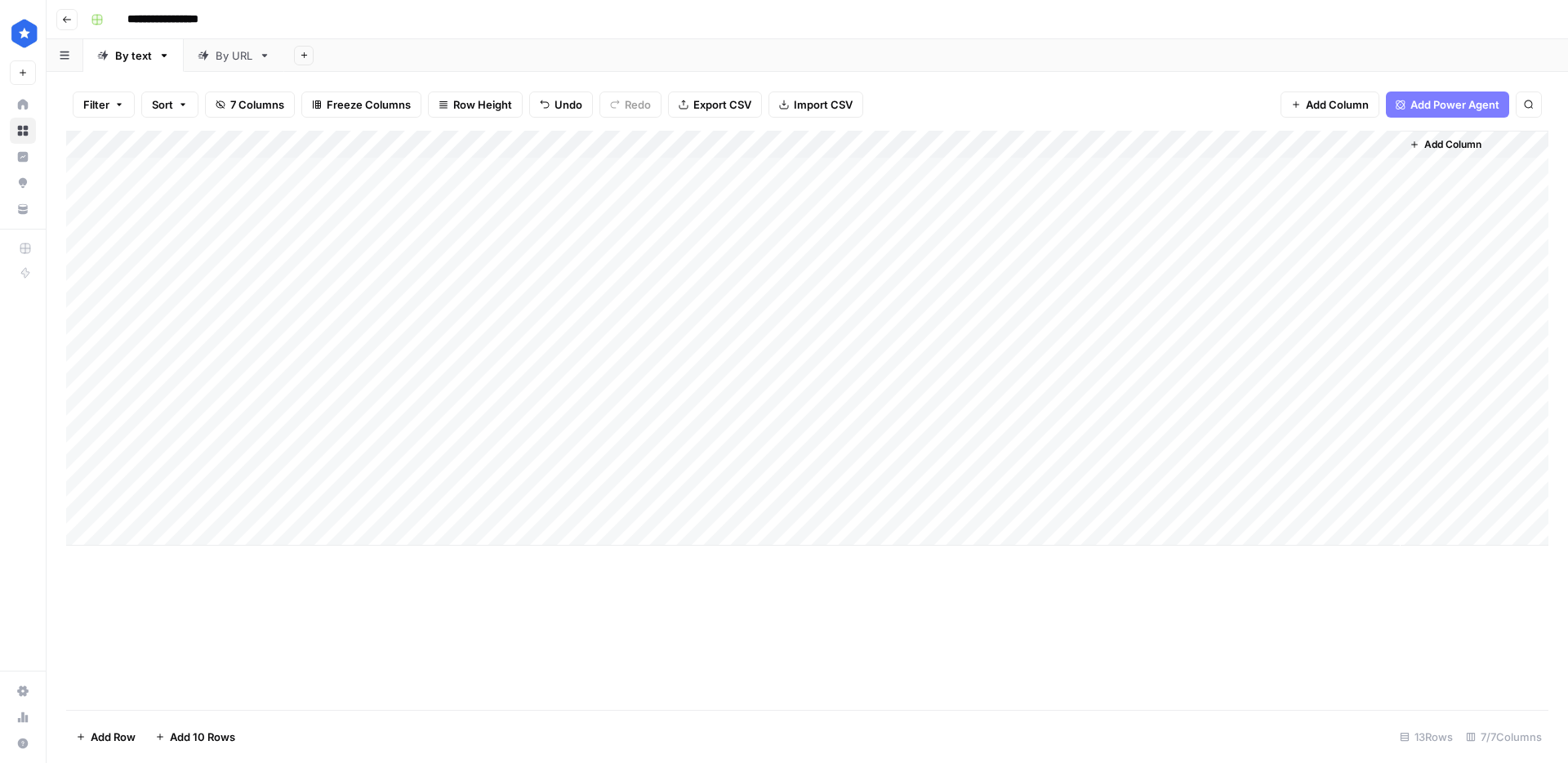
click at [272, 361] on div "Add Column" at bounding box center [807, 338] width 1482 height 415
click at [272, 361] on div at bounding box center [241, 365] width 238 height 30
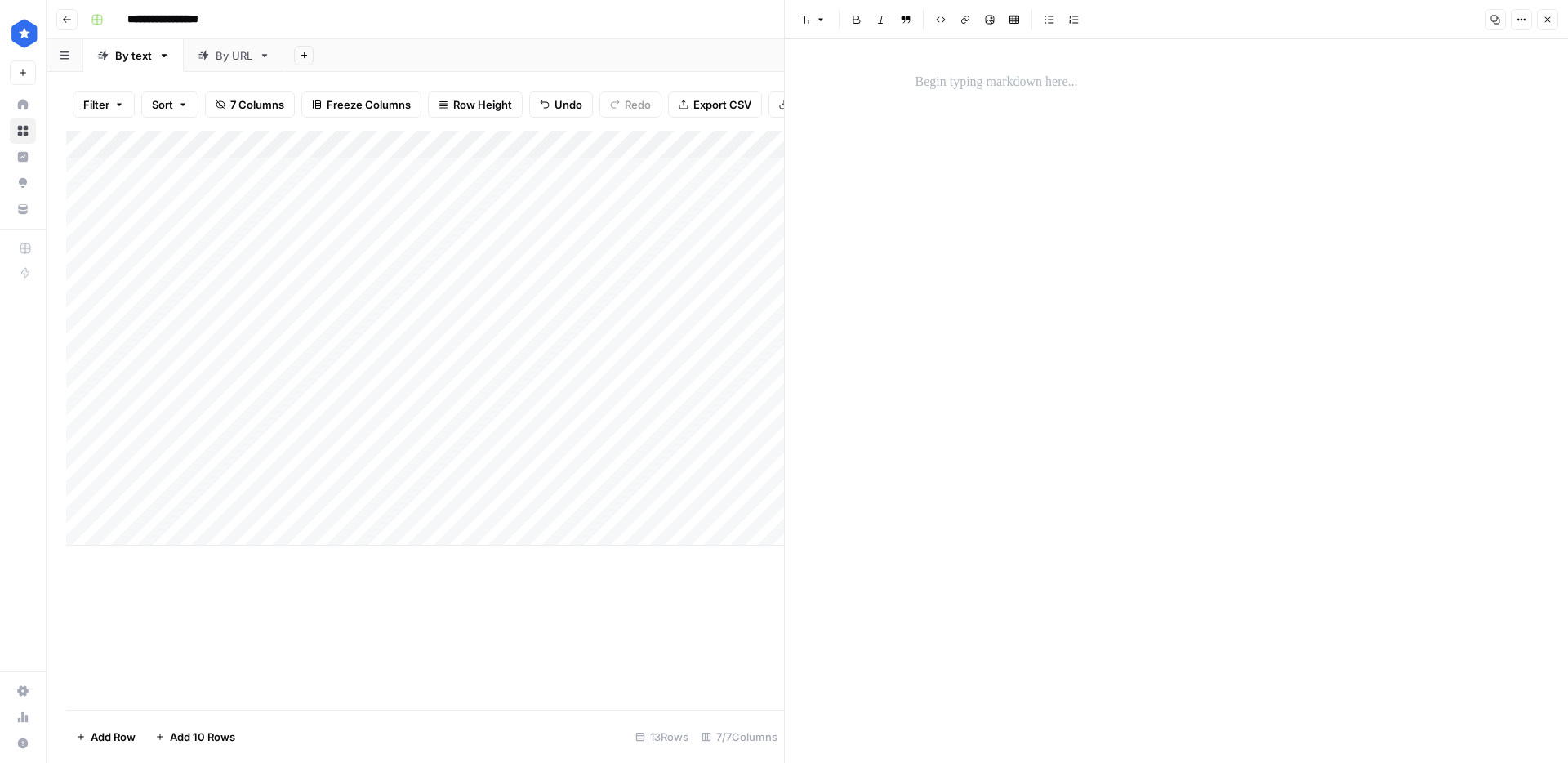
drag, startPoint x: 906, startPoint y: 132, endPoint x: 928, endPoint y: 89, distance: 48.3
click at [909, 125] on div at bounding box center [1176, 401] width 542 height 724
click at [928, 89] on p "To enrich screen reader interactions, please activate Accessibility in Grammarl…" at bounding box center [1176, 82] width 523 height 21
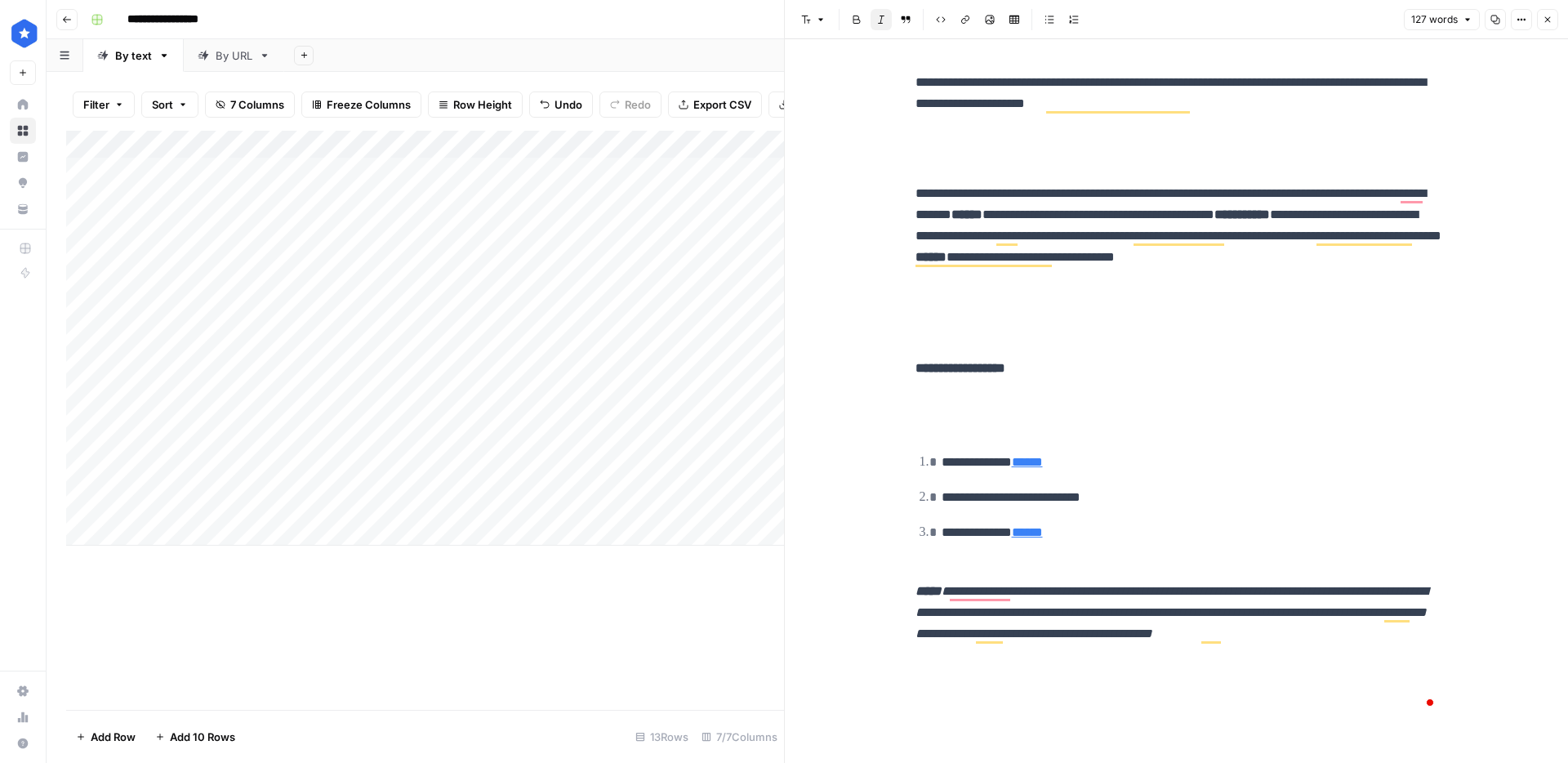
scroll to position [4043, 0]
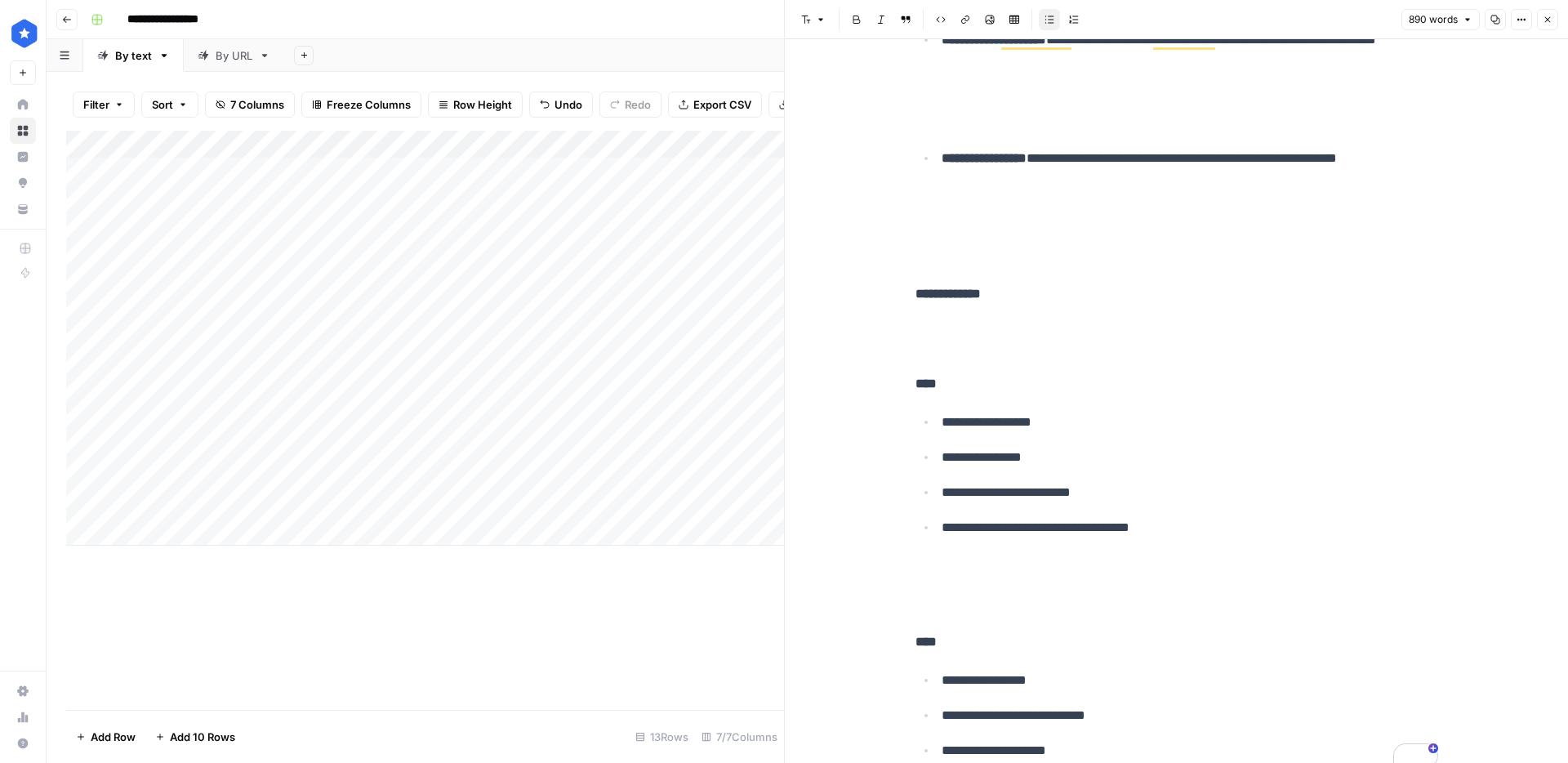
click at [665, 362] on div "Add Column" at bounding box center [425, 338] width 718 height 415
click at [1543, 22] on icon "button" at bounding box center [1547, 19] width 9 height 9
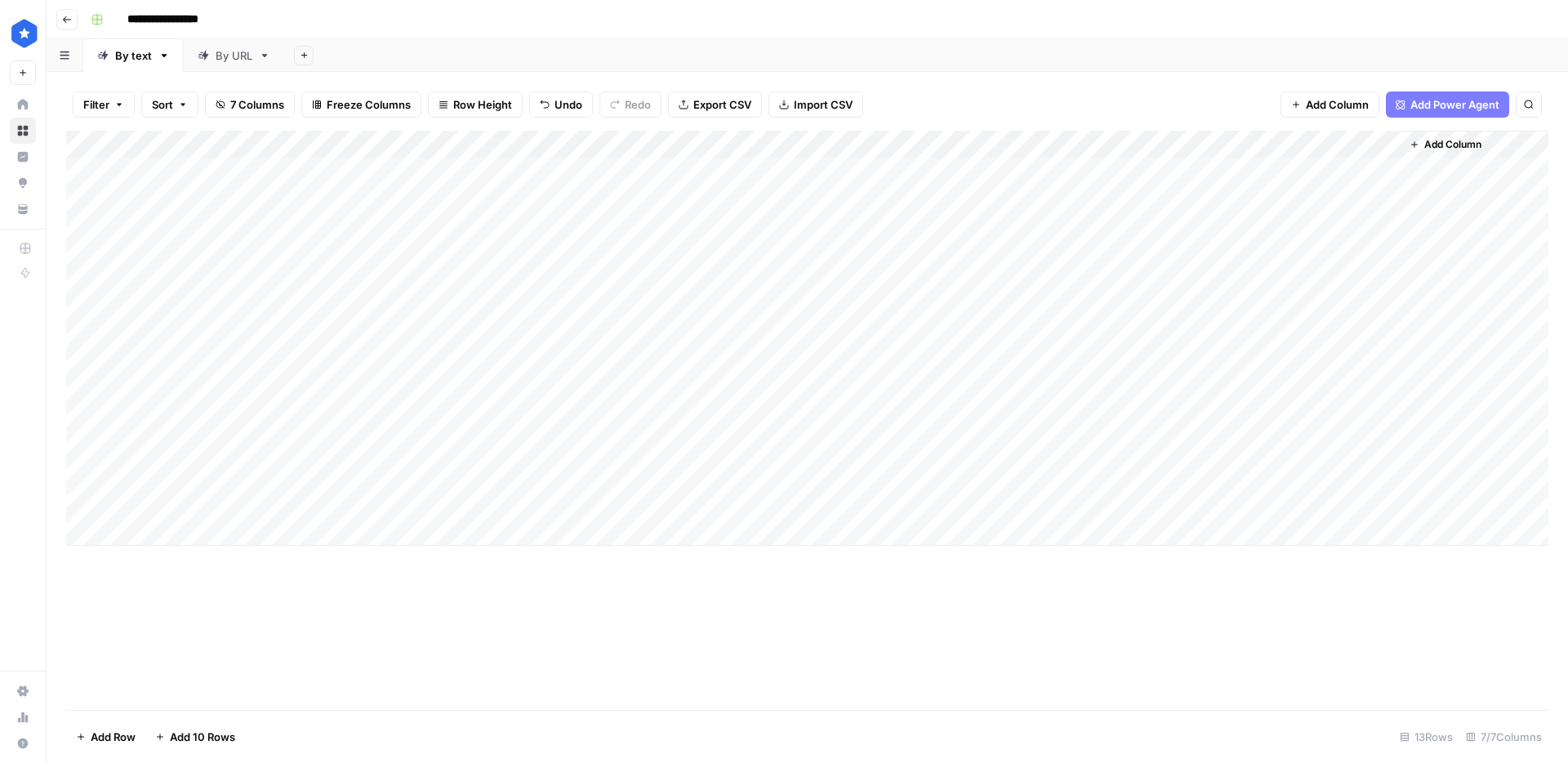
click at [304, 396] on div "Add Column" at bounding box center [807, 338] width 1482 height 415
click at [343, 394] on div "Add Column" at bounding box center [807, 338] width 1482 height 415
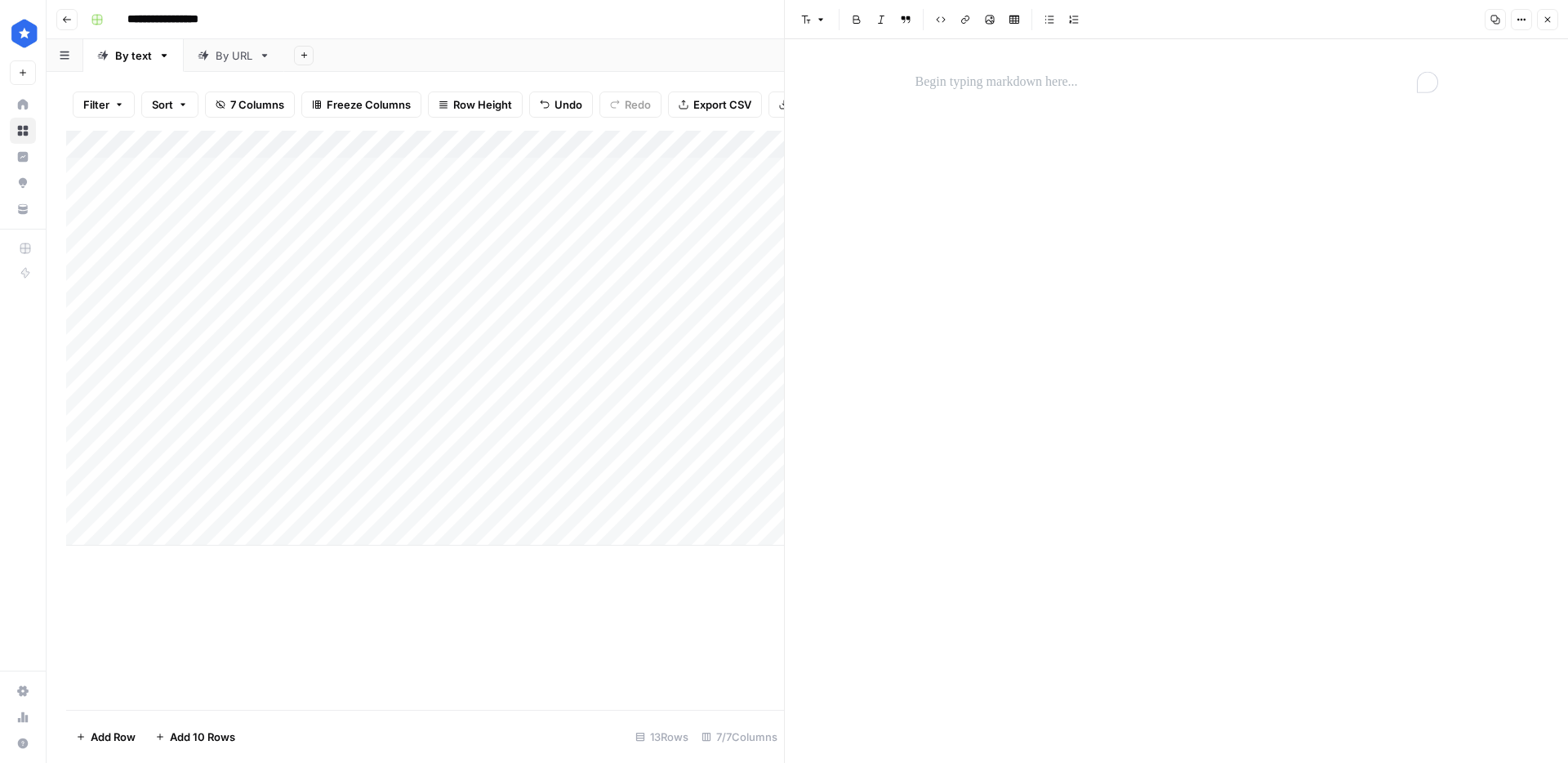
click at [1018, 86] on p "To enrich screen reader interactions, please activate Accessibility in Grammarl…" at bounding box center [1176, 82] width 523 height 21
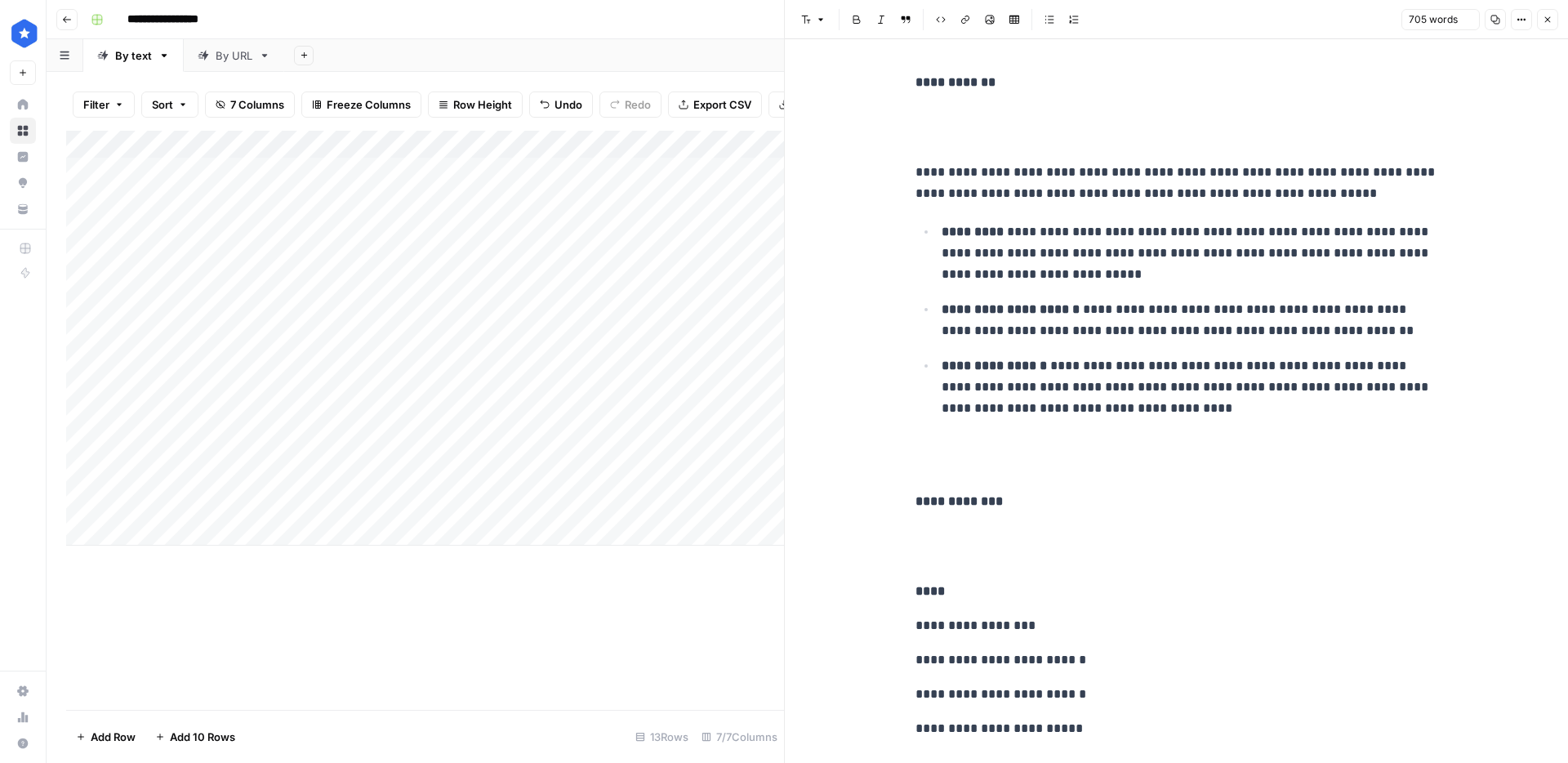
scroll to position [3560, 0]
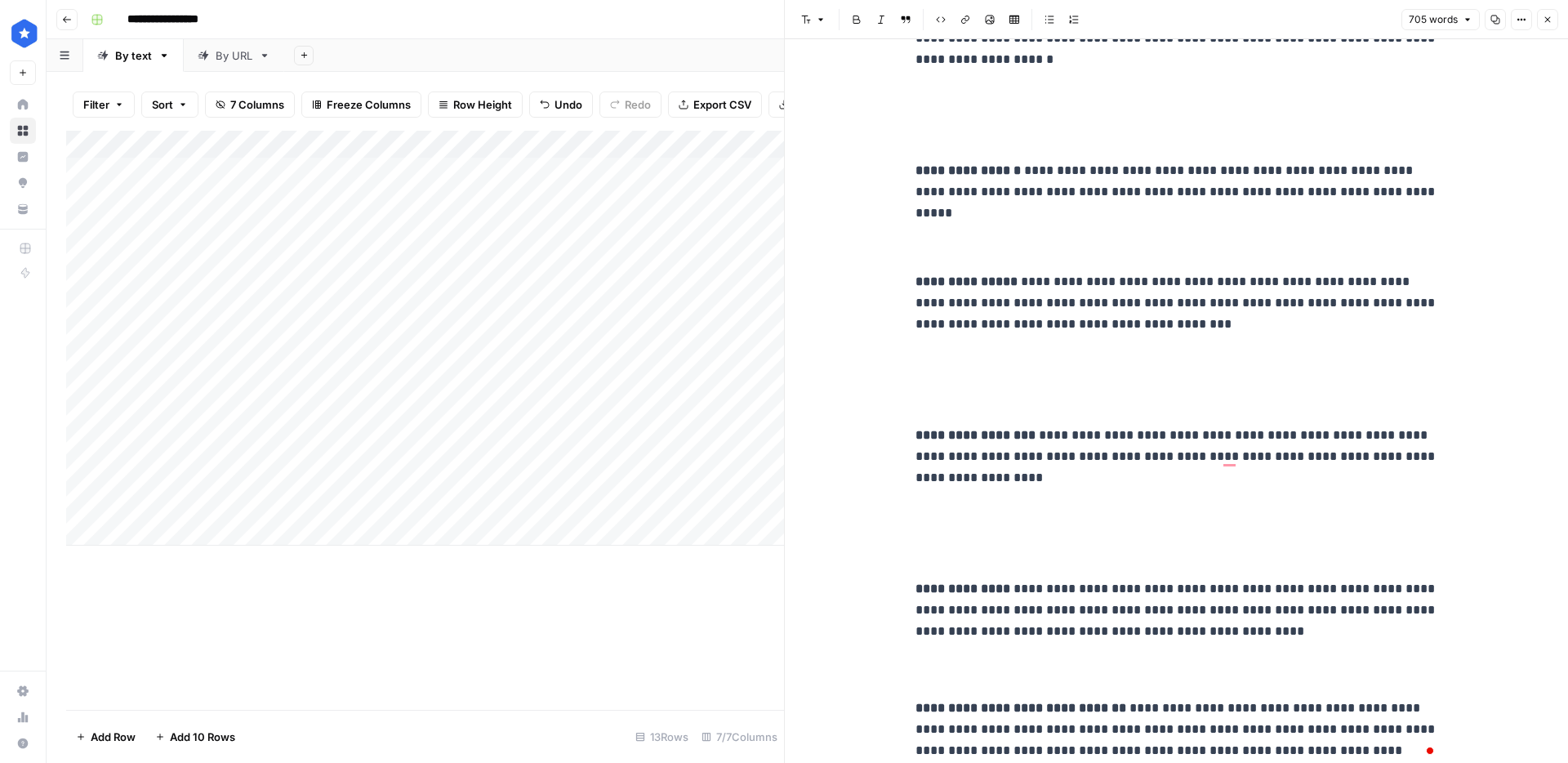
click at [663, 389] on div "Add Column" at bounding box center [425, 338] width 718 height 415
click at [1549, 23] on icon "button" at bounding box center [1547, 19] width 9 height 9
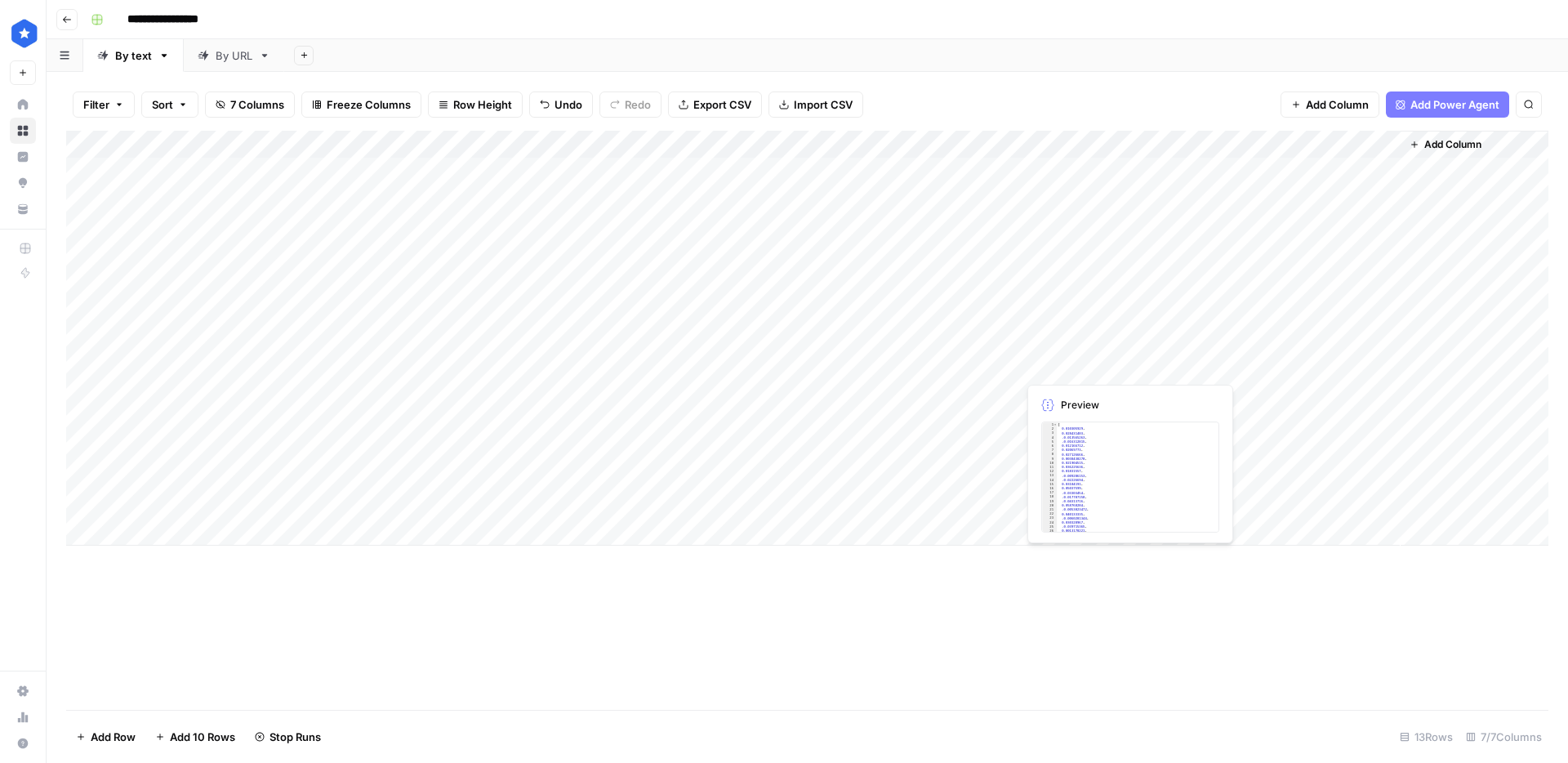
click at [1219, 360] on div "Add Column" at bounding box center [807, 338] width 1482 height 415
type textarea "**********"
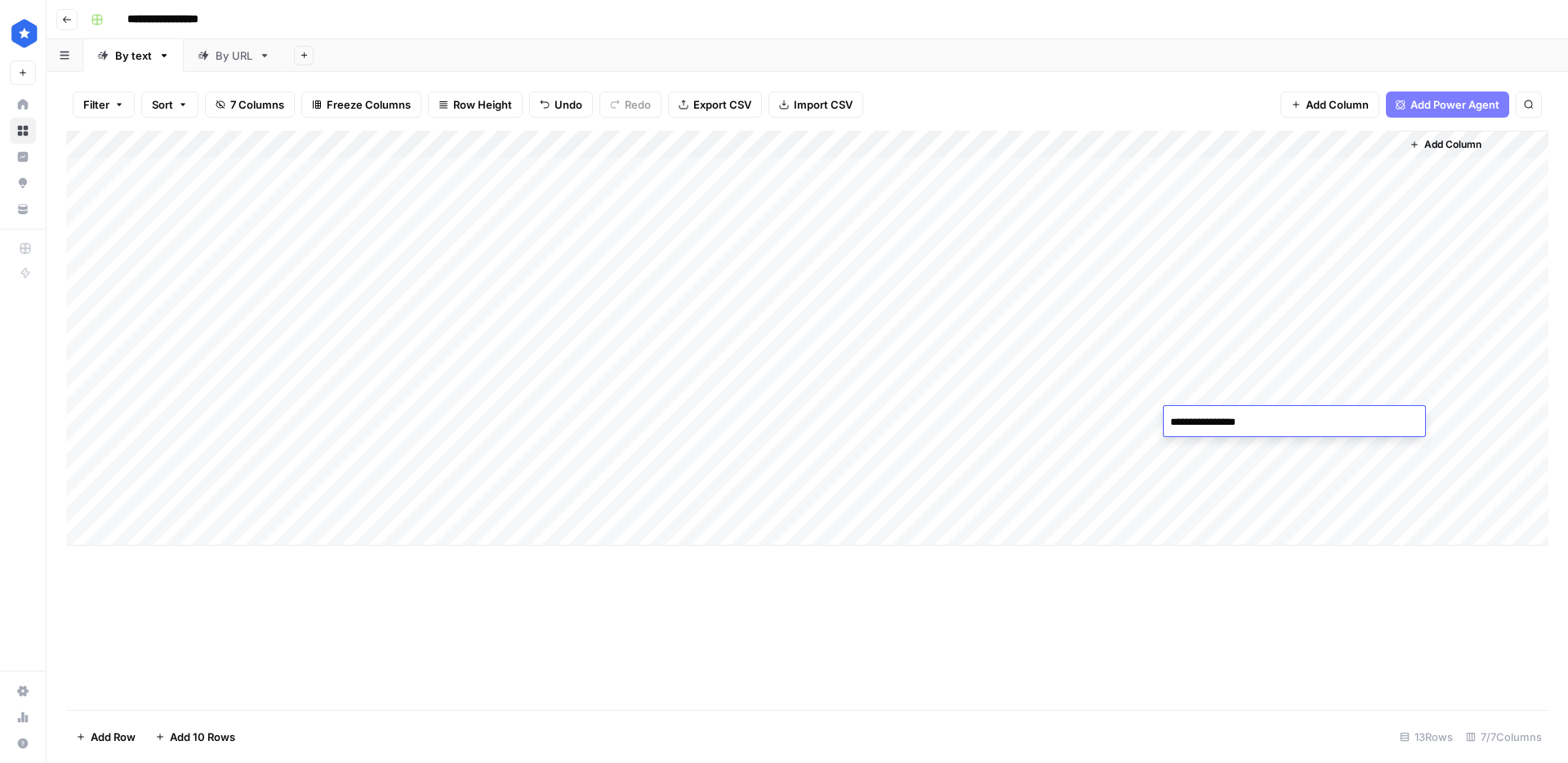
type textarea "**********"
click at [255, 424] on div "Add Column" at bounding box center [807, 338] width 1482 height 415
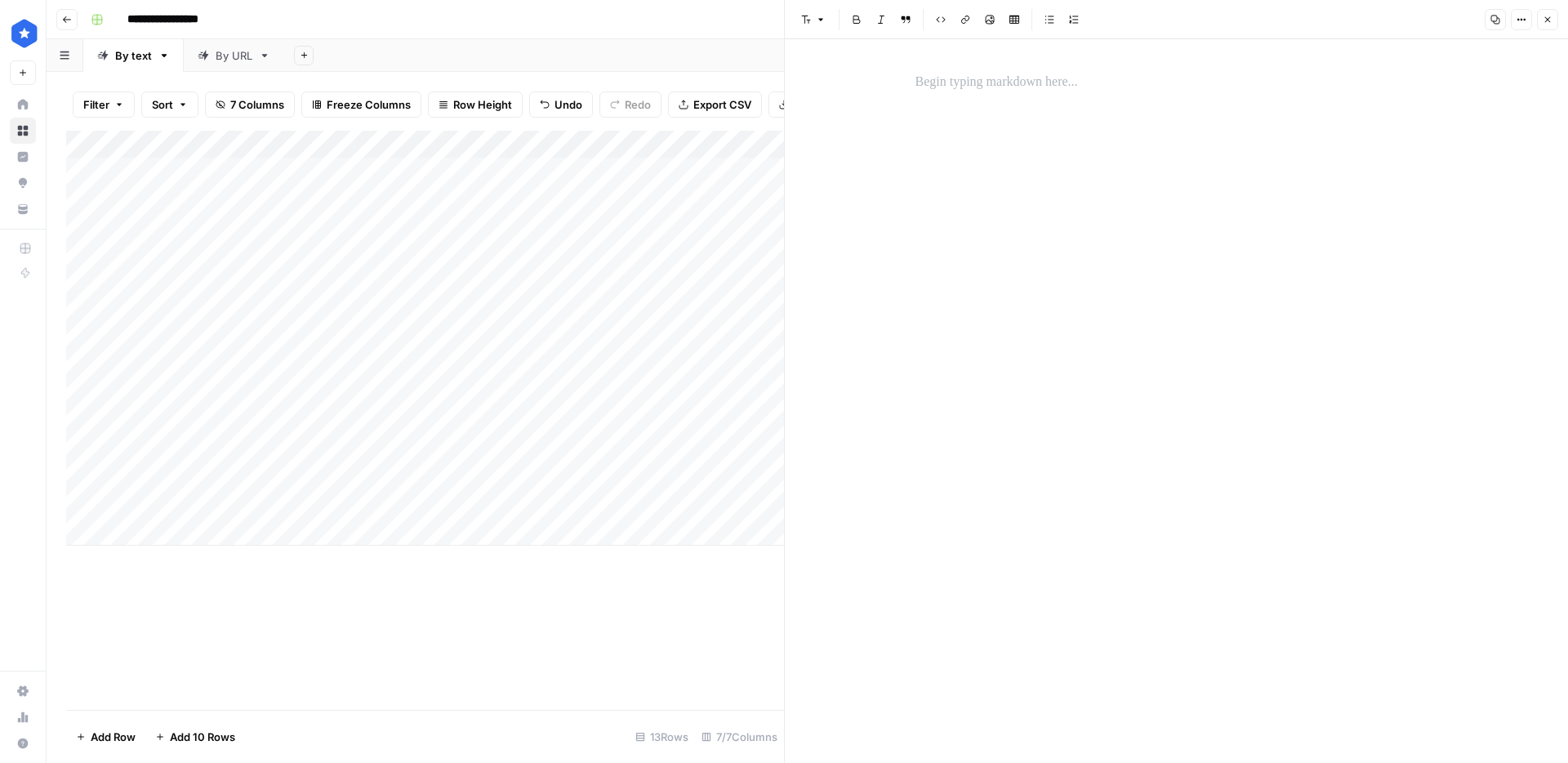
click at [984, 72] on p at bounding box center [1176, 82] width 523 height 21
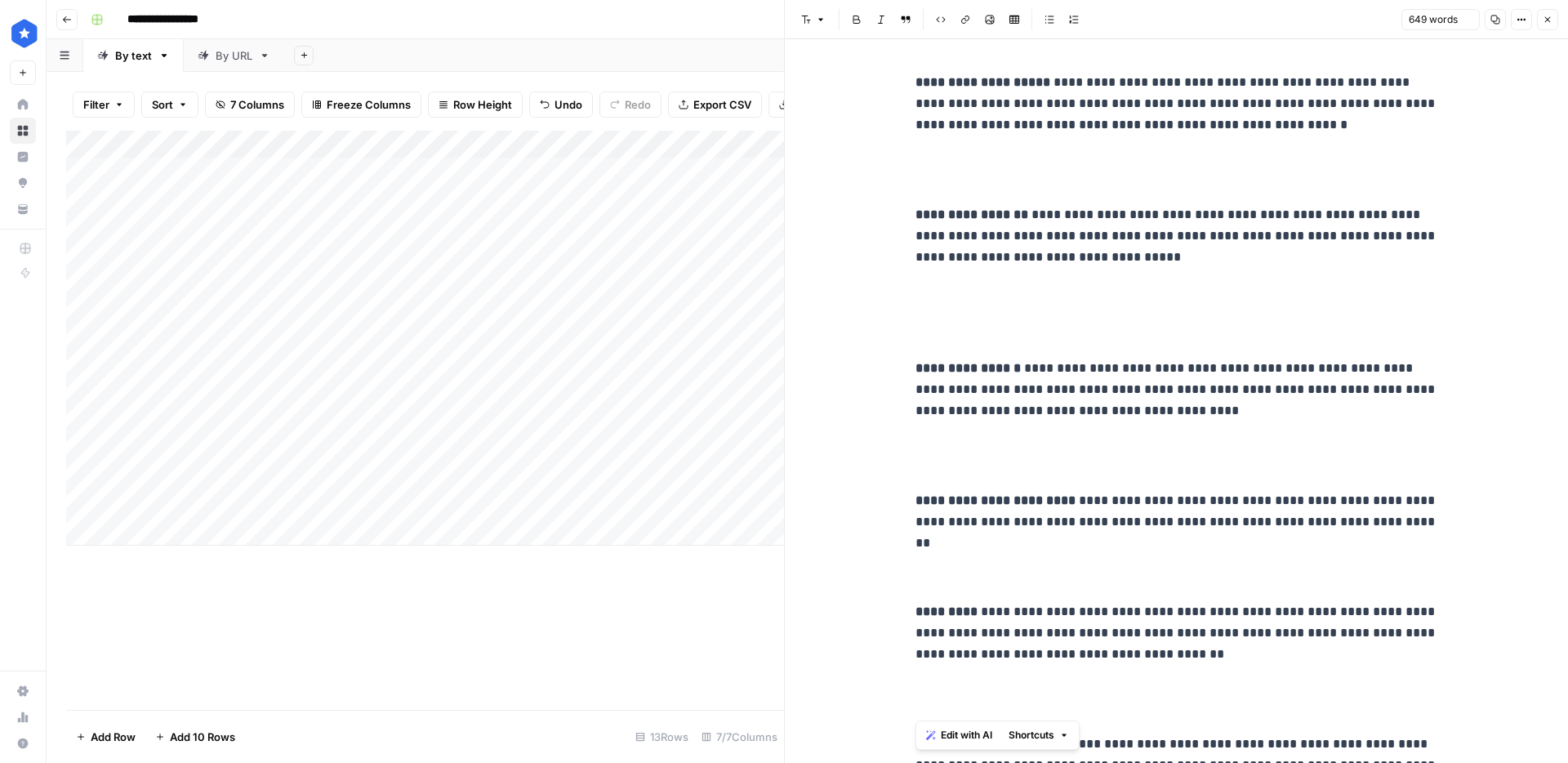
scroll to position [2782, 0]
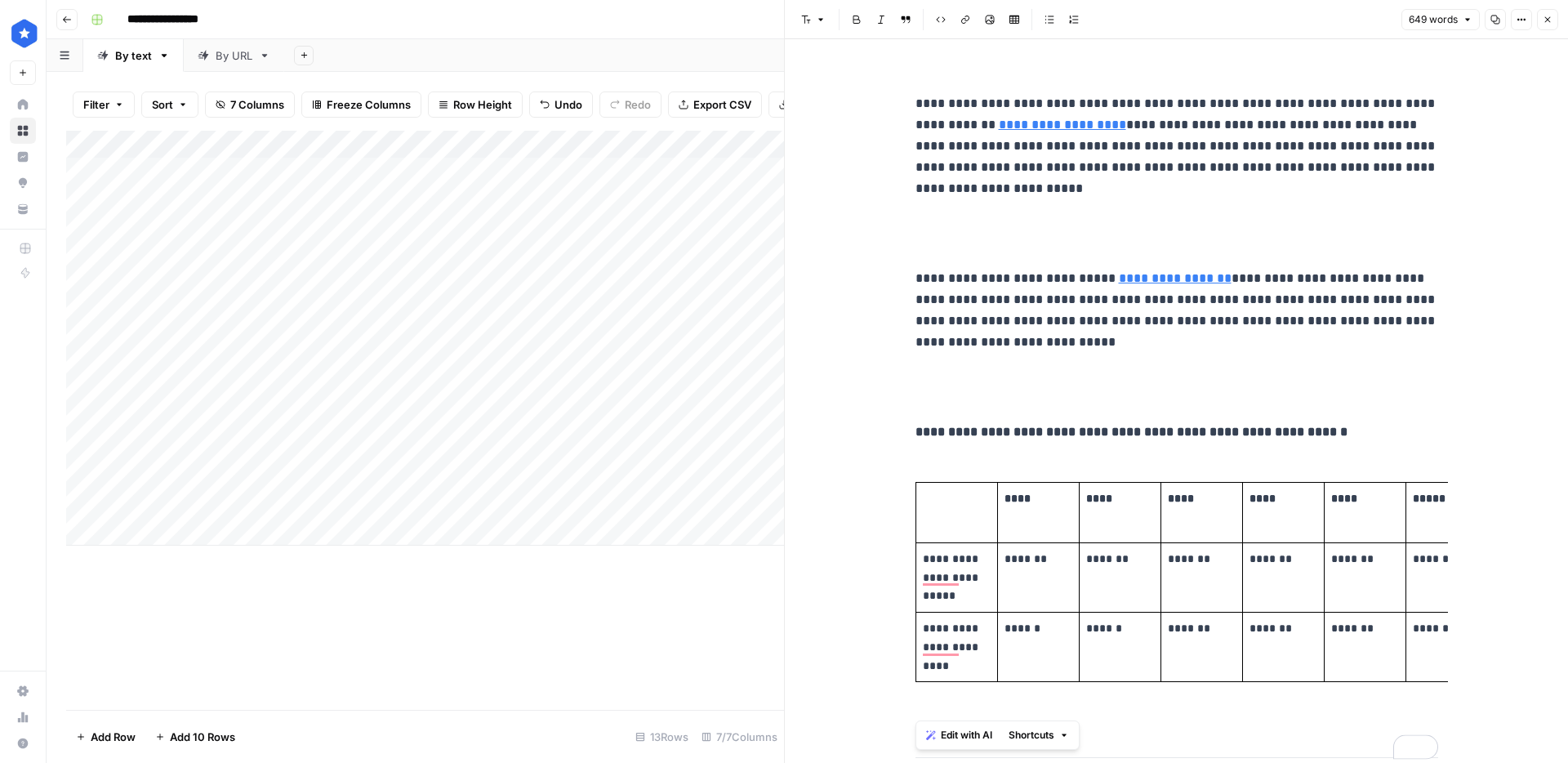
click at [662, 423] on div "Add Column" at bounding box center [425, 338] width 718 height 415
click at [331, 448] on div "Add Column" at bounding box center [425, 338] width 718 height 415
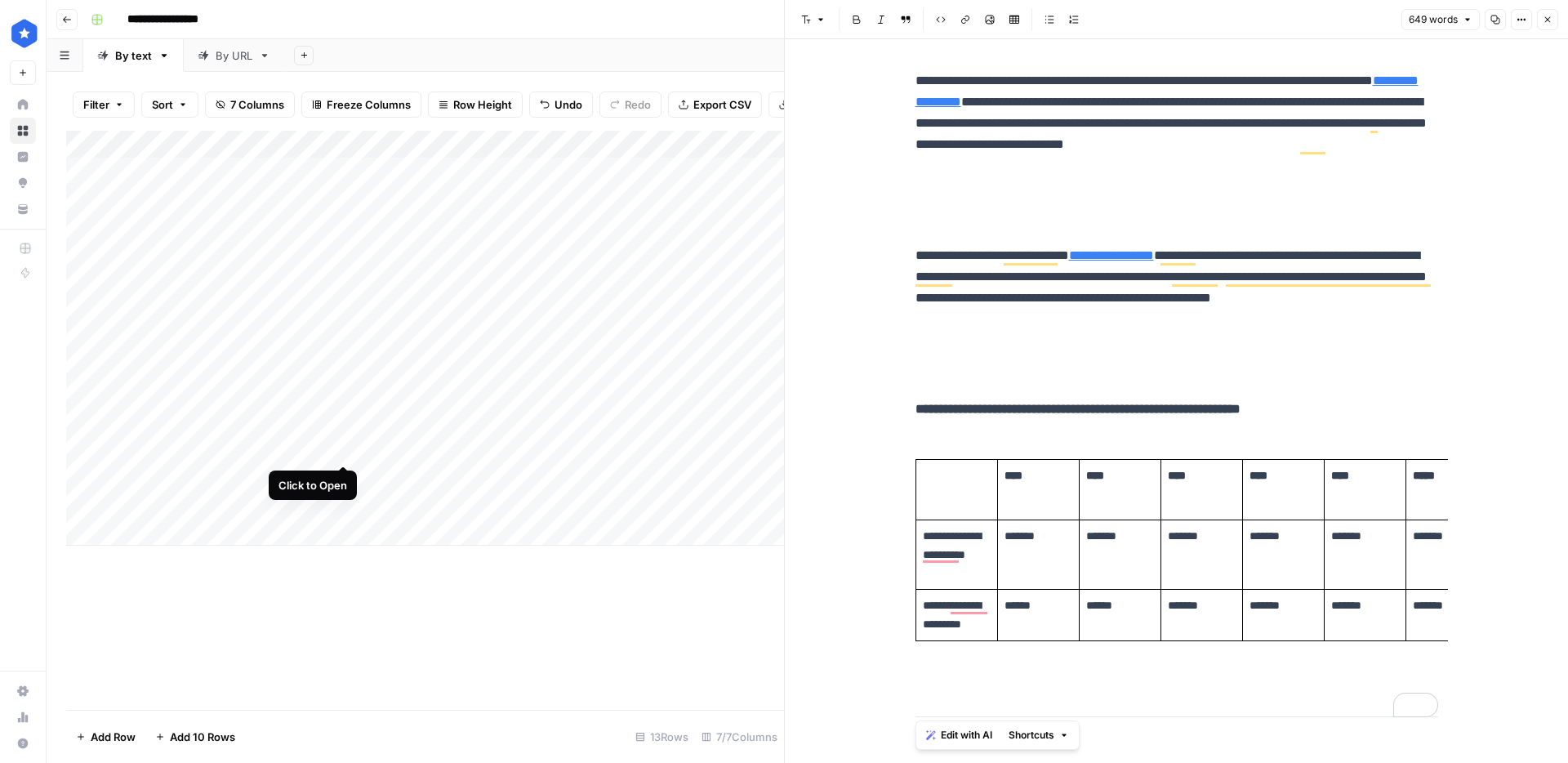
click at [339, 447] on div "Add Column" at bounding box center [425, 338] width 718 height 415
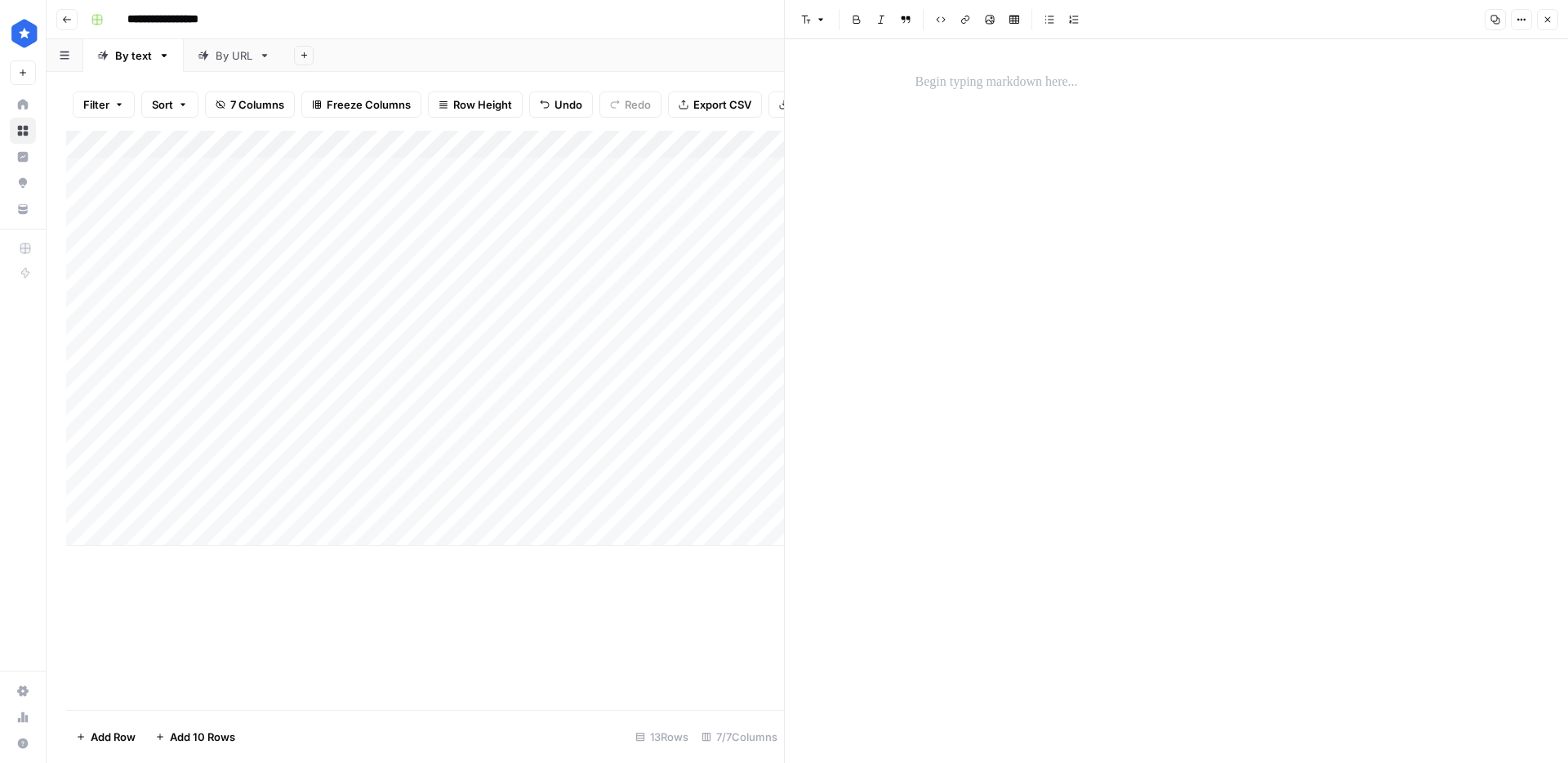
click at [1060, 126] on div at bounding box center [1176, 401] width 542 height 724
click at [1004, 72] on p "To enrich screen reader interactions, please activate Accessibility in Grammarl…" at bounding box center [1176, 82] width 523 height 21
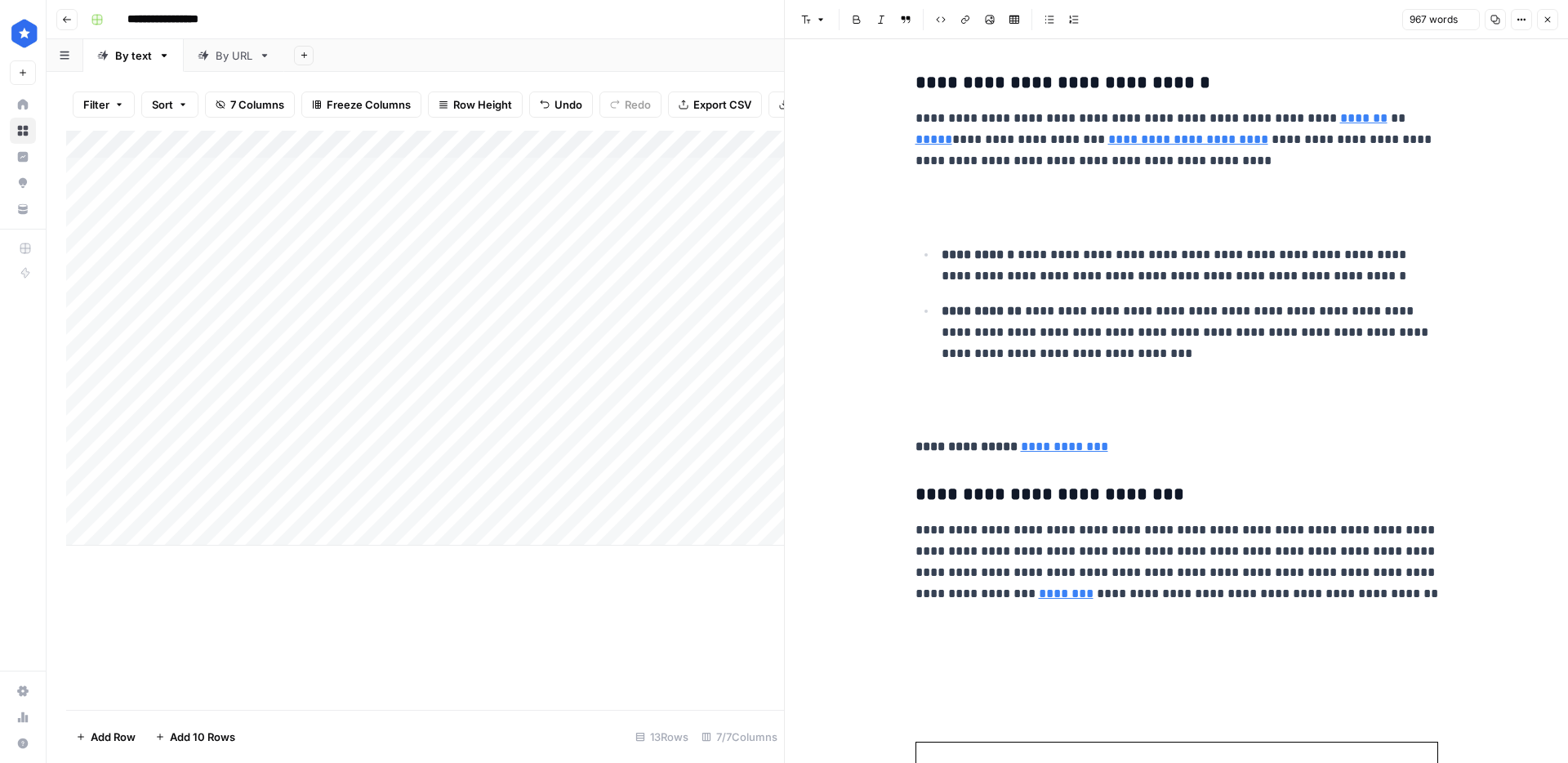
scroll to position [3658, 0]
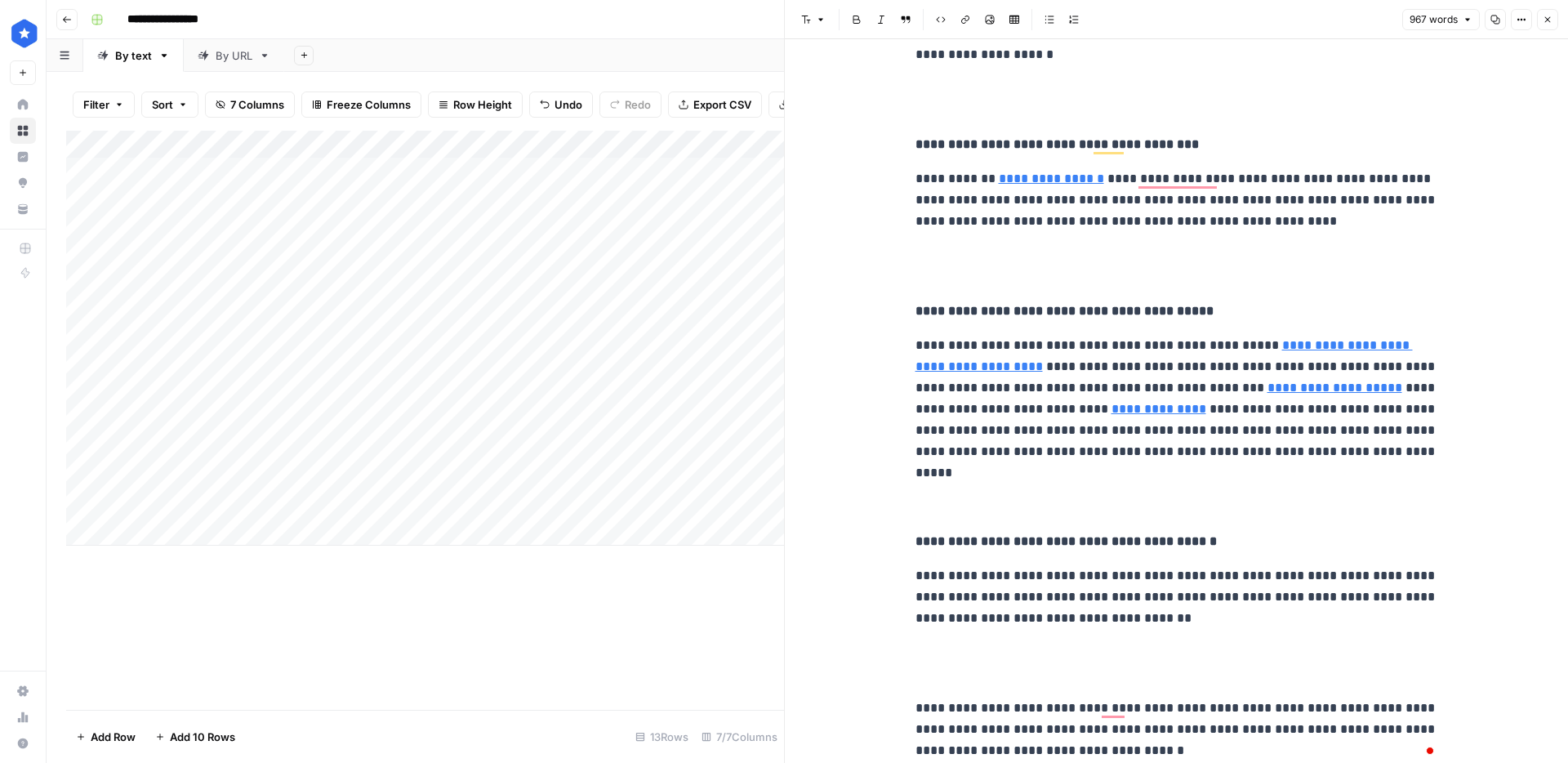
click at [675, 449] on div "Add Column" at bounding box center [425, 338] width 718 height 415
click at [1552, 20] on span "Close" at bounding box center [1552, 20] width 1 height 1
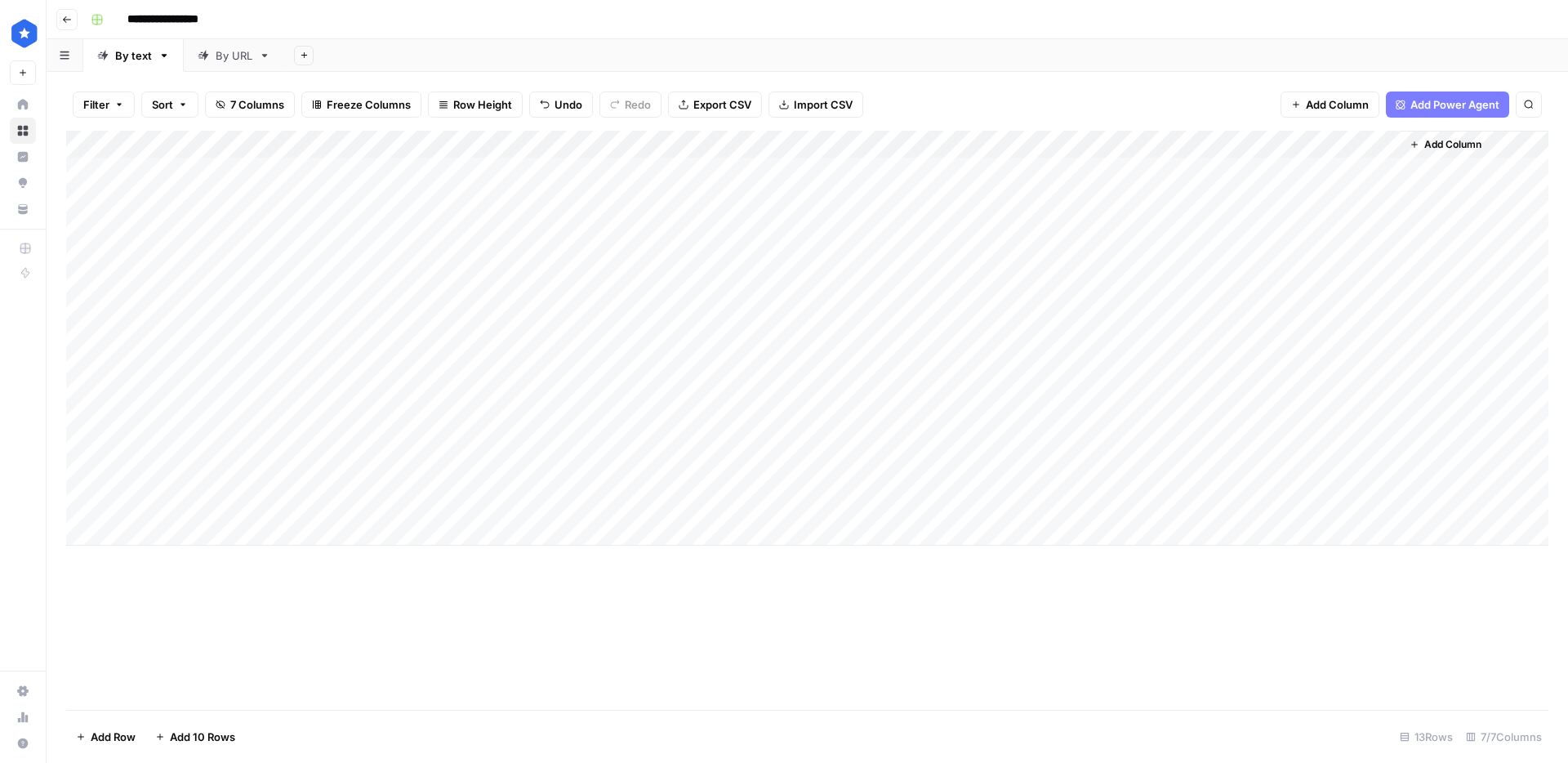
click at [174, 526] on div "Add Column" at bounding box center [807, 338] width 1482 height 415
click at [167, 562] on div "Add Column" at bounding box center [807, 351] width 1482 height 443
click at [166, 592] on div "Add Column" at bounding box center [807, 366] width 1482 height 471
drag, startPoint x: 768, startPoint y: 369, endPoint x: 760, endPoint y: 459, distance: 90.4
click at [760, 459] on div "Add Column" at bounding box center [807, 380] width 1482 height 498
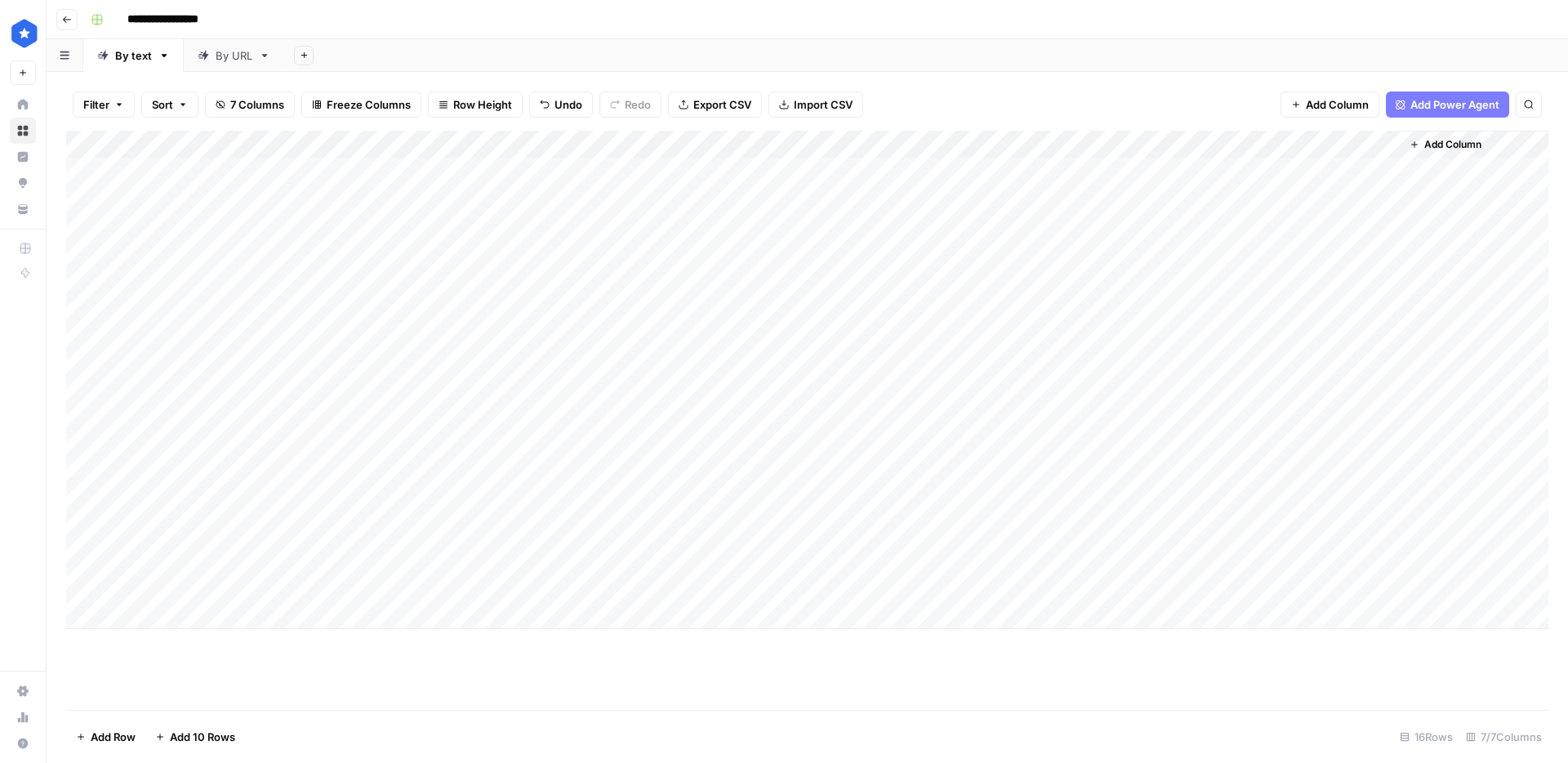
click at [1292, 448] on div "Add Column" at bounding box center [807, 380] width 1482 height 498
type textarea "**********"
click at [490, 455] on div "Add Column" at bounding box center [807, 380] width 1482 height 498
drag, startPoint x: 471, startPoint y: 477, endPoint x: 472, endPoint y: 560, distance: 83.0
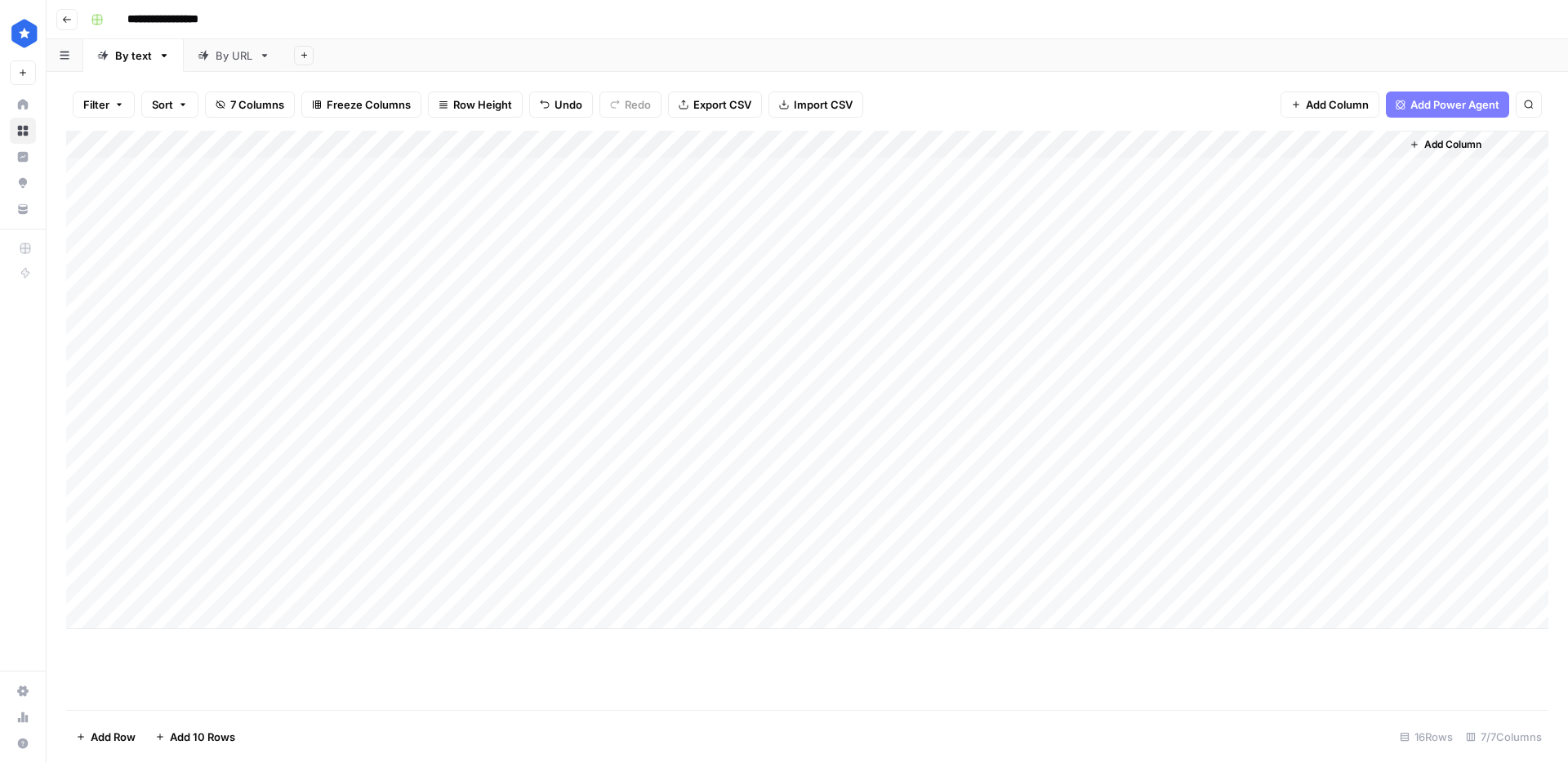
click at [472, 560] on div "Add Column" at bounding box center [807, 380] width 1482 height 498
click at [464, 480] on div "Add Column" at bounding box center [807, 380] width 1482 height 498
click at [555, 509] on div "Add Column" at bounding box center [807, 380] width 1482 height 498
click at [561, 479] on div "Add Column" at bounding box center [807, 380] width 1482 height 498
drag, startPoint x: 575, startPoint y: 518, endPoint x: 567, endPoint y: 553, distance: 35.9
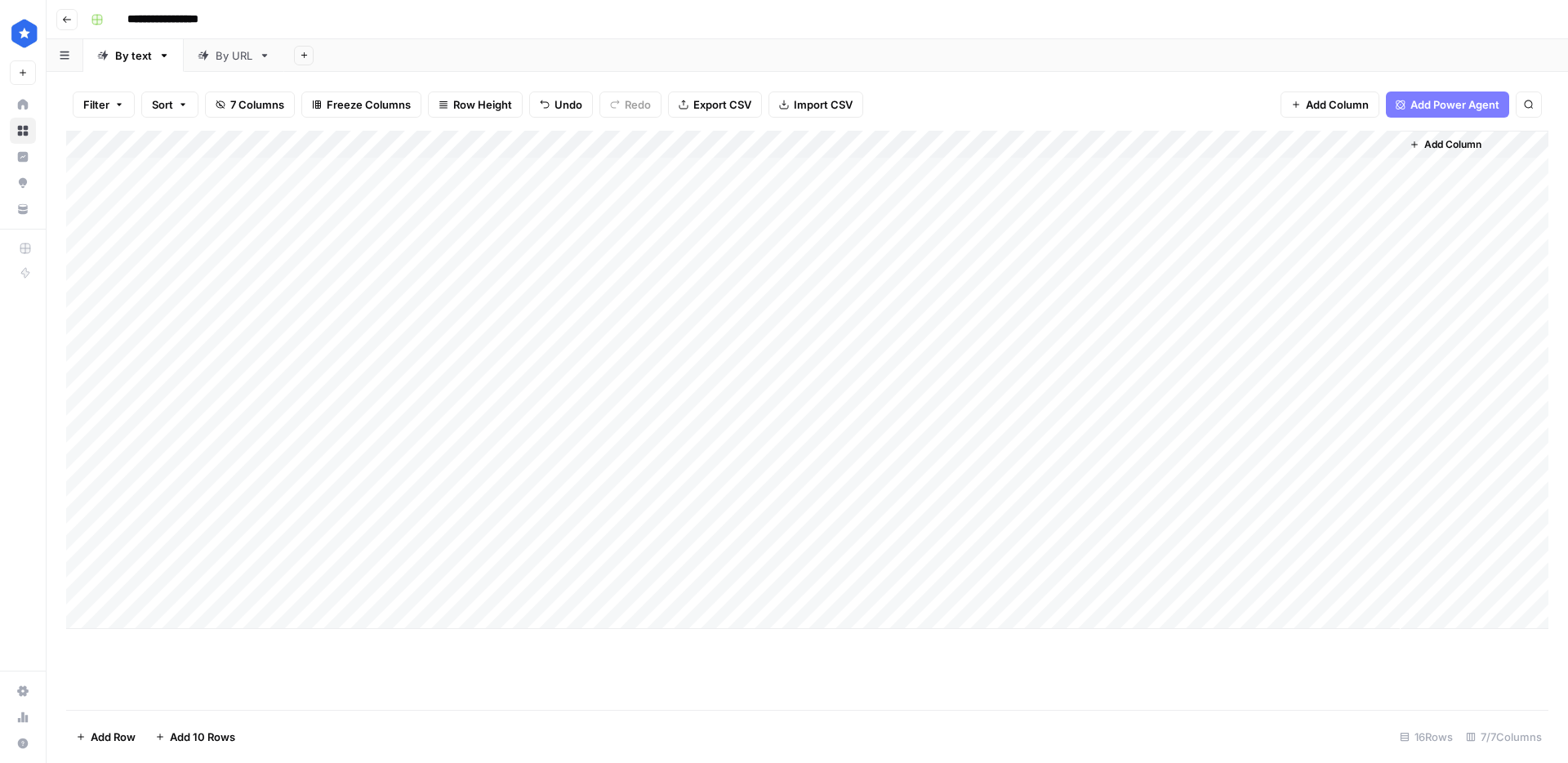
click at [567, 553] on div "Add Column" at bounding box center [807, 380] width 1482 height 498
click at [293, 476] on div "Add Column" at bounding box center [807, 380] width 1482 height 498
click at [906, 82] on div at bounding box center [1176, 82] width 542 height 34
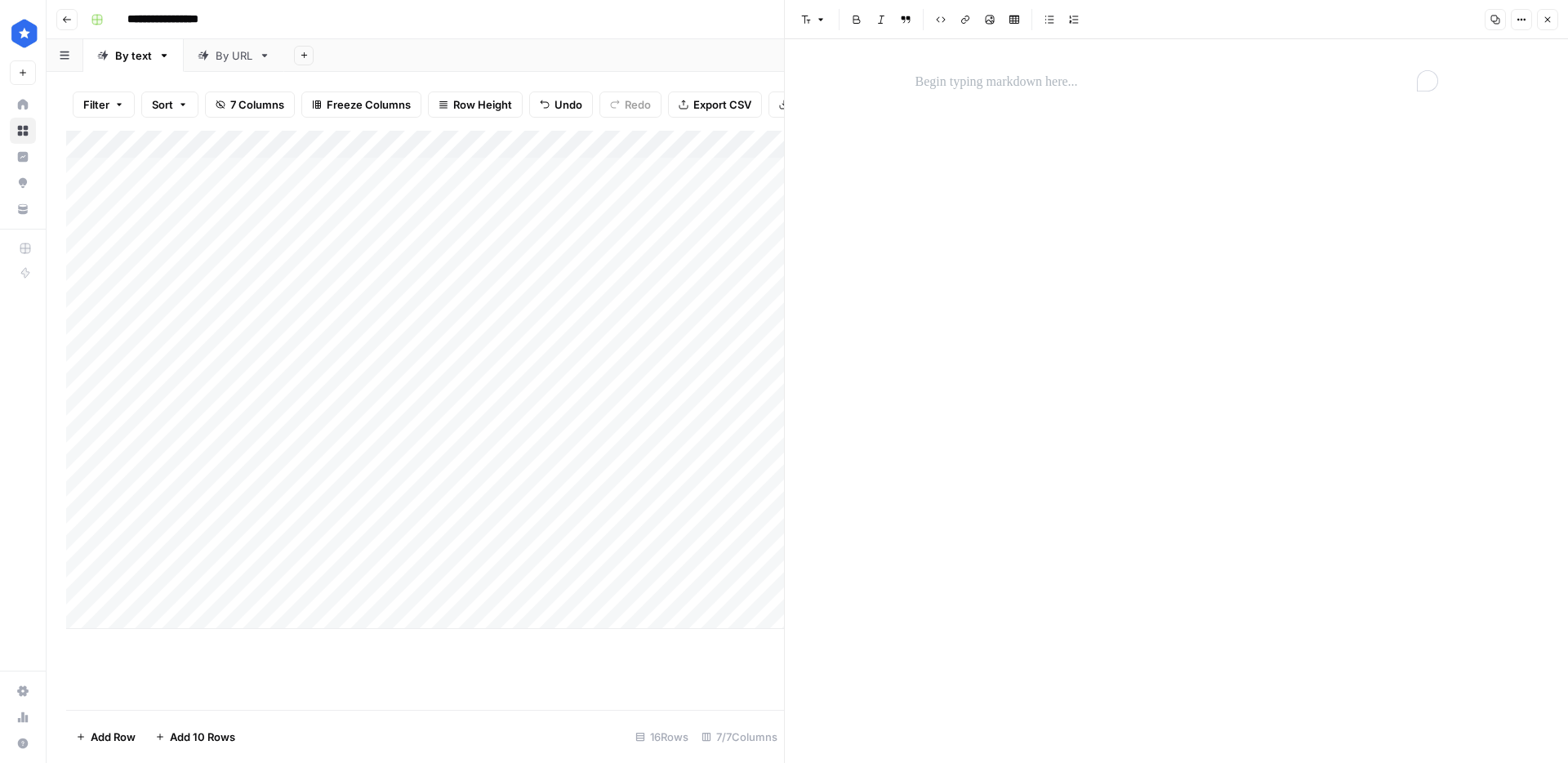
click at [944, 96] on div "To enrich screen reader interactions, please activate Accessibility in Grammarl…" at bounding box center [1176, 82] width 542 height 34
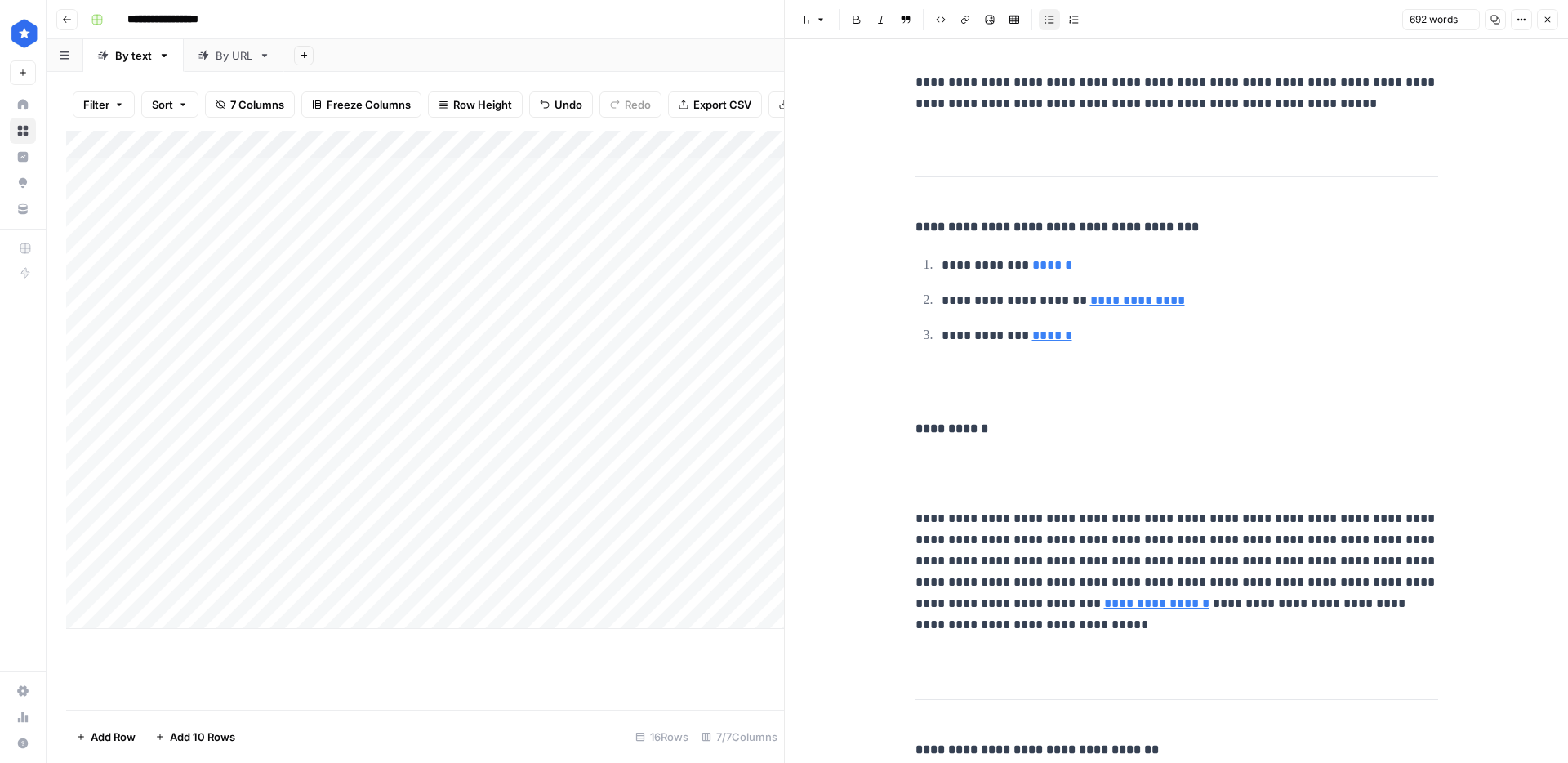
scroll to position [2616, 0]
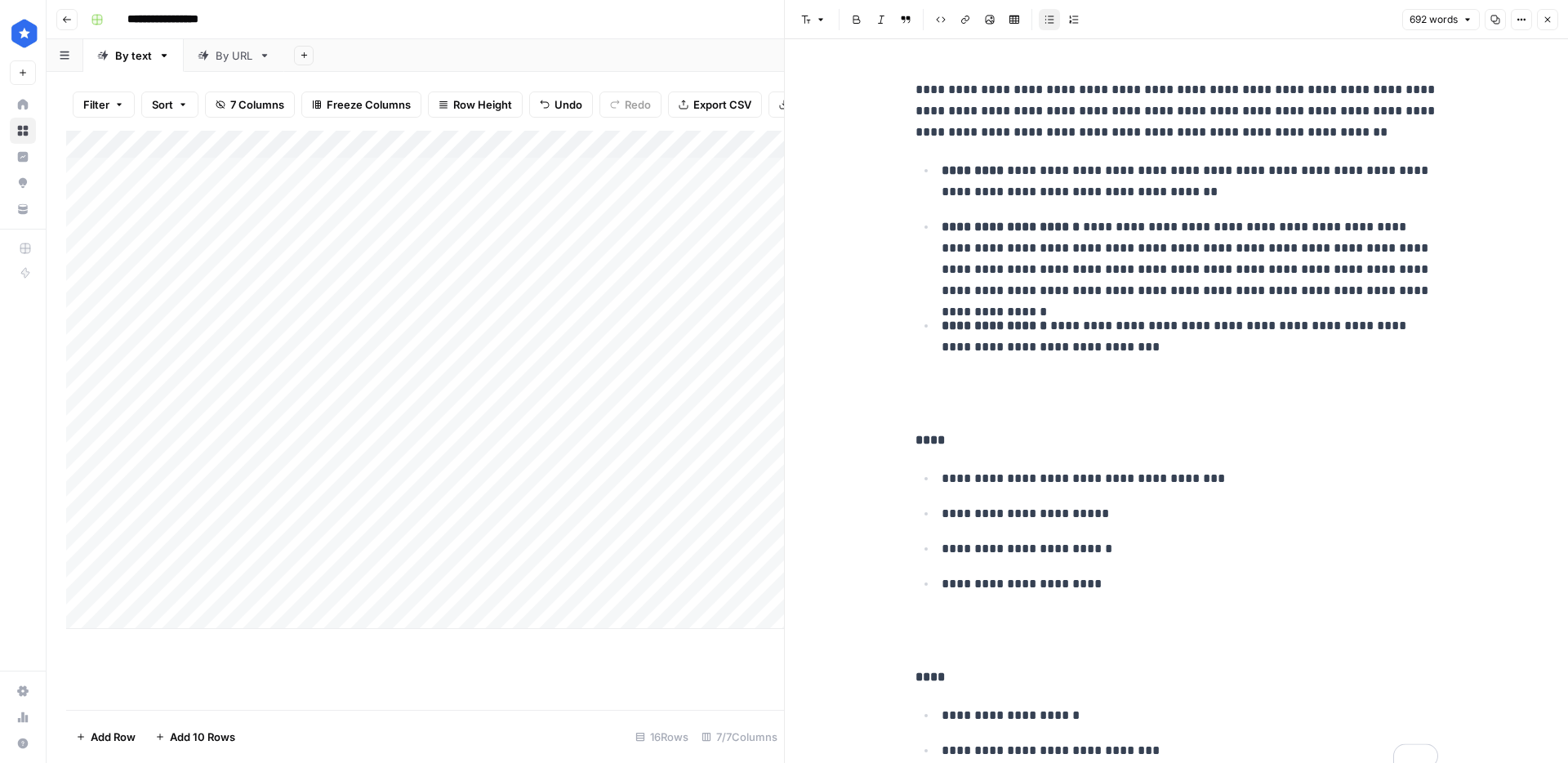
click at [663, 477] on div "Add Column" at bounding box center [425, 380] width 718 height 498
click at [343, 506] on div "Add Column" at bounding box center [425, 380] width 718 height 498
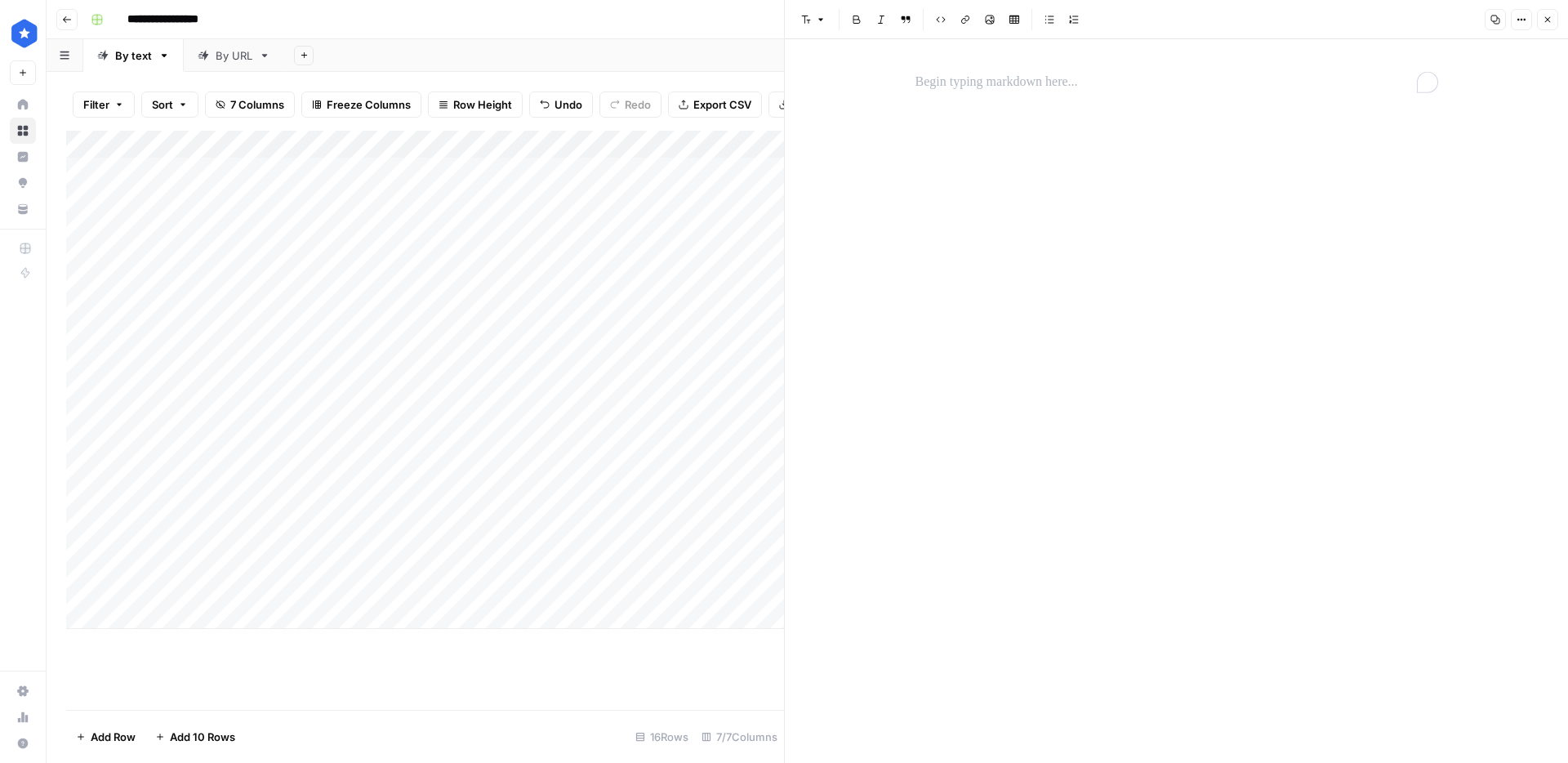
click at [971, 87] on p "To enrich screen reader interactions, please activate Accessibility in Grammarl…" at bounding box center [1176, 82] width 523 height 21
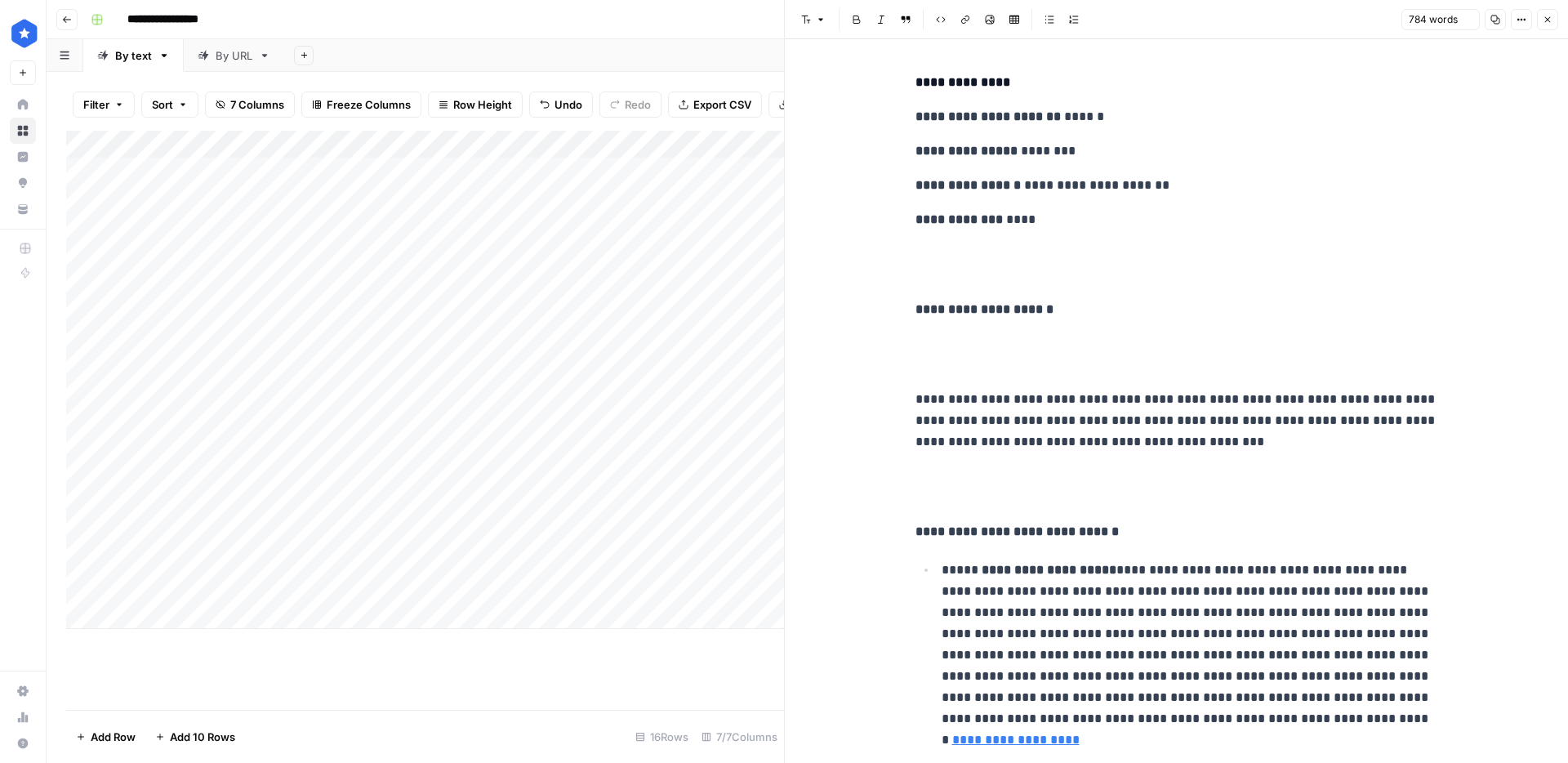
scroll to position [3641, 0]
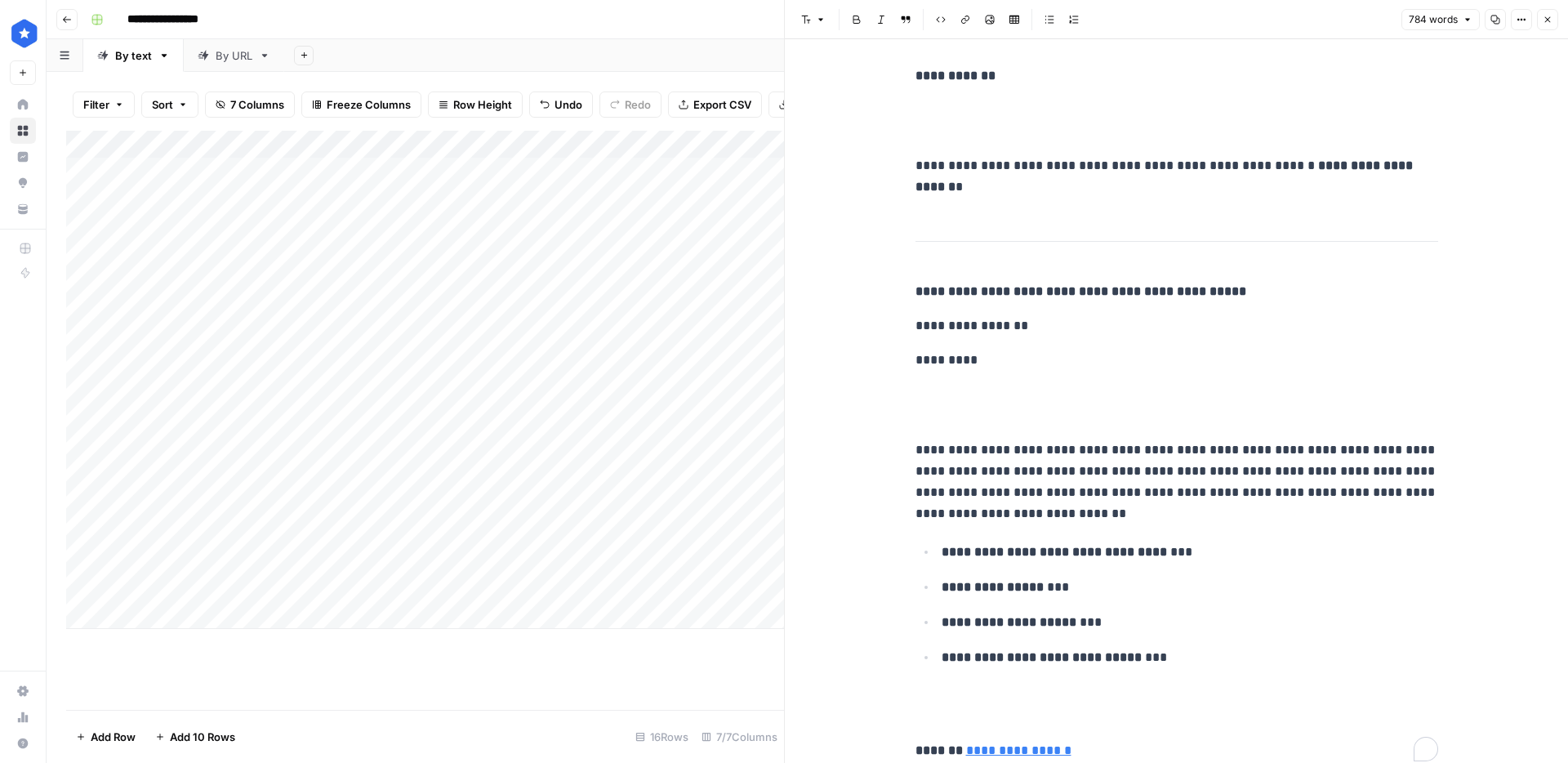
click at [670, 506] on div "Add Column" at bounding box center [425, 380] width 718 height 498
click at [337, 532] on div "Add Column" at bounding box center [425, 380] width 718 height 498
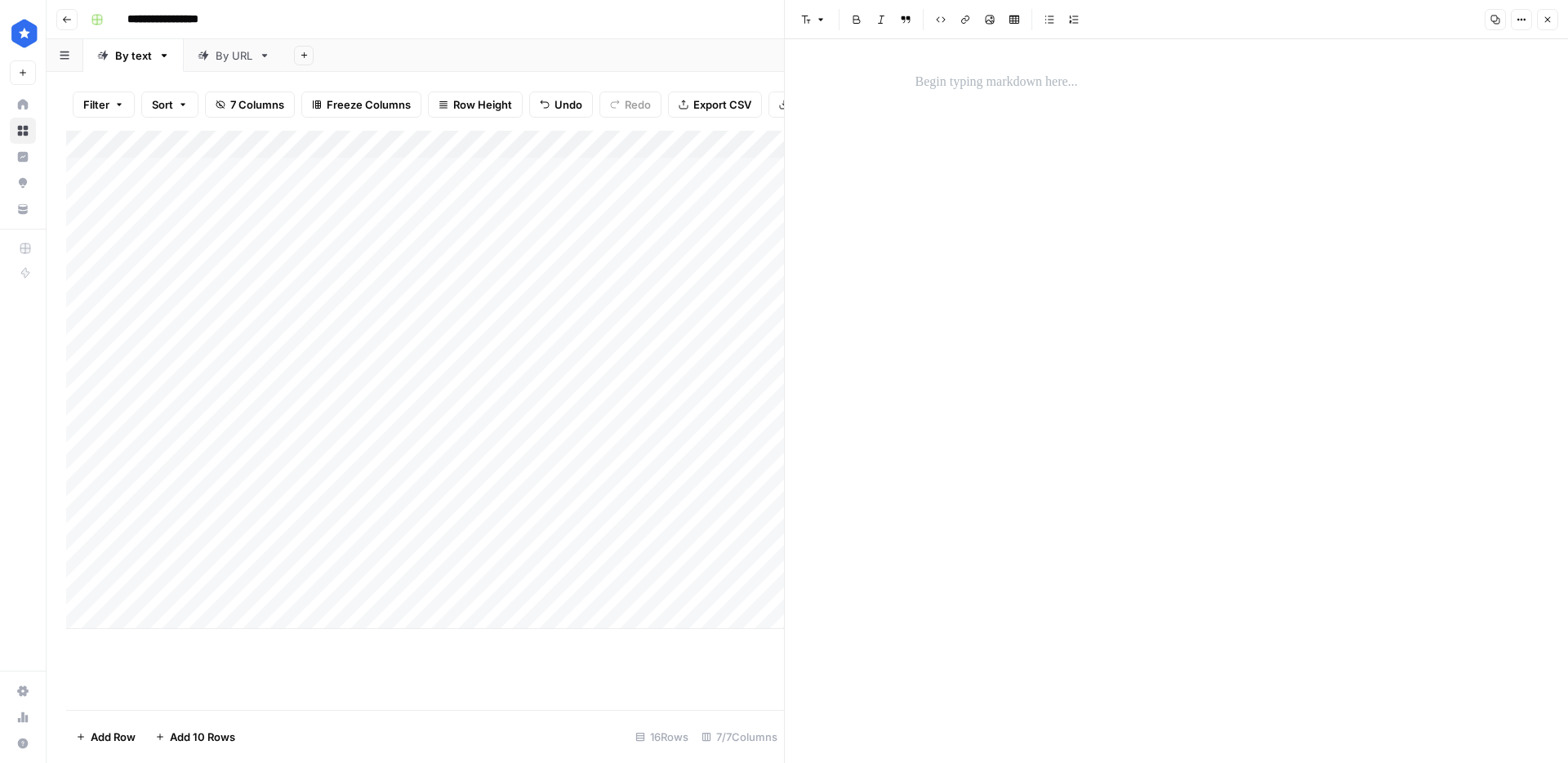
click at [955, 78] on p at bounding box center [1176, 82] width 523 height 21
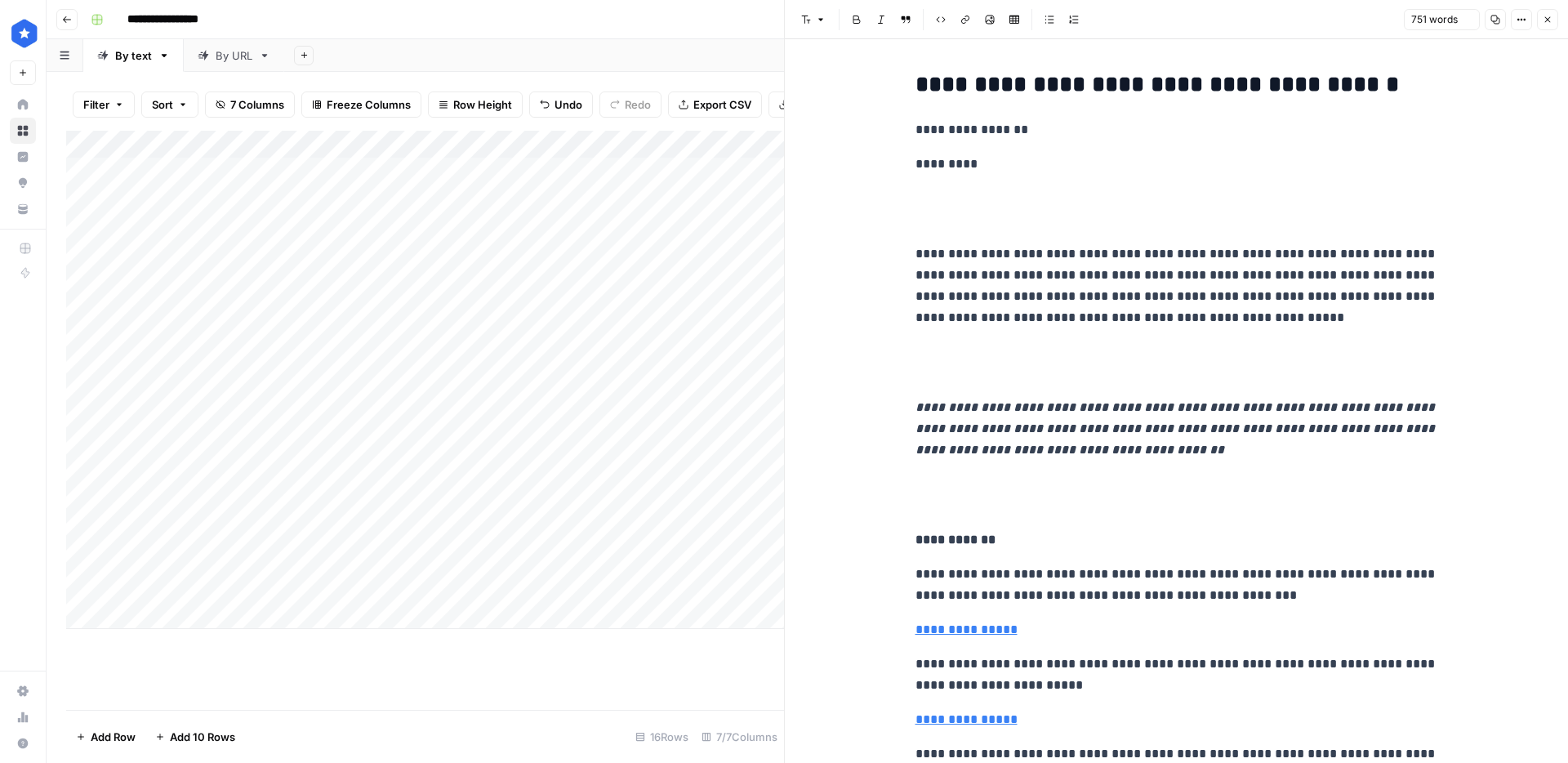
scroll to position [2900, 0]
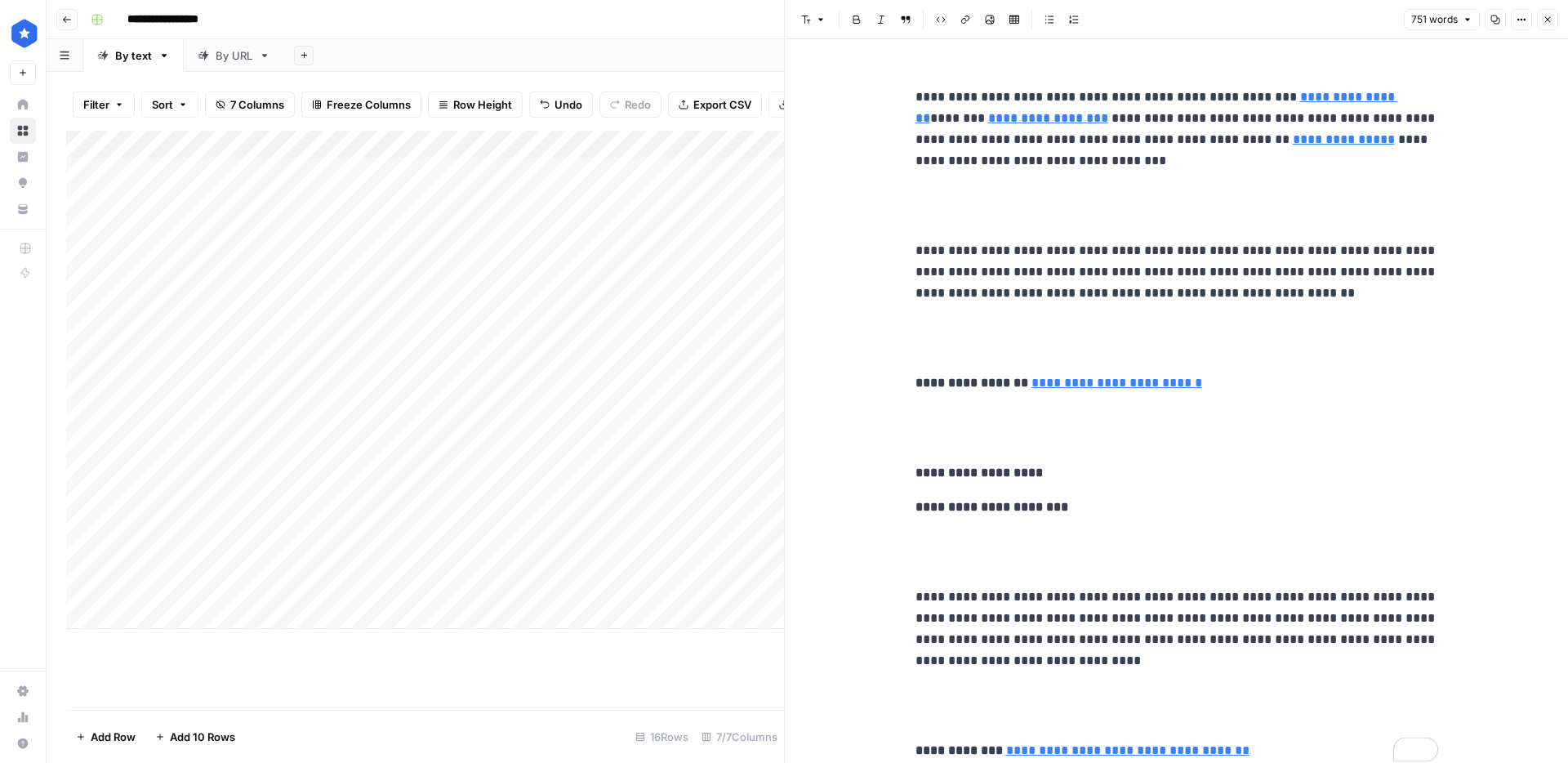
click at [659, 533] on div "Add Column" at bounding box center [425, 380] width 718 height 498
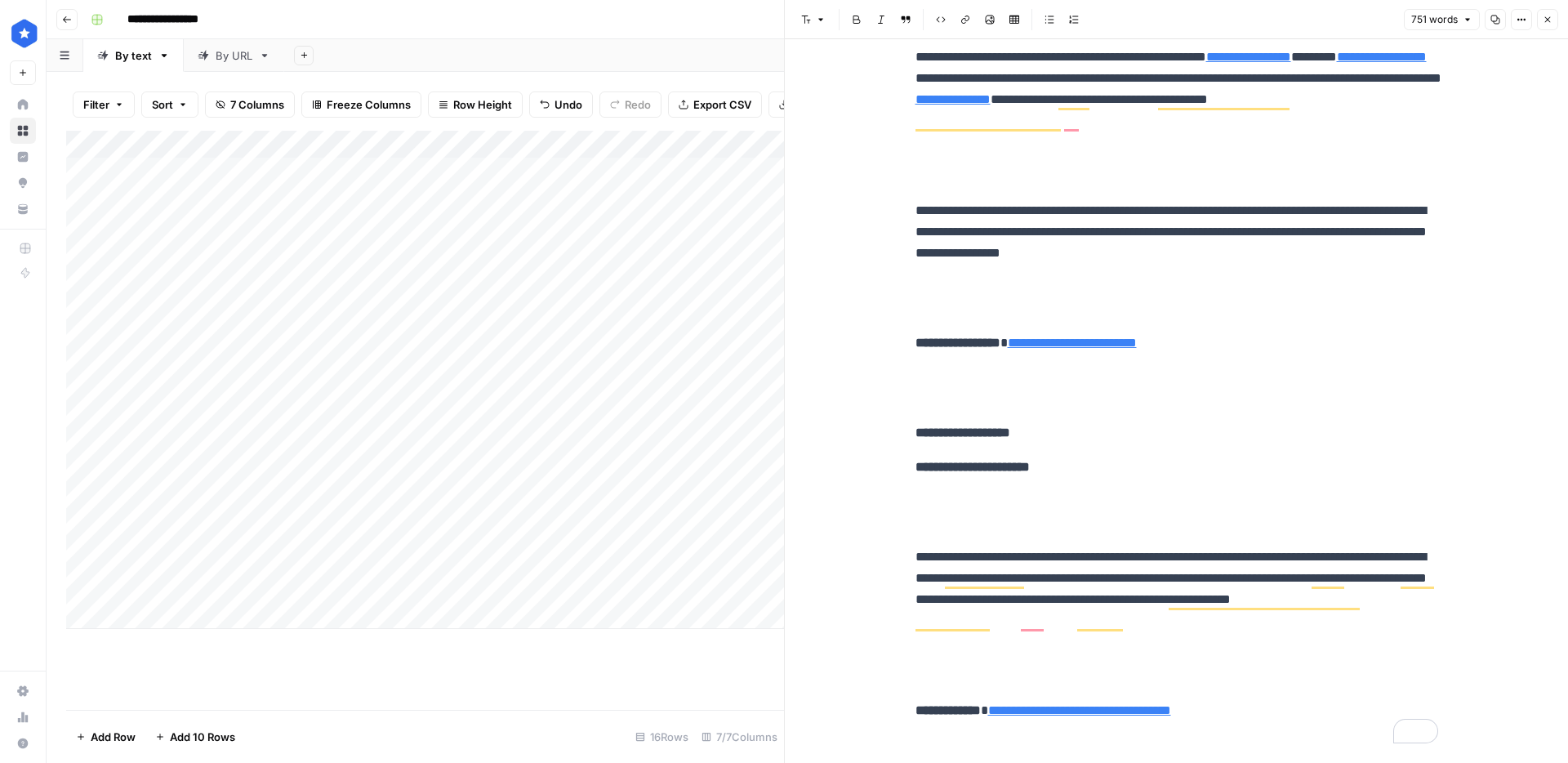
click at [337, 560] on div "Add Column" at bounding box center [425, 380] width 718 height 498
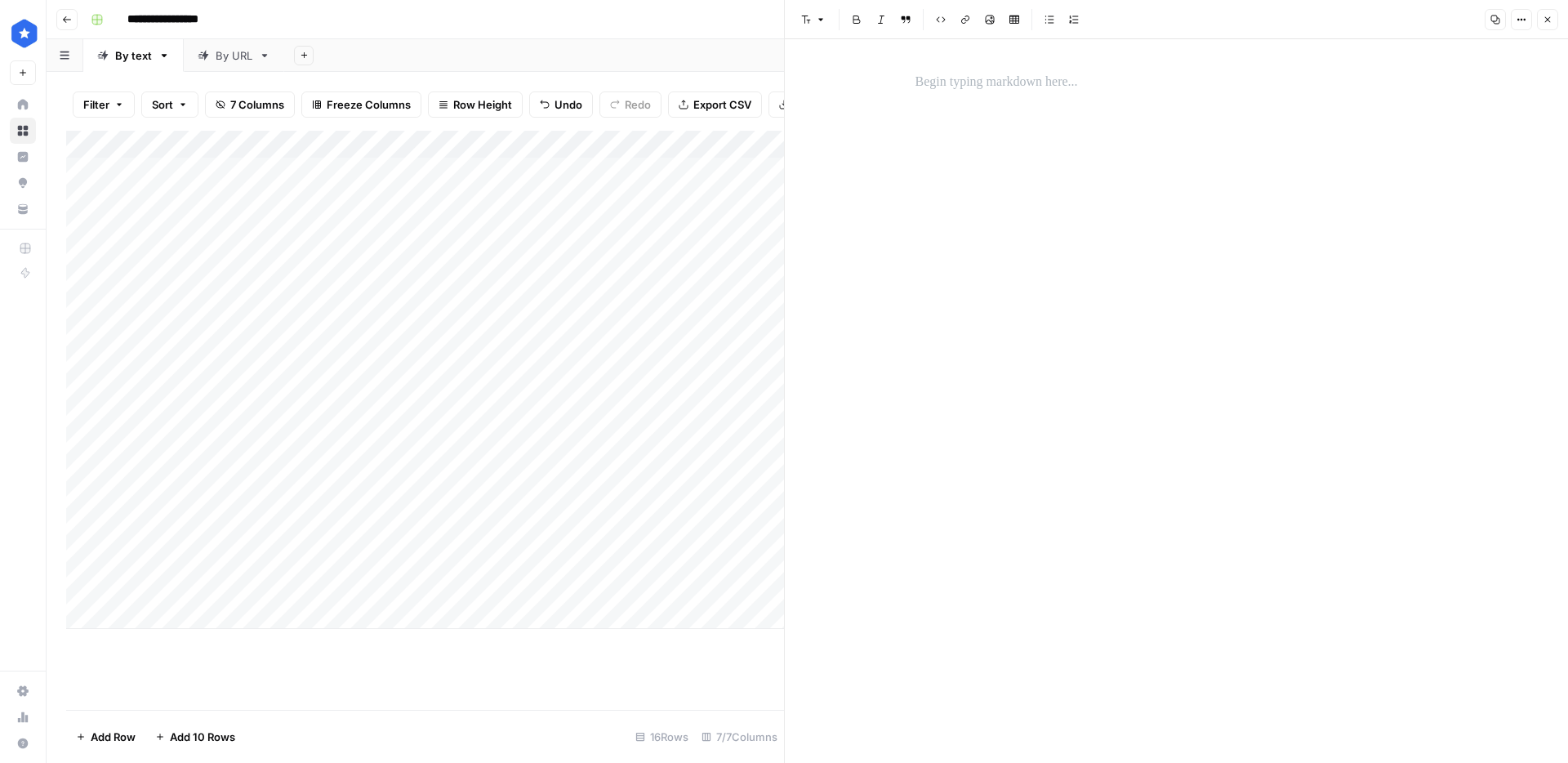
click at [964, 75] on p at bounding box center [1176, 82] width 523 height 21
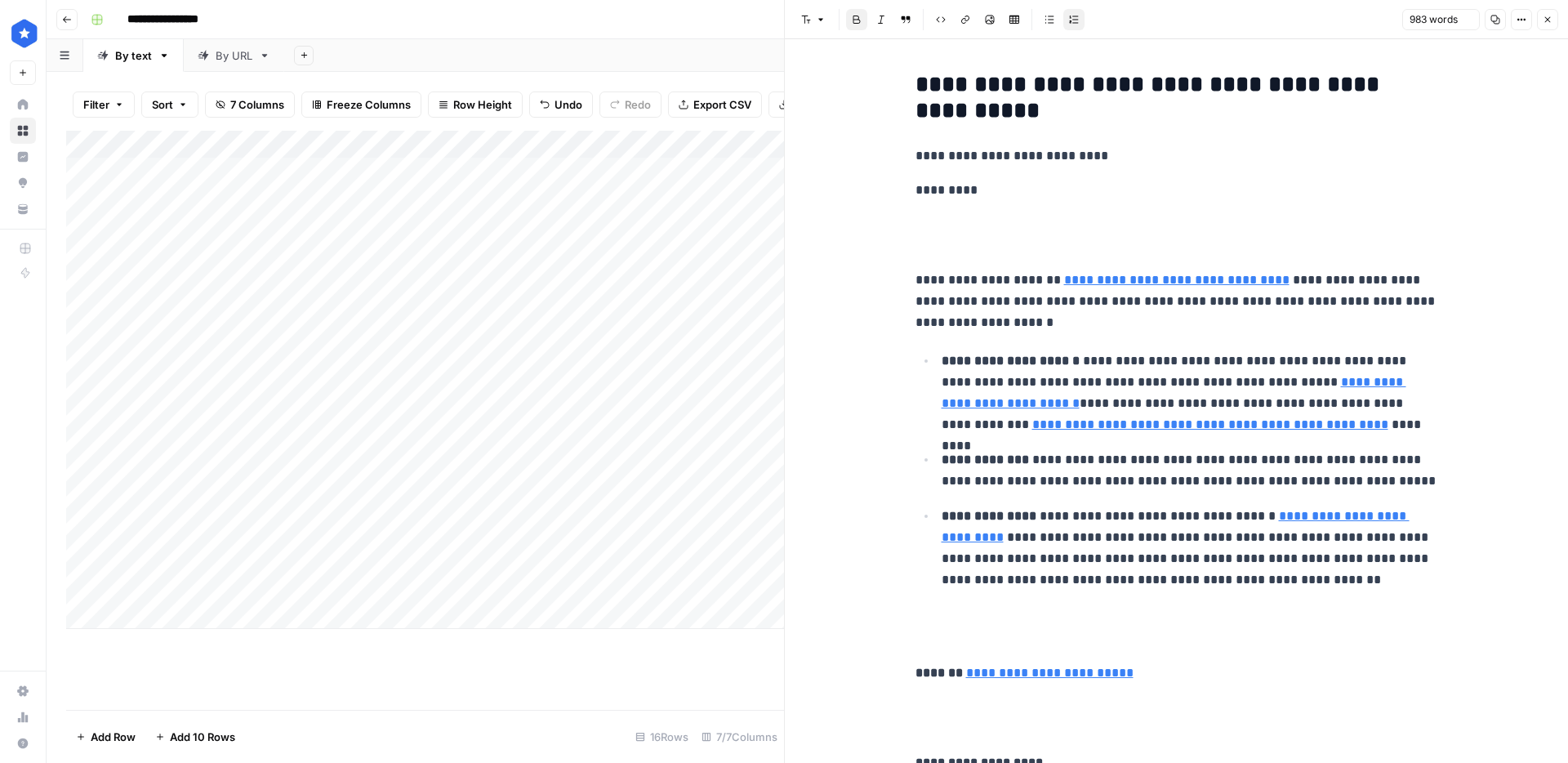
scroll to position [3513, 0]
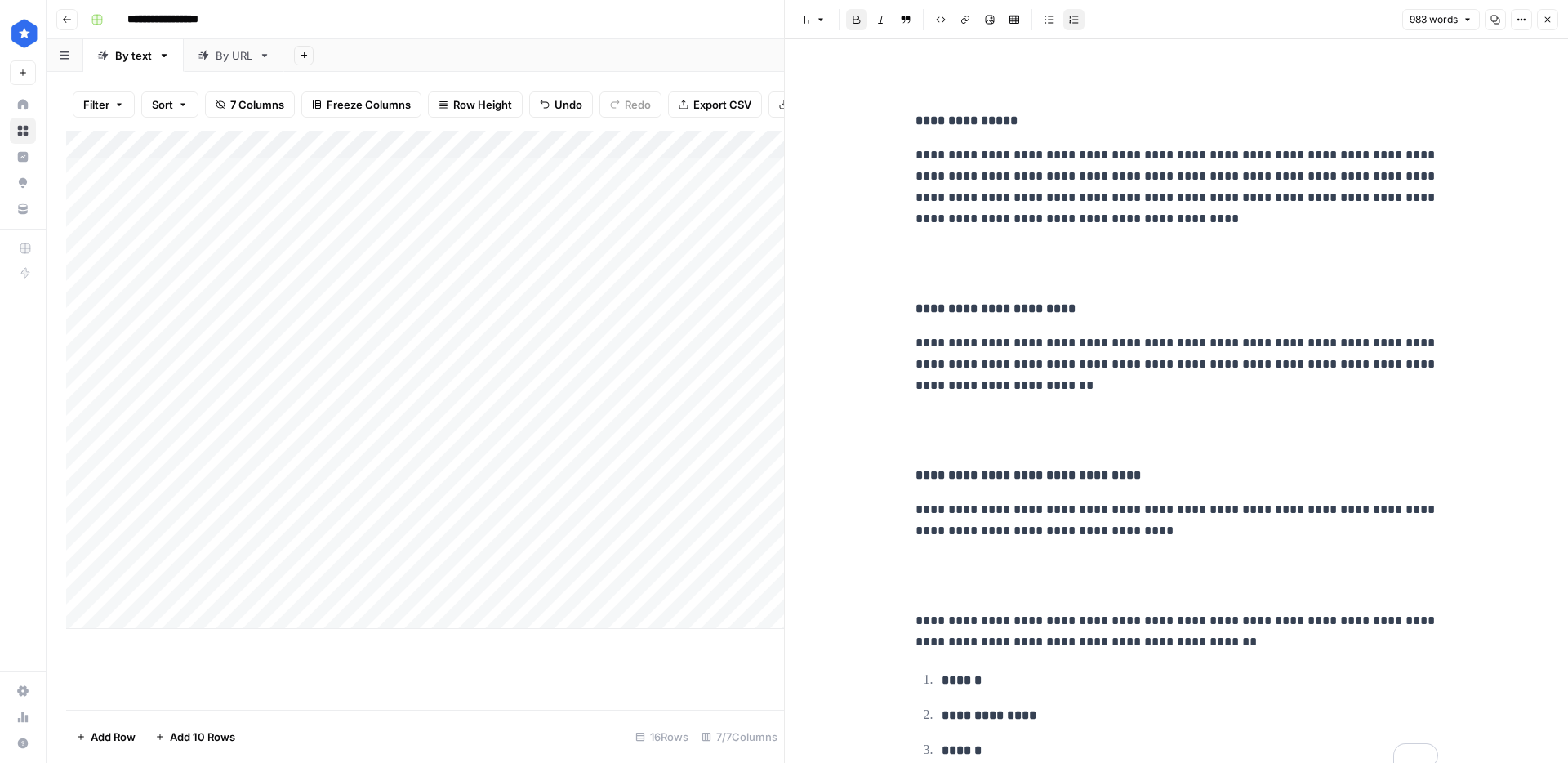
click at [672, 558] on div "Add Column" at bounding box center [425, 380] width 718 height 498
click at [1552, 20] on span "Close" at bounding box center [1552, 20] width 1 height 1
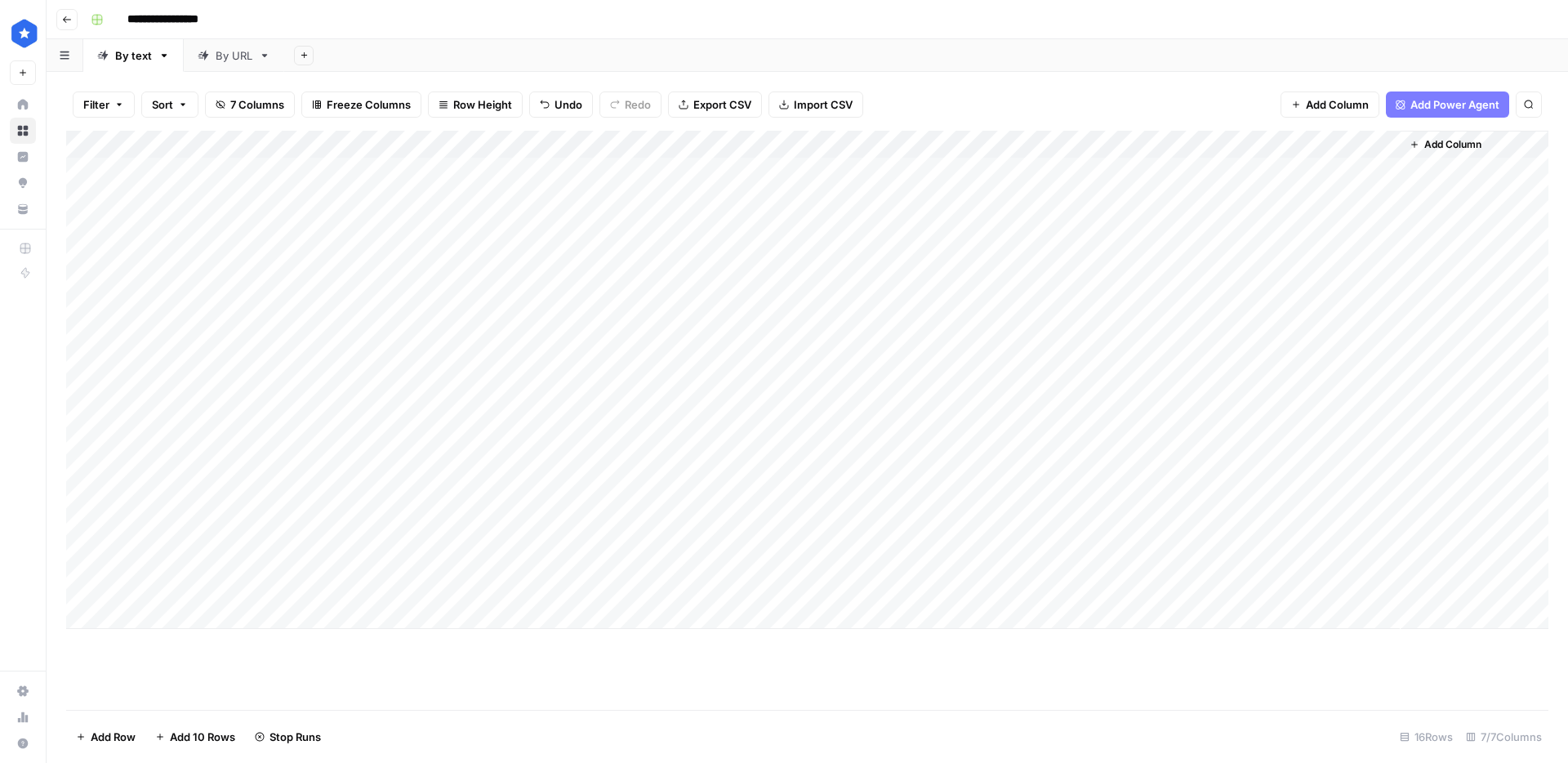
click at [1225, 473] on div "Add Column" at bounding box center [807, 380] width 1482 height 498
type textarea "**********"
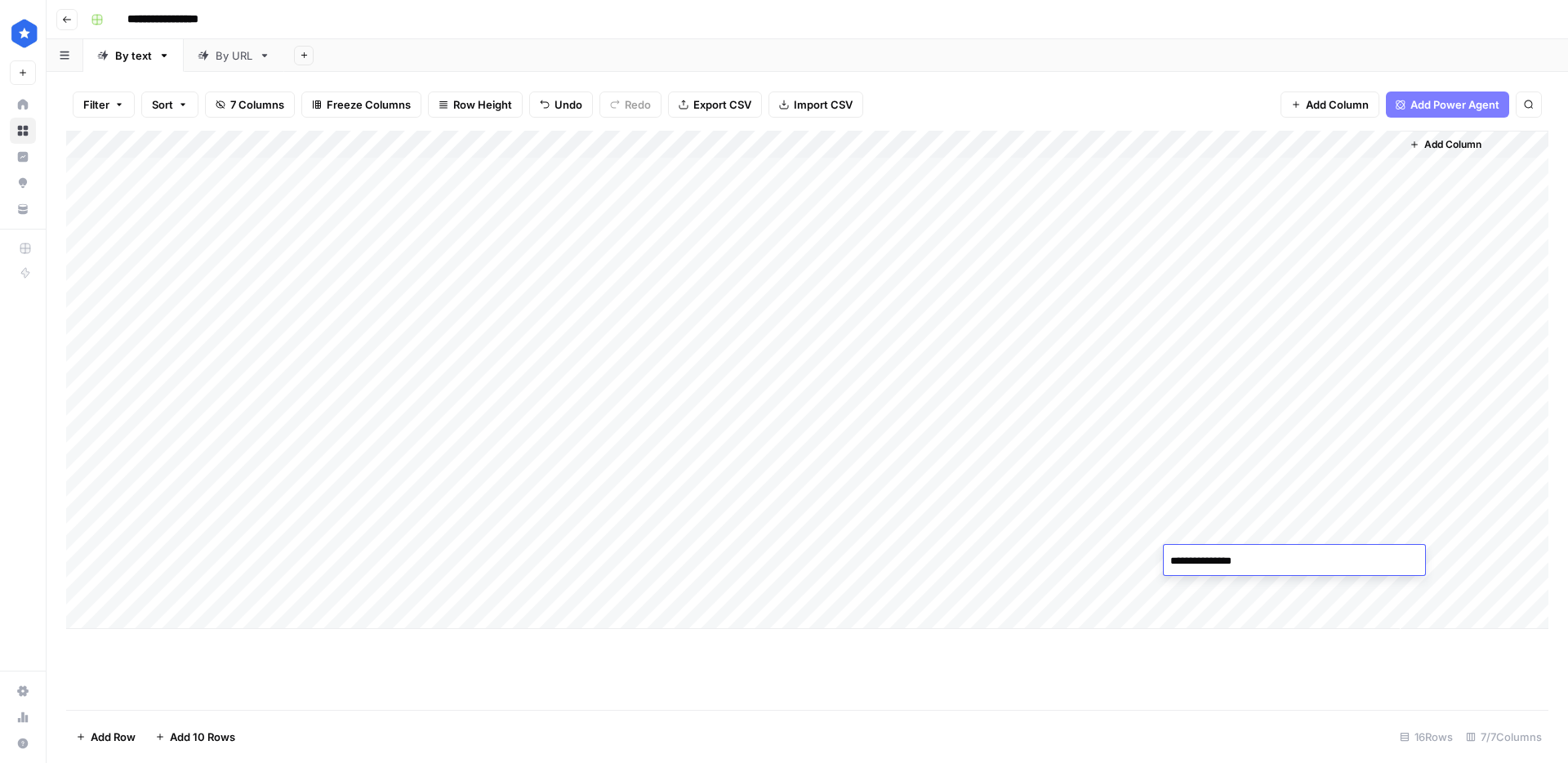
type textarea "**********"
click at [775, 473] on div "Add Column" at bounding box center [807, 380] width 1482 height 498
drag, startPoint x: 772, startPoint y: 478, endPoint x: 775, endPoint y: 560, distance: 82.1
click at [775, 560] on div "Add Column" at bounding box center [807, 380] width 1482 height 498
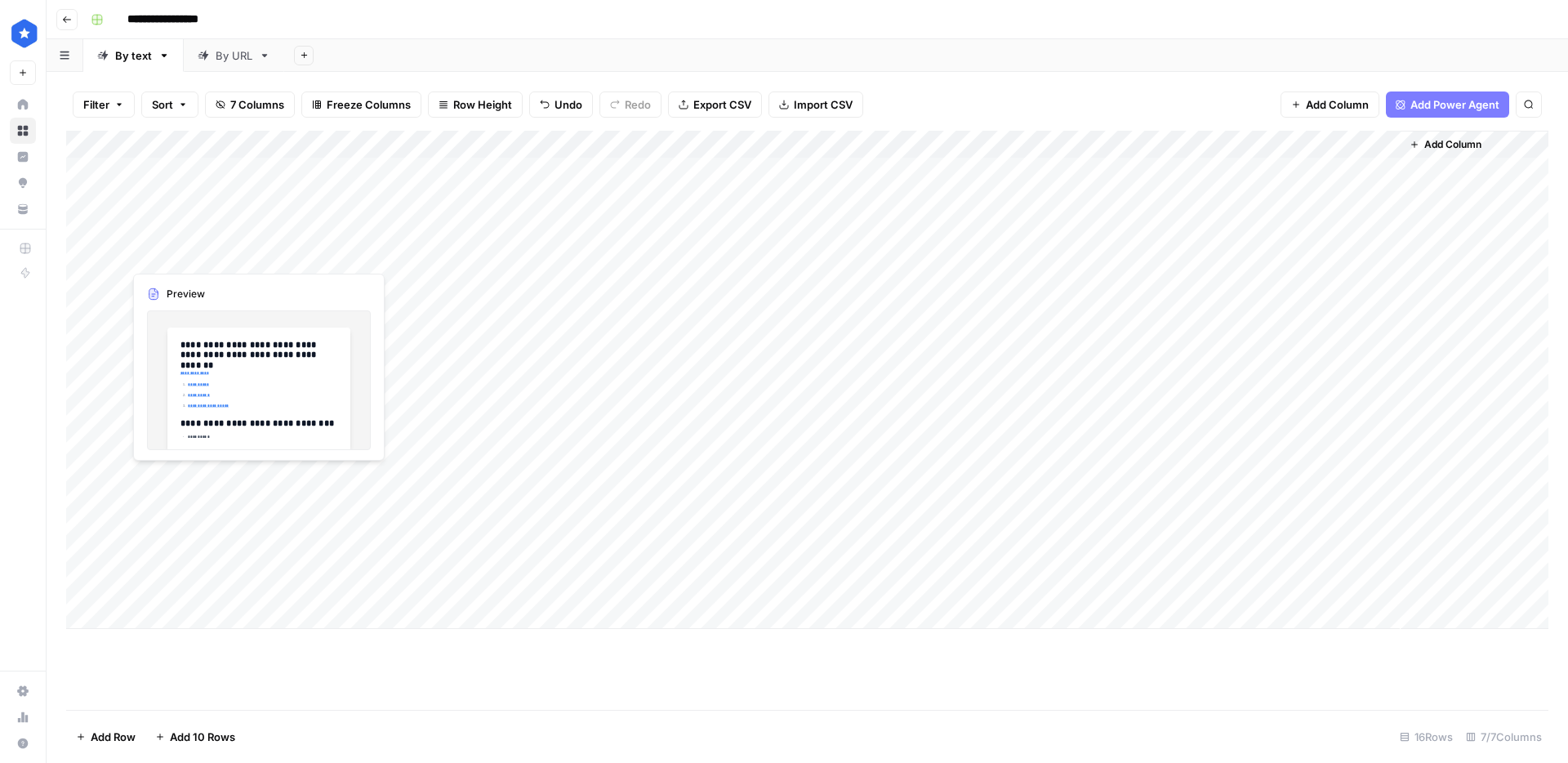
click at [1316, 555] on div "Add Column" at bounding box center [807, 380] width 1482 height 498
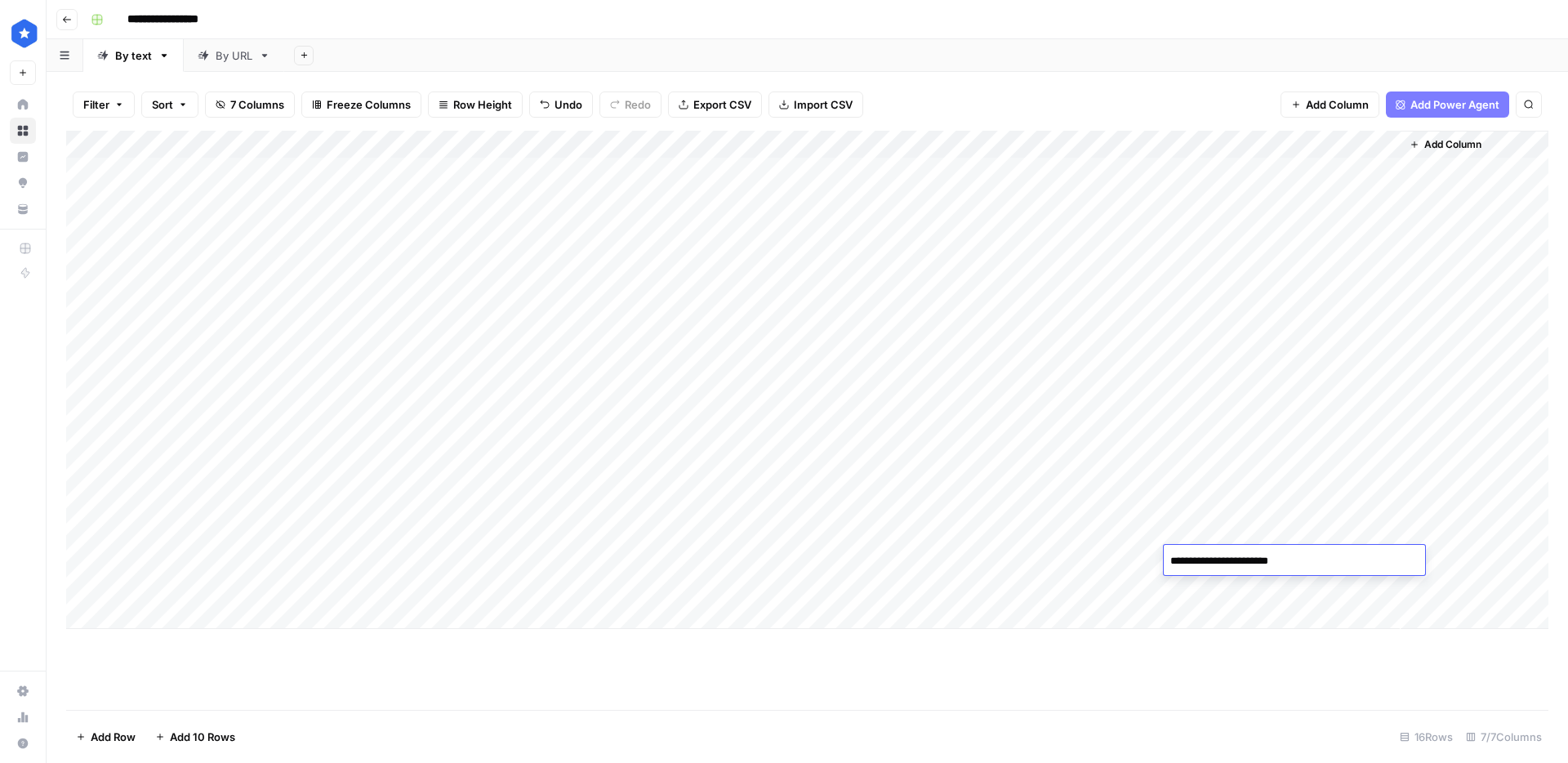
type textarea "**********"
click at [1306, 515] on div "Add Column" at bounding box center [807, 380] width 1482 height 498
click at [223, 60] on div "By URL" at bounding box center [234, 55] width 37 height 16
click at [553, 607] on div "Add Column" at bounding box center [807, 420] width 1482 height 579
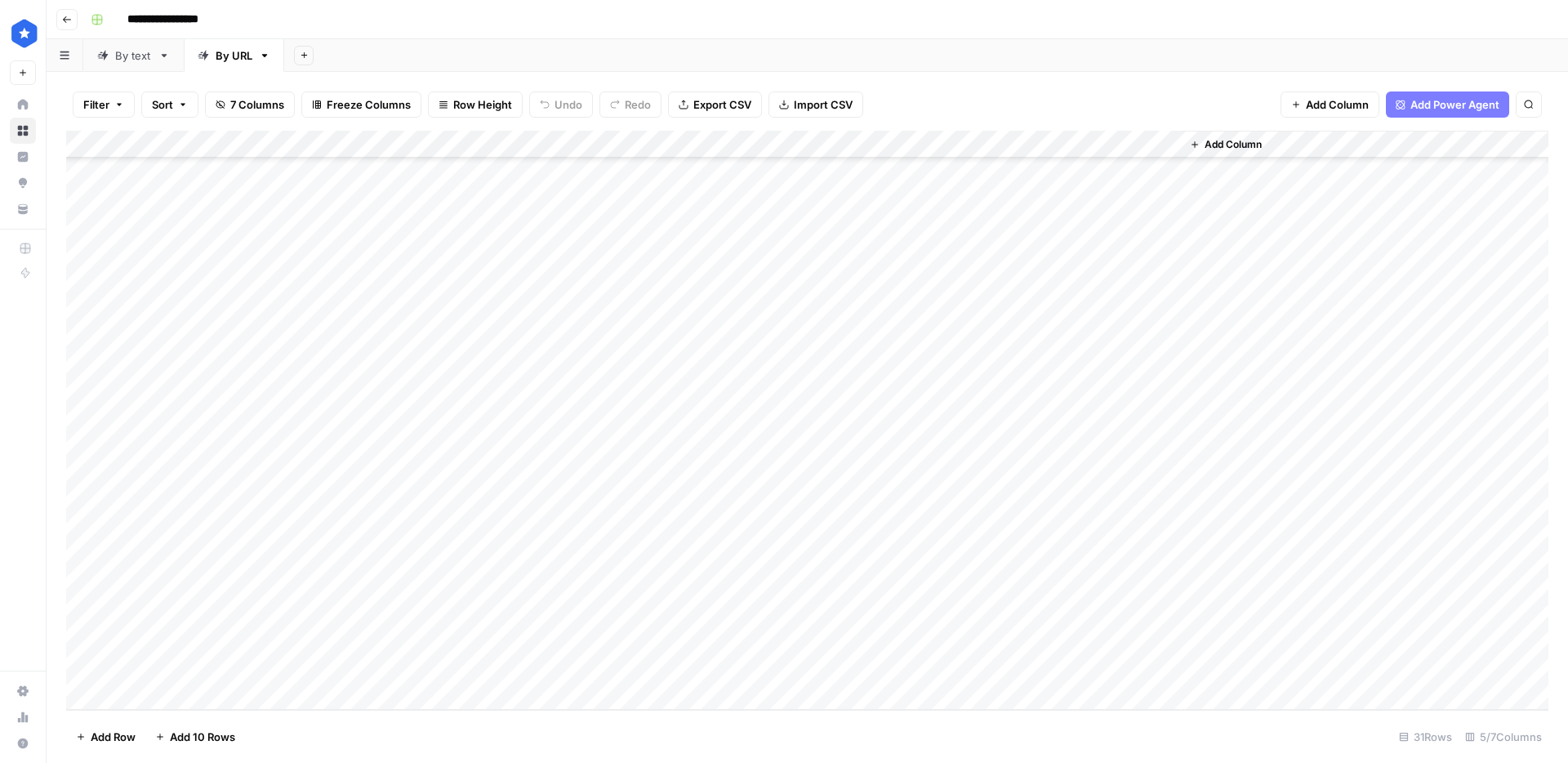
click at [176, 693] on div "Add Column" at bounding box center [807, 420] width 1482 height 579
click at [554, 590] on div "Add Column" at bounding box center [807, 420] width 1482 height 579
click at [1229, 143] on span "Add Column" at bounding box center [1233, 144] width 58 height 15
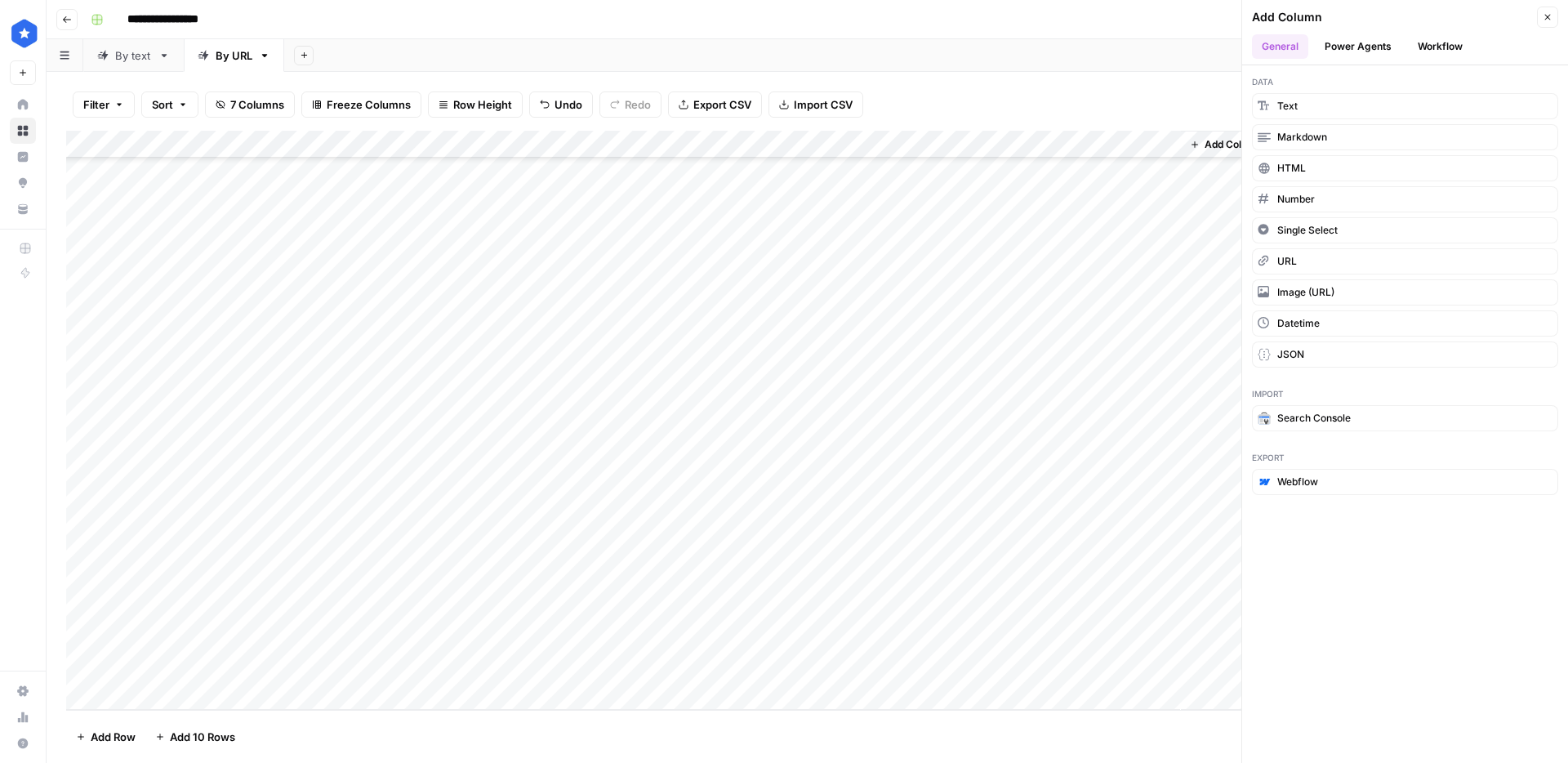
click at [1319, 98] on button "Text" at bounding box center [1405, 106] width 307 height 26
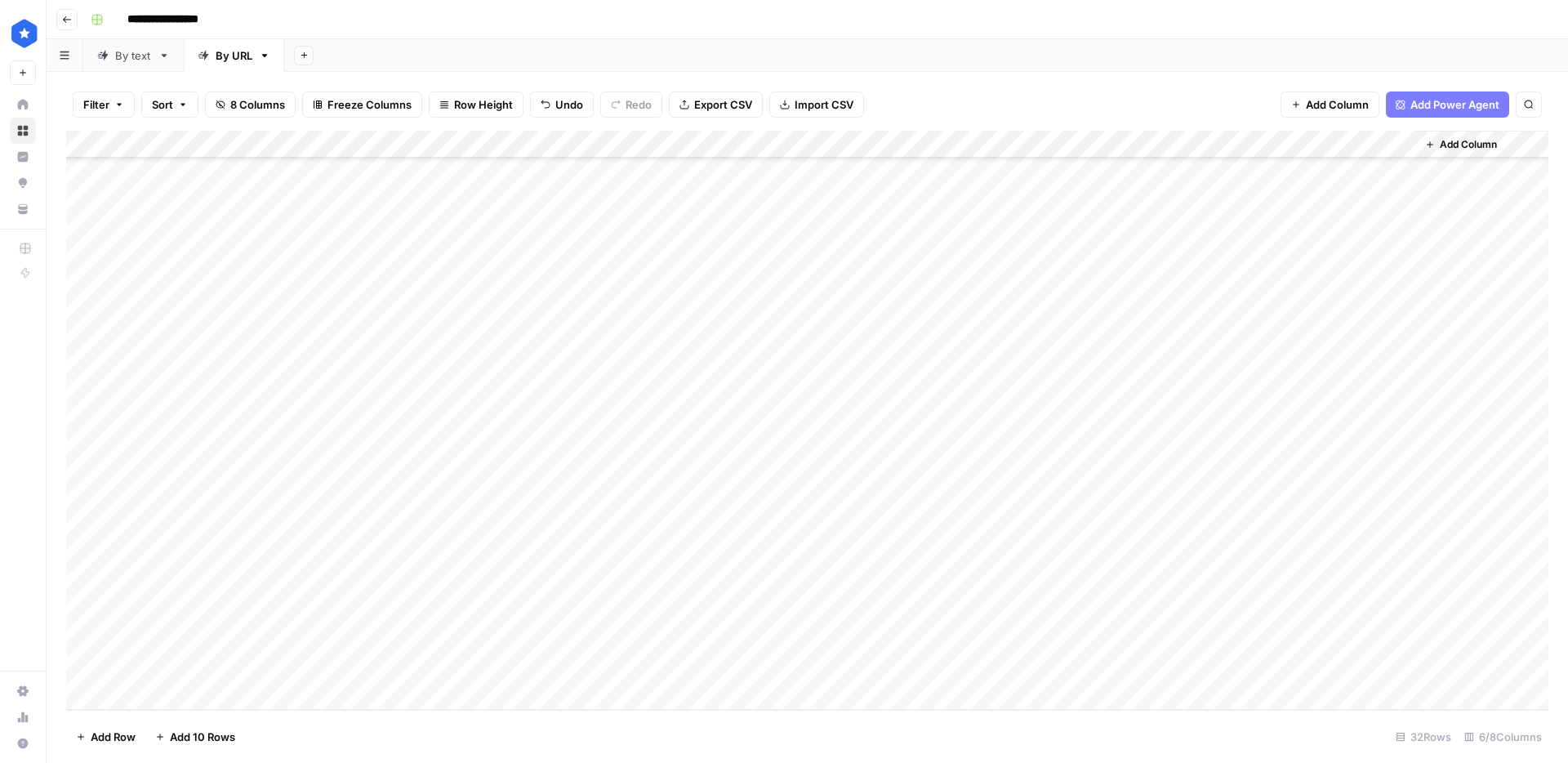
click at [1261, 137] on div "Add Column" at bounding box center [807, 420] width 1482 height 579
click at [1242, 190] on input "New Column" at bounding box center [1277, 183] width 166 height 16
type input "n"
type input "Notes"
click at [1249, 602] on div "Add Column" at bounding box center [807, 420] width 1482 height 579
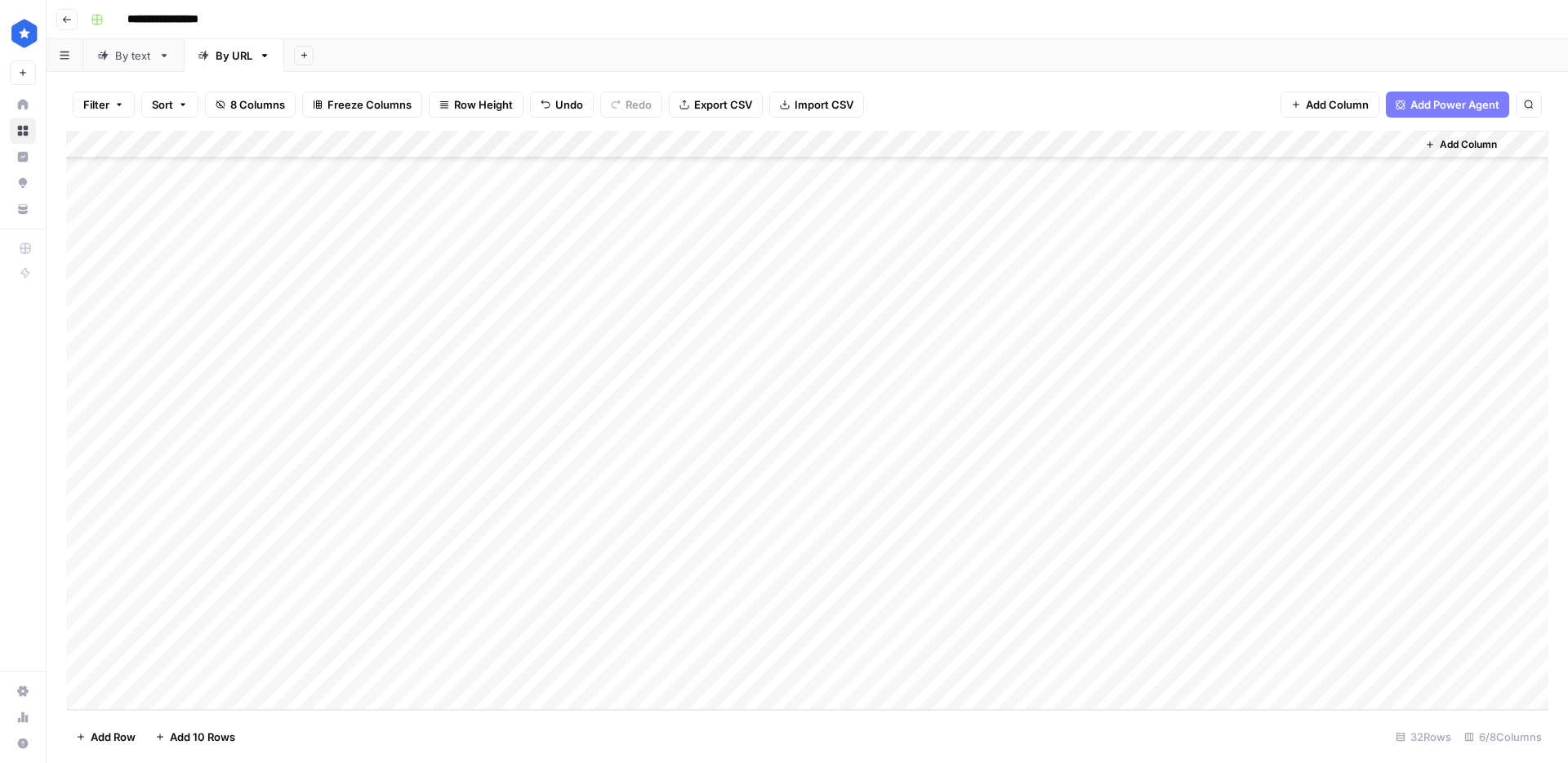
click at [1249, 584] on div "Add Column" at bounding box center [807, 420] width 1482 height 579
type textarea "********"
click at [346, 592] on div "Add Column" at bounding box center [807, 420] width 1482 height 579
drag, startPoint x: 380, startPoint y: 666, endPoint x: 398, endPoint y: 666, distance: 18.0
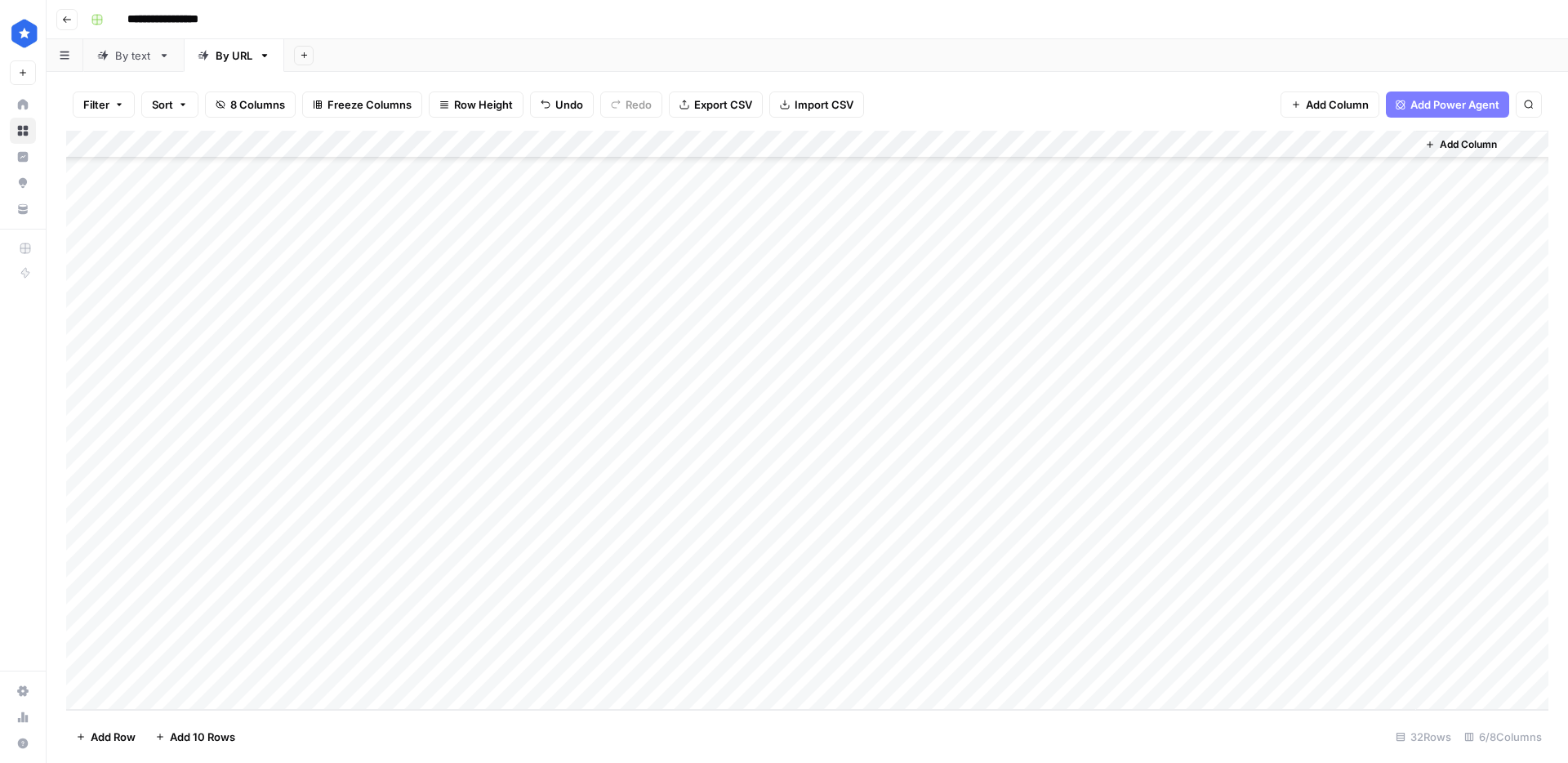
click at [380, 666] on div "Add Column" at bounding box center [807, 420] width 1482 height 579
click at [607, 583] on div "Add Column" at bounding box center [807, 420] width 1482 height 579
click at [579, 666] on div "Add Column" at bounding box center [807, 420] width 1482 height 579
click at [772, 675] on div "Add Column" at bounding box center [807, 420] width 1482 height 579
click at [1243, 674] on div "Add Column" at bounding box center [807, 420] width 1482 height 579
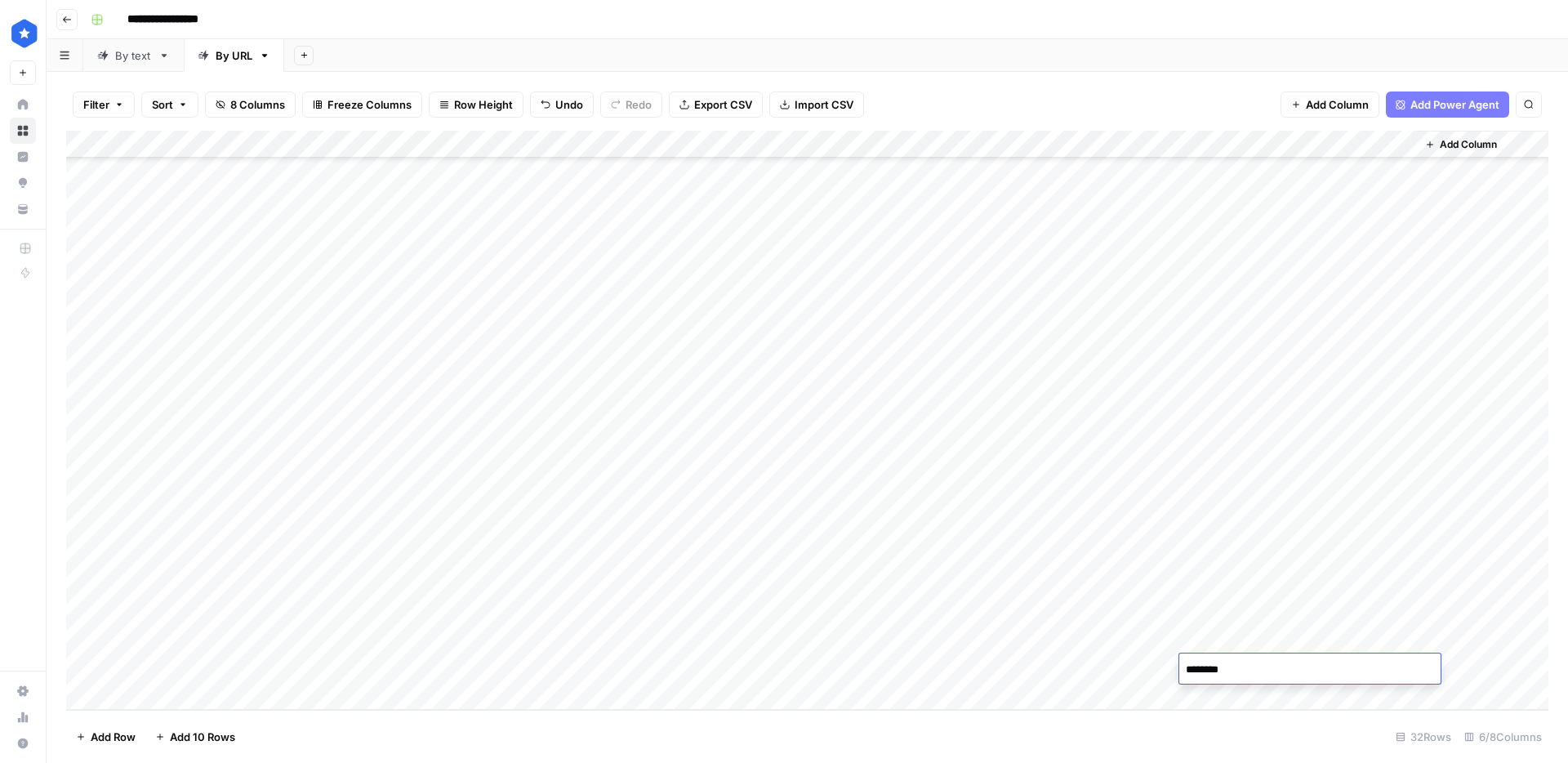
type textarea "*********"
click at [525, 669] on div "Add Column" at bounding box center [807, 420] width 1482 height 579
click at [469, 674] on textarea "**********" at bounding box center [593, 670] width 261 height 23
type textarea "**********"
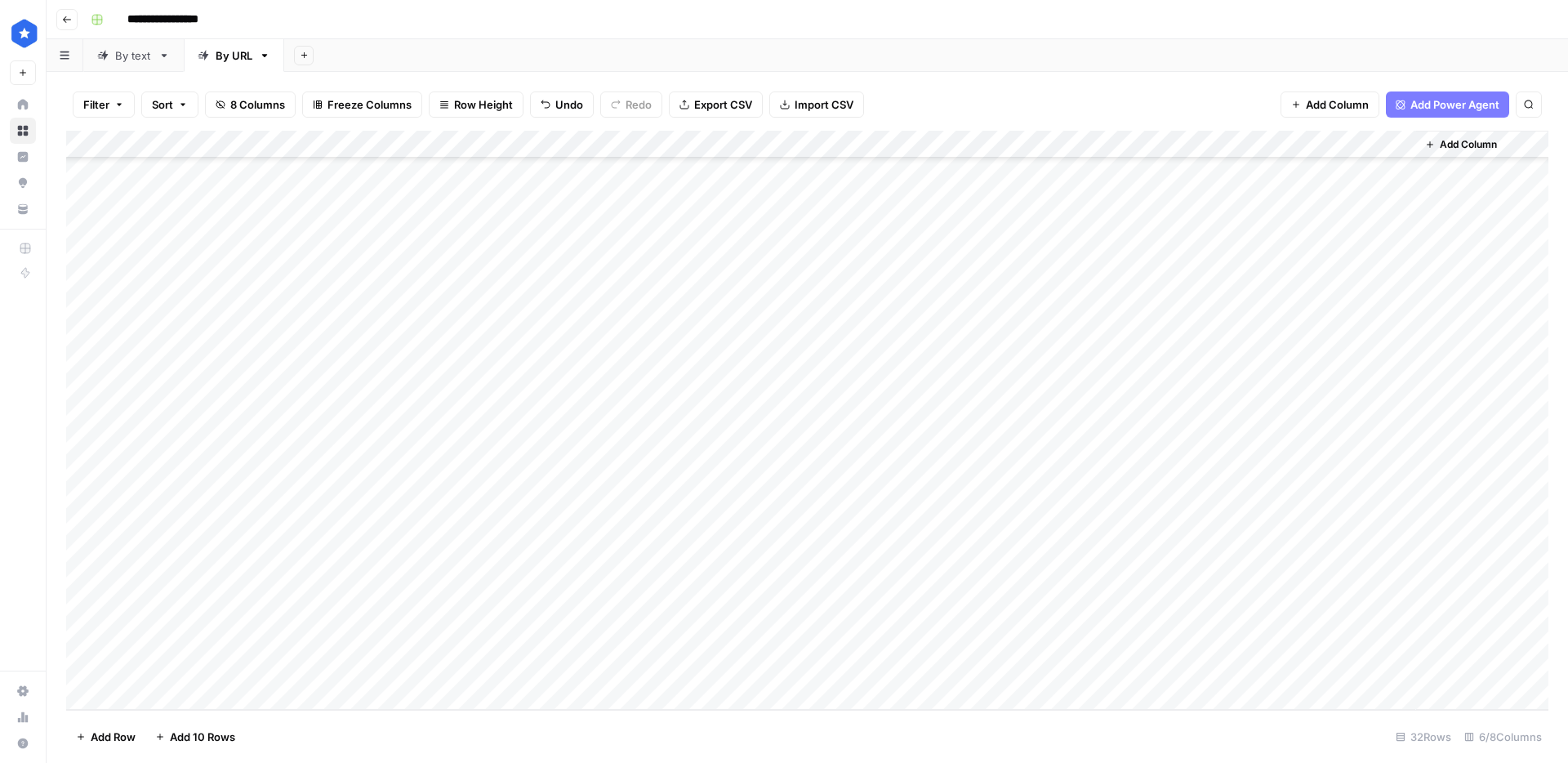
click at [869, 667] on div "Add Column" at bounding box center [807, 420] width 1482 height 579
click at [361, 668] on div "Add Column" at bounding box center [807, 420] width 1482 height 579
click at [873, 671] on div "Add Column" at bounding box center [807, 420] width 1482 height 579
click at [921, 670] on div "Add Column" at bounding box center [807, 420] width 1482 height 579
click at [848, 143] on div "Add Column" at bounding box center [807, 420] width 1482 height 579
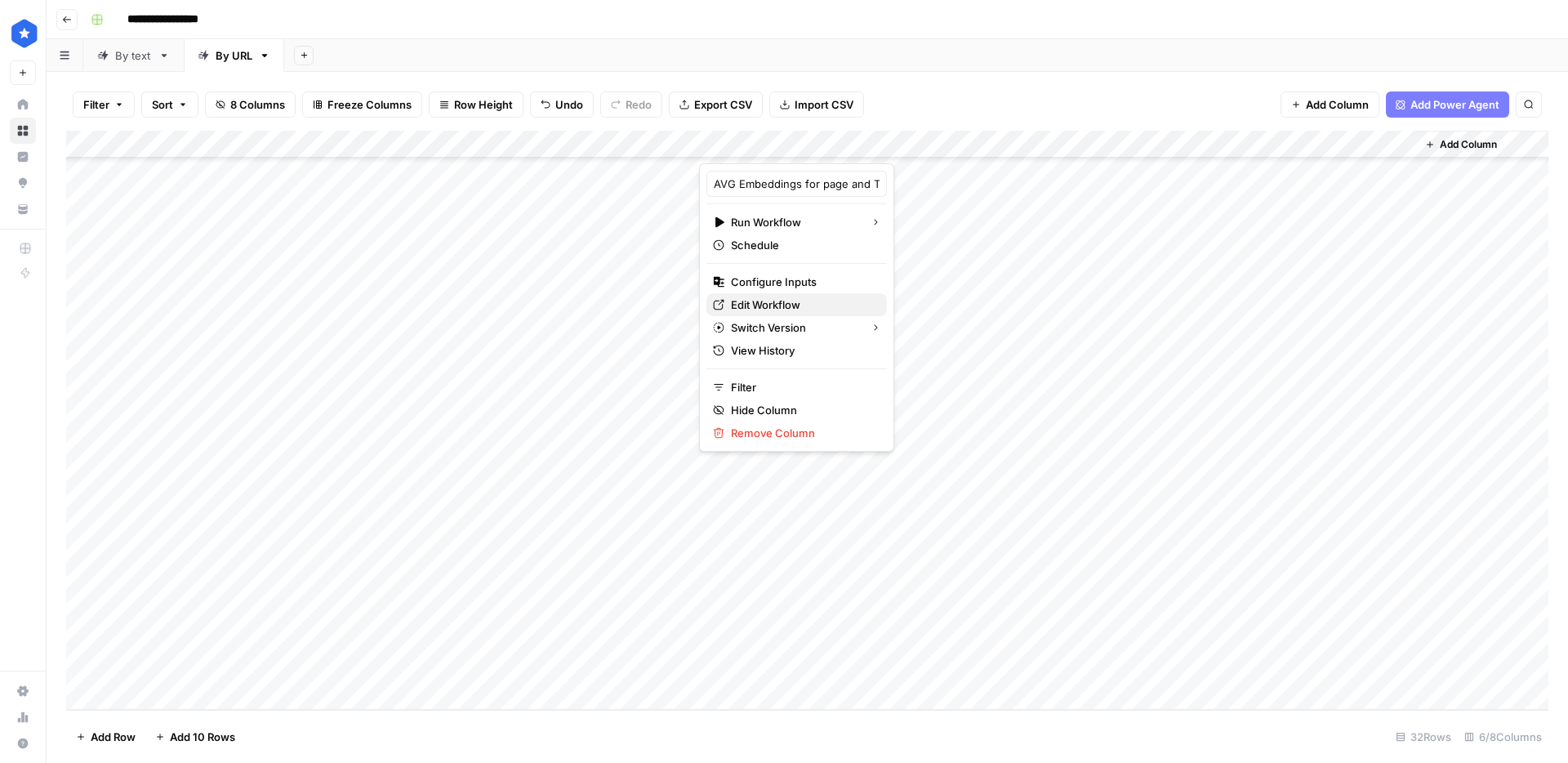
click at [793, 312] on span "Edit Workflow" at bounding box center [802, 304] width 143 height 16
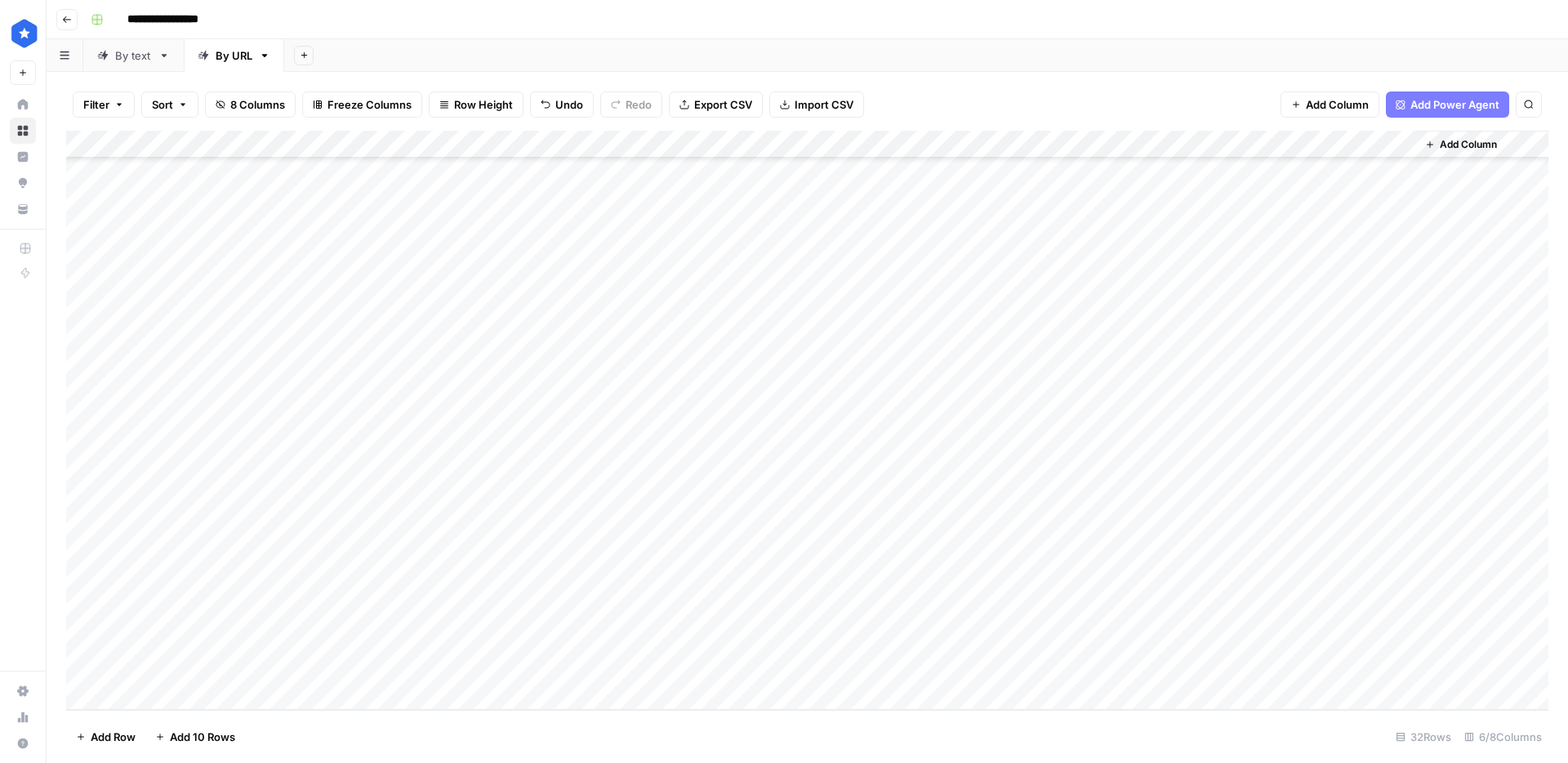
click at [591, 668] on div "Add Column" at bounding box center [807, 420] width 1482 height 579
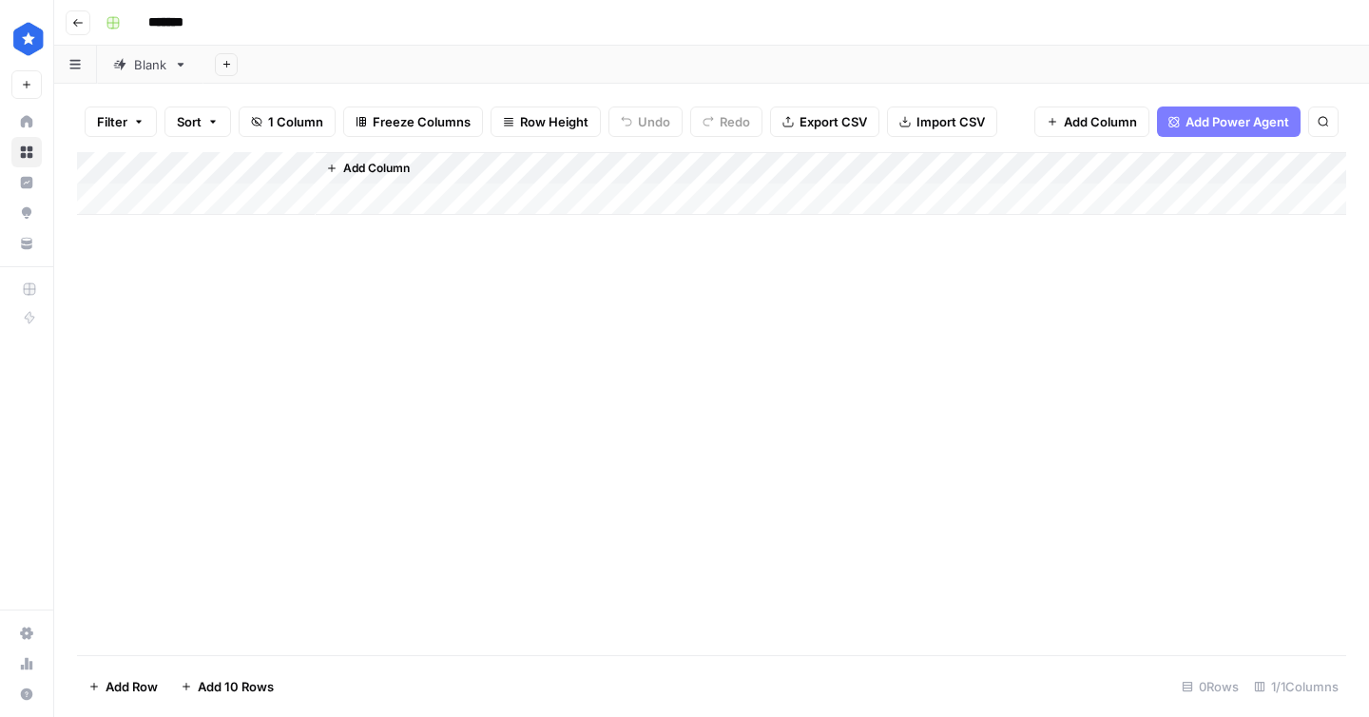
click at [151, 68] on div "Blank" at bounding box center [150, 64] width 32 height 19
click at [492, 600] on div "Add Column" at bounding box center [712, 403] width 1270 height 503
click at [481, 340] on div "Add Column" at bounding box center [712, 403] width 1270 height 503
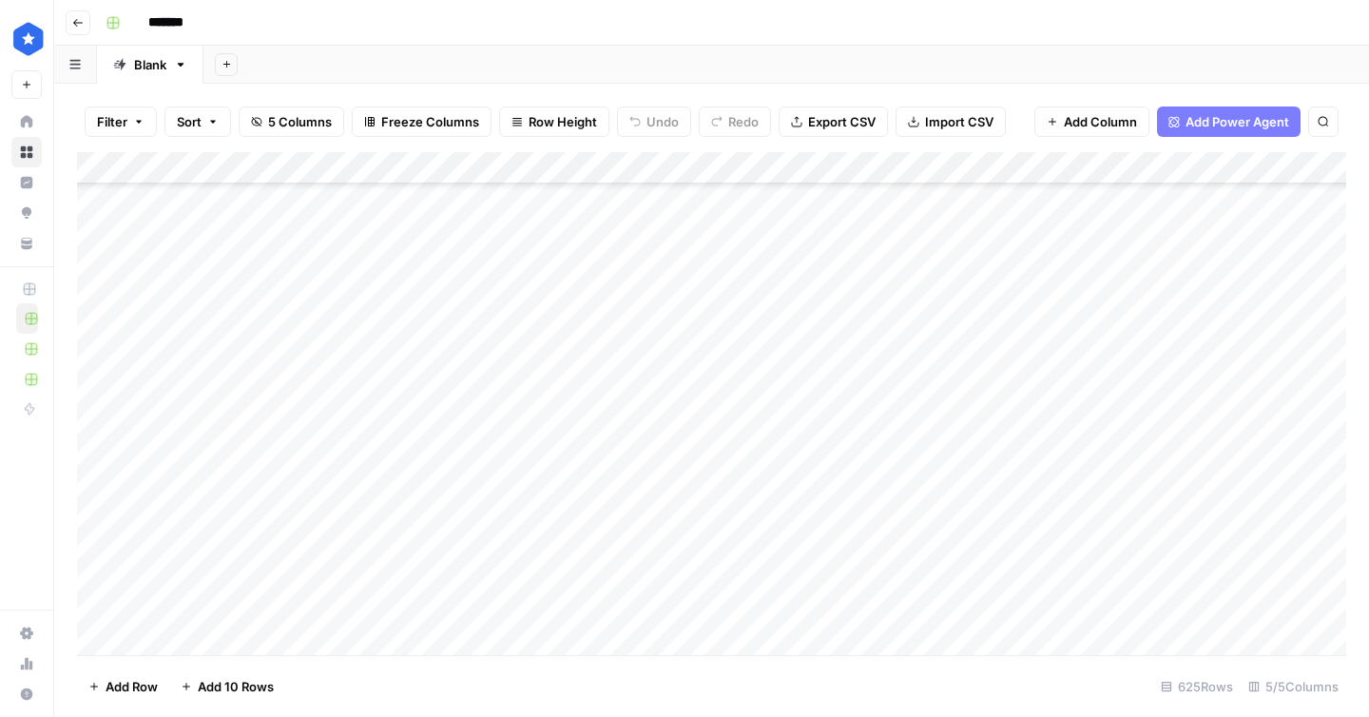
scroll to position [19768, 0]
click at [196, 640] on div "Add Column" at bounding box center [712, 403] width 1270 height 503
type textarea "**********"
click at [922, 585] on div "Add Column" at bounding box center [712, 403] width 1270 height 503
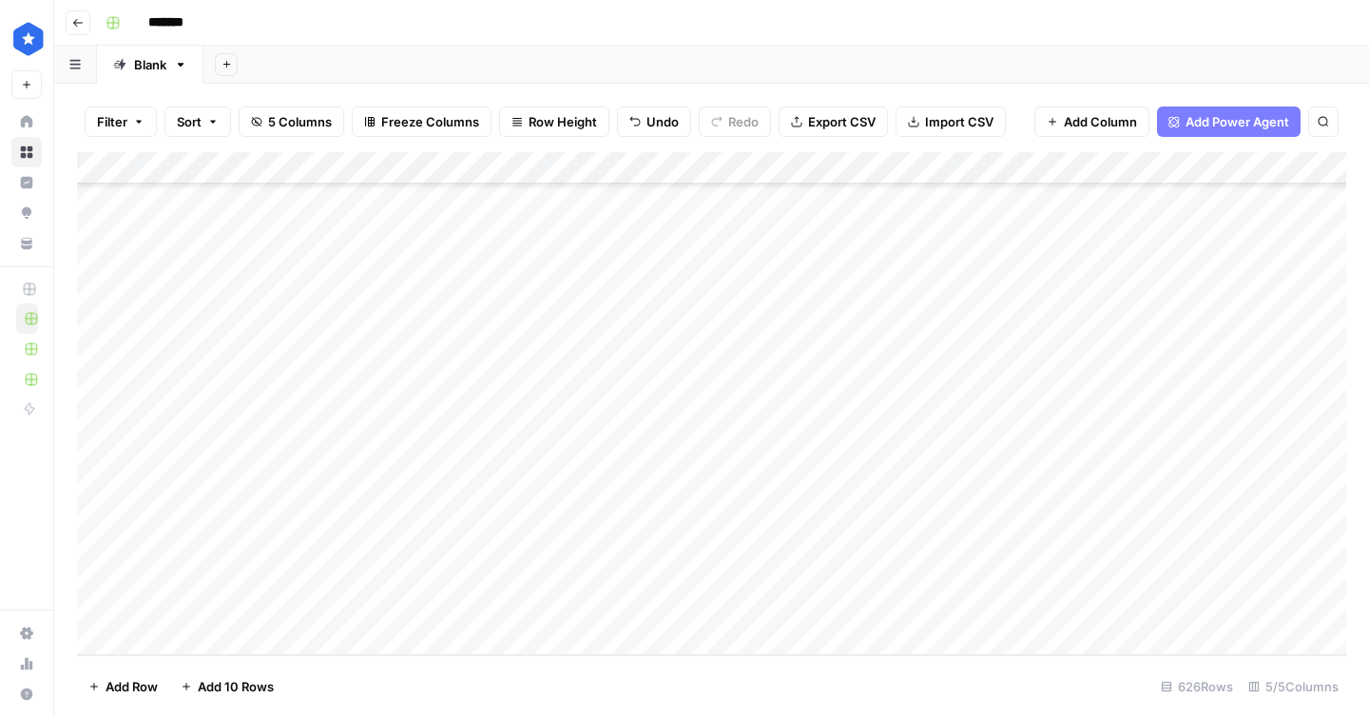
click at [942, 605] on div "Add Column" at bounding box center [712, 403] width 1270 height 503
click at [1140, 609] on div "Add Column" at bounding box center [712, 403] width 1270 height 503
click at [1051, 606] on div "Add Column" at bounding box center [712, 403] width 1270 height 503
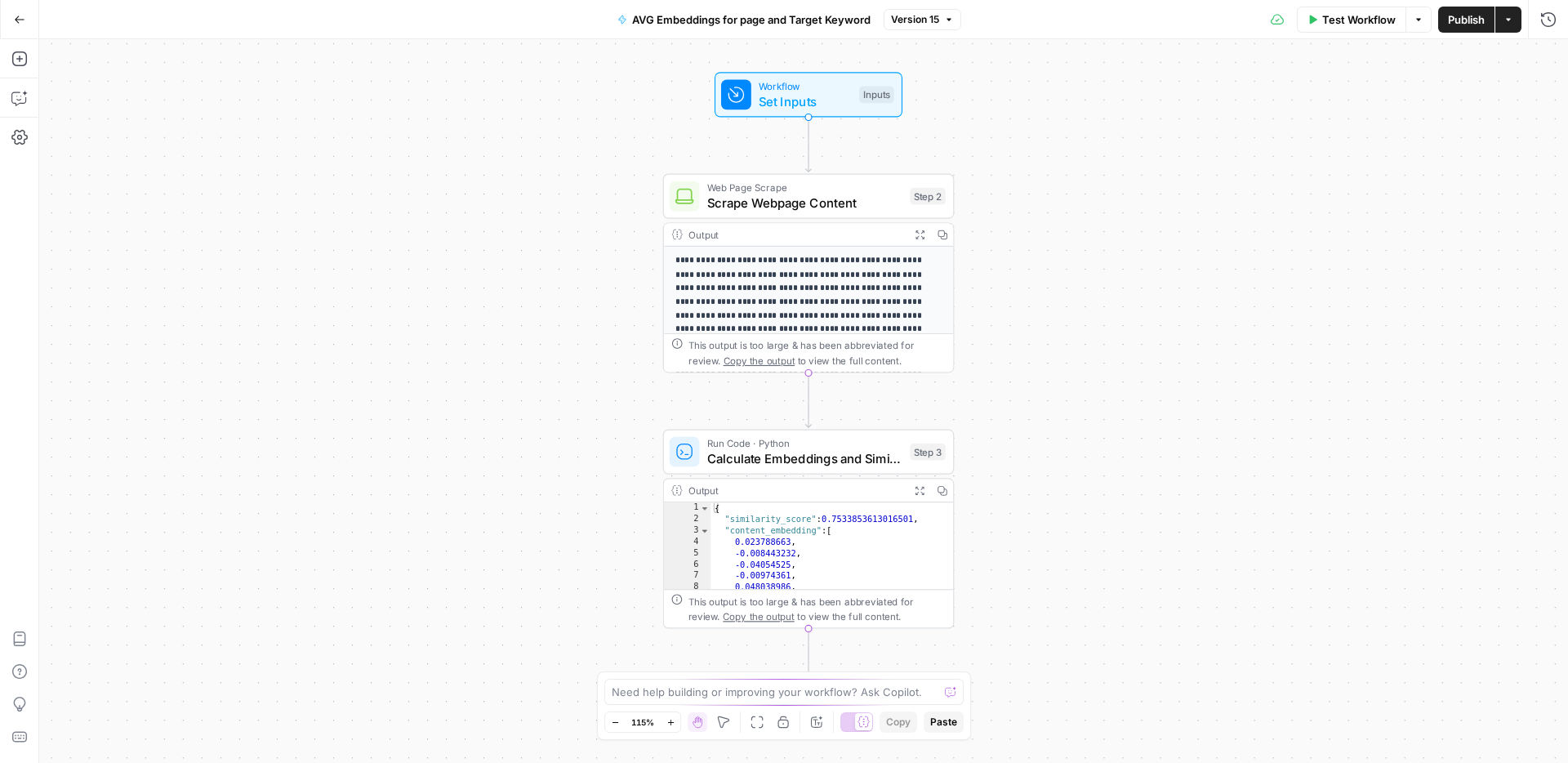
click at [763, 27] on button "AVG Embeddings for page and Target Keyword" at bounding box center [744, 20] width 273 height 26
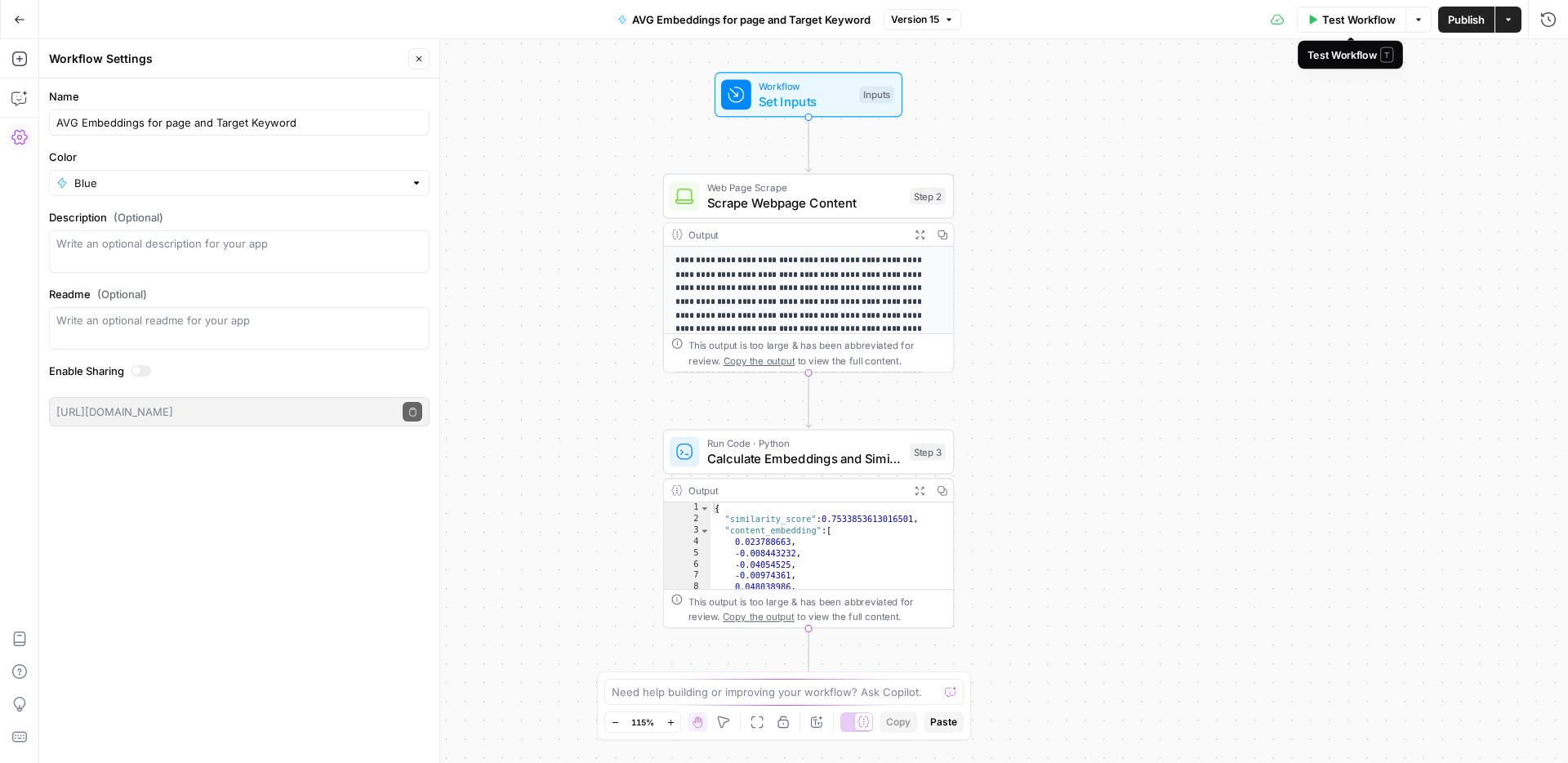
click at [1352, 22] on span "Test Workflow" at bounding box center [1359, 19] width 74 height 16
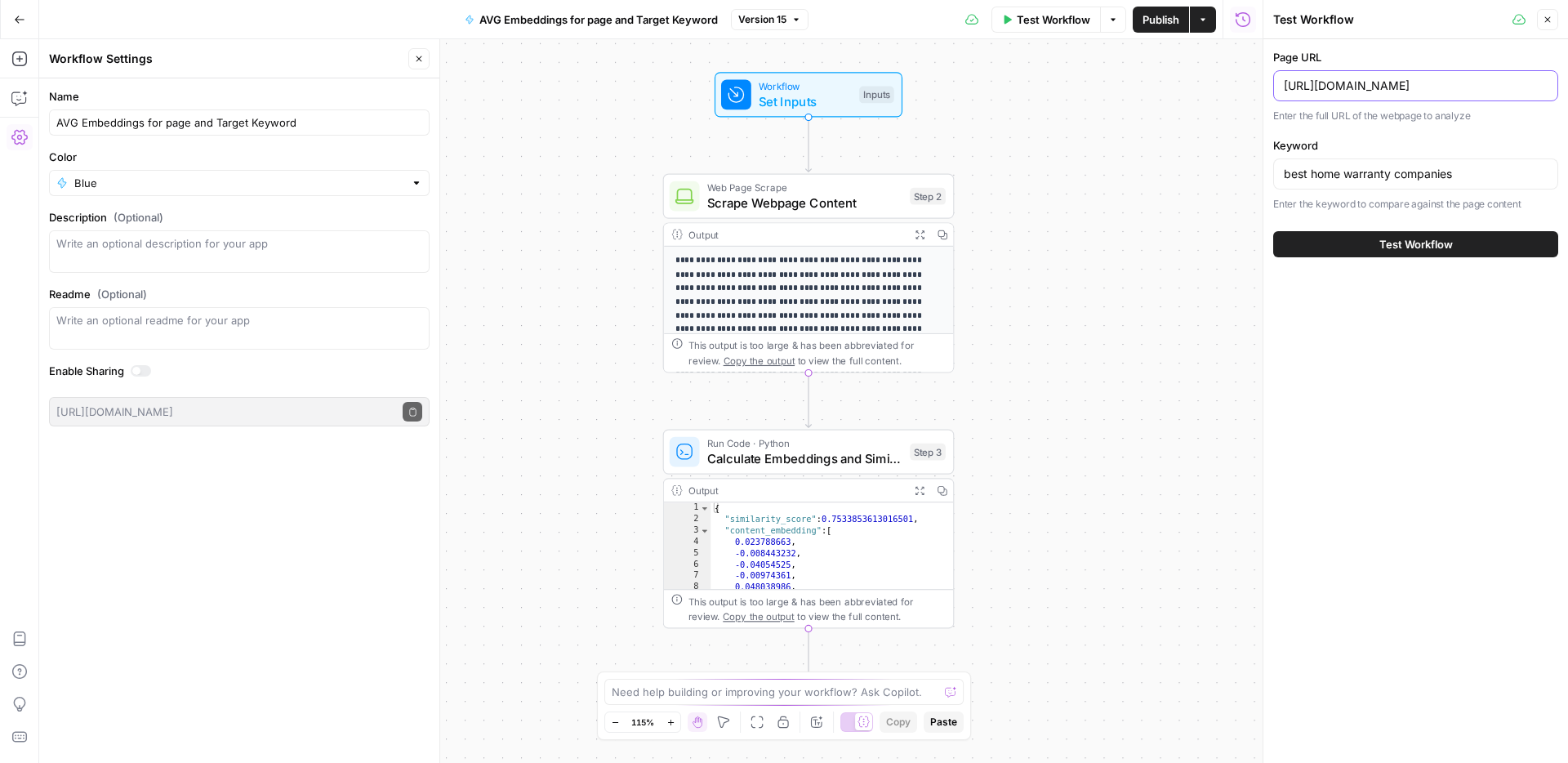
click at [1431, 83] on input "[URL][DOMAIN_NAME]" at bounding box center [1415, 85] width 264 height 16
drag, startPoint x: 1425, startPoint y: 104, endPoint x: 1420, endPoint y: 92, distance: 13.0
click at [1425, 104] on div "Page URL [URL][DOMAIN_NAME] Enter the full URL of the webpage to analyze" at bounding box center [1416, 86] width 285 height 75
click at [1420, 92] on input "[URL][DOMAIN_NAME]" at bounding box center [1415, 85] width 264 height 16
paste input "walk-in-bathtub-financial-aid"
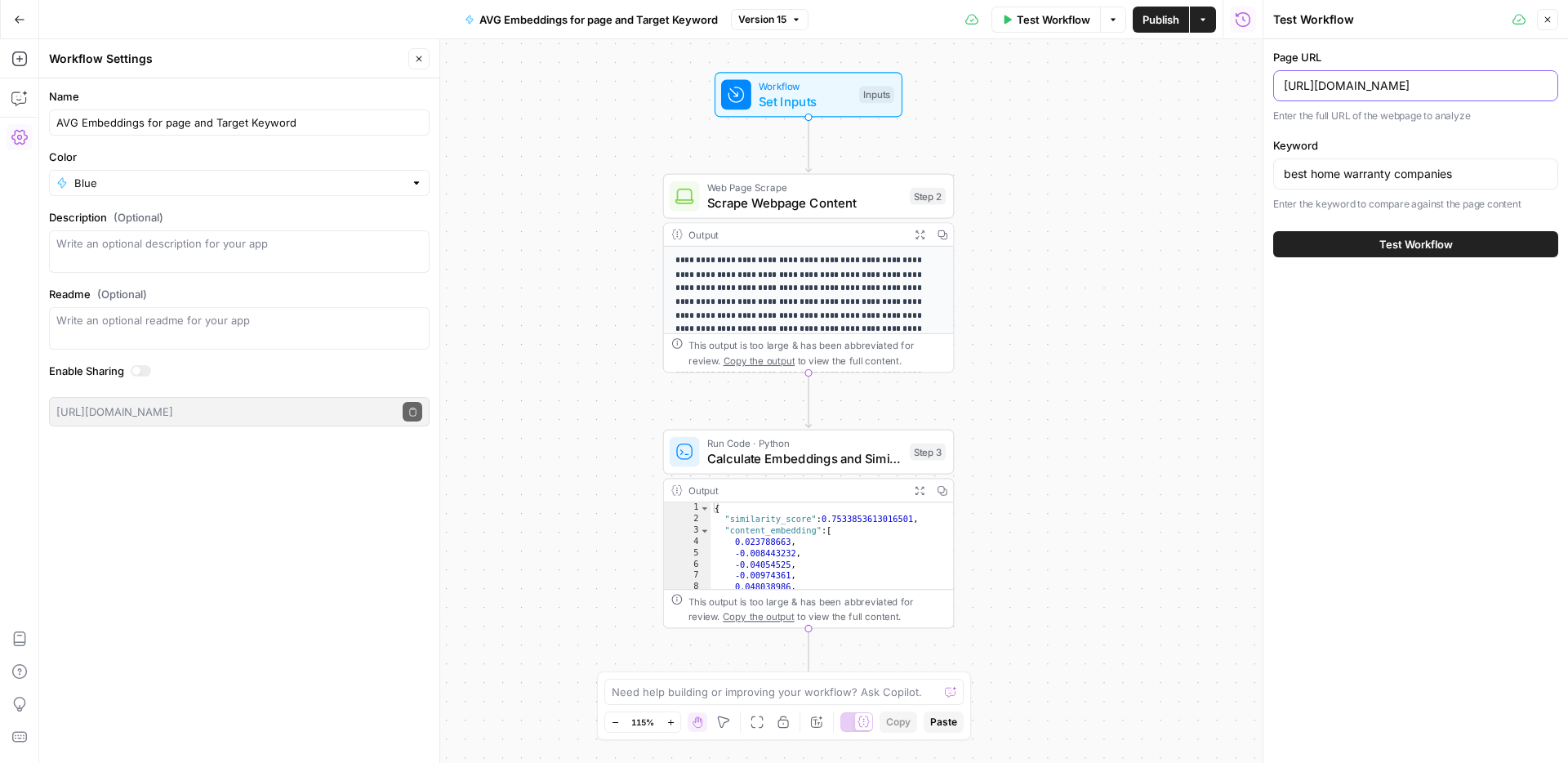
scroll to position [0, 182]
type input "[URL][DOMAIN_NAME]"
click at [1375, 178] on input "best home warranty companies" at bounding box center [1415, 174] width 264 height 16
paste input "how to get financial assistance for walk in tub"
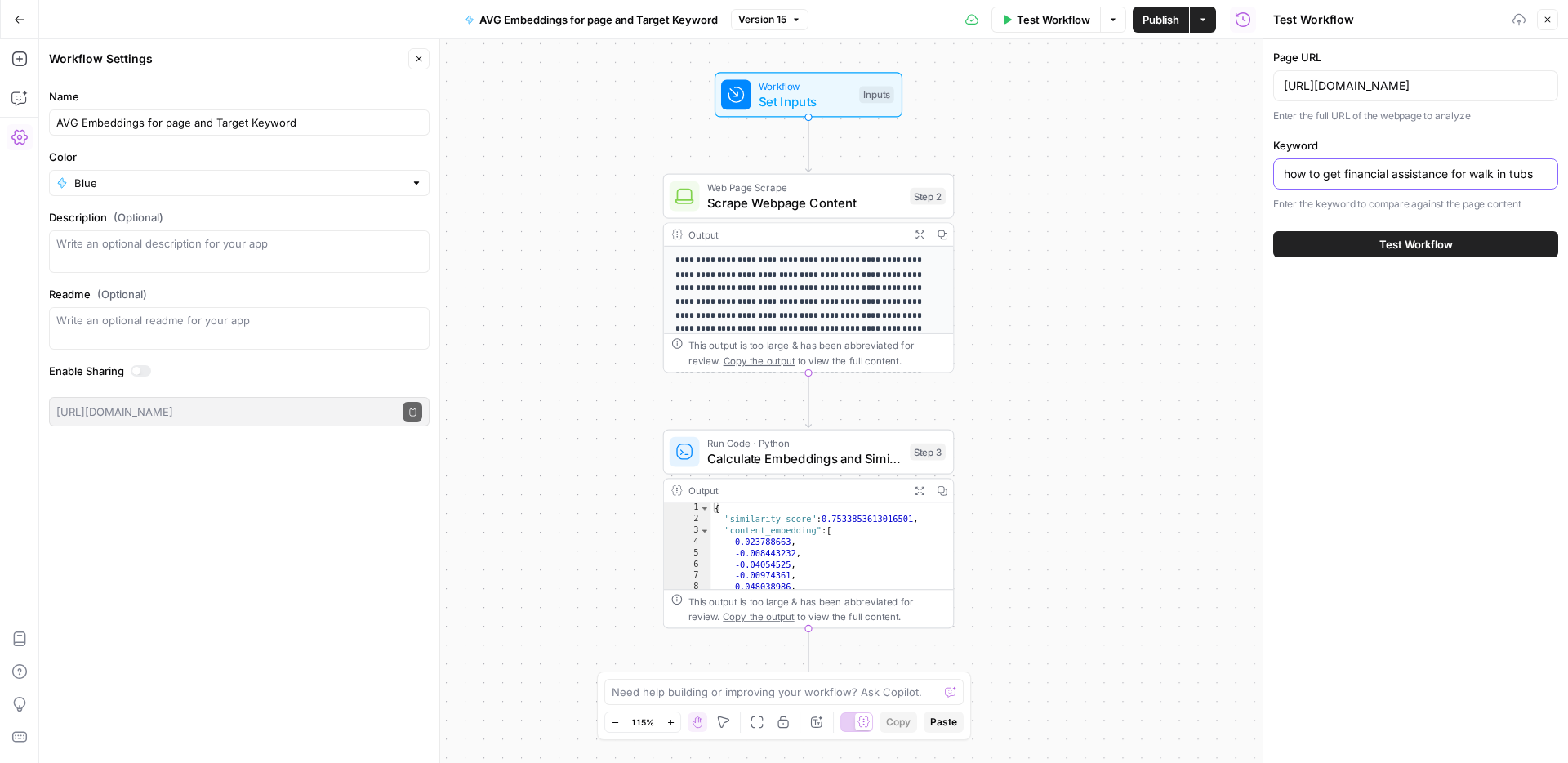
type input "how to get financial assistance for walk in tubs"
click at [1395, 248] on span "Test Workflow" at bounding box center [1416, 244] width 74 height 16
